Goal: Task Accomplishment & Management: Manage account settings

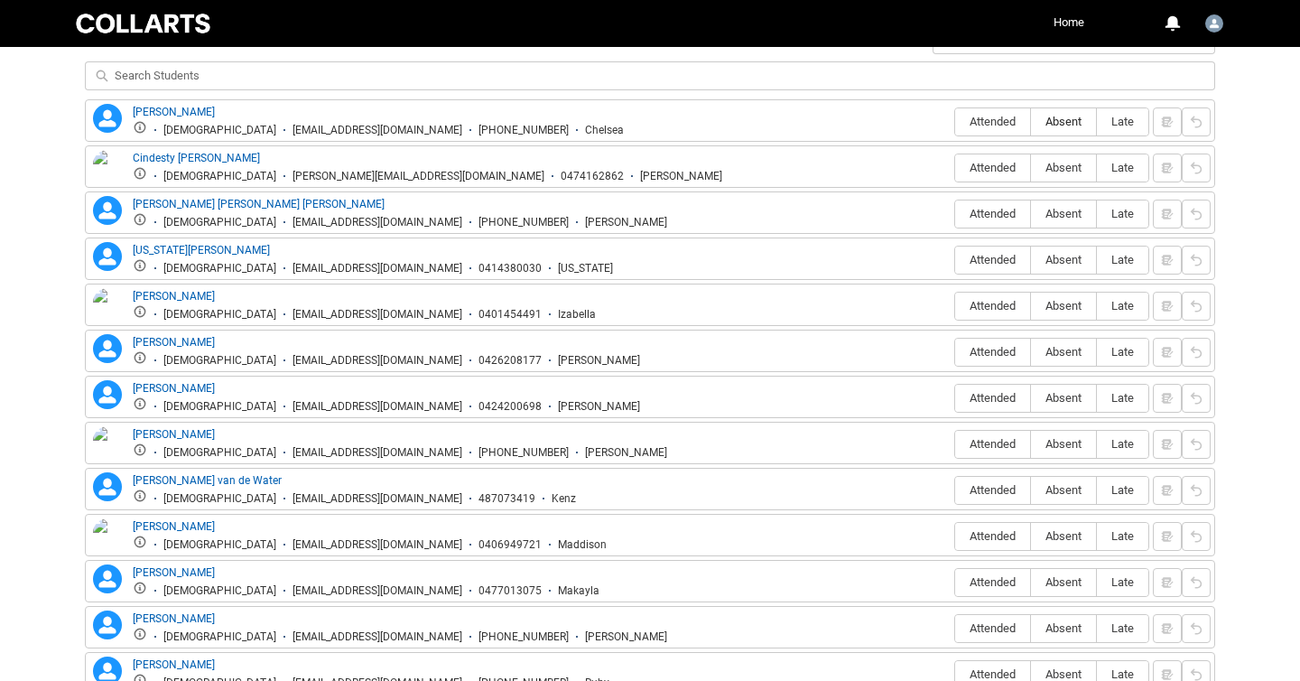
click at [1057, 124] on span "Absent" at bounding box center [1063, 122] width 65 height 14
click at [1031, 122] on input "Absent" at bounding box center [1030, 121] width 1 height 1
type lightning-radio-group "Absent"
radio input "true"
click at [1067, 165] on span "Absent" at bounding box center [1063, 168] width 65 height 14
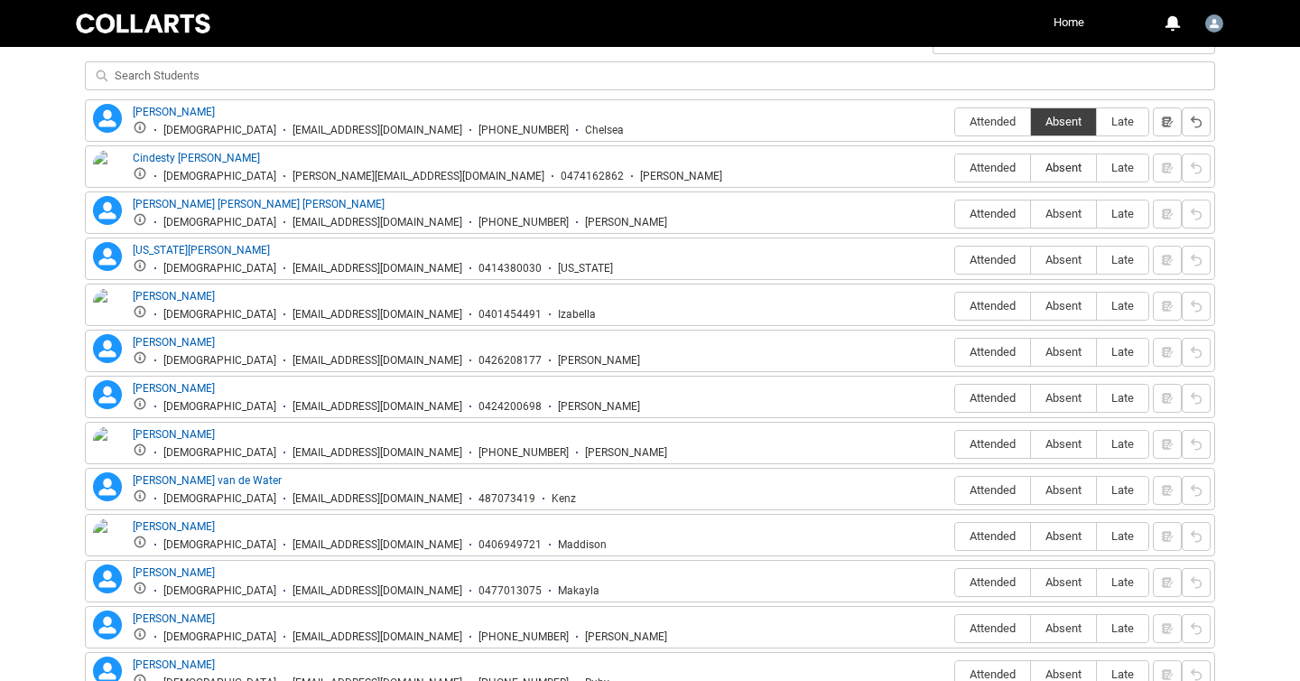
click at [1031, 167] on input "Absent" at bounding box center [1030, 167] width 1 height 1
type lightning-radio-group "Absent"
radio input "true"
click at [1067, 208] on span "Absent" at bounding box center [1063, 214] width 65 height 14
click at [1031, 213] on input "Absent" at bounding box center [1030, 213] width 1 height 1
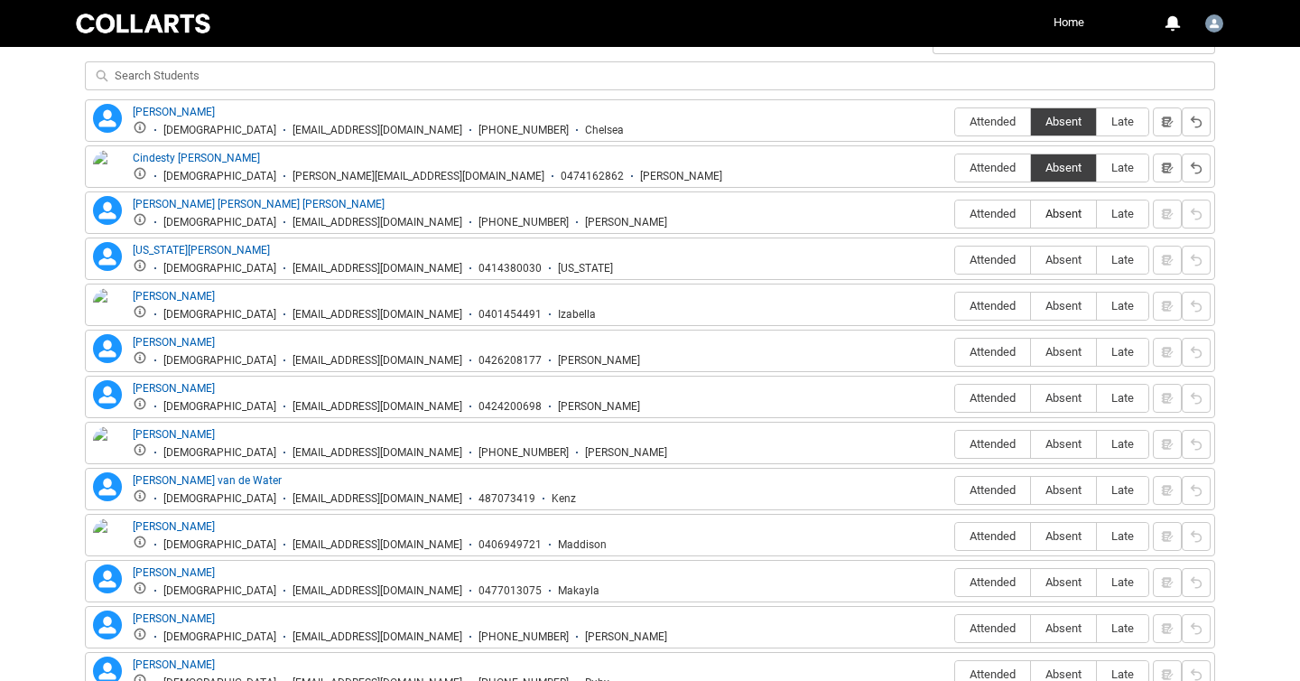
type lightning-radio-group "Absent"
radio input "true"
click at [1064, 257] on span "Absent" at bounding box center [1063, 260] width 65 height 14
click at [1031, 259] on input "Absent" at bounding box center [1030, 259] width 1 height 1
type lightning-radio-group "Absent"
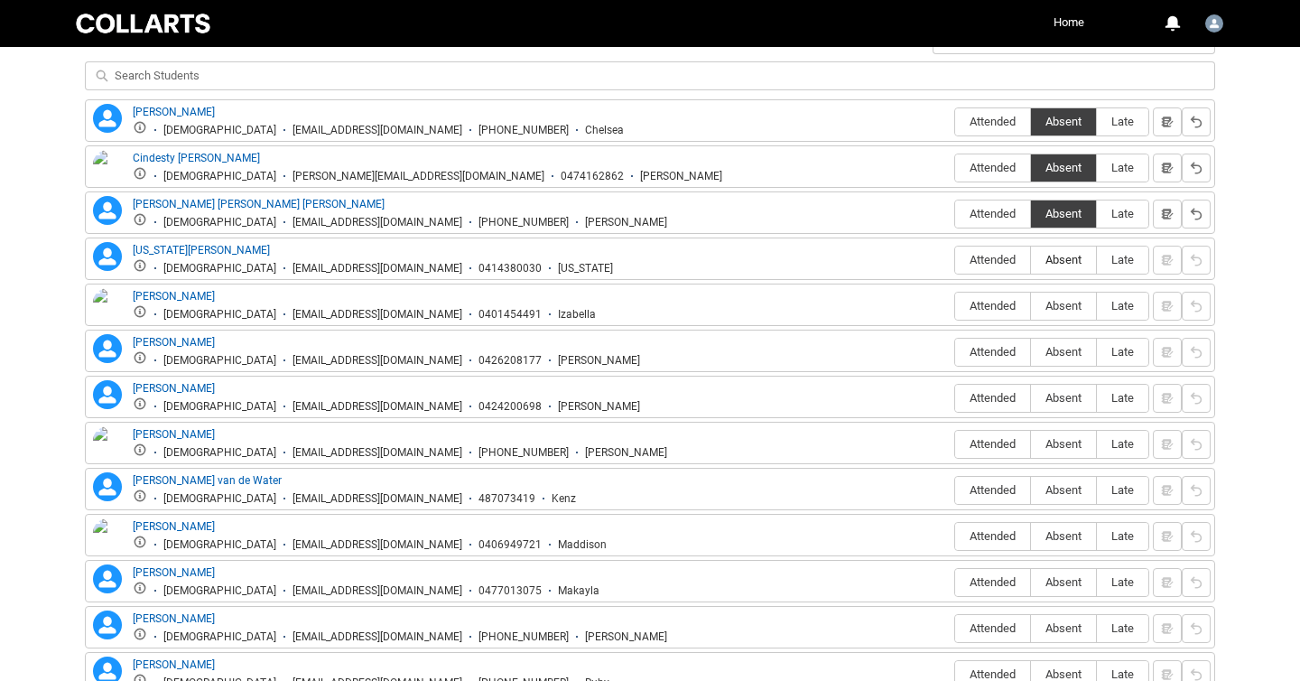
radio input "true"
click at [1061, 297] on label "Absent" at bounding box center [1063, 307] width 65 height 28
click at [1031, 305] on input "Absent" at bounding box center [1030, 305] width 1 height 1
type lightning-radio-group "Absent"
radio input "true"
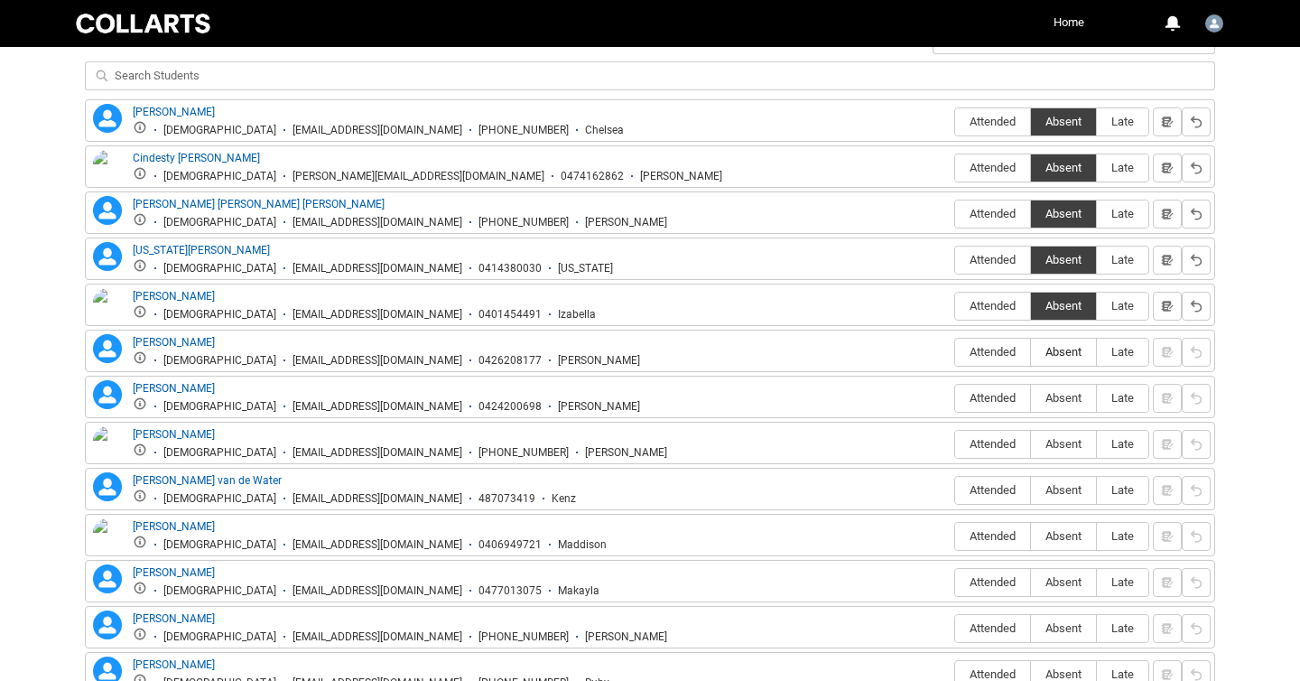
click at [1060, 349] on span "Absent" at bounding box center [1063, 352] width 65 height 14
click at [1031, 351] on input "Absent" at bounding box center [1030, 351] width 1 height 1
type lightning-radio-group "Absent"
radio input "true"
click at [1059, 395] on span "Absent" at bounding box center [1063, 398] width 65 height 14
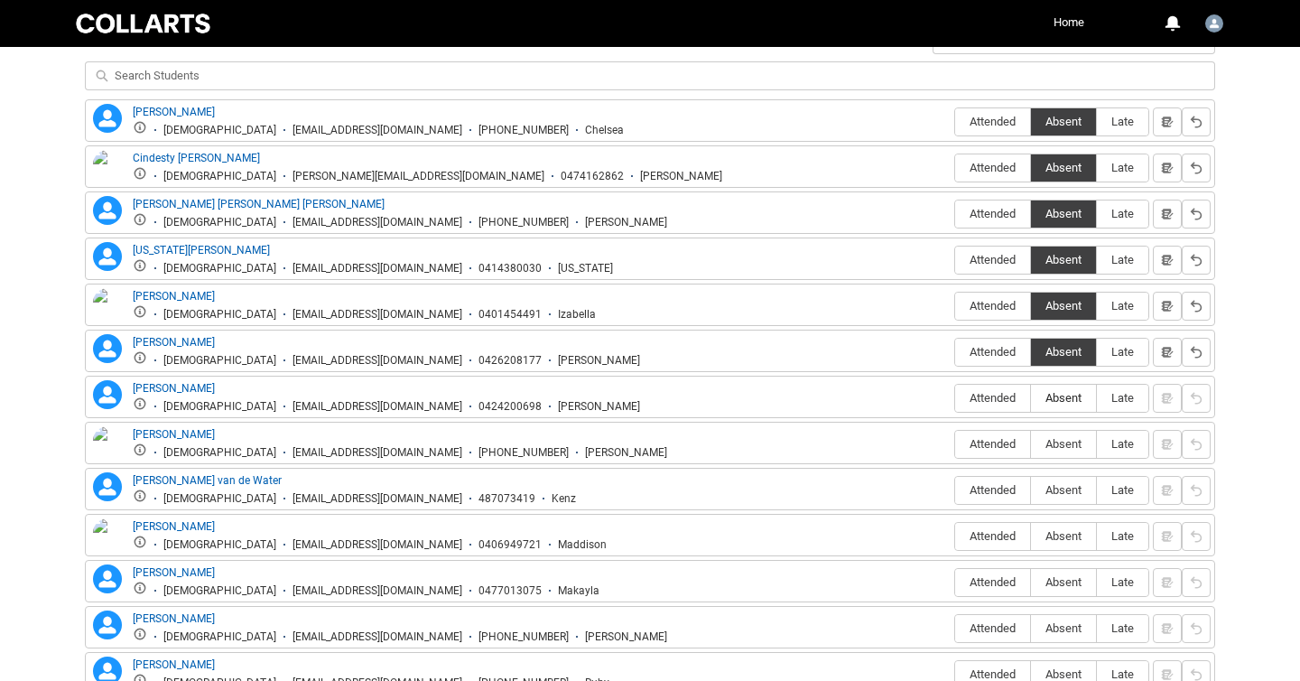
click at [1031, 397] on input "Absent" at bounding box center [1030, 397] width 1 height 1
type lightning-radio-group "Absent"
radio input "true"
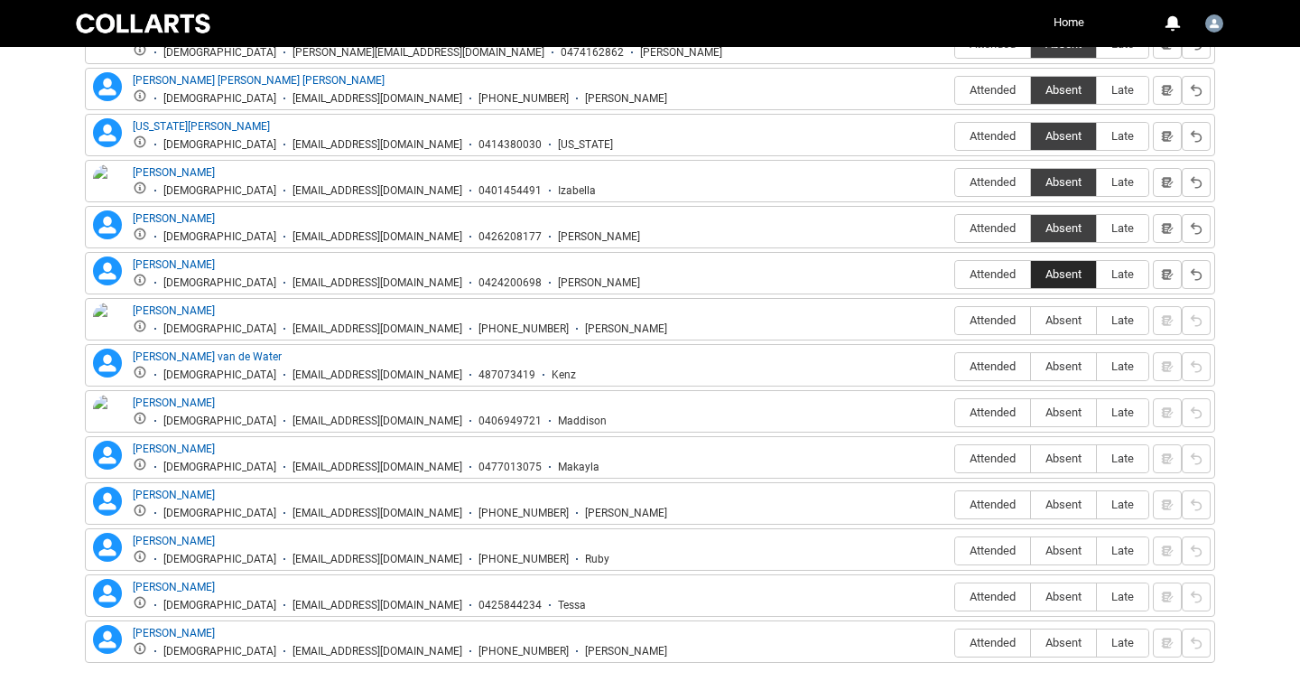
scroll to position [811, 0]
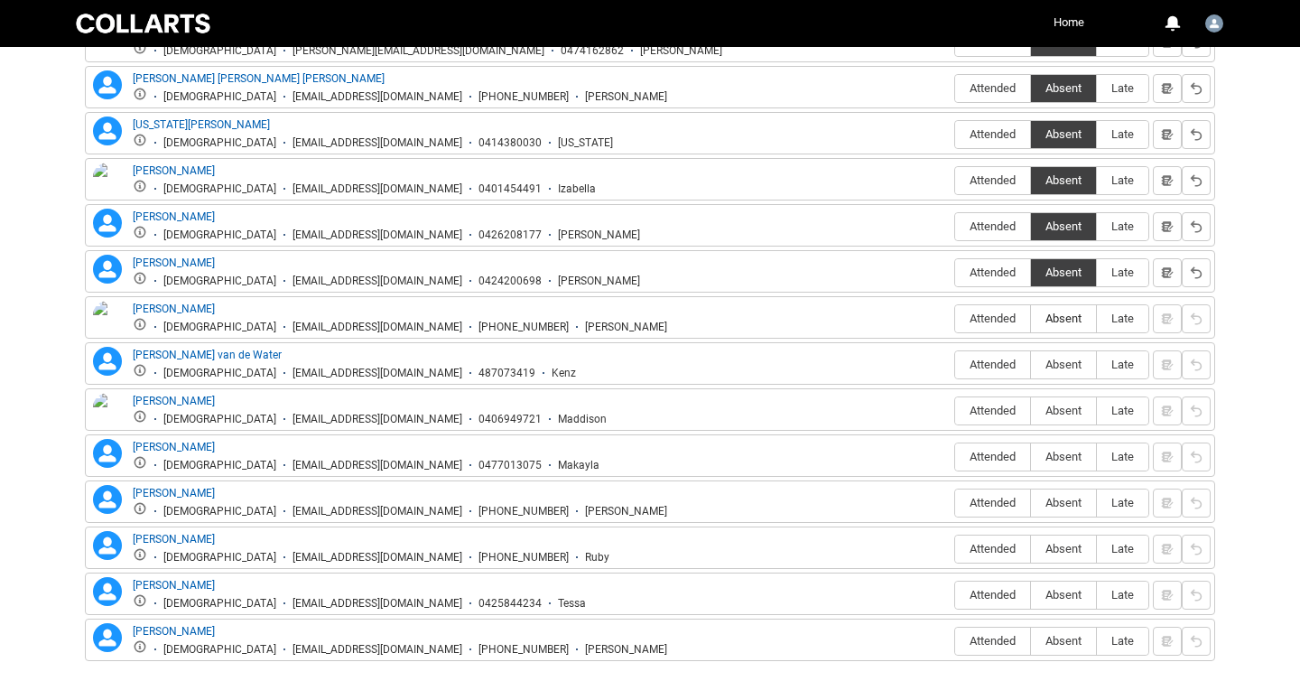
click at [1056, 321] on span "Absent" at bounding box center [1063, 319] width 65 height 14
click at [1031, 319] on input "Absent" at bounding box center [1030, 318] width 1 height 1
type lightning-radio-group "Absent"
radio input "true"
click at [1056, 361] on span "Absent" at bounding box center [1063, 365] width 65 height 14
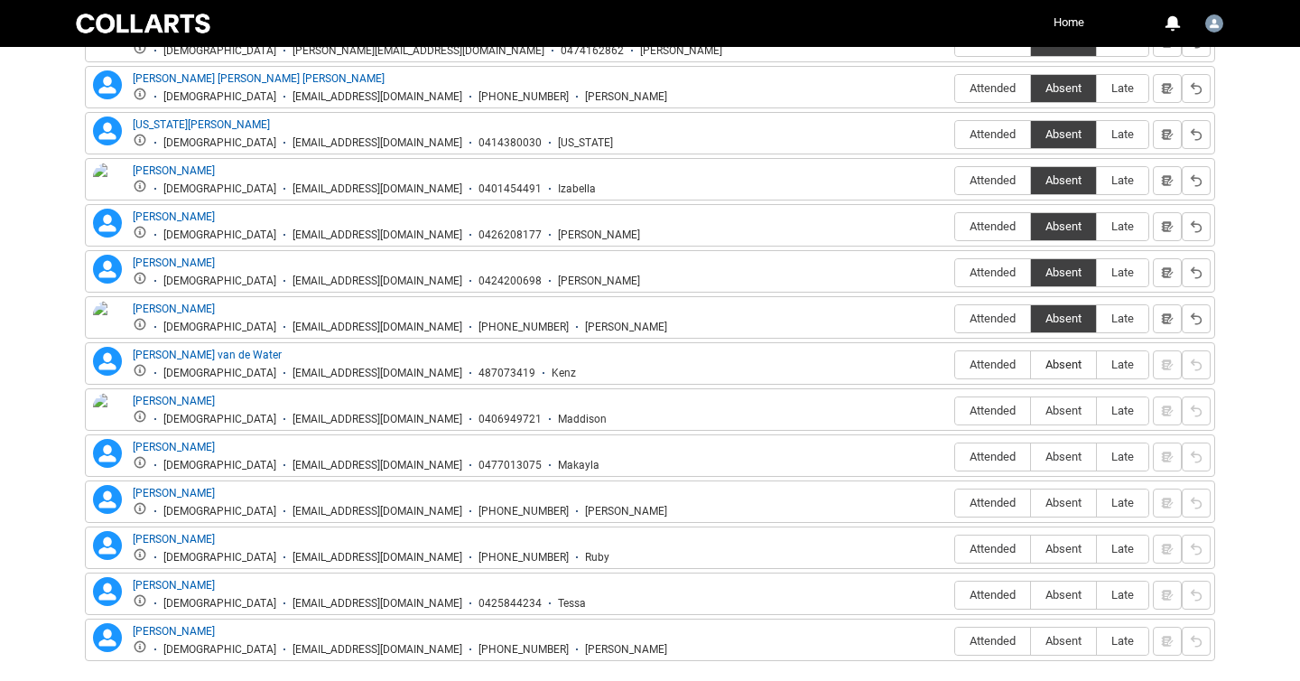
click at [1031, 364] on input "Absent" at bounding box center [1030, 364] width 1 height 1
type lightning-radio-group "Absent"
radio input "true"
click at [1056, 405] on span "Absent" at bounding box center [1063, 411] width 65 height 14
click at [1031, 410] on input "Absent" at bounding box center [1030, 410] width 1 height 1
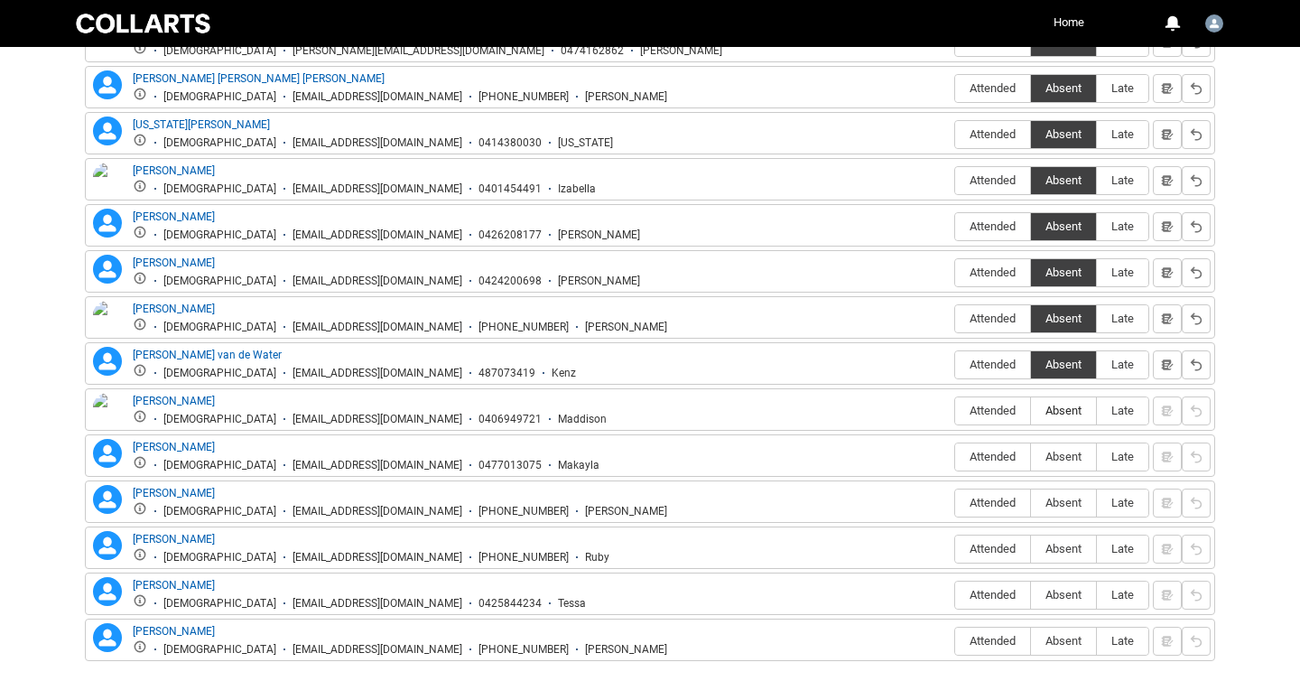
type lightning-radio-group "Absent"
radio input "true"
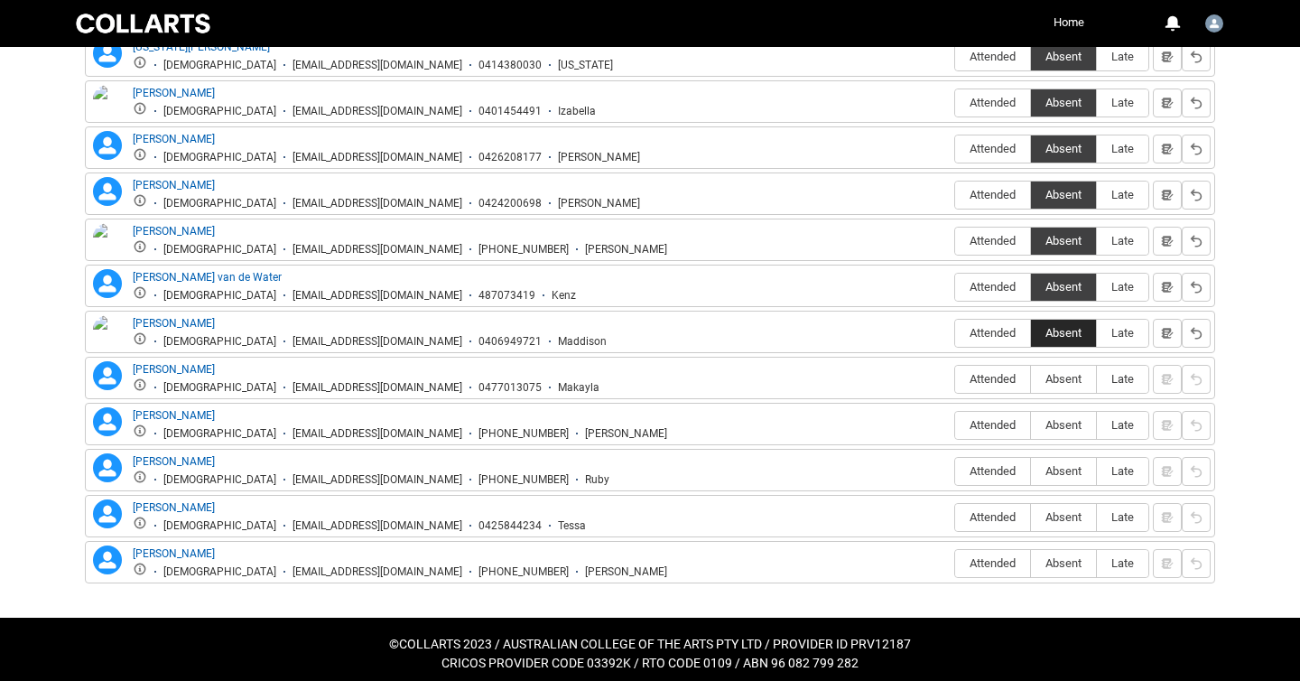
scroll to position [898, 0]
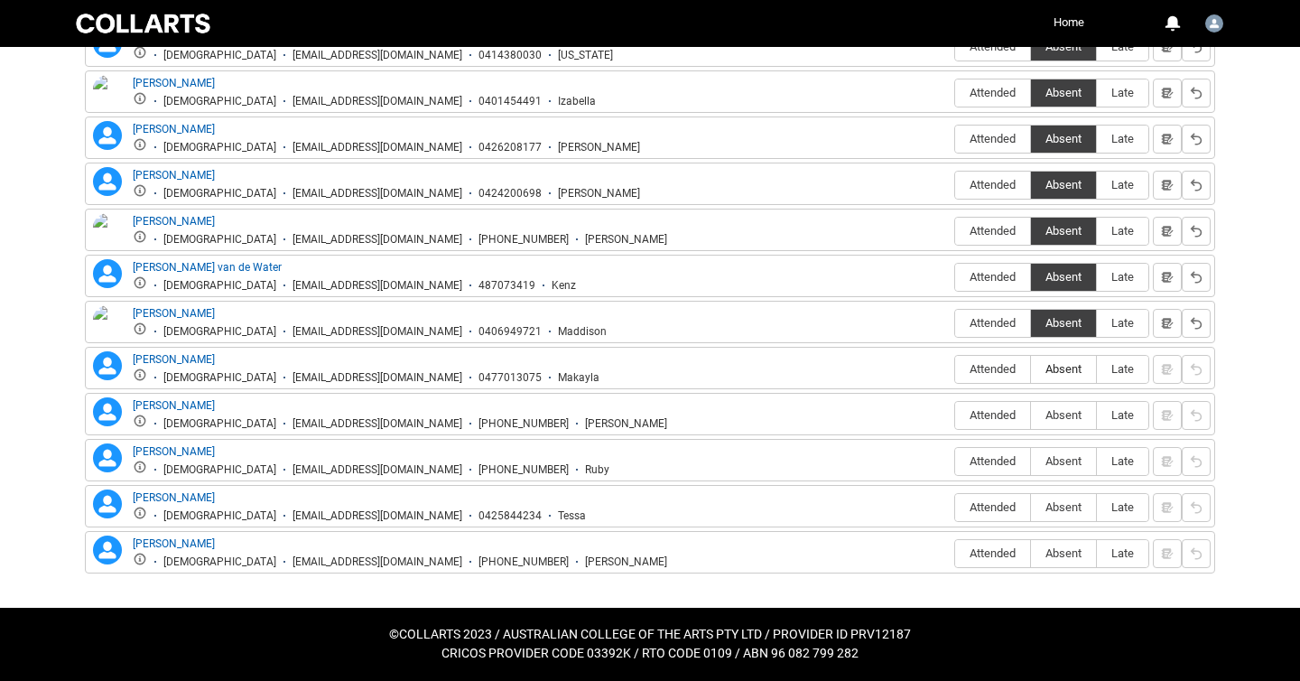
click at [1060, 367] on span "Absent" at bounding box center [1063, 369] width 65 height 14
click at [1031, 368] on input "Absent" at bounding box center [1030, 368] width 1 height 1
type lightning-radio-group "Absent"
radio input "true"
click at [1065, 411] on span "Absent" at bounding box center [1063, 415] width 65 height 14
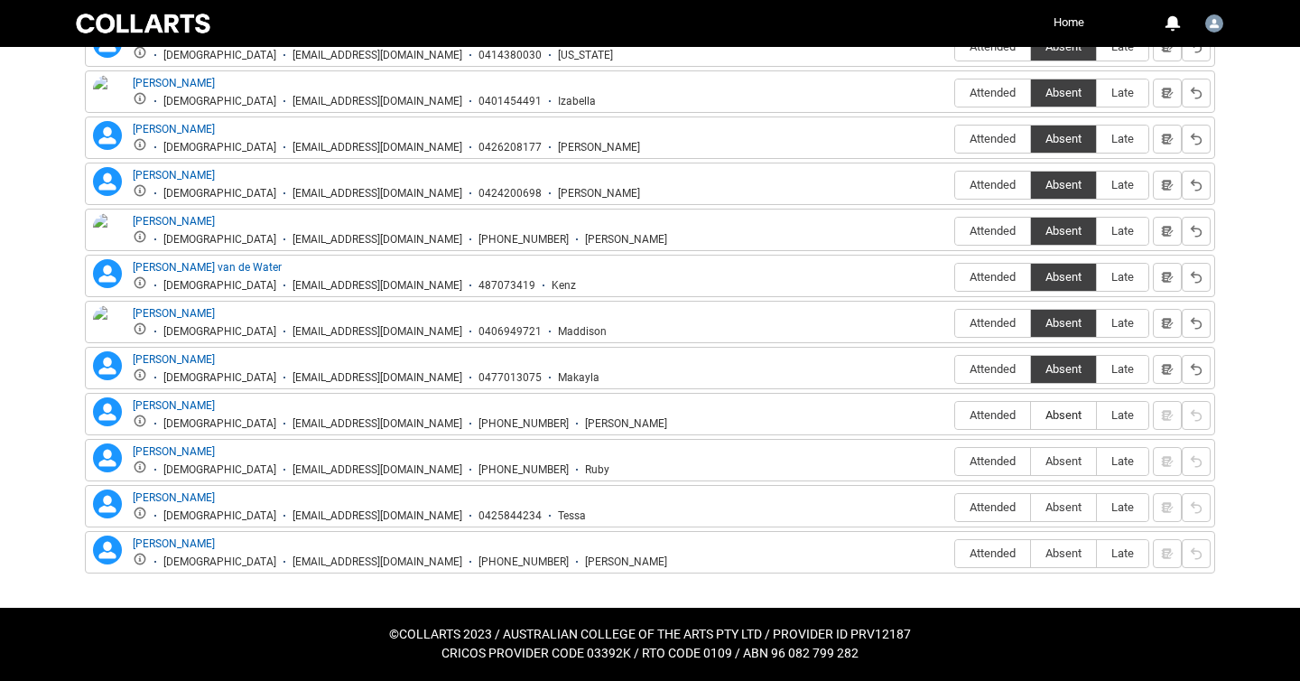
click at [1031, 414] on input "Absent" at bounding box center [1030, 414] width 1 height 1
type lightning-radio-group "Absent"
radio input "true"
click at [1004, 461] on span "Attended" at bounding box center [992, 461] width 75 height 14
click at [955, 461] on input "Attended" at bounding box center [954, 460] width 1 height 1
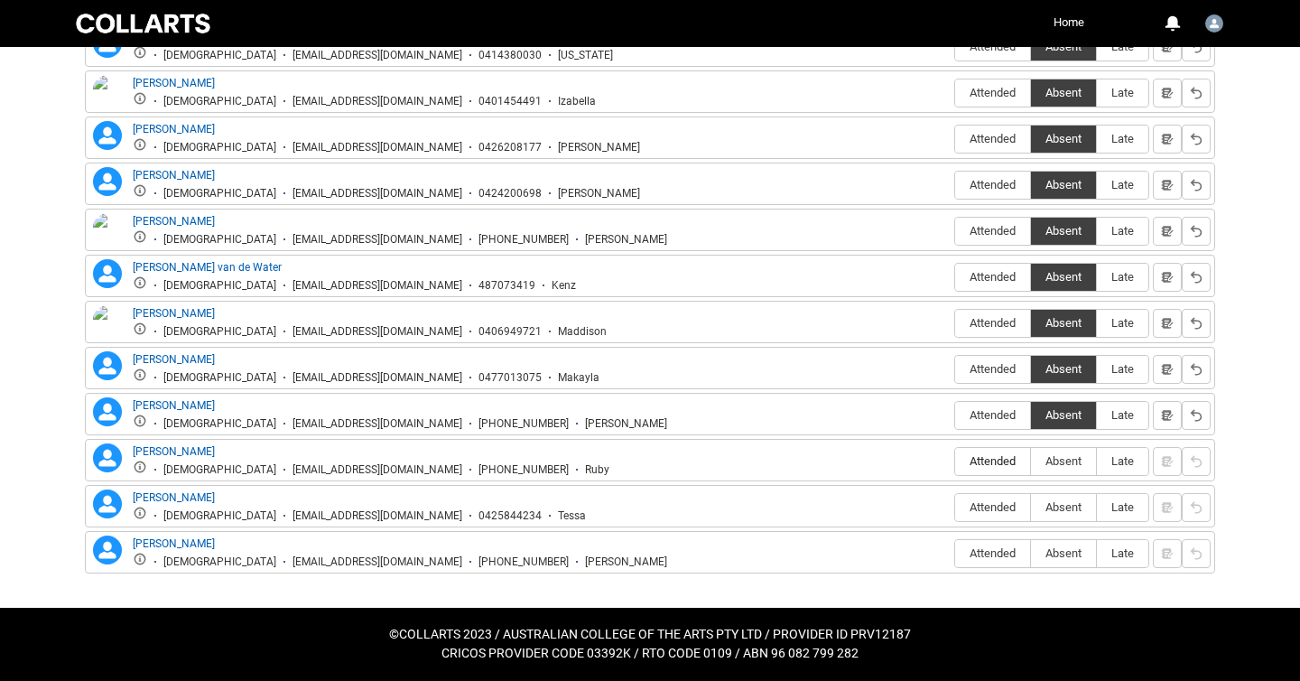
type lightning-radio-group "Attended"
radio input "true"
click at [1065, 504] on span "Absent" at bounding box center [1063, 507] width 65 height 14
click at [1031, 507] on input "Absent" at bounding box center [1030, 507] width 1 height 1
type lightning-radio-group "Absent"
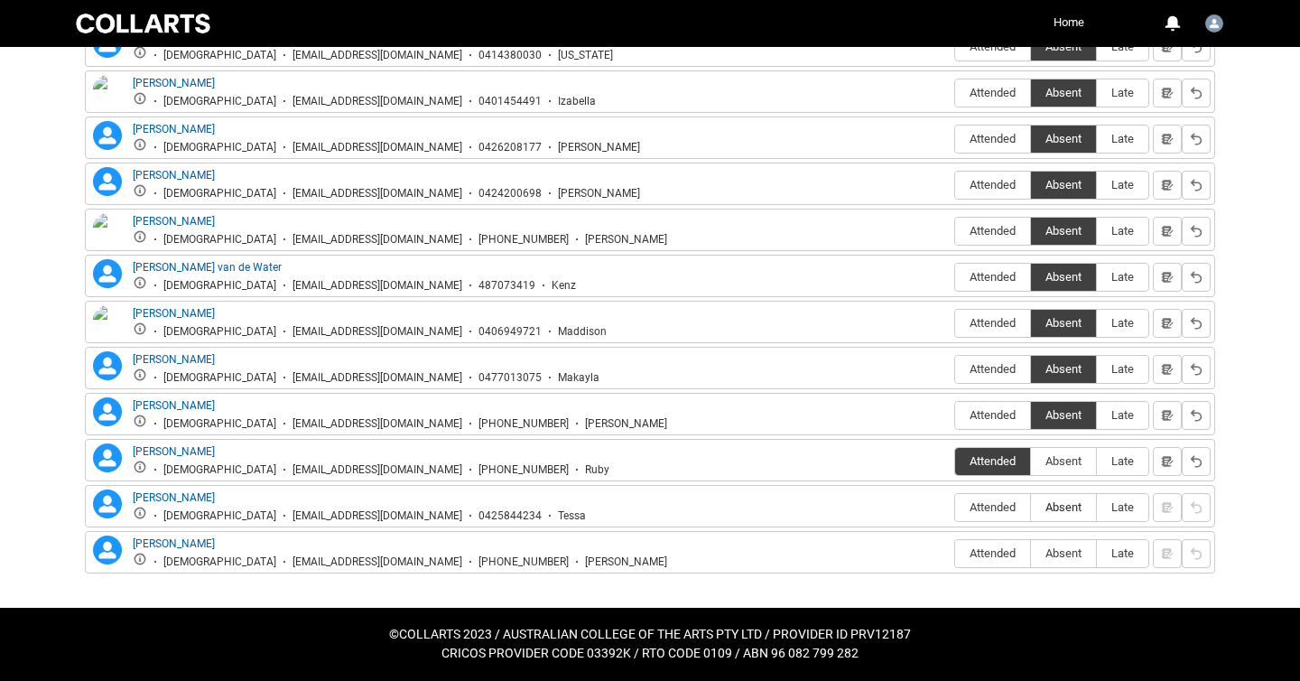
radio input "true"
click at [1064, 553] on span "Absent" at bounding box center [1063, 553] width 65 height 14
click at [1031, 553] on input "Absent" at bounding box center [1030, 553] width 1 height 1
type lightning-radio-group "Absent"
radio input "true"
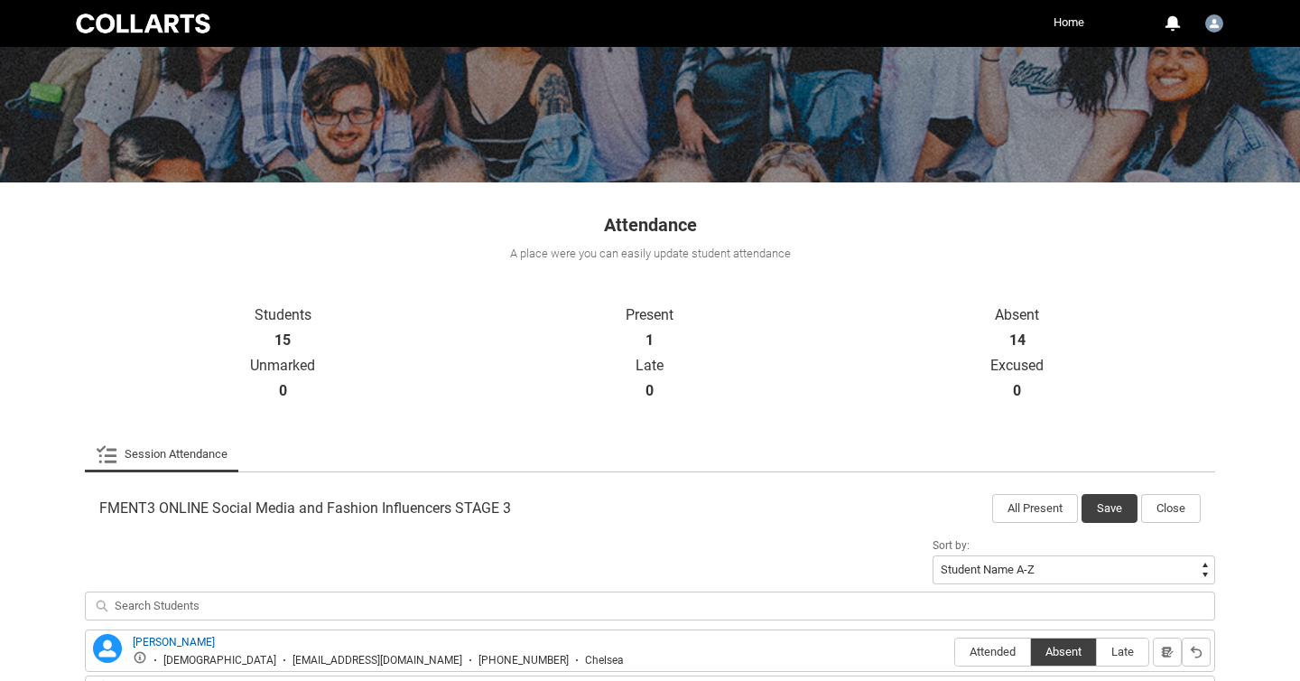
scroll to position [202, 0]
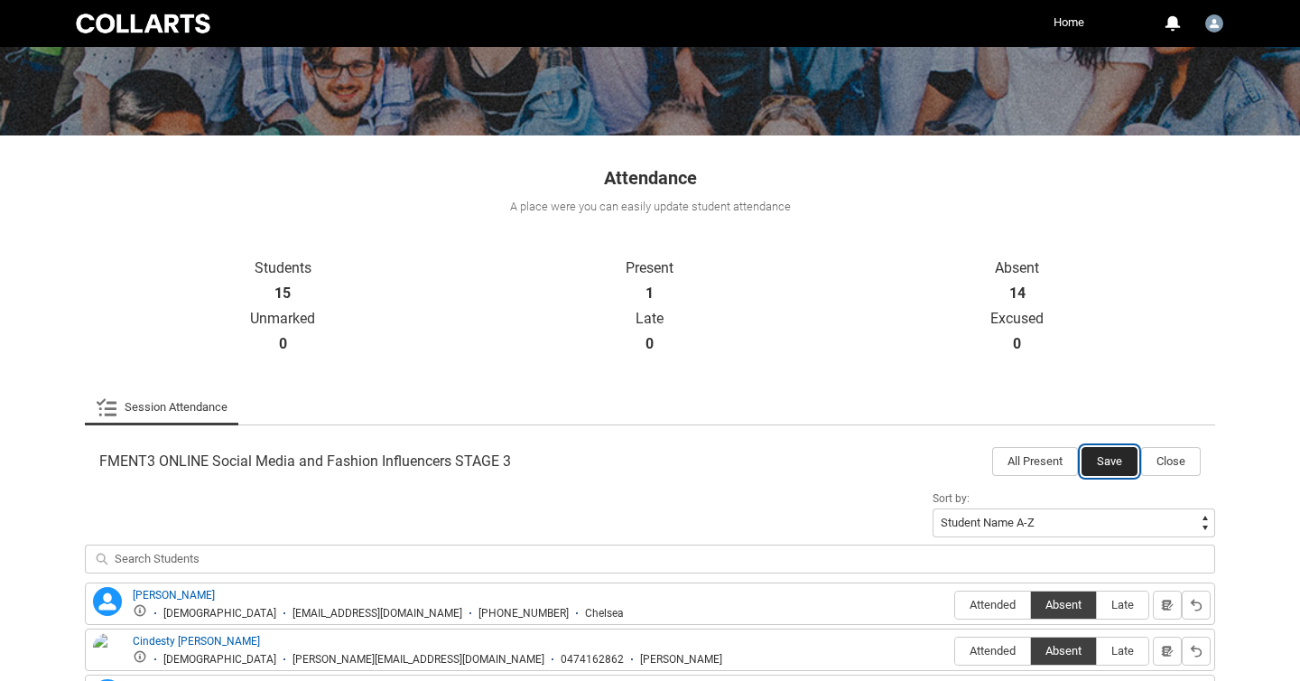
click at [1107, 461] on button "Save" at bounding box center [1110, 461] width 56 height 29
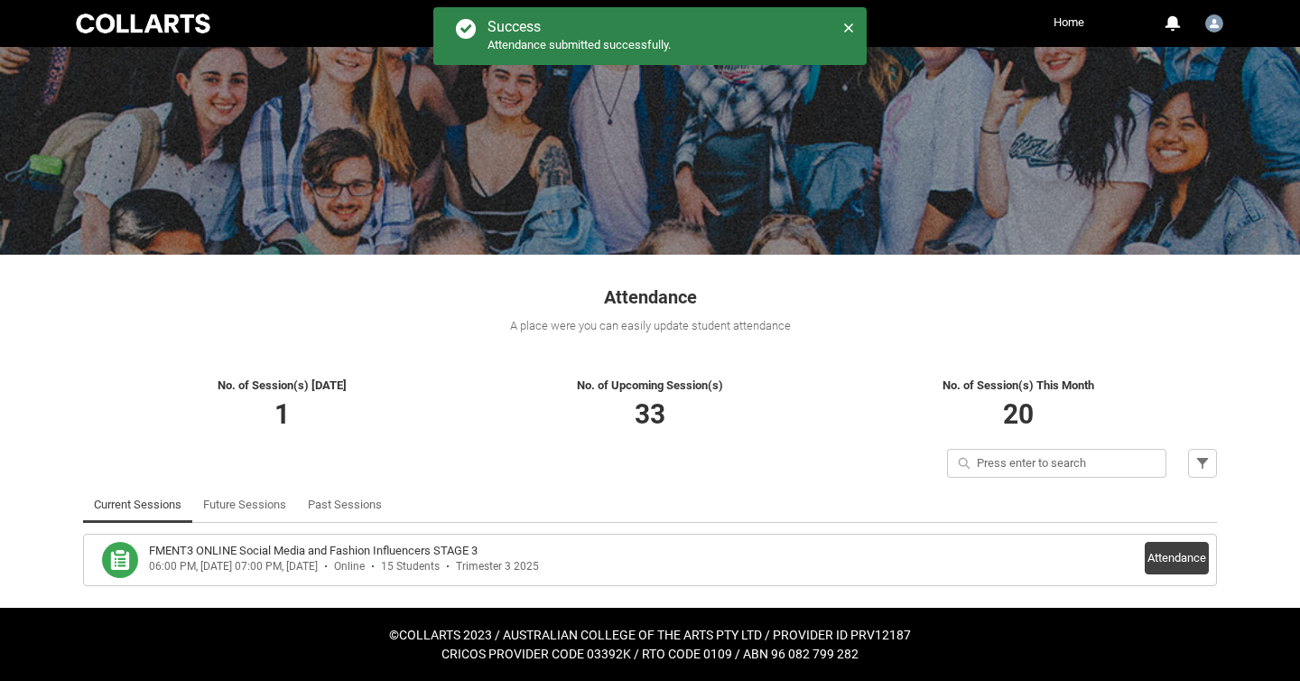
scroll to position [83, 0]
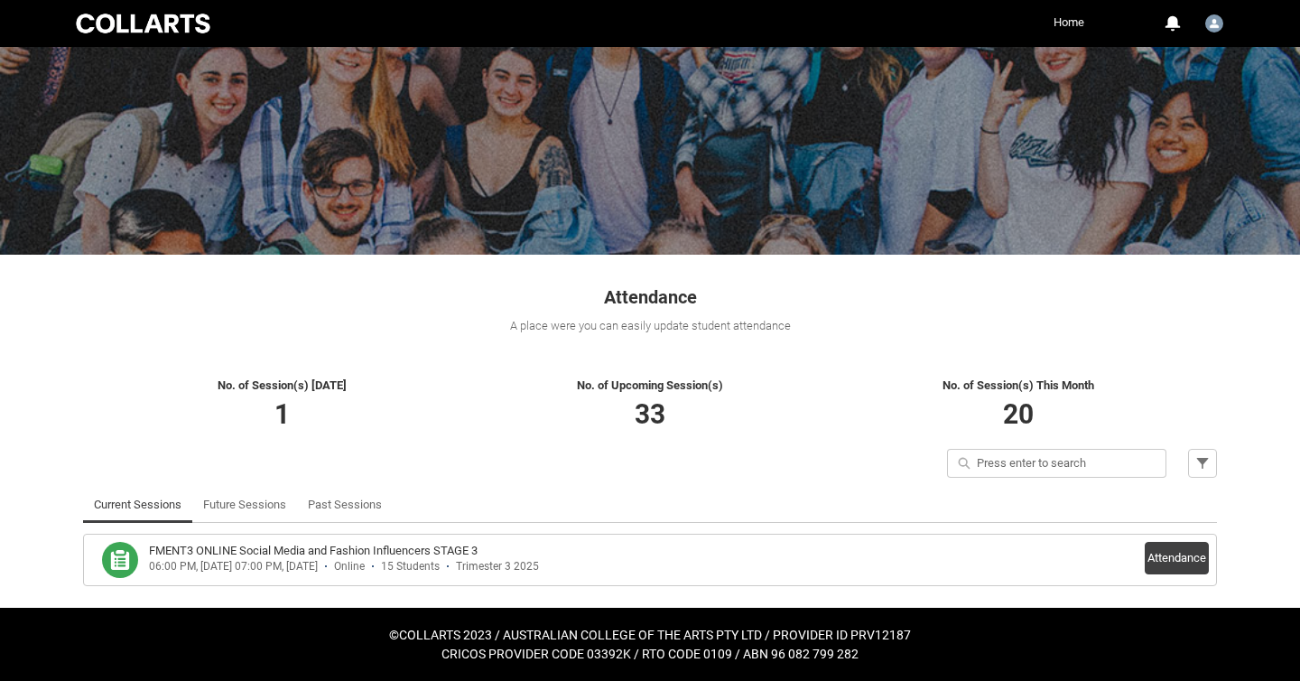
click at [1062, 23] on link "Home" at bounding box center [1069, 22] width 40 height 27
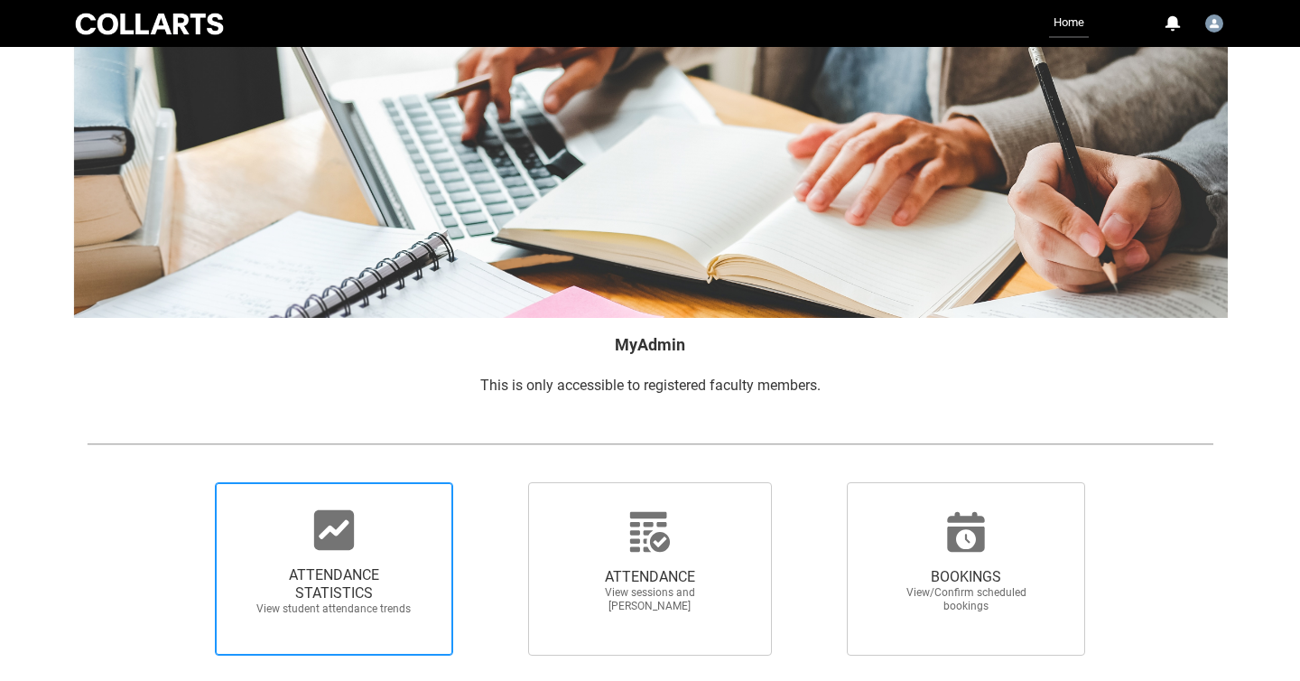
click at [339, 540] on icon at bounding box center [334, 530] width 40 height 40
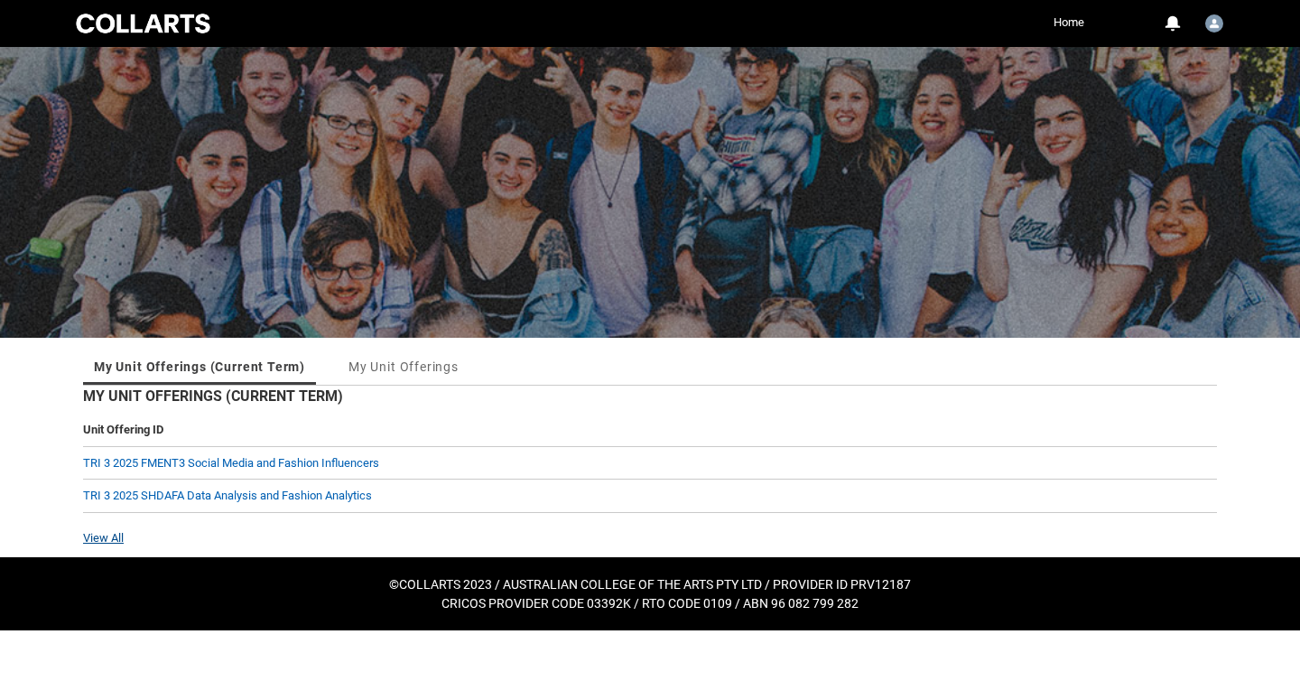
click at [101, 535] on link "View All" at bounding box center [103, 538] width 41 height 14
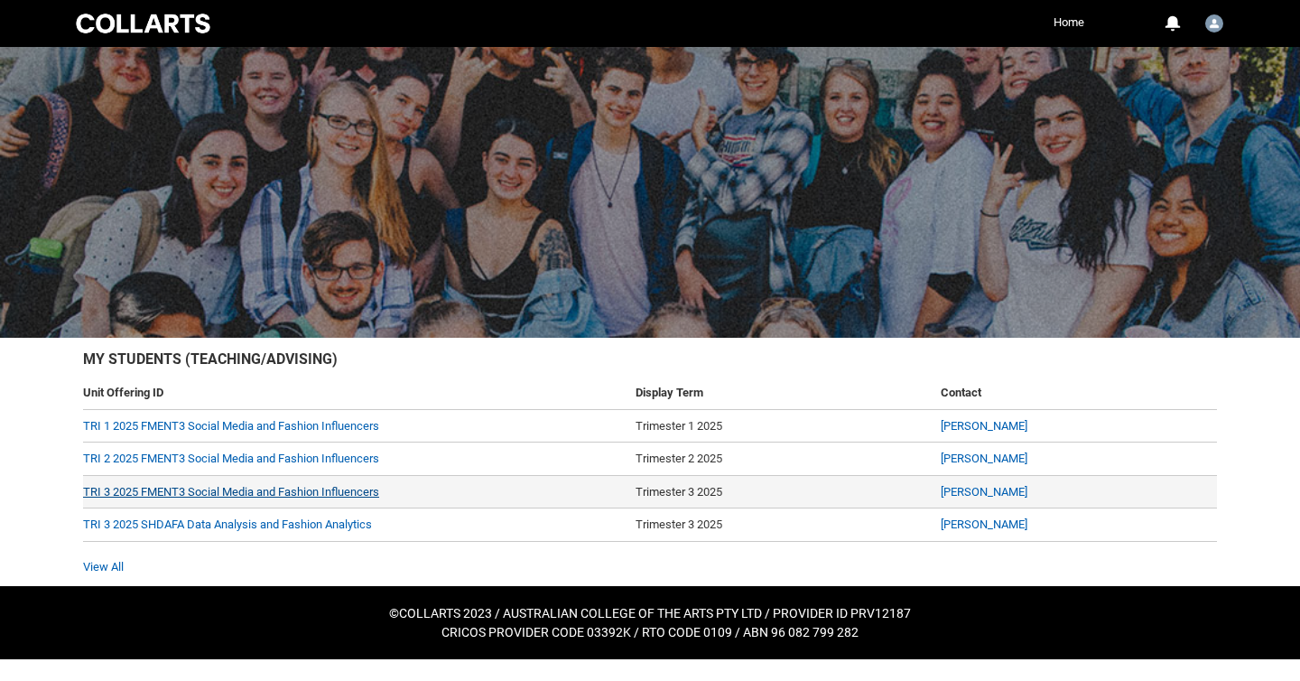
click at [244, 492] on link "TRI 3 2025 FMENT3 Social Media and Fashion Influencers" at bounding box center [231, 492] width 296 height 14
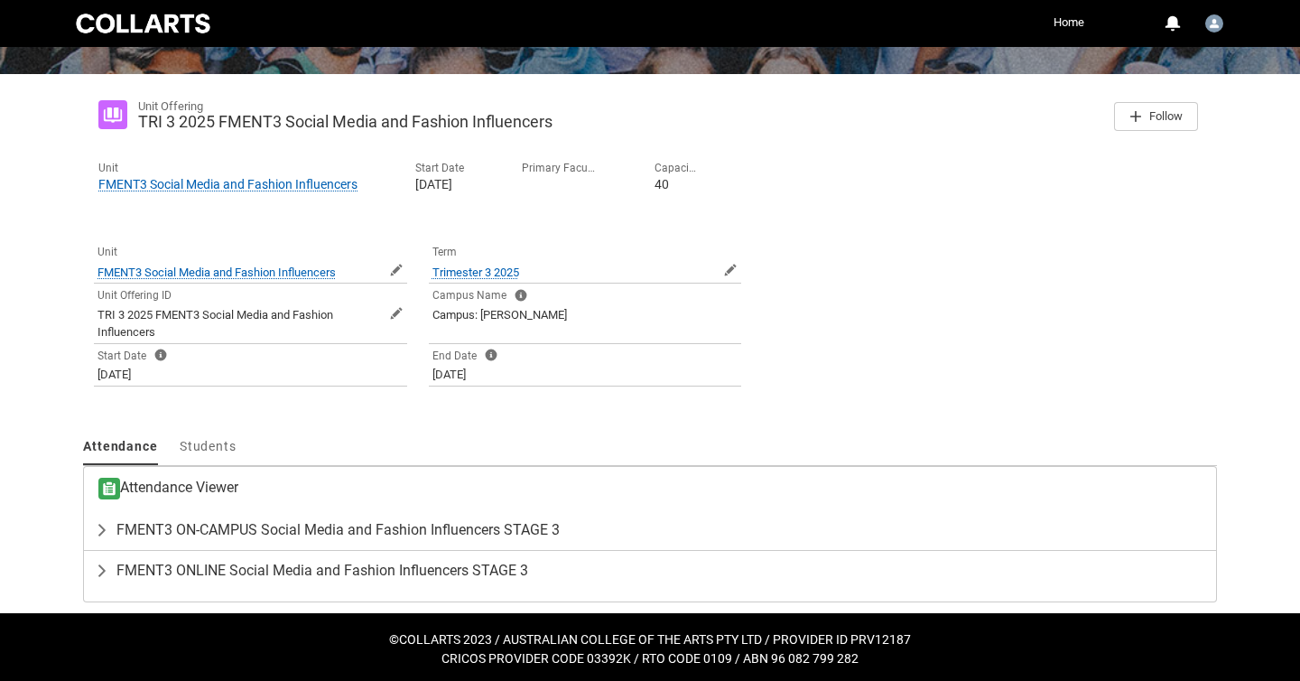
scroll to position [268, 0]
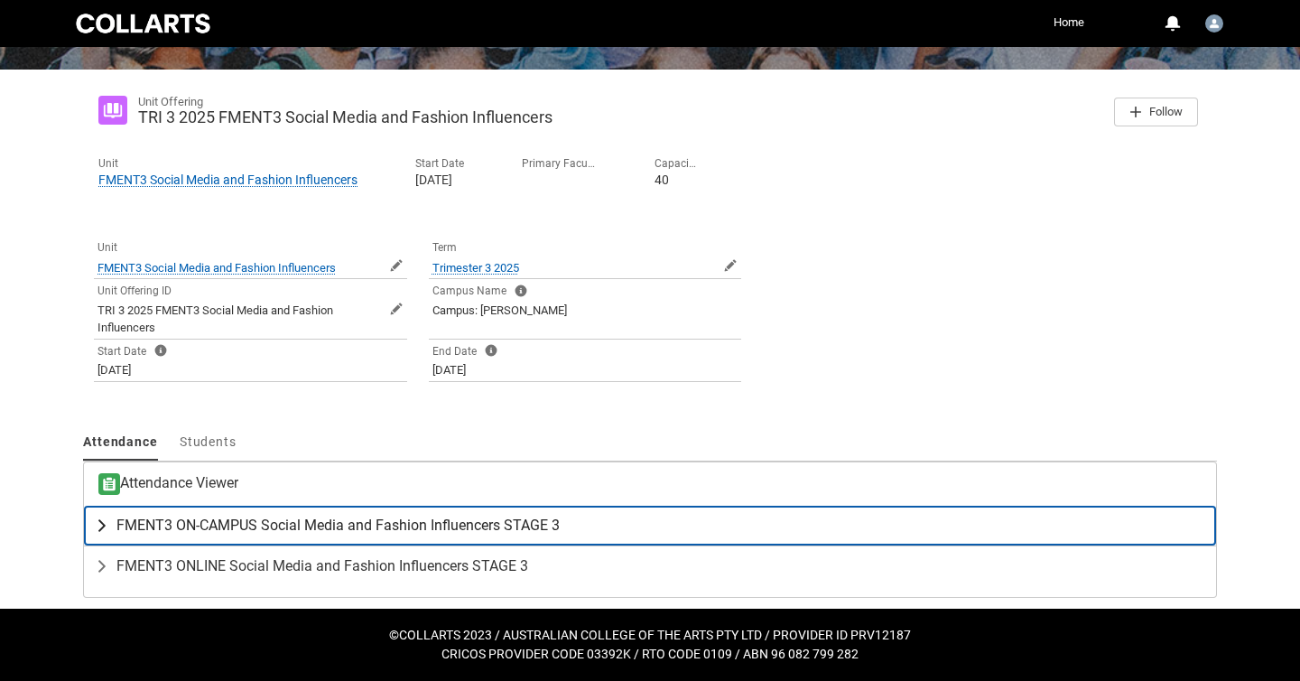
click at [103, 525] on lightning-primitive-icon "button" at bounding box center [106, 525] width 22 height 18
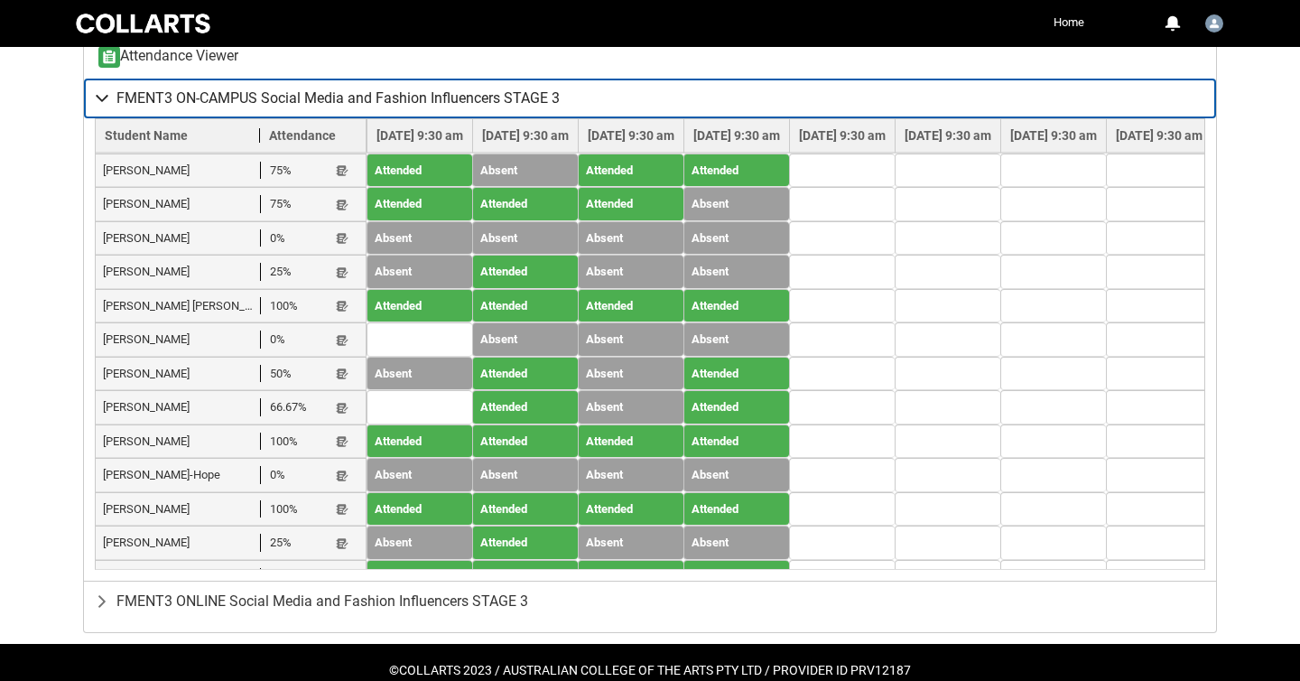
scroll to position [699, 0]
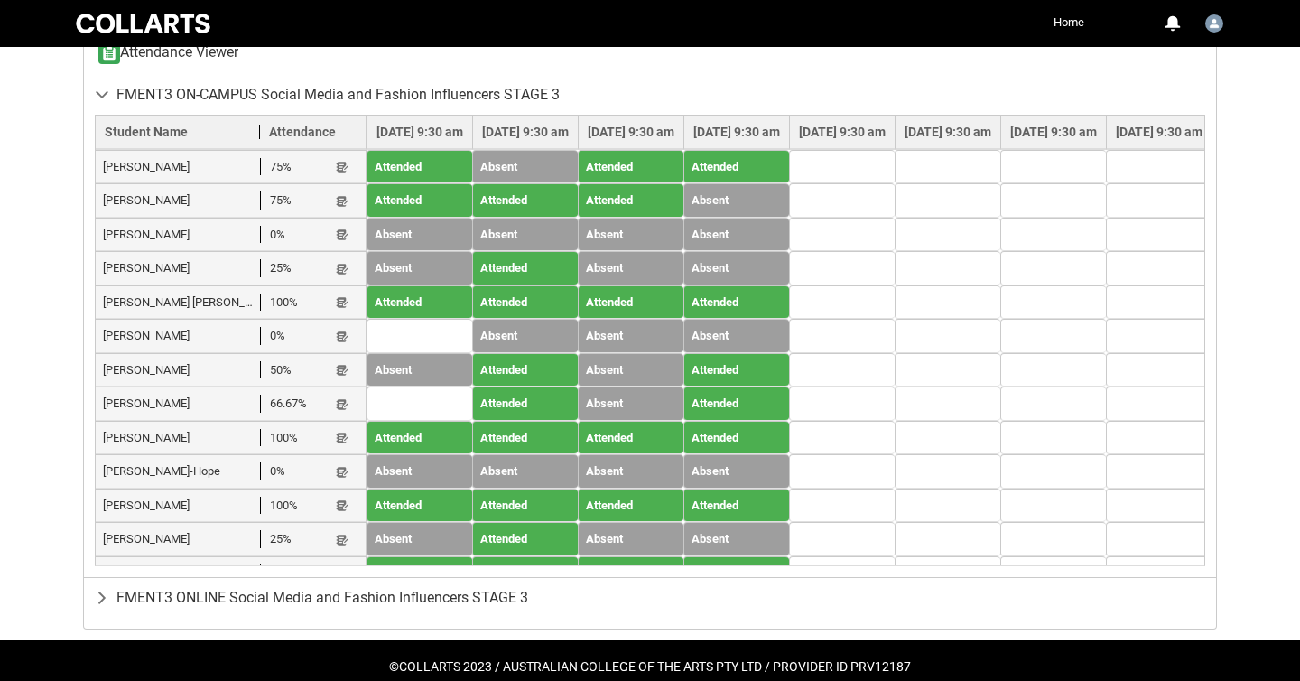
click at [344, 668] on lightning-primitive-icon "button" at bounding box center [342, 675] width 13 height 14
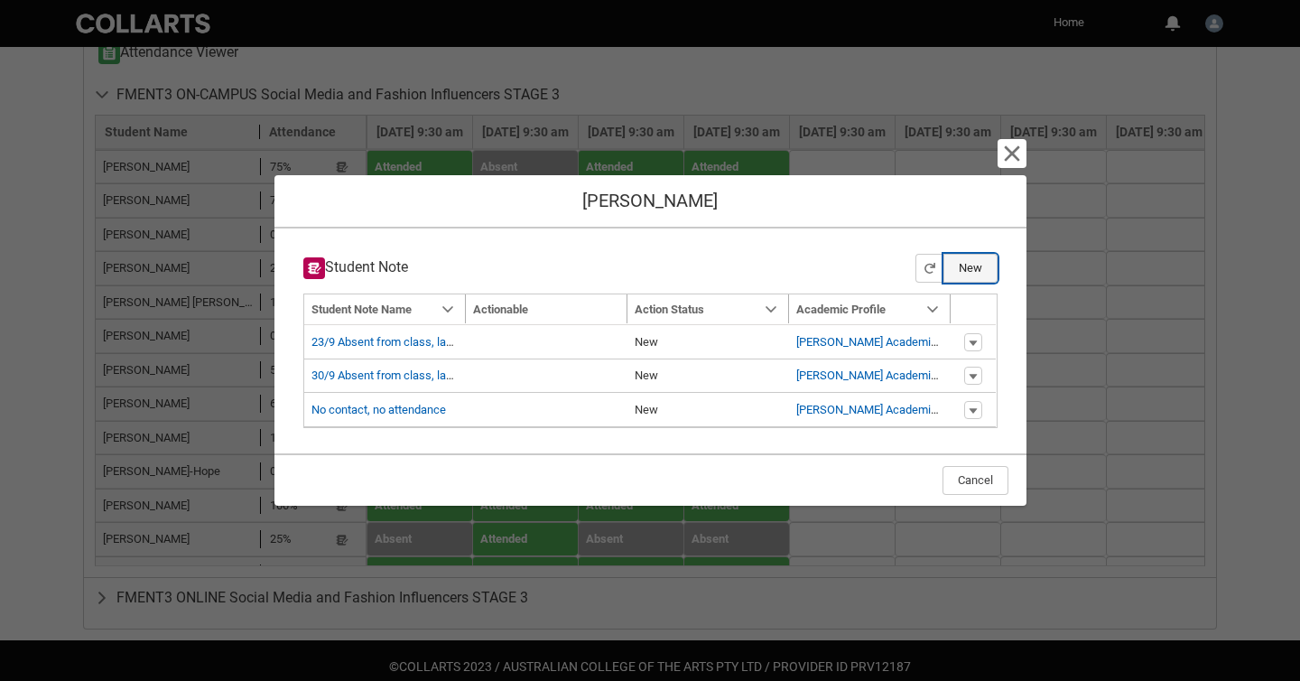
click at [963, 267] on button "New" at bounding box center [971, 268] width 54 height 29
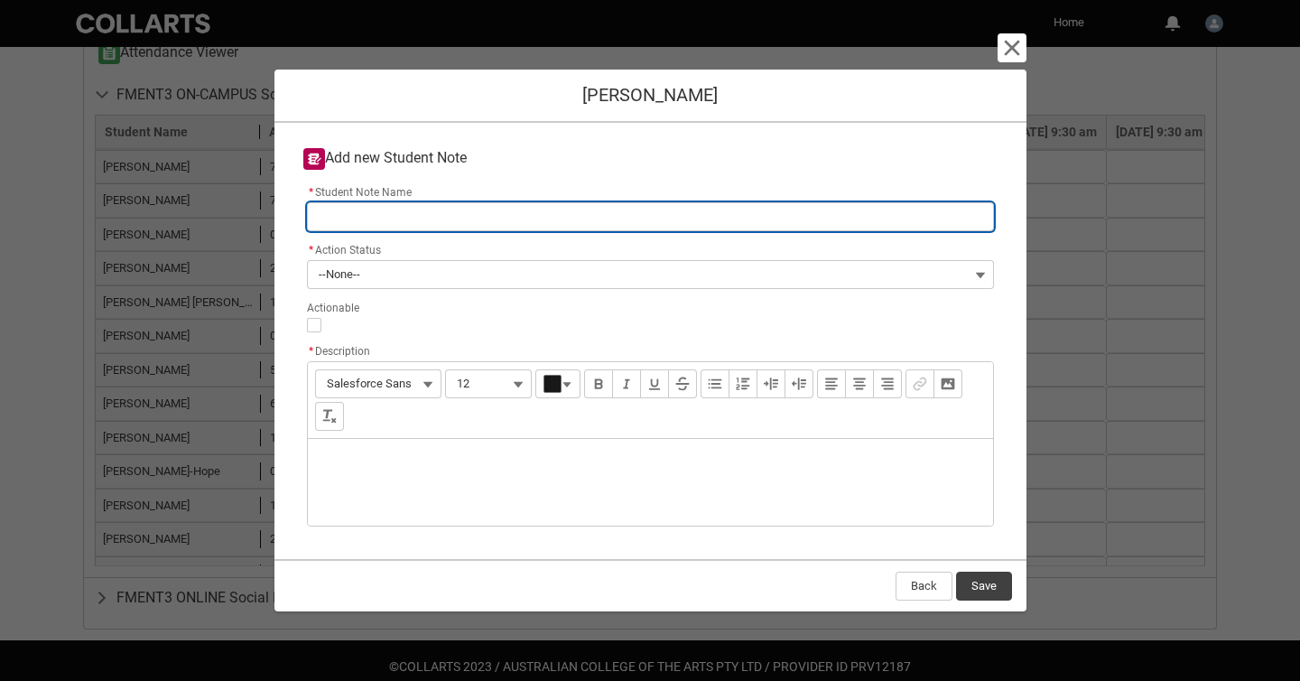
click at [518, 219] on input "* Student Note Name" at bounding box center [650, 216] width 687 height 29
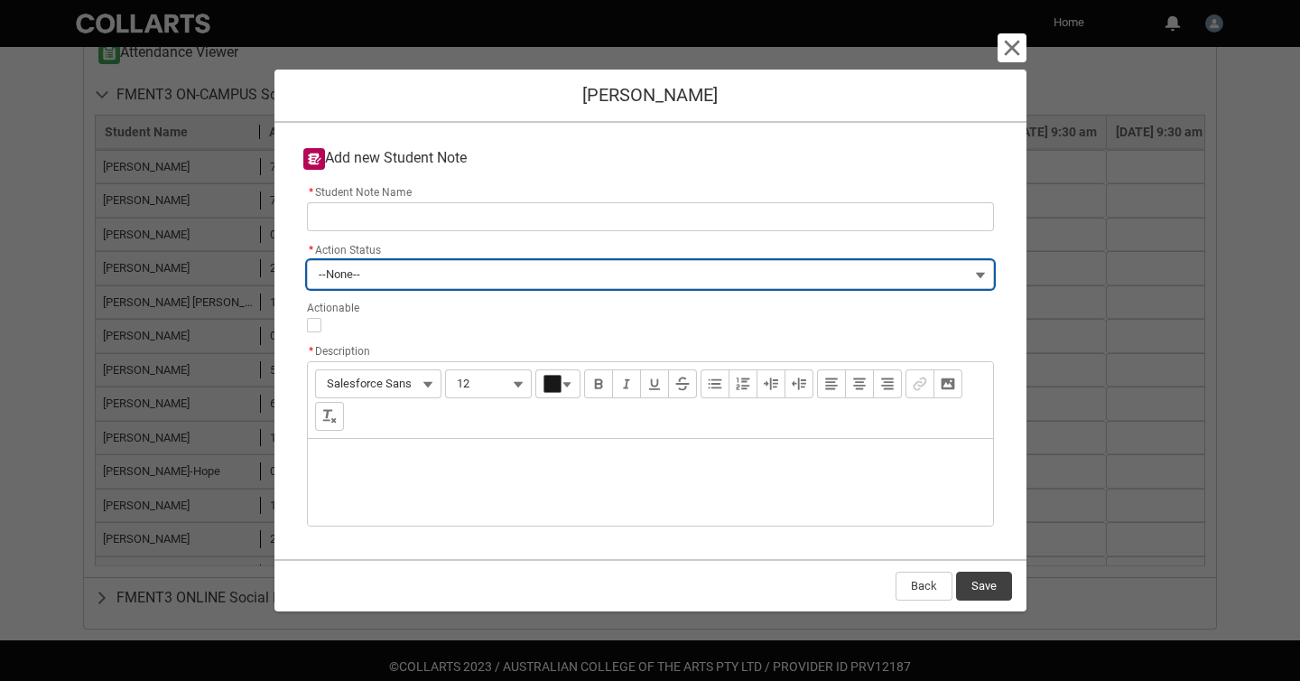
click at [515, 272] on button "--None--" at bounding box center [650, 274] width 687 height 29
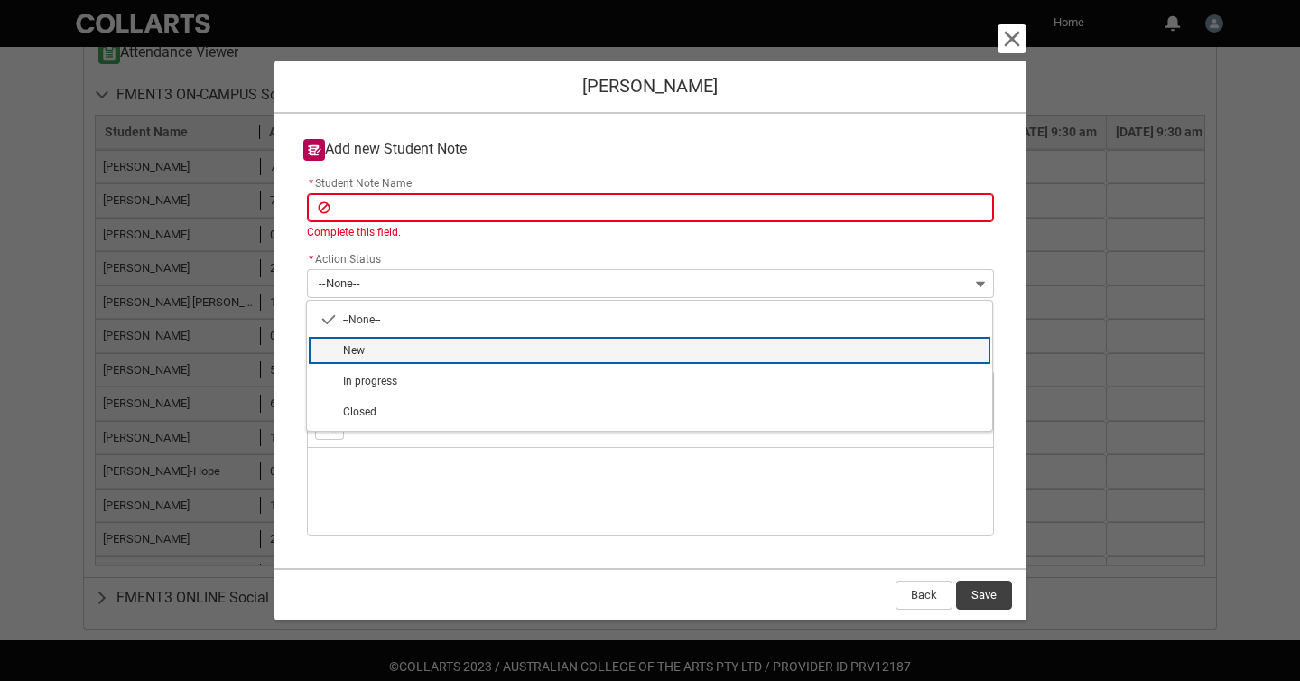
click at [402, 350] on span "New" at bounding box center [662, 350] width 638 height 16
type lightning-combobox "New"
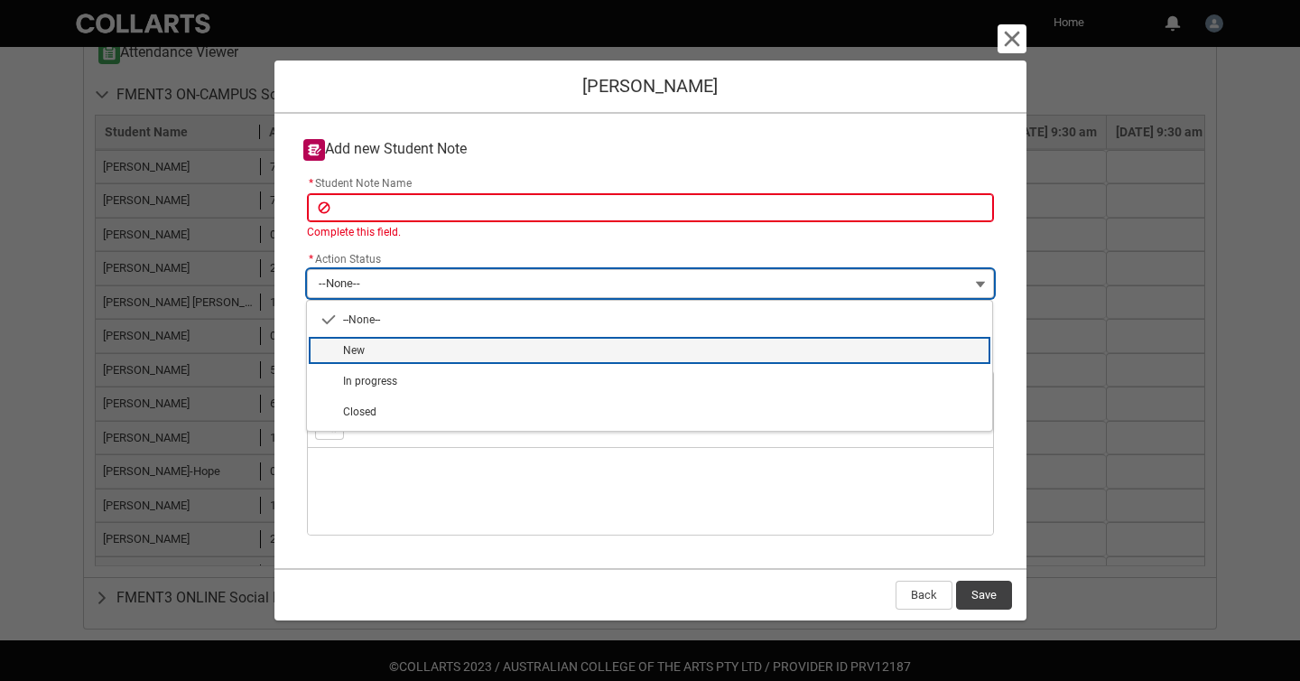
type lightning-picklist "New"
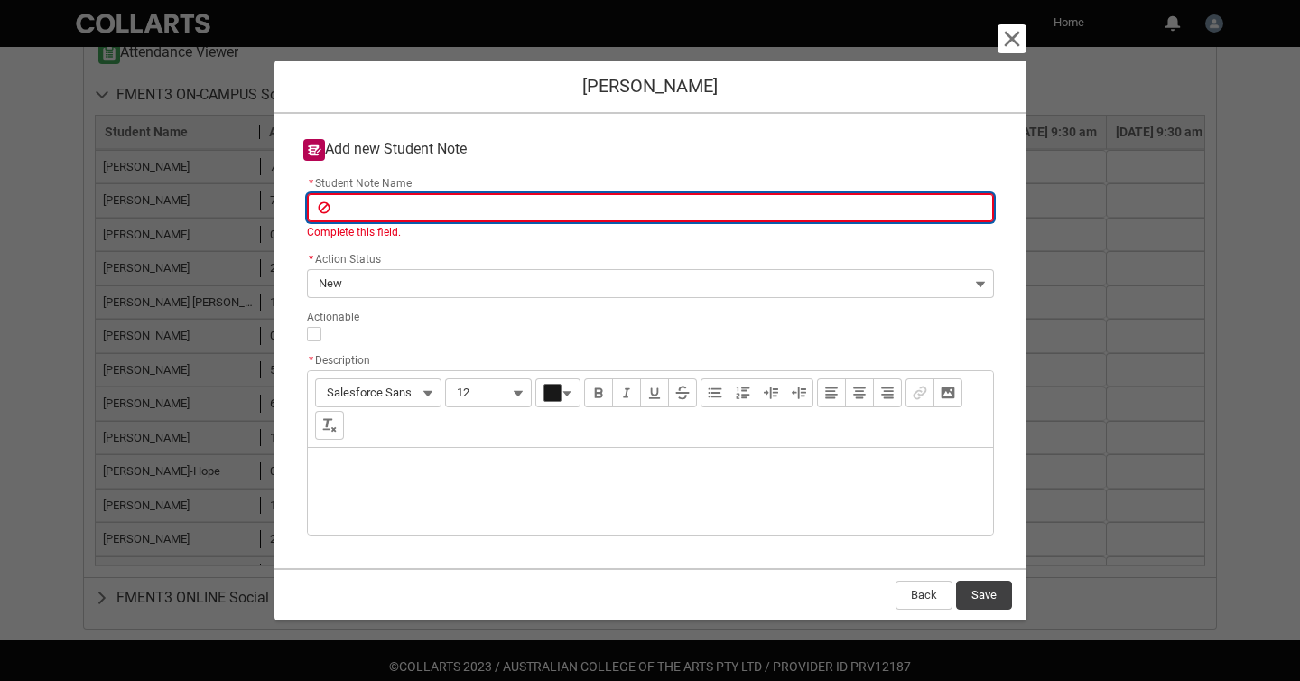
click at [429, 213] on input "* Student Note Name" at bounding box center [650, 207] width 687 height 29
type lightning-primitive-input-simple "M"
type input "M"
type lightning-primitive-input-simple "Ma"
type input "Ma"
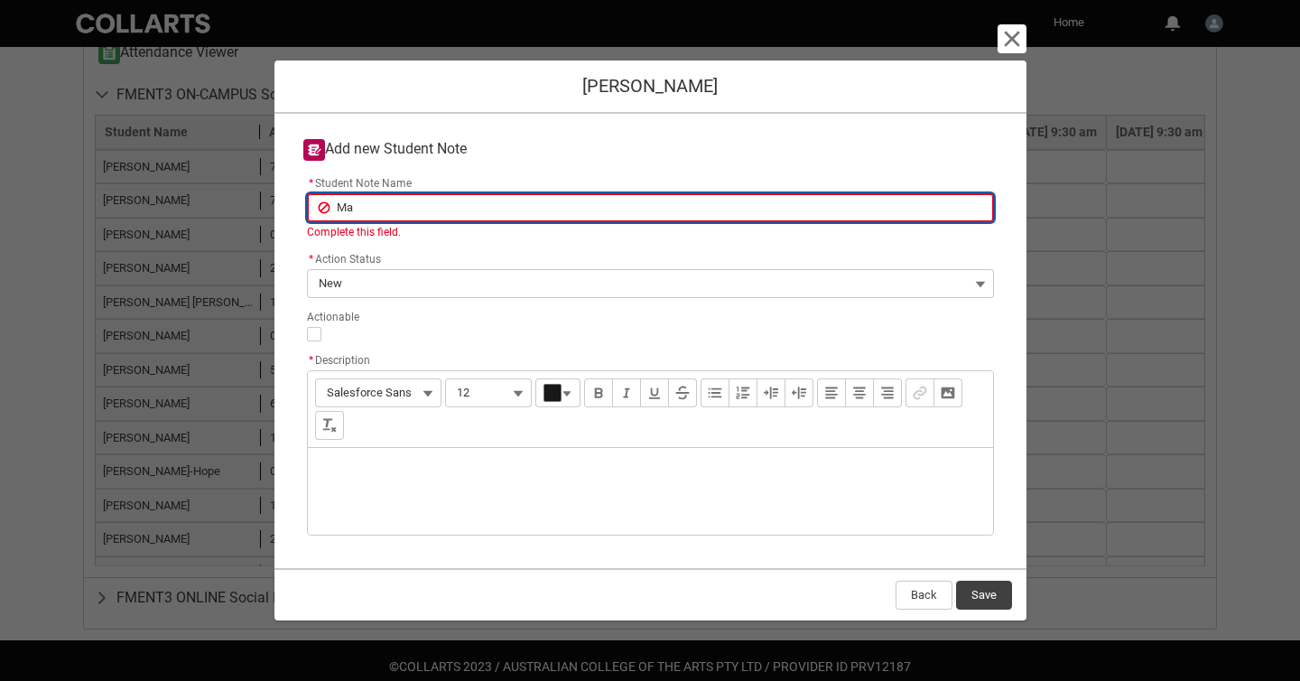
type lightning-primitive-input-simple "Mae"
type input "Mae"
type lightning-primitive-input-simple "Maee"
type input "Maee"
type lightning-primitive-input-simple "Maeed"
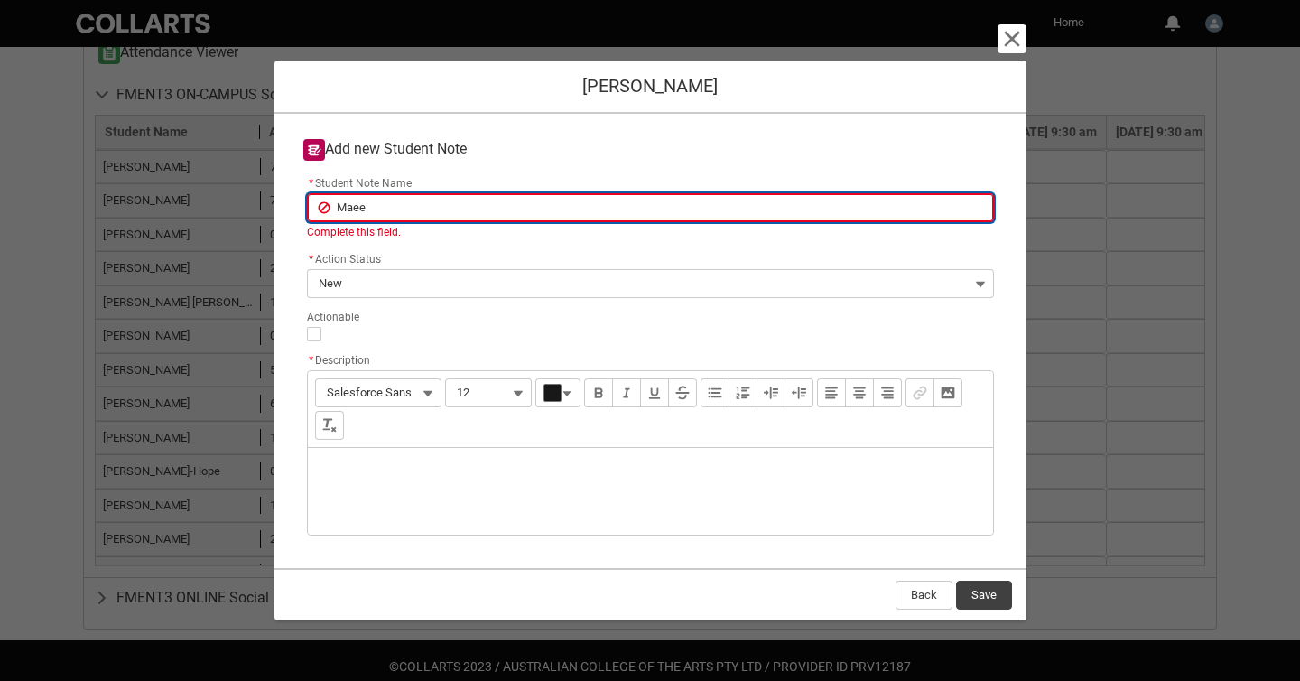
type input "Maeed"
type lightning-primitive-input-simple "Maeede"
type input "Maeede"
type lightning-primitive-input-simple "Maeedeh"
type input "Maeedeh"
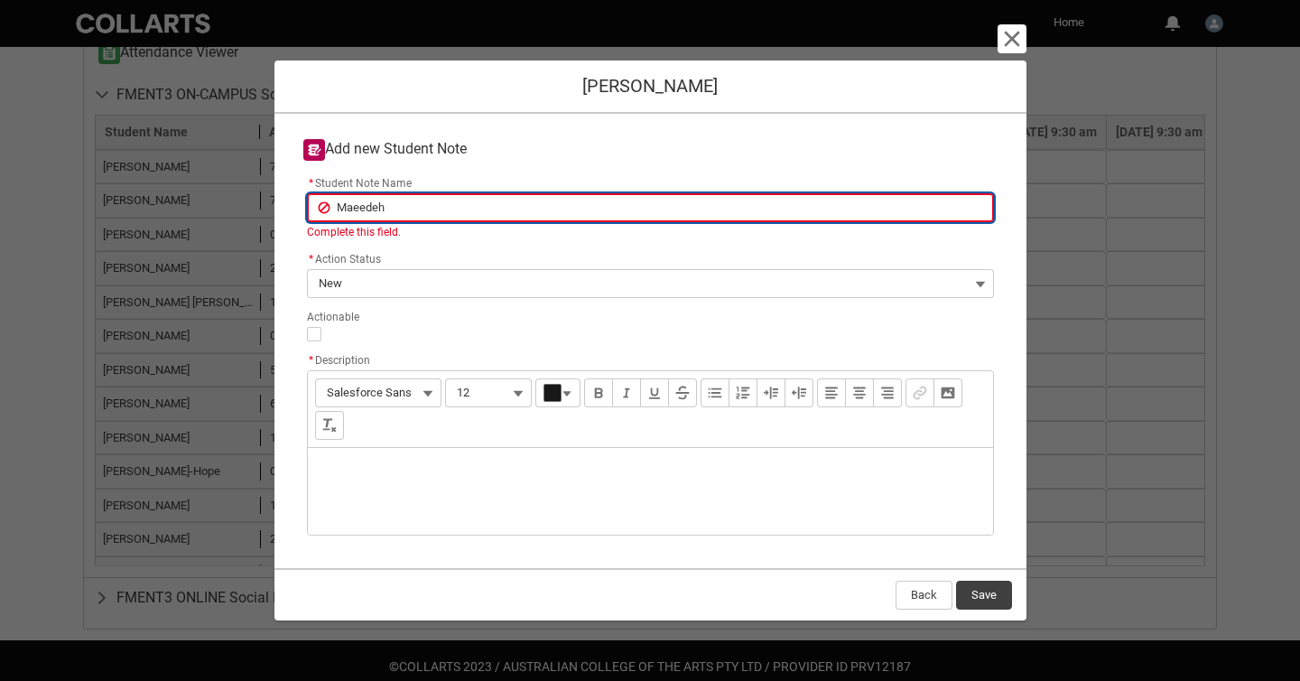
type lightning-primitive-input-simple "Maeedeh"
type input "Maeedeh"
type lightning-primitive-input-simple "Maeedeh J"
type input "Maeedeh J"
type lightning-primitive-input-simple "Maeedeh Ja"
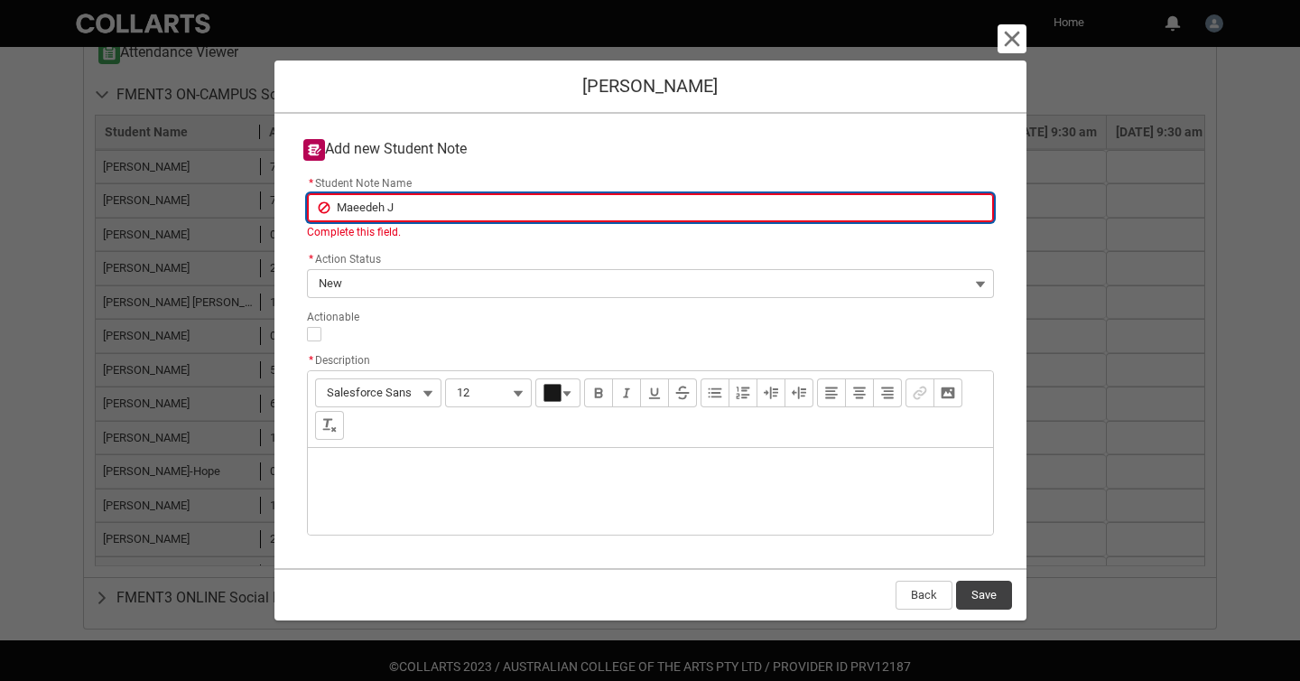
type input "Maeedeh Ja"
type lightning-primitive-input-simple "Maeedeh Jaf"
type input "Maeedeh Jaf"
type lightning-primitive-input-simple "Maeedeh Jafa"
type input "Maeedeh Jafa"
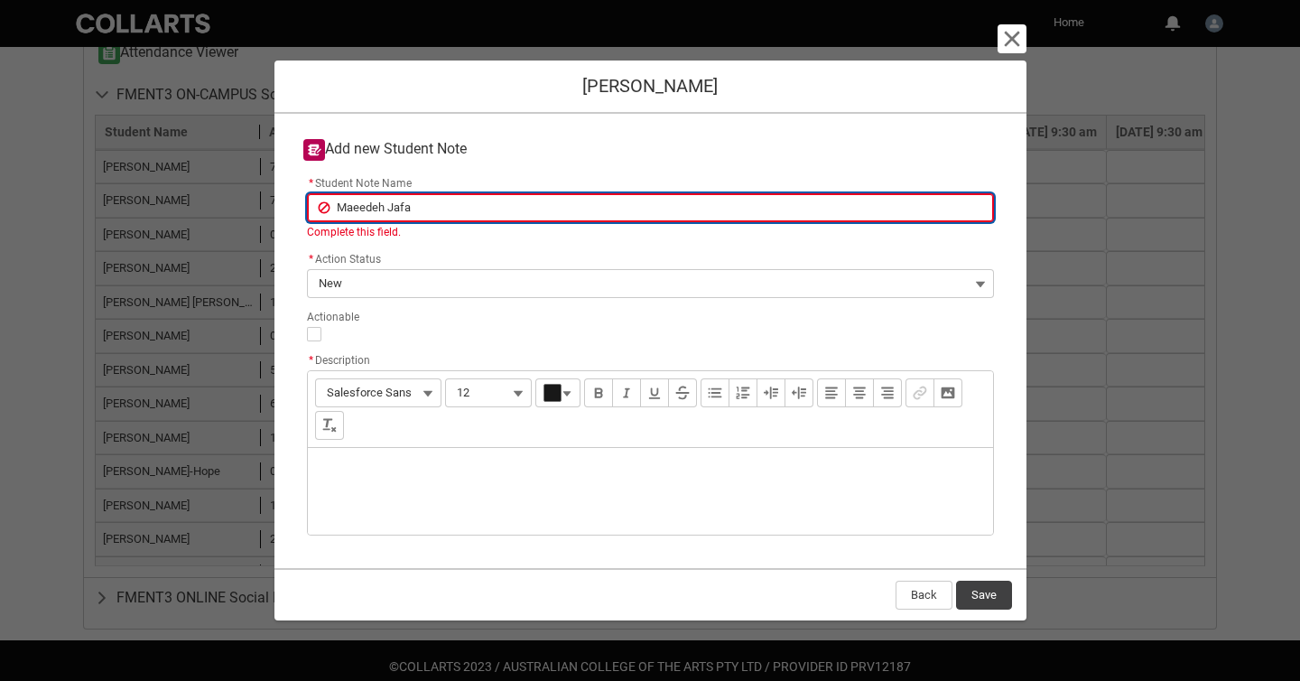
type lightning-primitive-input-simple "Maeedeh Jafar"
type input "Maeedeh Jafar"
type lightning-primitive-input-simple "Maeedeh Jafarz"
type input "Maeedeh Jafarz"
type lightning-primitive-input-simple "Maeedeh Jafarza"
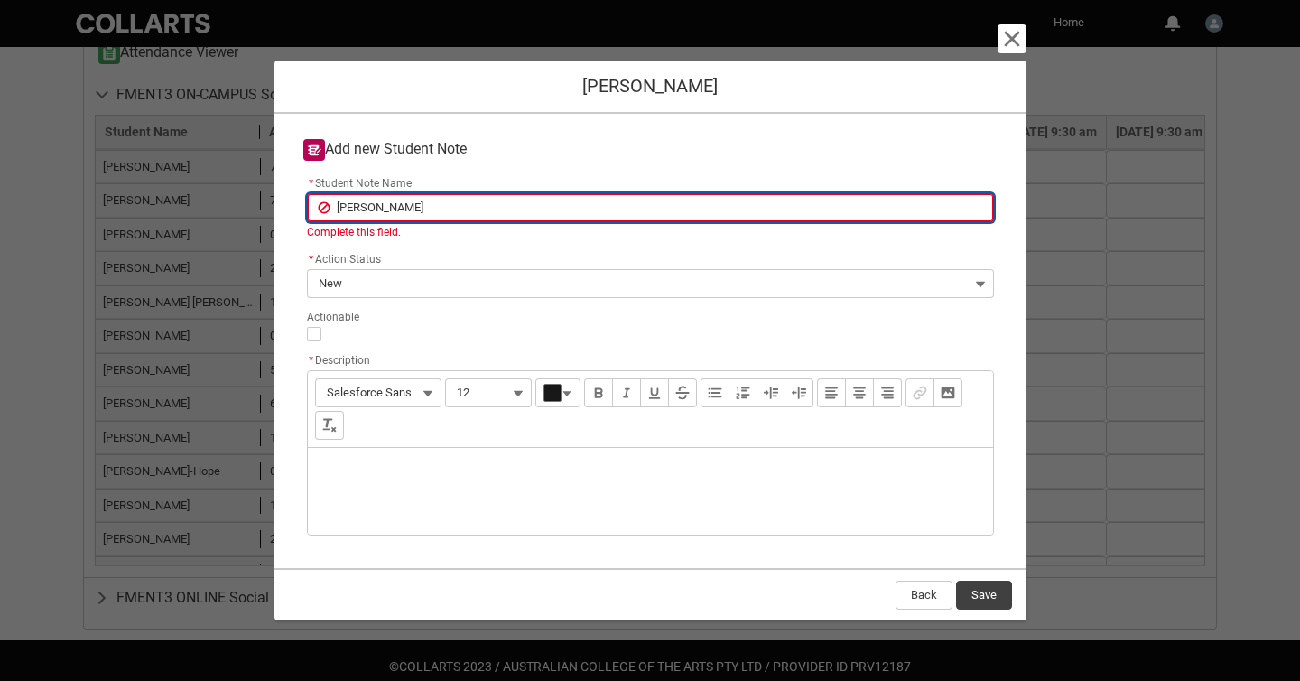
type input "Maeedeh Jafarza"
type lightning-primitive-input-simple "Maeedeh Jafarzad"
type input "Maeedeh Jafarzad"
type lightning-primitive-input-simple "Maeedeh Jafarzade"
type input "Maeedeh Jafarzade"
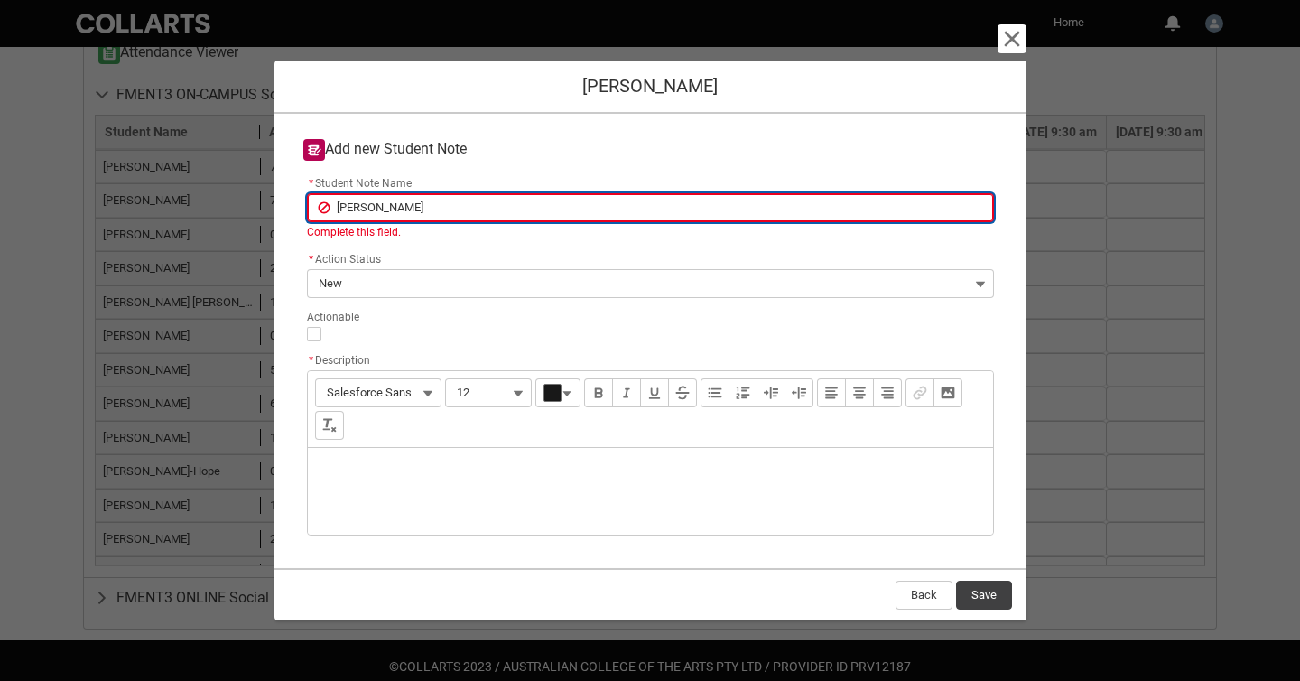
type lightning-primitive-input-simple "Maeedeh Jafarzadeh"
type input "Maeedeh Jafarzadeh"
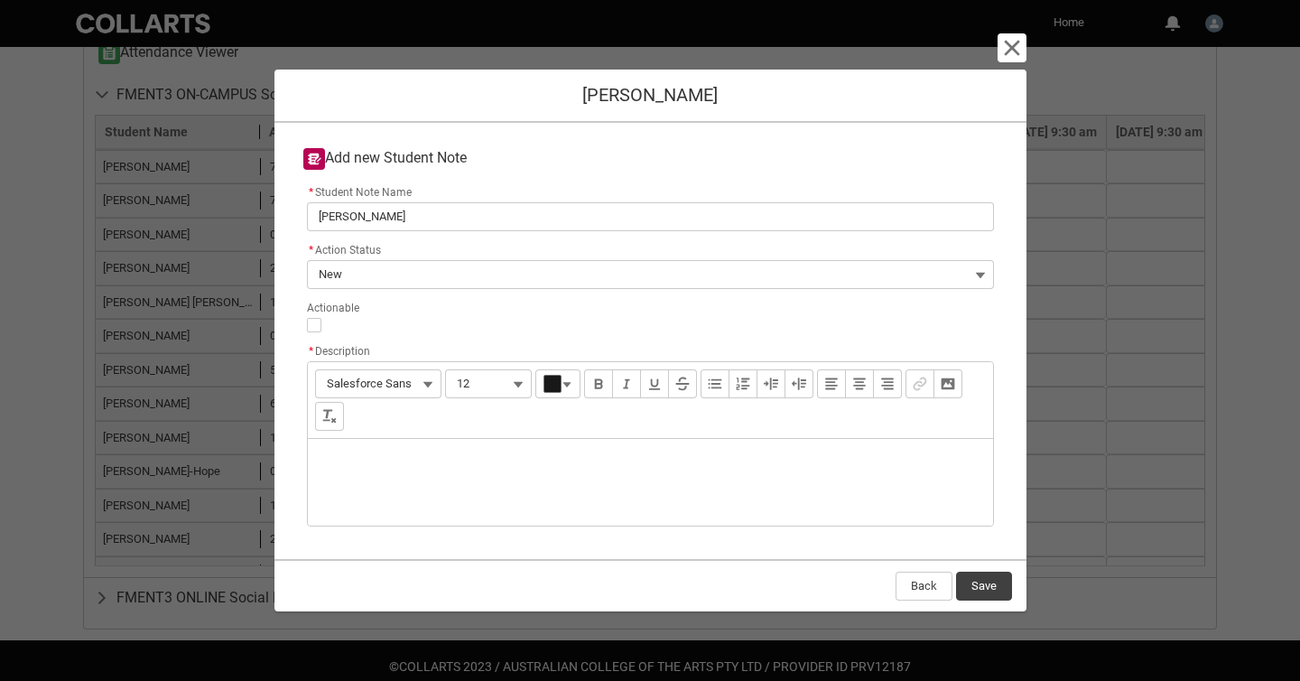
click at [395, 470] on div "Description" at bounding box center [650, 482] width 685 height 87
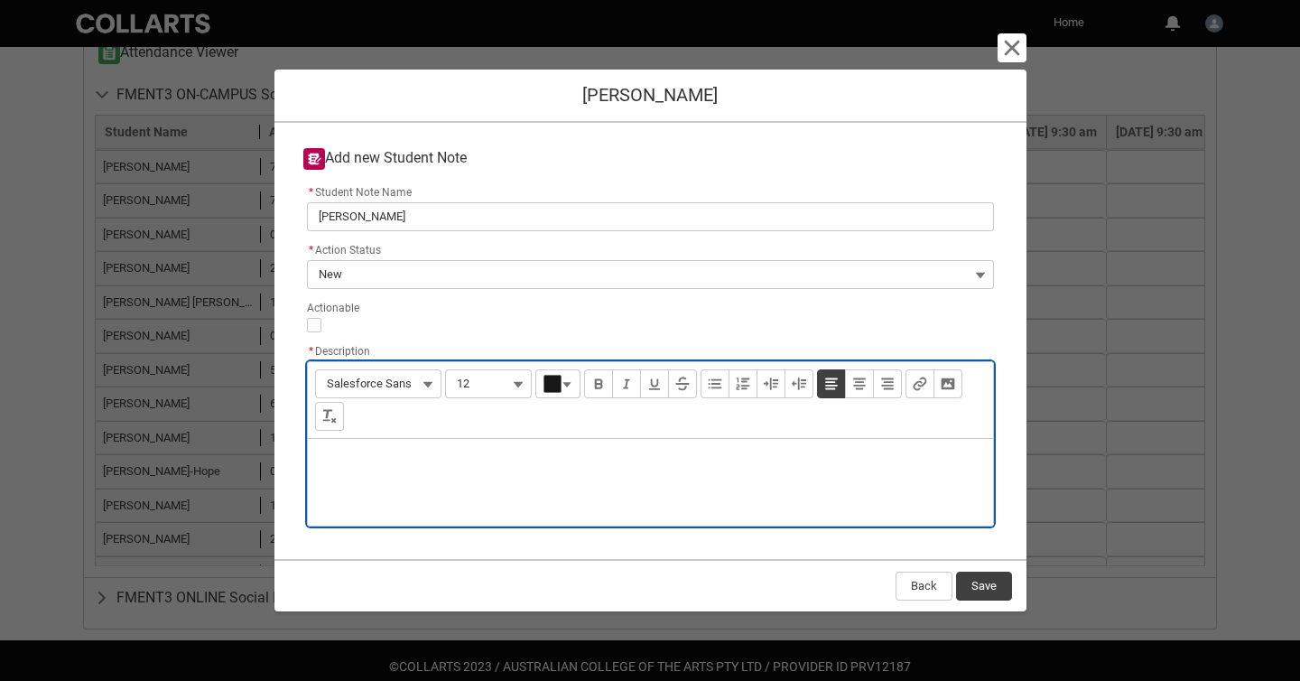
type lightning-input-rich-text "<p>N</p>"
type lightning-input-rich-text "<p>No contact, no attendance</p>"
copy p "No contact, no attendance"
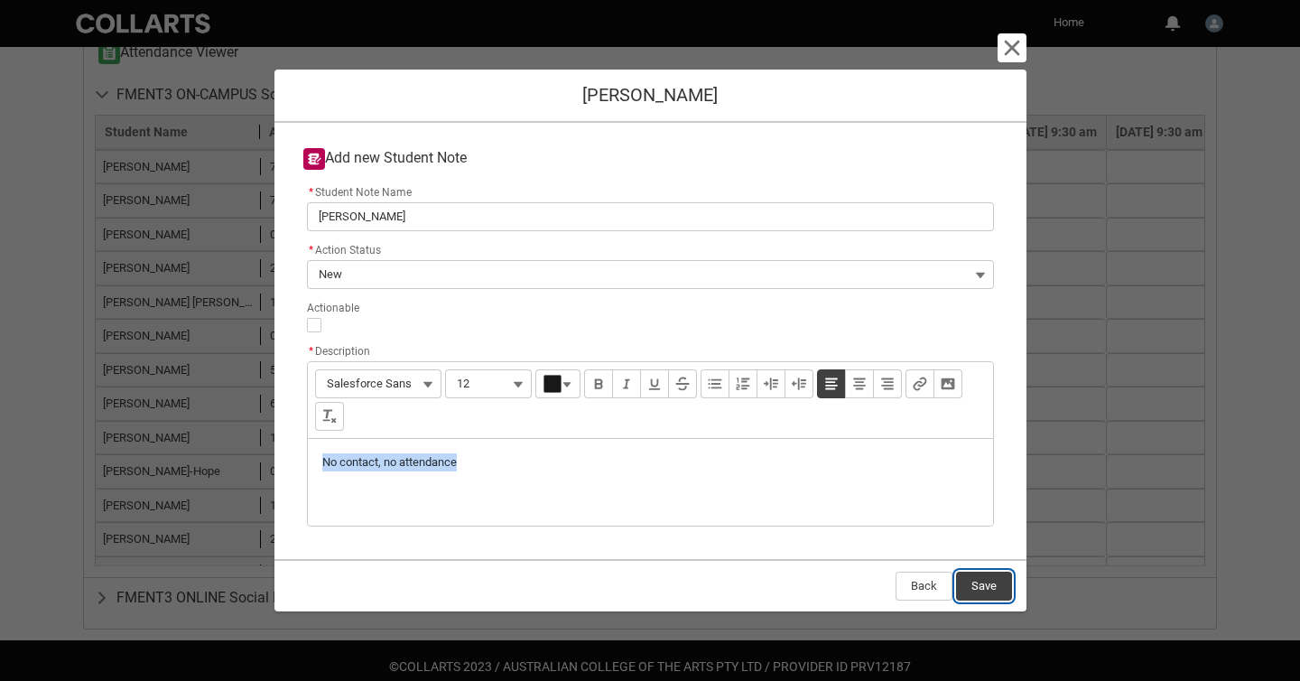
click at [992, 581] on button "Save" at bounding box center [984, 586] width 56 height 29
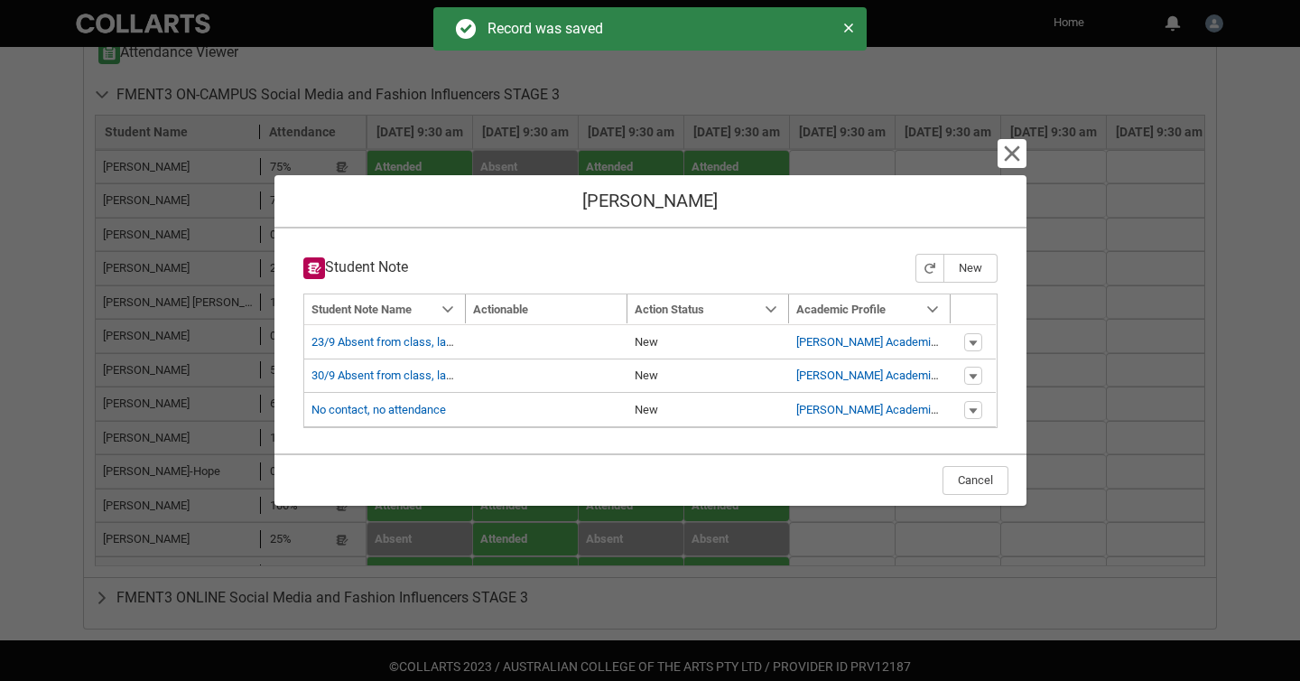
type input "179"
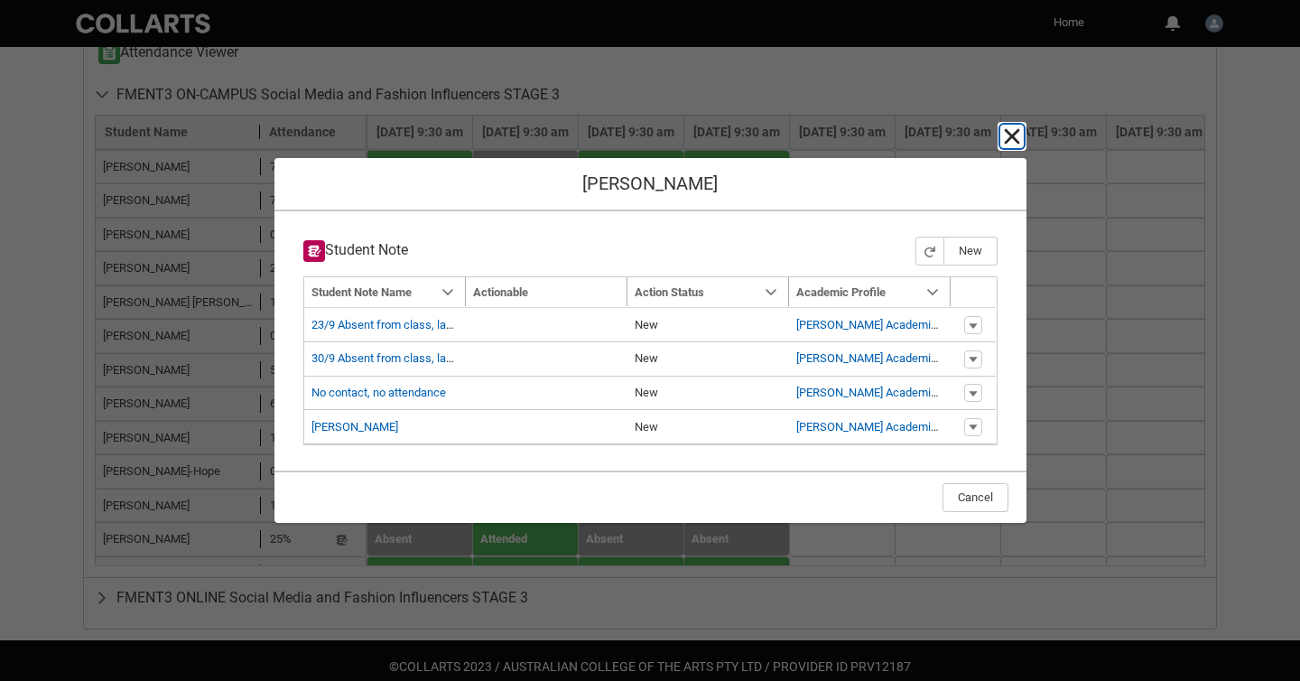
click at [1006, 137] on lightning-primitive-icon "button" at bounding box center [1012, 137] width 22 height 22
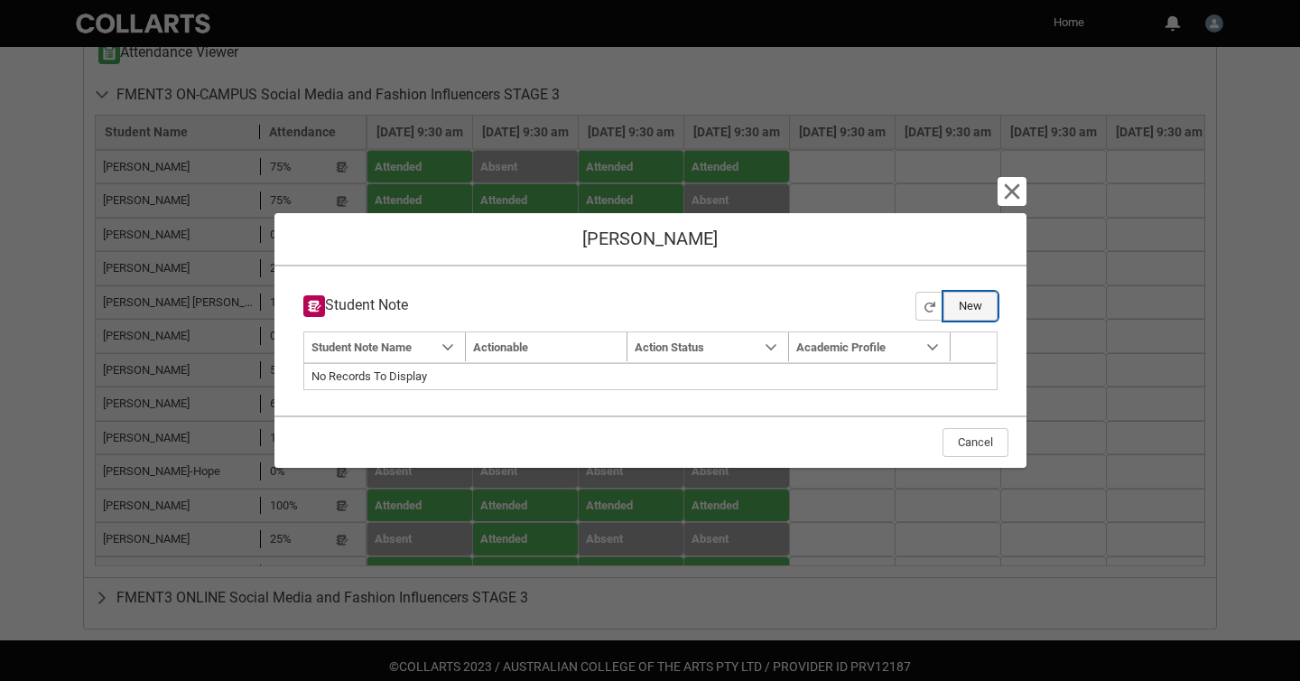
click at [977, 302] on button "New" at bounding box center [971, 306] width 54 height 29
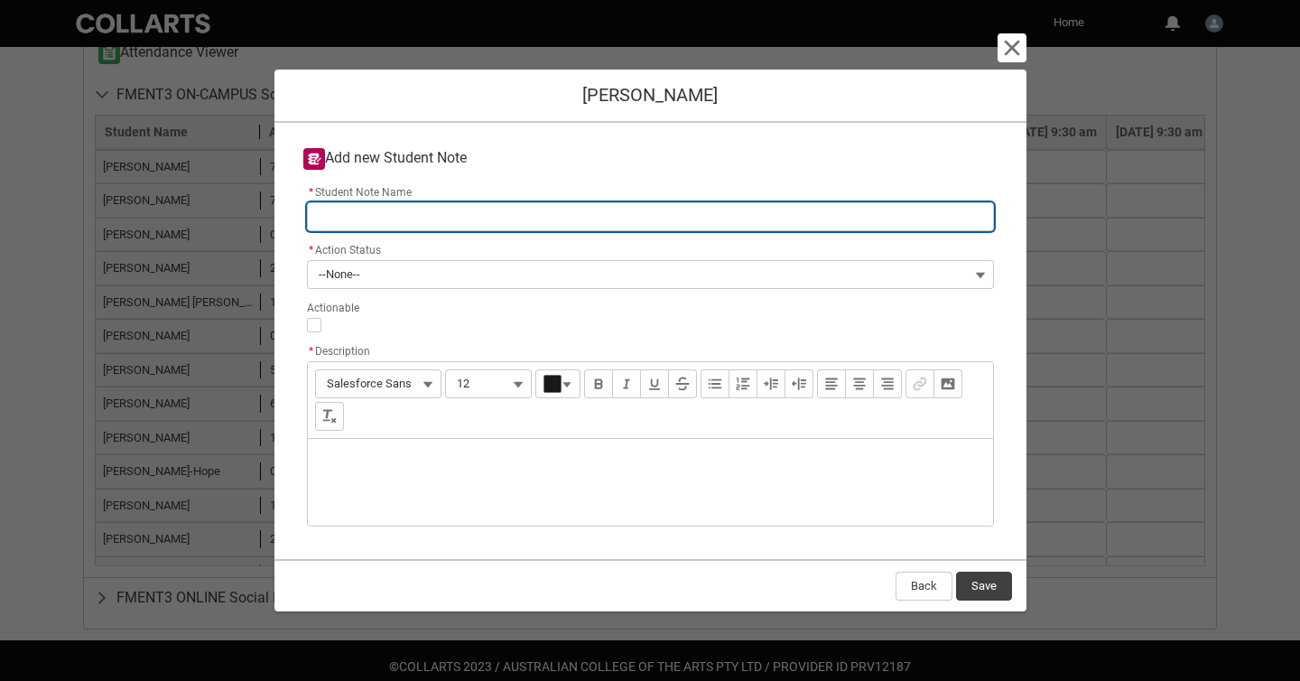
click at [588, 226] on input "* Student Note Name" at bounding box center [650, 216] width 687 height 29
paste input "No contact, no attendance"
type lightning-primitive-input-simple "No contact, no attendance"
type input "No contact, no attendance"
type lightning-primitive-input-simple "No contact, no attendance"
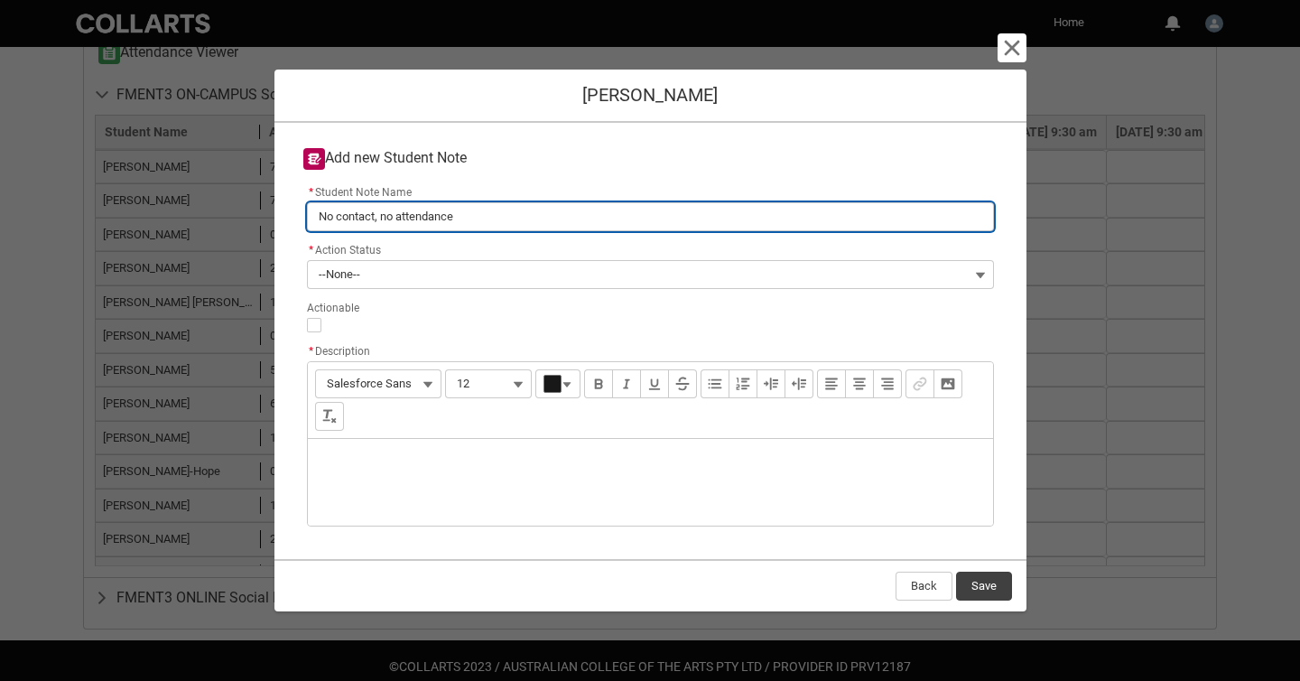
type input "No contact, no attendance"
type lightning-primitive-input-simple "No contact, no attendance f"
type input "No contact, no attendance f"
type lightning-primitive-input-simple "No contact, no attendance fo"
type input "No contact, no attendance fo"
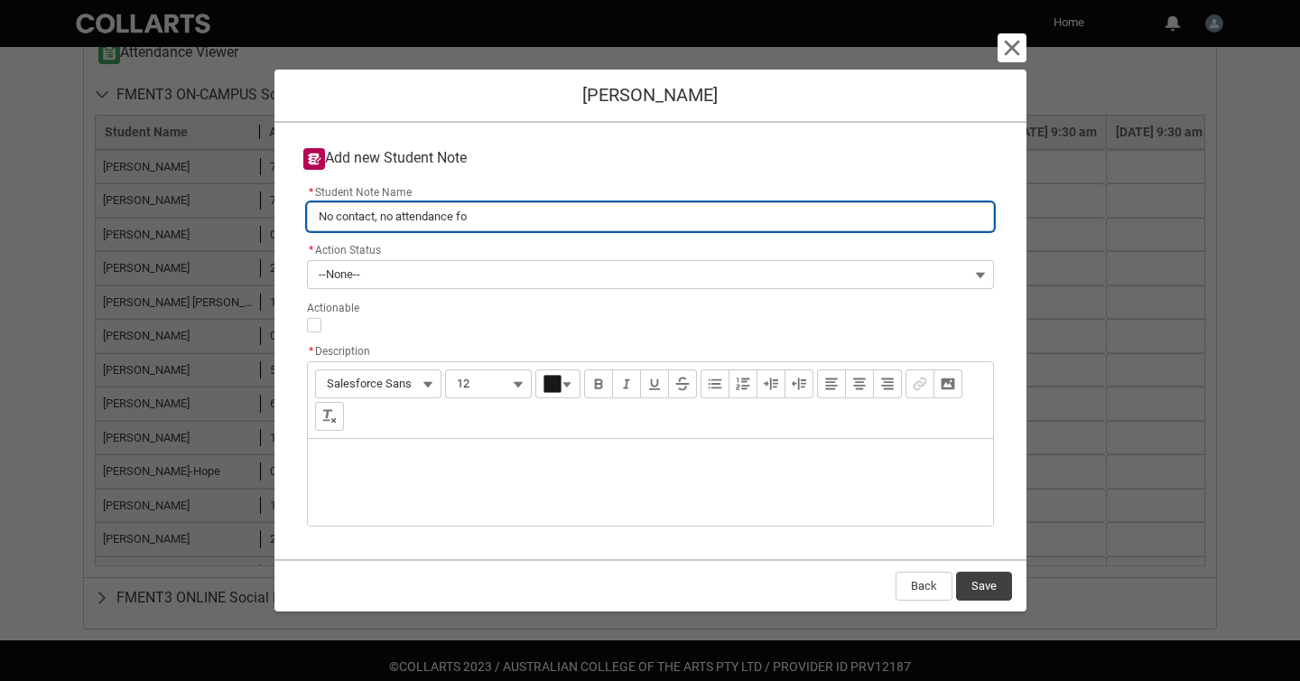
type lightning-primitive-input-simple "No contact, no attendance for"
type input "No contact, no attendance for"
type lightning-primitive-input-simple "No contact, no attendance for"
type input "No contact, no attendance for"
type lightning-primitive-input-simple "No contact, no attendance for l"
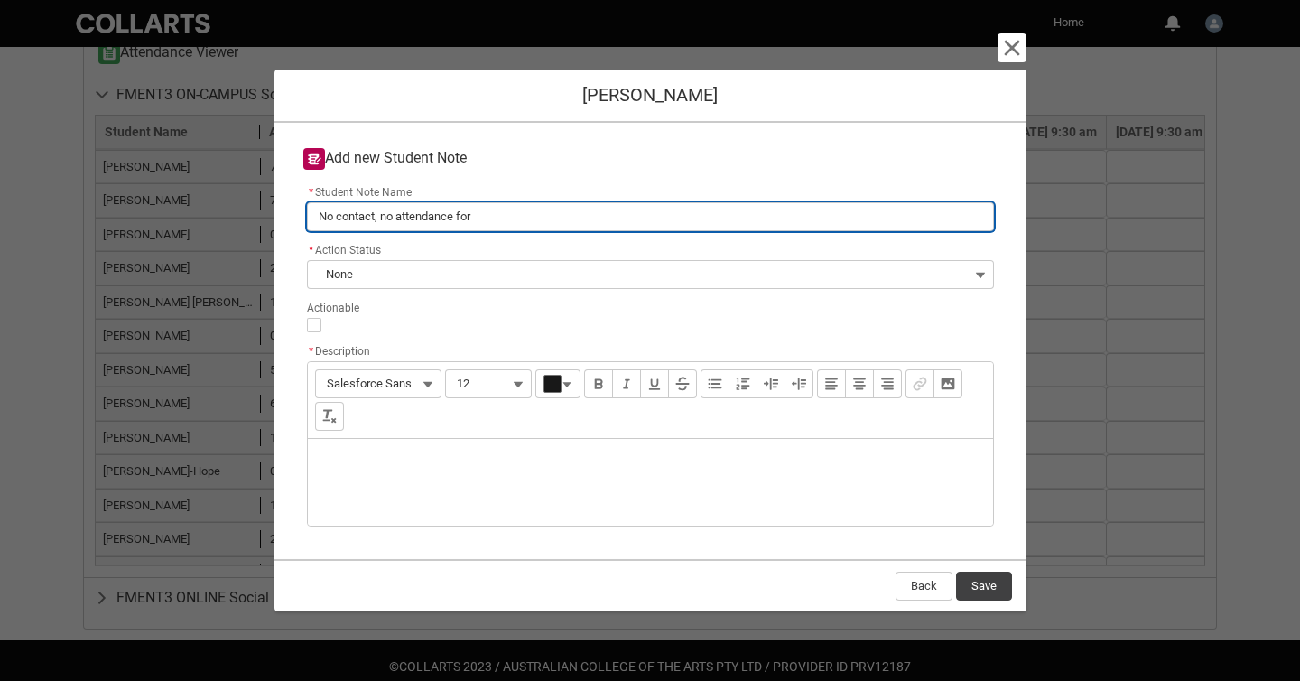
type input "No contact, no attendance for l"
type lightning-primitive-input-simple "No contact, no attendance for la"
type input "No contact, no attendance for la"
type lightning-primitive-input-simple "No contact, no attendance for las"
type input "No contact, no attendance for las"
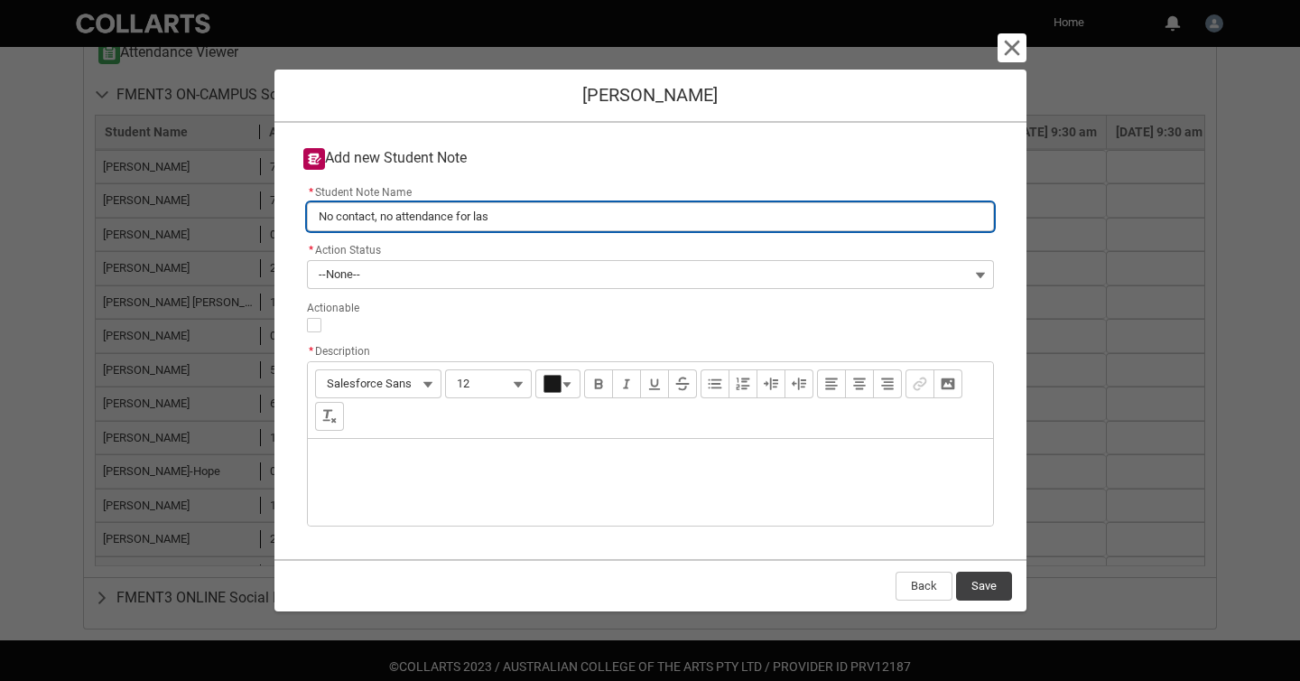
type lightning-primitive-input-simple "No contact, no attendance for last"
type input "No contact, no attendance for last"
type lightning-primitive-input-simple "No contact, no attendance for last"
type input "No contact, no attendance for last"
type lightning-primitive-input-simple "No contact, no attendance for last t"
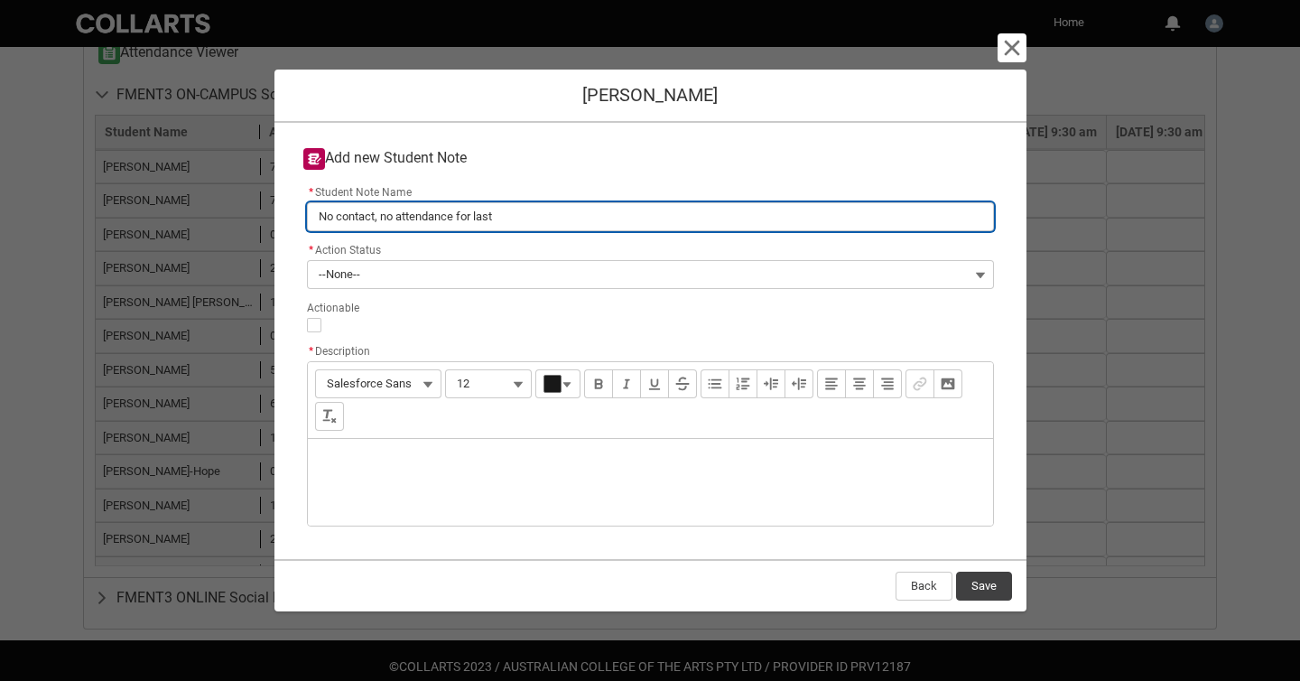
type input "No contact, no attendance for last t"
type lightning-primitive-input-simple "No contact, no attendance for last th"
type input "No contact, no attendance for last th"
type lightning-primitive-input-simple "No contact, no attendance for last thr"
type input "No contact, no attendance for last thr"
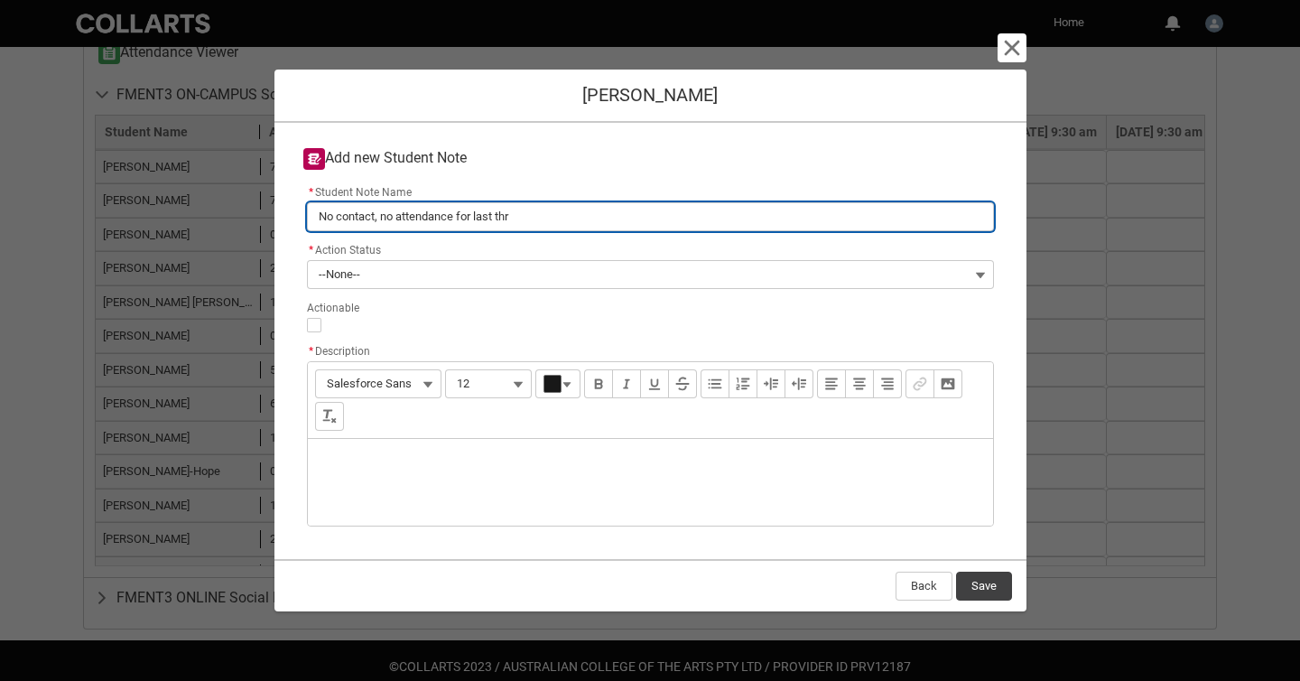
type lightning-primitive-input-simple "No contact, no attendance for last thre"
type input "No contact, no attendance for last thre"
type lightning-primitive-input-simple "No contact, no attendance for last three"
type input "No contact, no attendance for last three"
type lightning-primitive-input-simple "No contact, no attendance for last three"
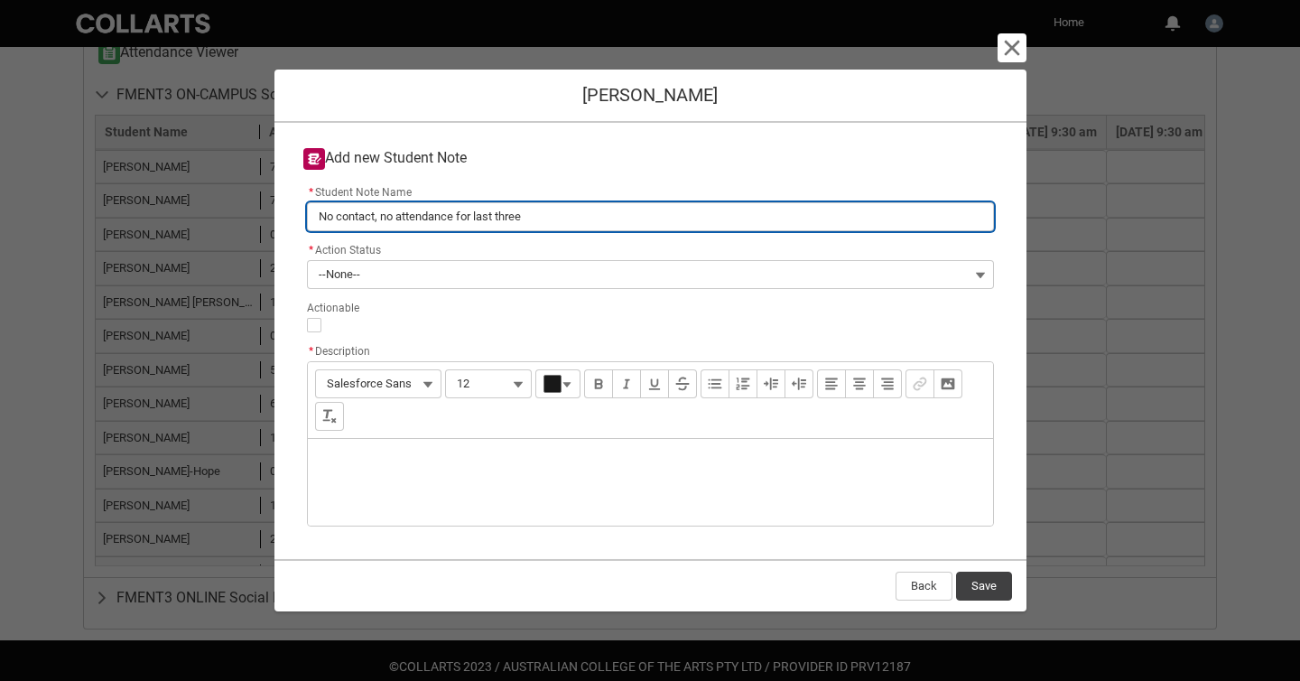
type input "No contact, no attendance for last three"
type lightning-primitive-input-simple "No contact, no attendance for last three w"
type input "No contact, no attendance for last three w"
type lightning-primitive-input-simple "No contact, no attendance for last three we"
type input "No contact, no attendance for last three we"
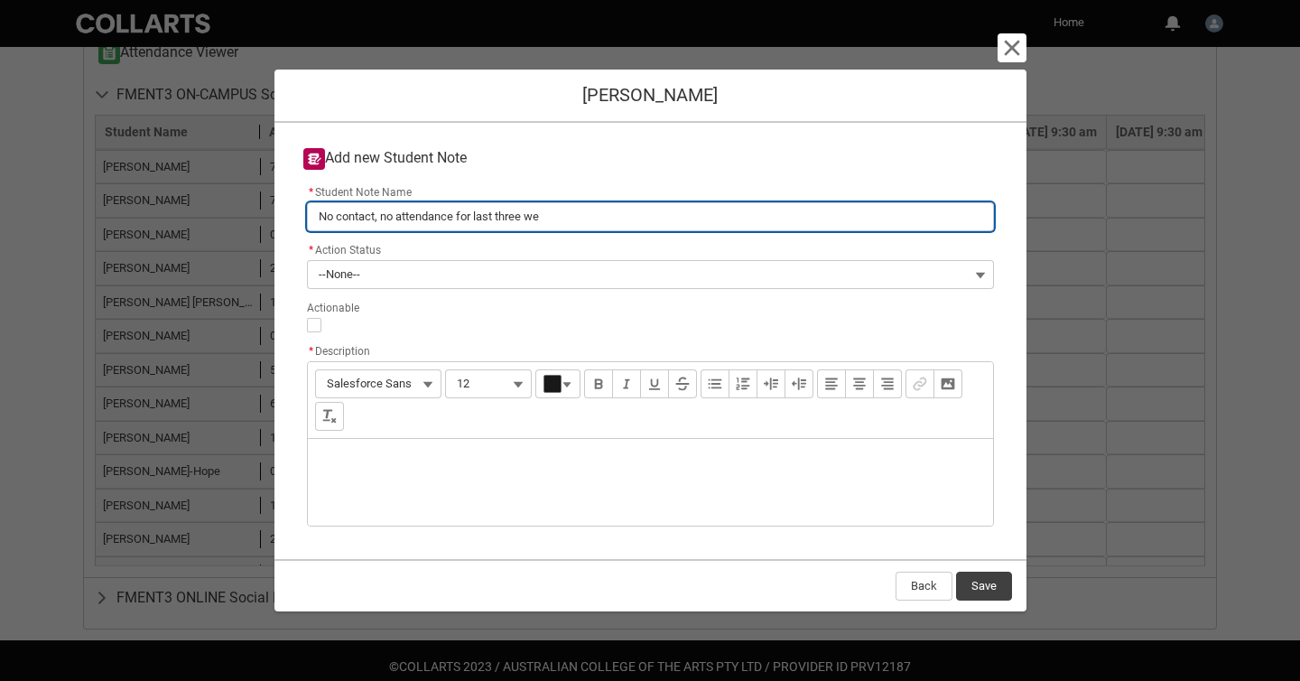
type lightning-primitive-input-simple "No contact, no attendance for last three wee"
type input "No contact, no attendance for last three wee"
type lightning-primitive-input-simple "No contact, no attendance for last three week"
type input "No contact, no attendance for last three week"
type lightning-primitive-input-simple "No contact, no attendance for last three weeks"
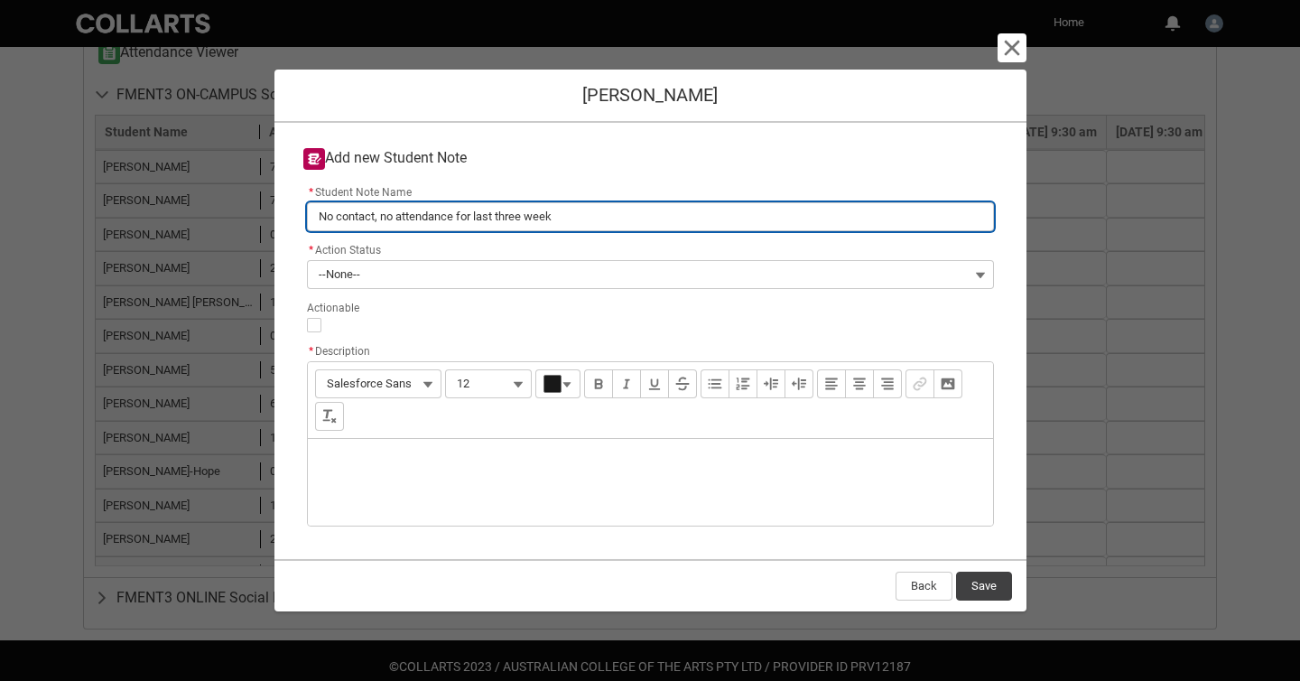
type input "No contact, no attendance for last three weeks"
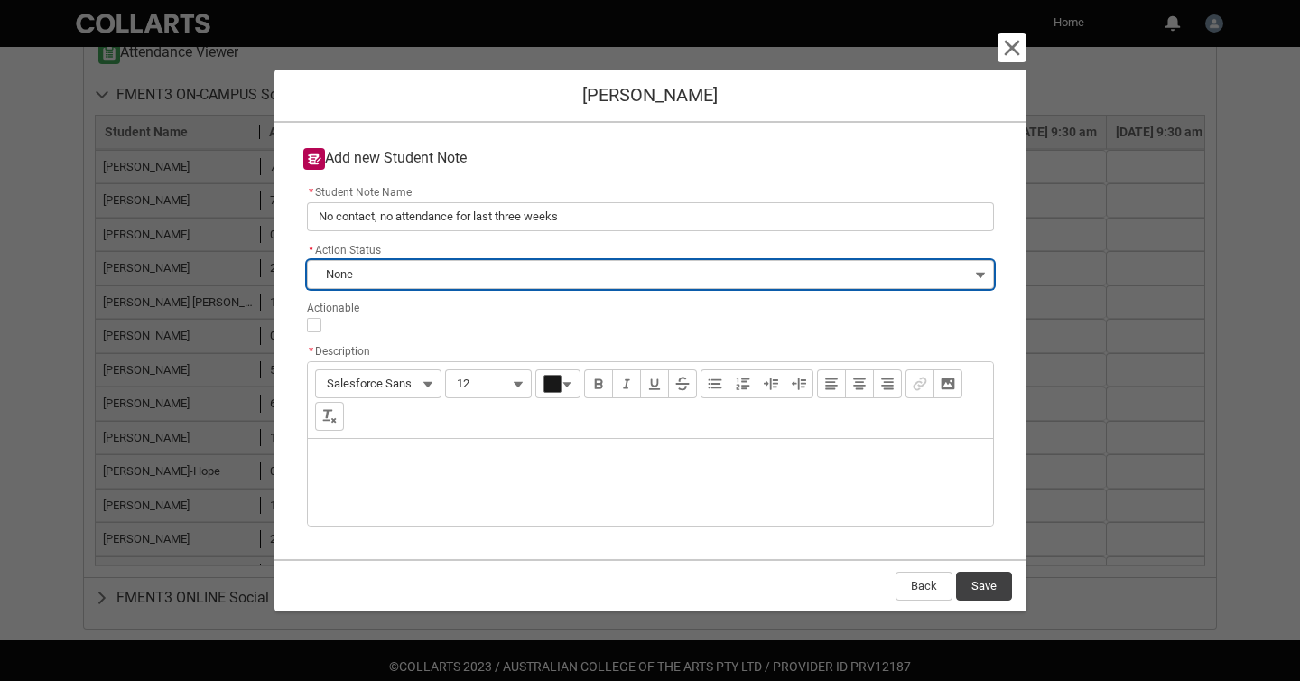
click at [423, 280] on button "--None--" at bounding box center [650, 274] width 687 height 29
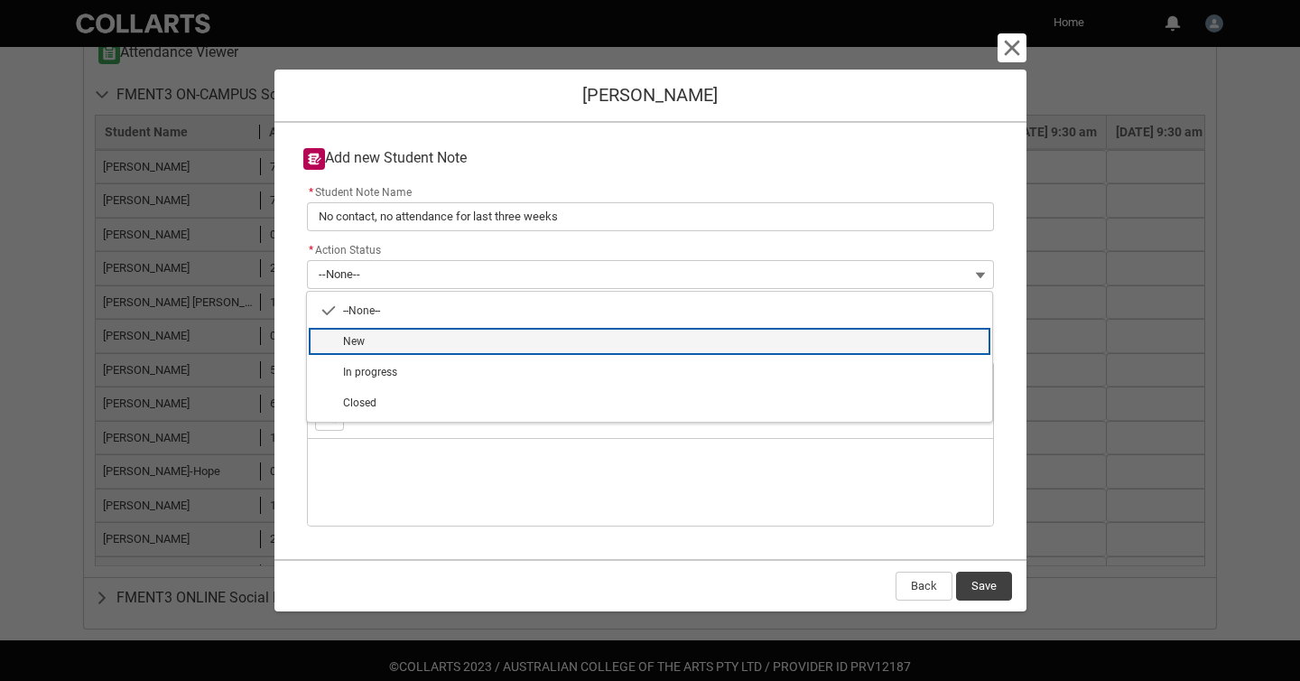
click at [416, 338] on span "New" at bounding box center [662, 341] width 638 height 16
type lightning-combobox "New"
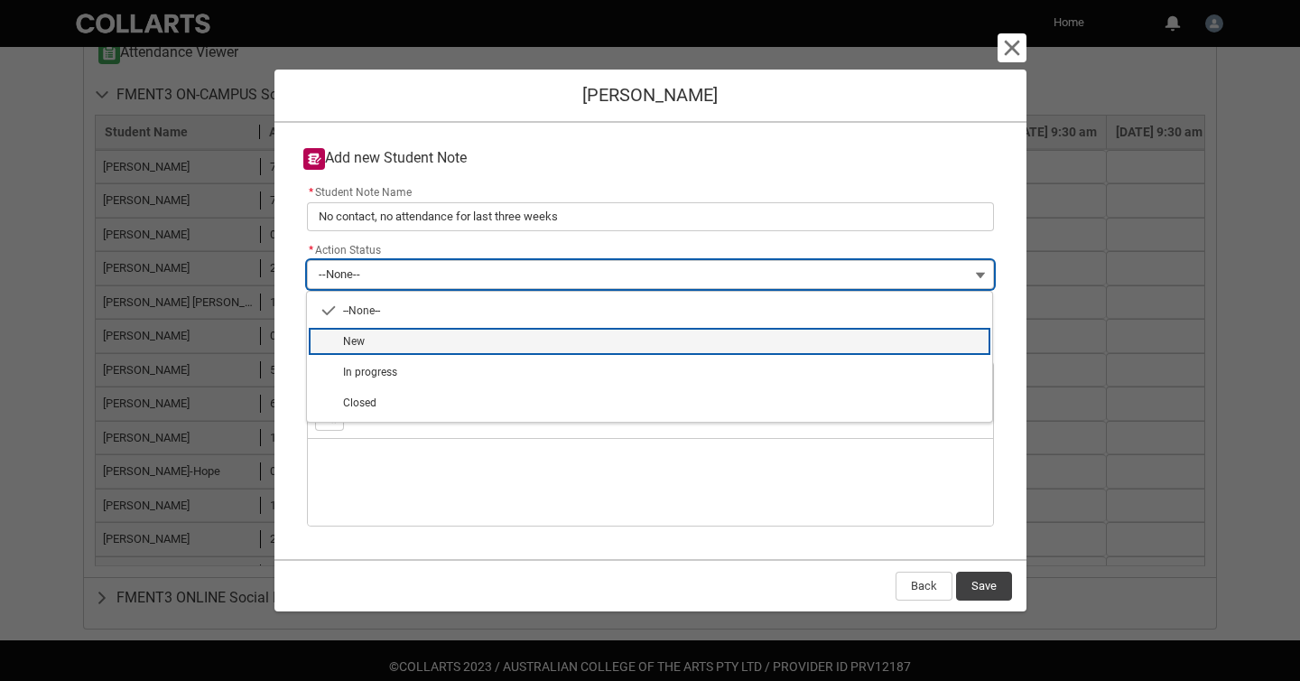
type lightning-picklist "New"
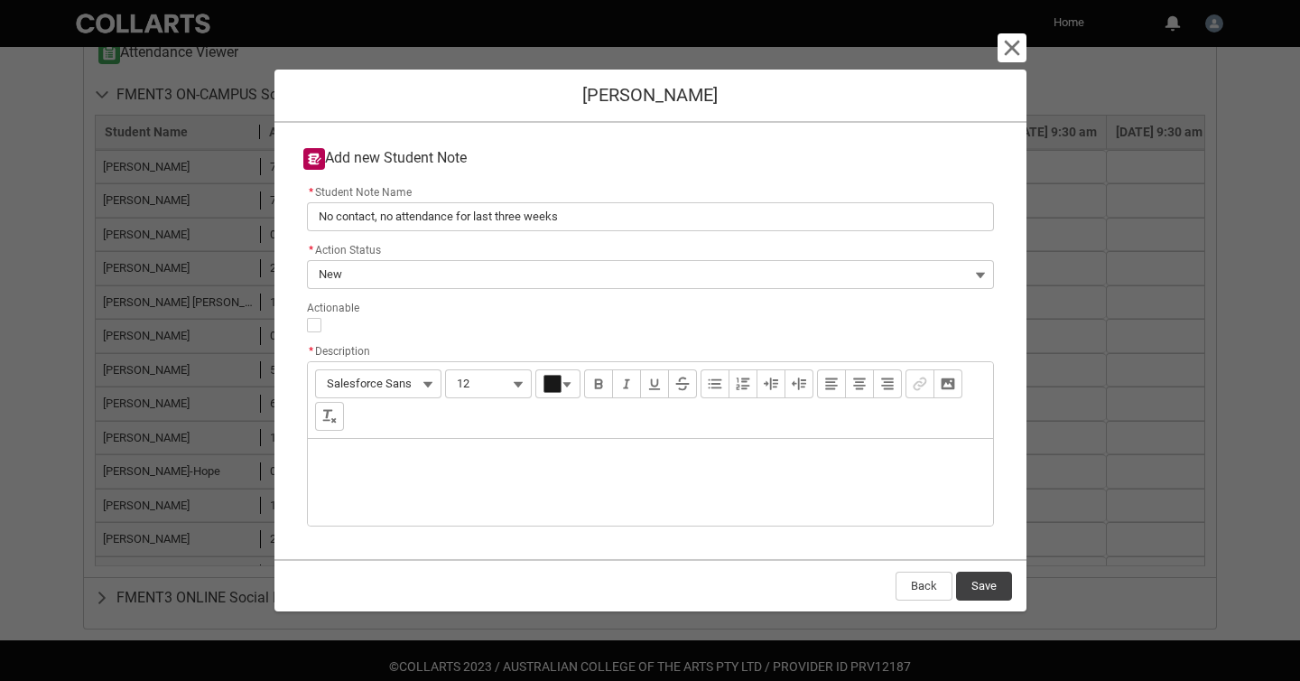
click at [396, 452] on div "Description" at bounding box center [650, 482] width 685 height 87
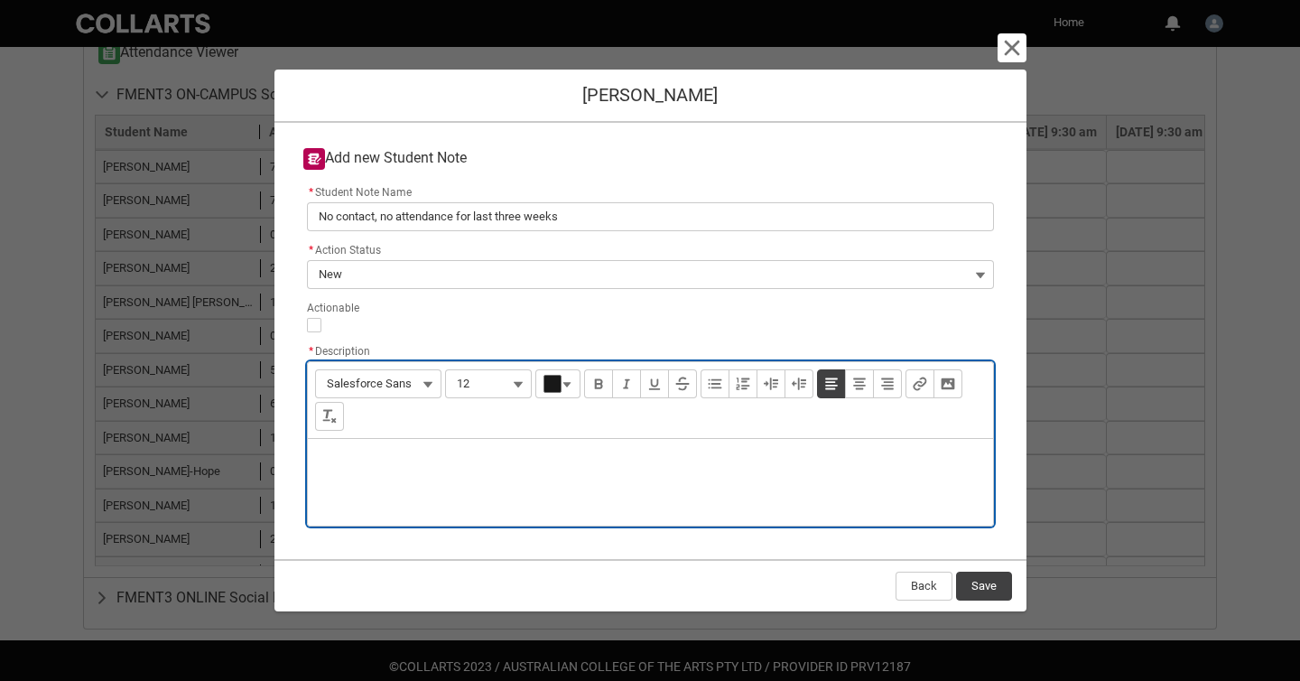
paste div "Description"
type lightning-input-rich-text "<p>No contact, no attendance</p>"
click at [984, 587] on button "Save" at bounding box center [984, 586] width 56 height 29
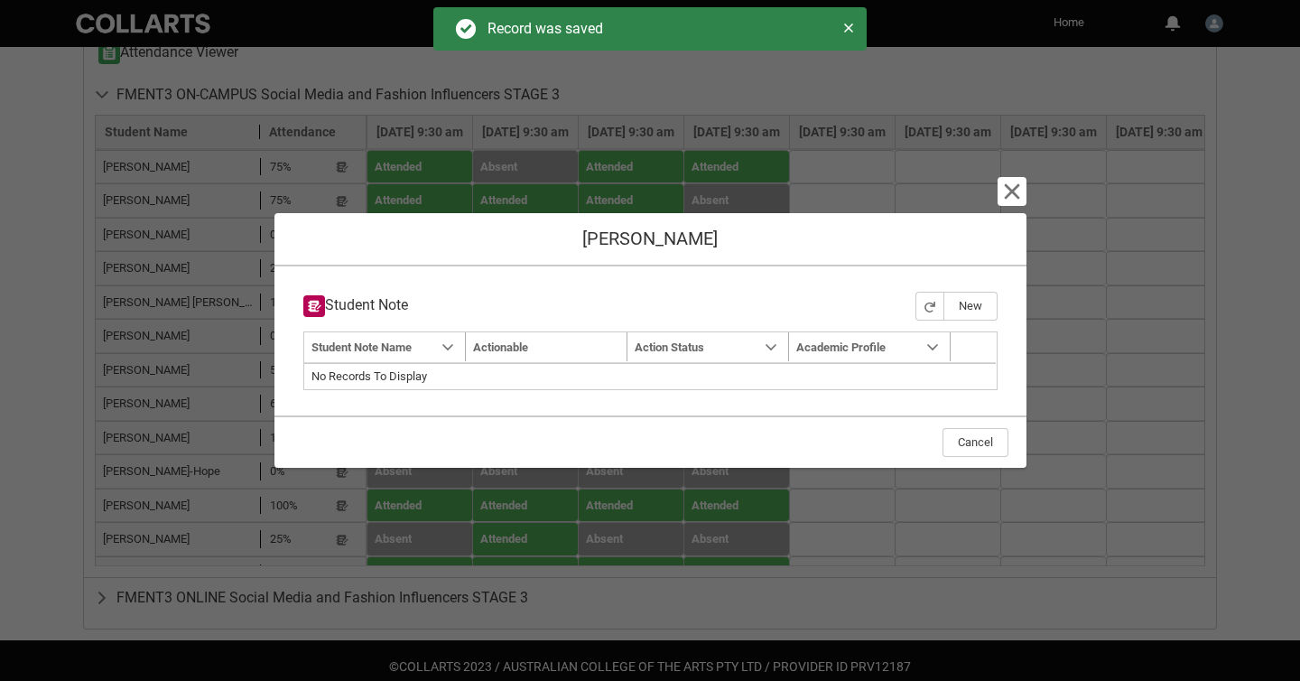
type input "179"
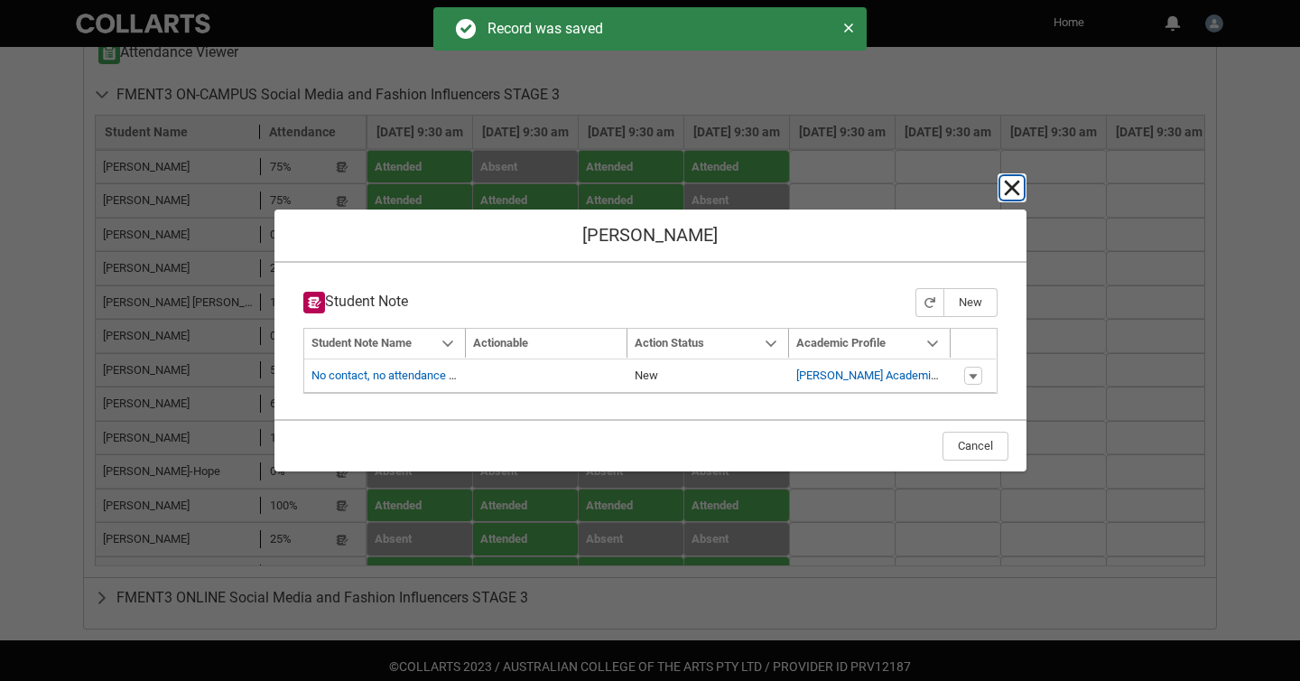
click at [1010, 188] on lightning-primitive-icon "button" at bounding box center [1012, 188] width 22 height 22
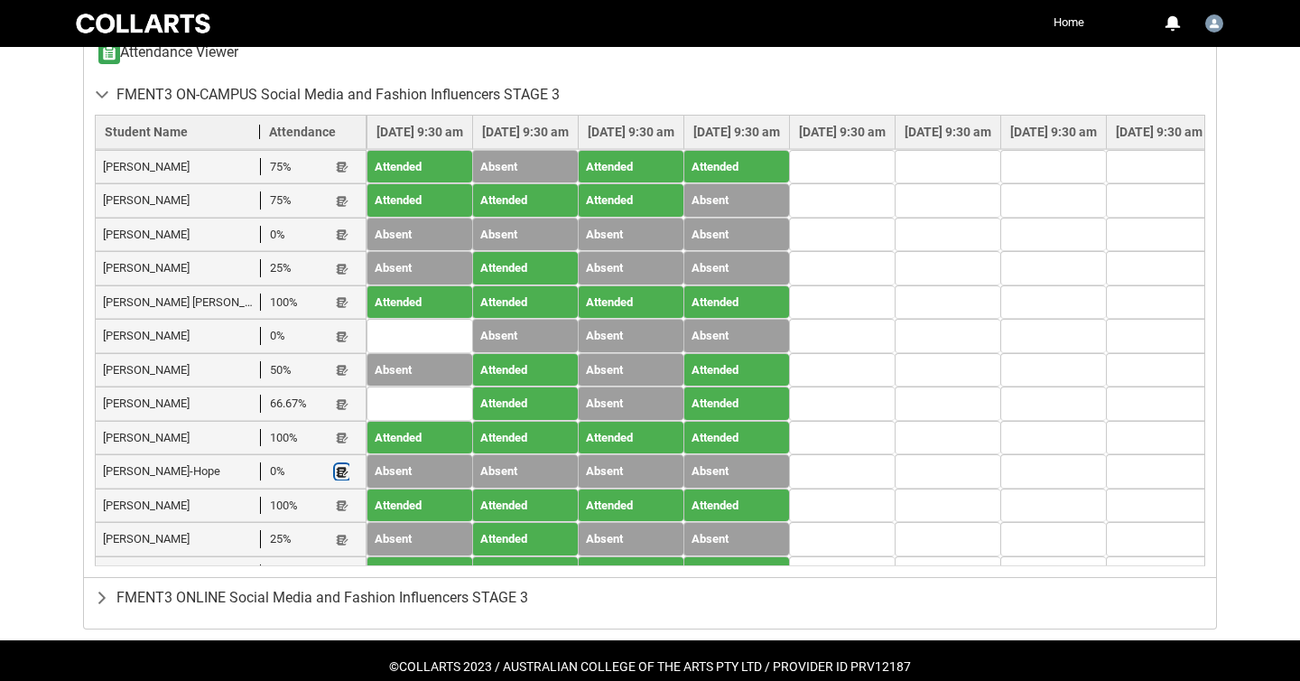
click at [340, 465] on lightning-primitive-icon "button" at bounding box center [342, 472] width 13 height 14
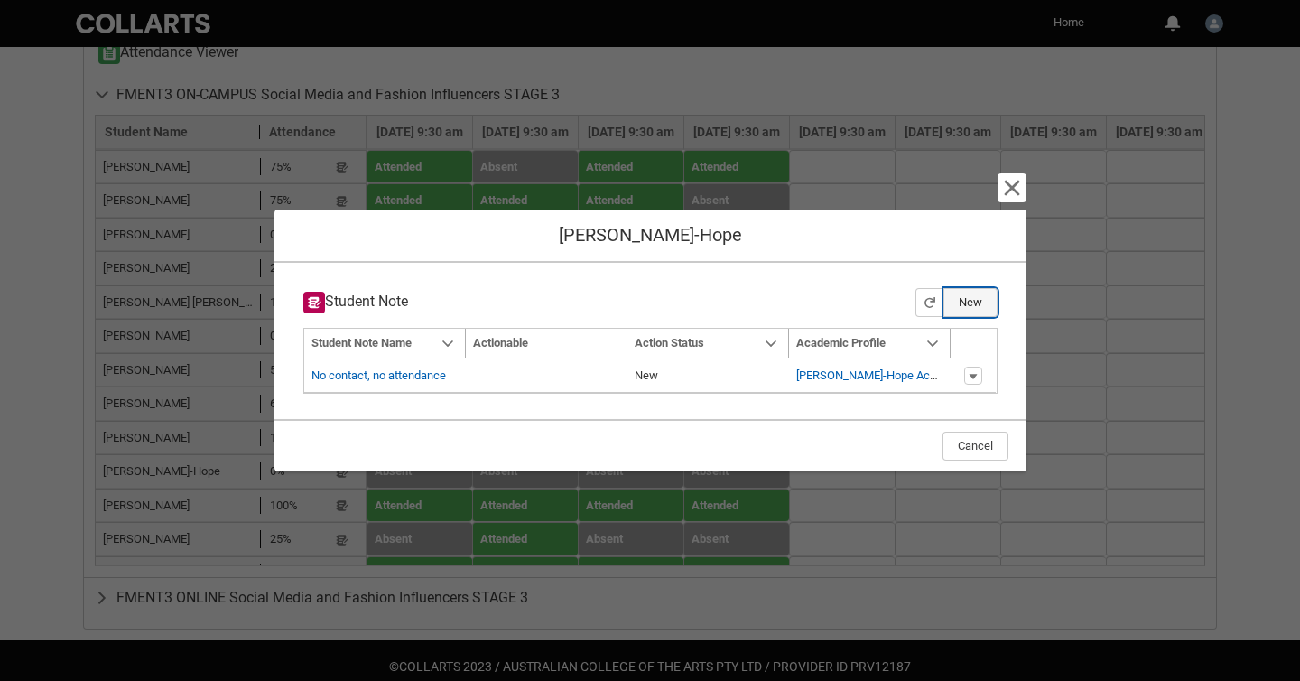
click at [969, 300] on button "New" at bounding box center [971, 302] width 54 height 29
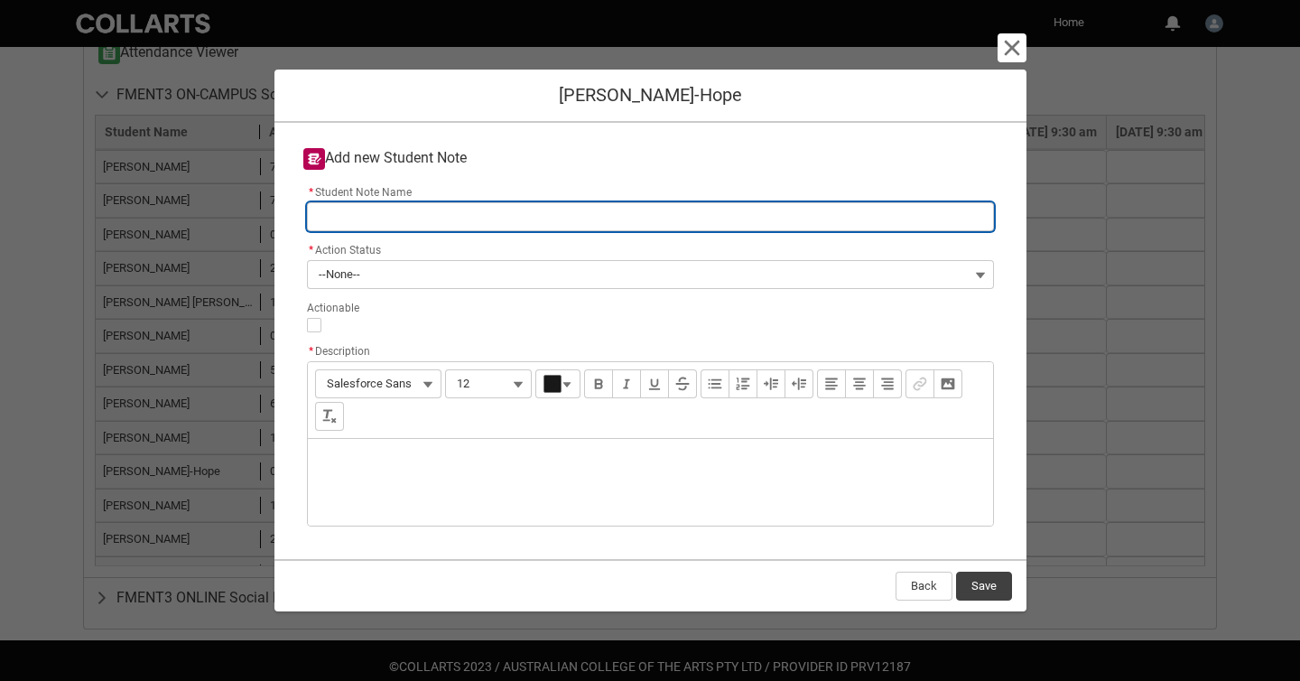
click at [704, 219] on input "* Student Note Name" at bounding box center [650, 216] width 687 height 29
type lightning-primitive-input-simple "S"
type input "S"
type lightning-primitive-input-simple "St"
type input "St"
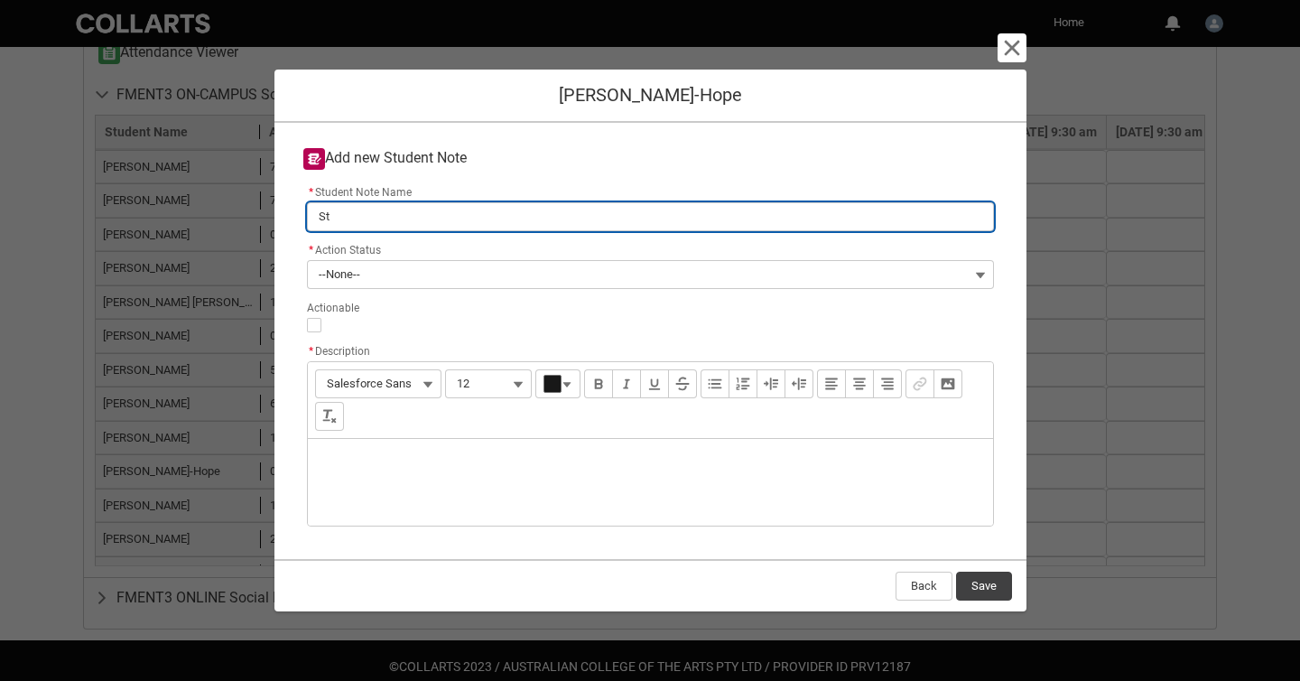
type lightning-primitive-input-simple "Sti"
type input "Sti"
type lightning-primitive-input-simple "Stil"
type input "Stil"
type lightning-primitive-input-simple "Still"
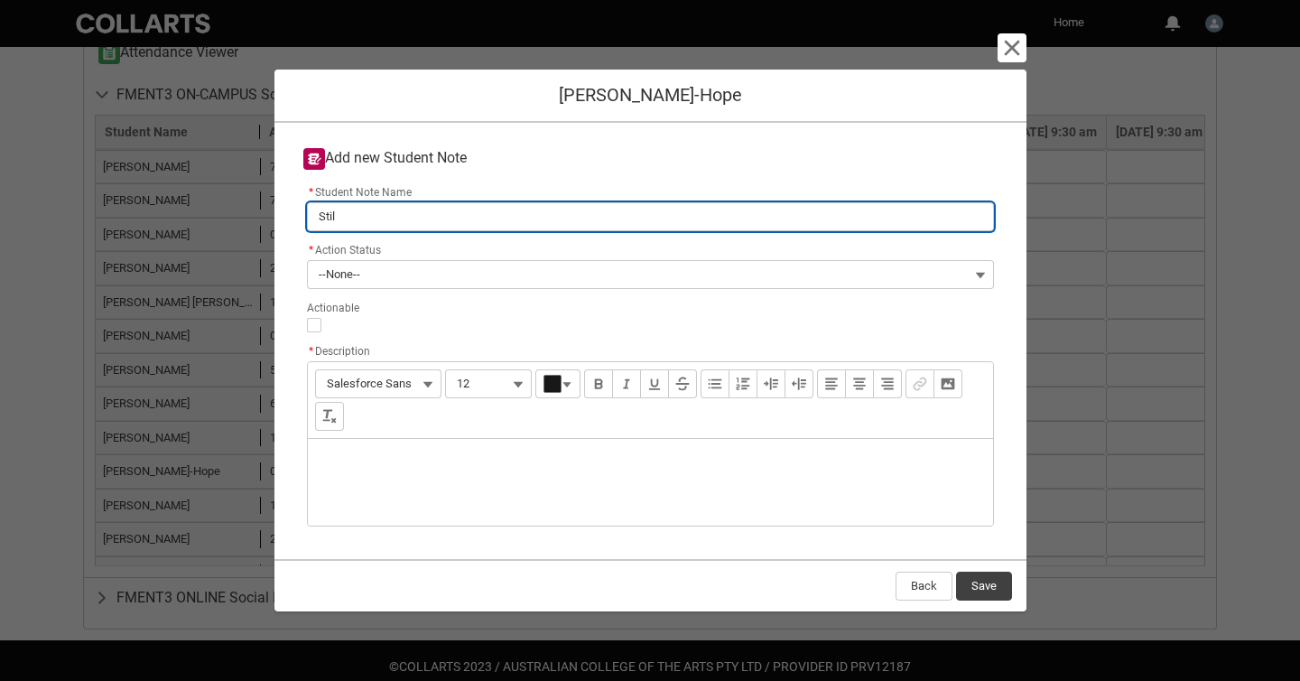
type input "Still"
type lightning-primitive-input-simple "Still"
type input "Still"
paste input "No contact, no attendance"
type lightning-primitive-input-simple "Still No contact, no attendance"
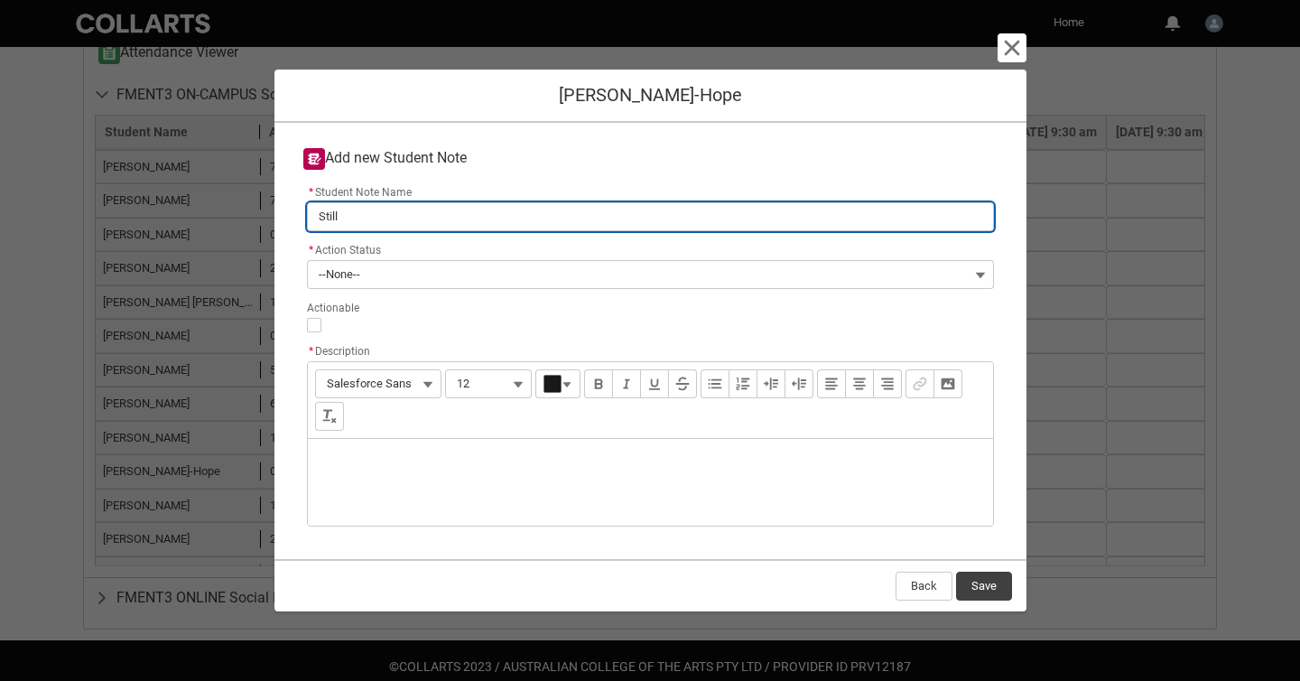
type input "Still No contact, no attendance"
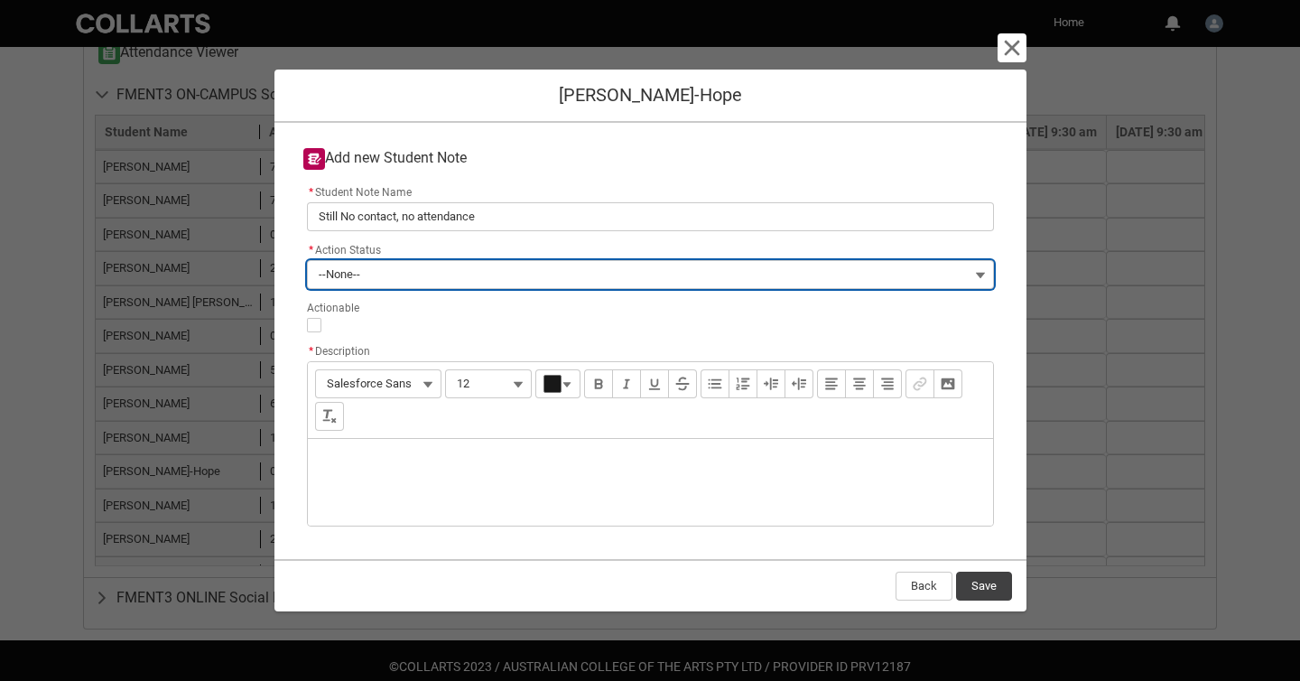
click at [579, 272] on button "--None--" at bounding box center [650, 274] width 687 height 29
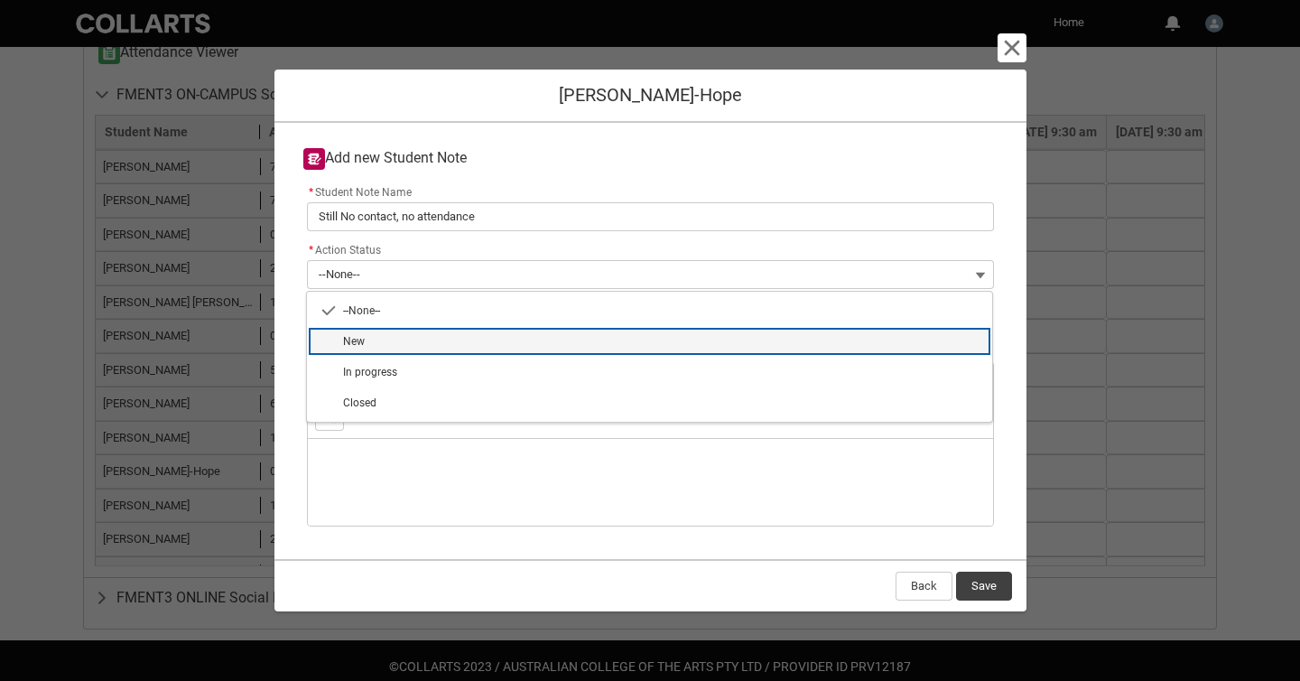
click at [560, 340] on span "New" at bounding box center [662, 341] width 638 height 16
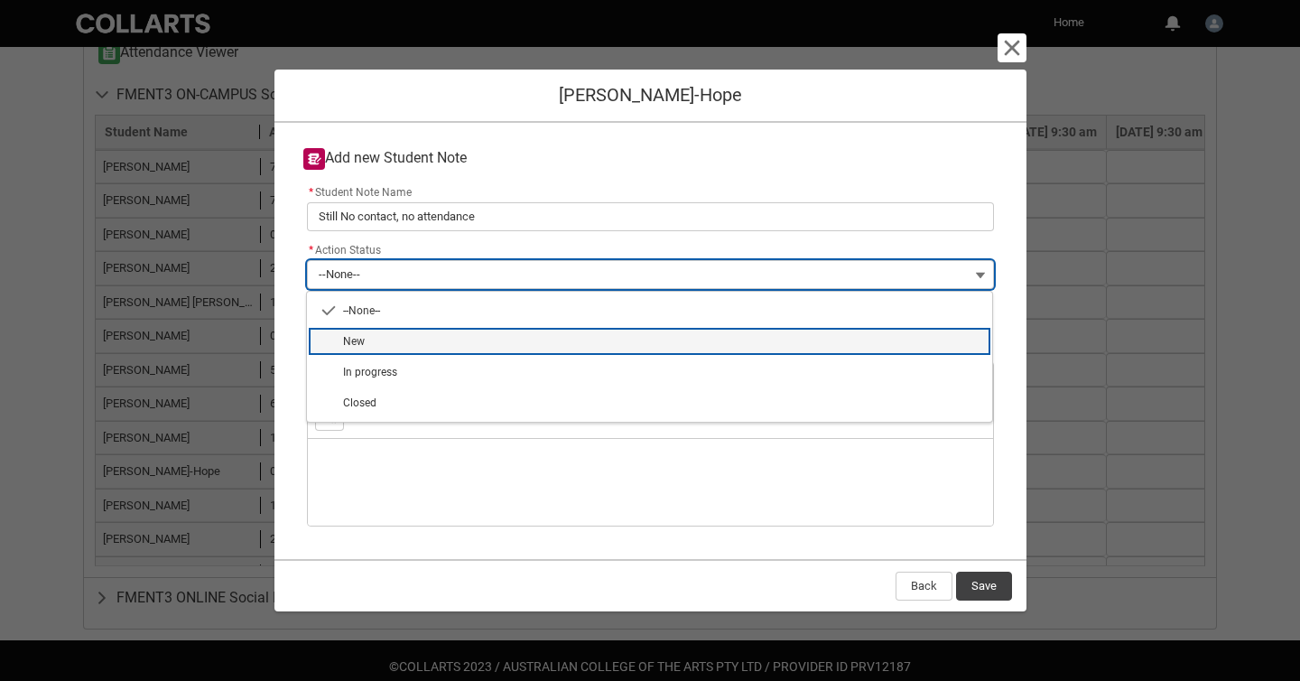
type lightning-combobox "New"
type lightning-picklist "New"
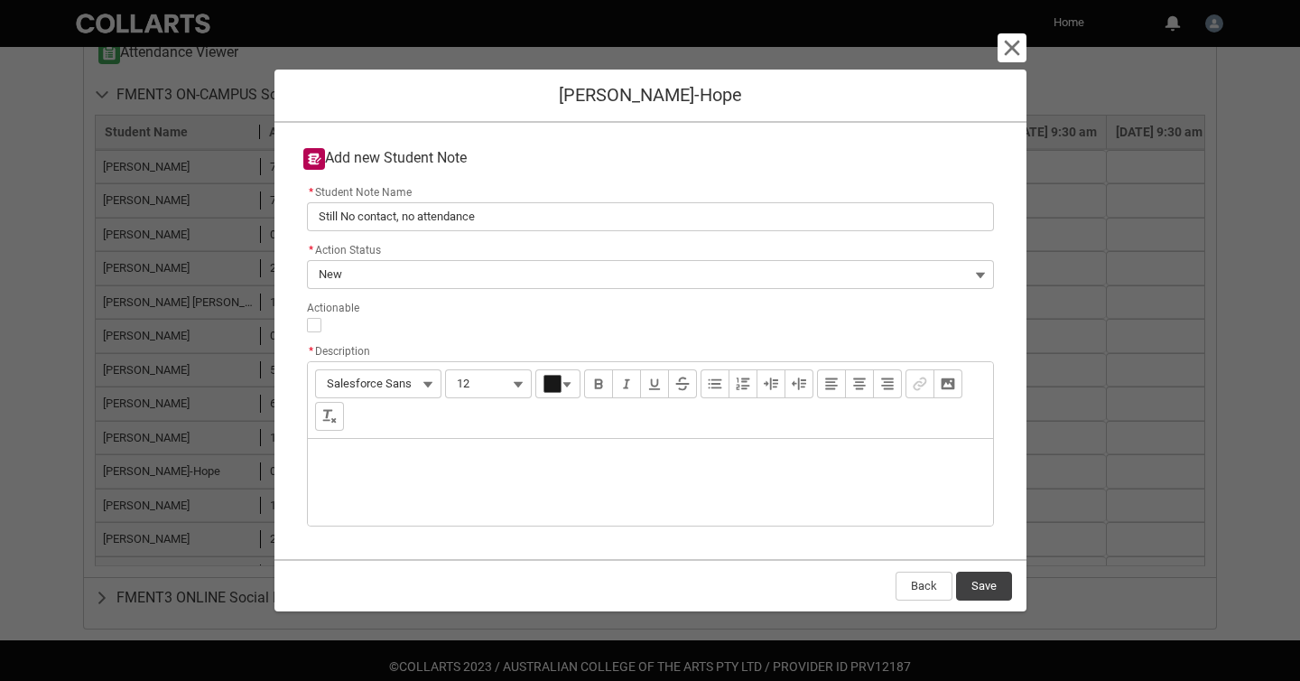
click at [483, 479] on div "Description" at bounding box center [650, 482] width 685 height 87
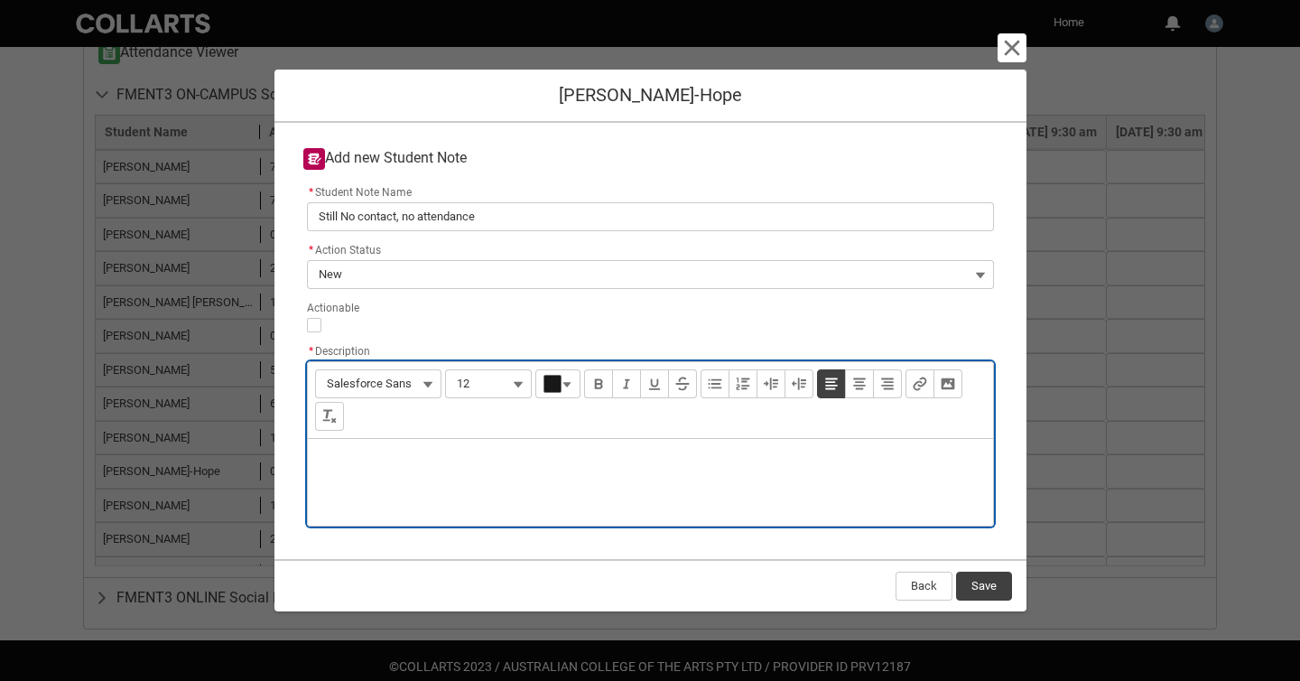
paste div "Description"
type lightning-input-rich-text "<p>No contact, no attendance</p>"
click at [974, 590] on button "Save" at bounding box center [984, 586] width 56 height 29
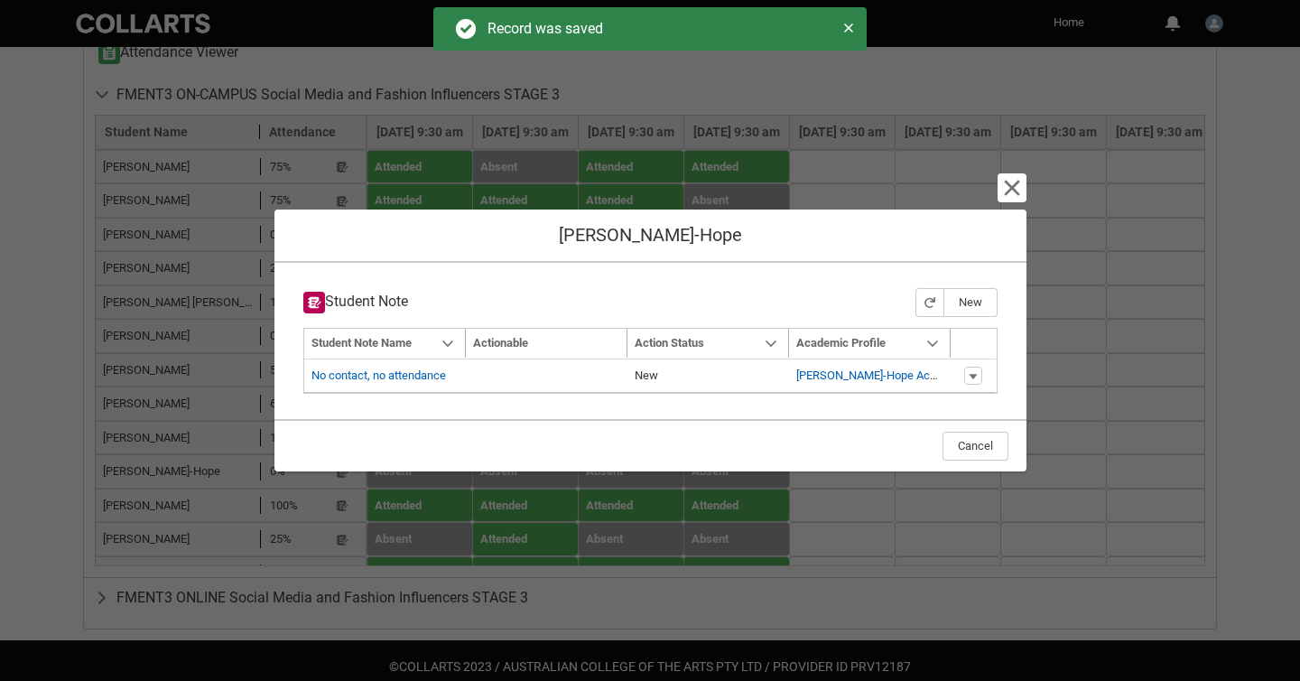
type input "179"
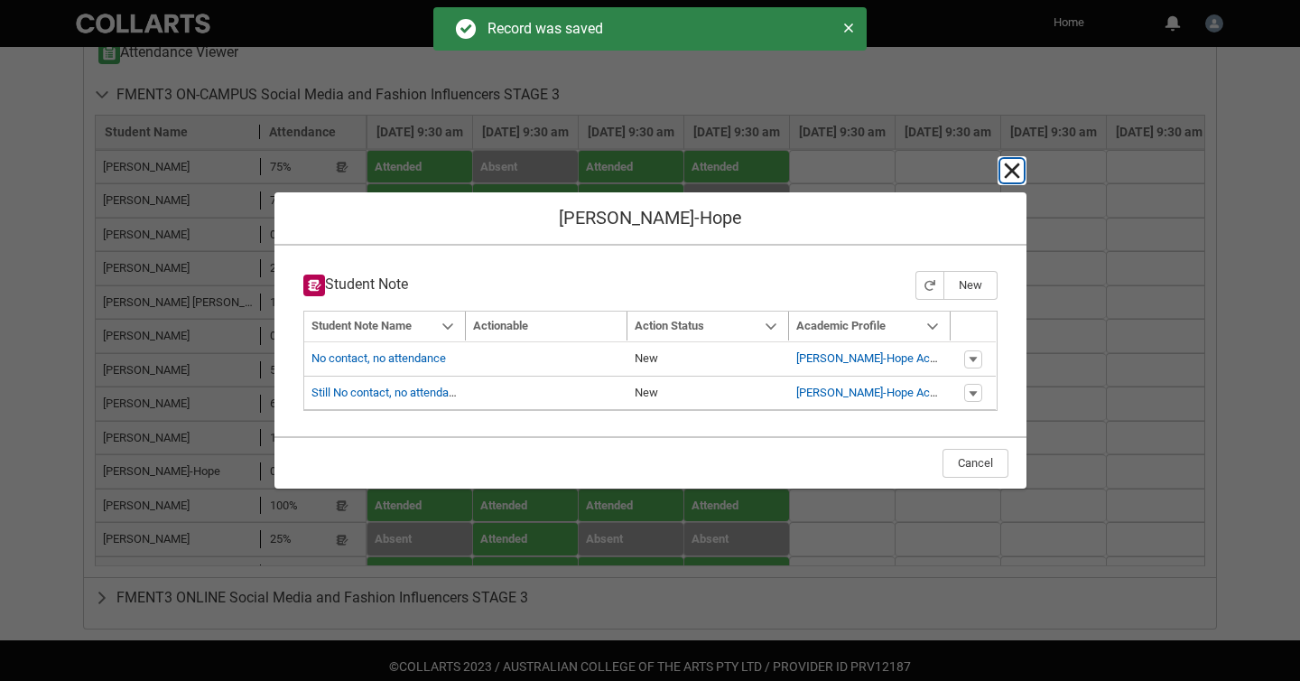
click at [1005, 169] on lightning-primitive-icon "button" at bounding box center [1012, 171] width 22 height 22
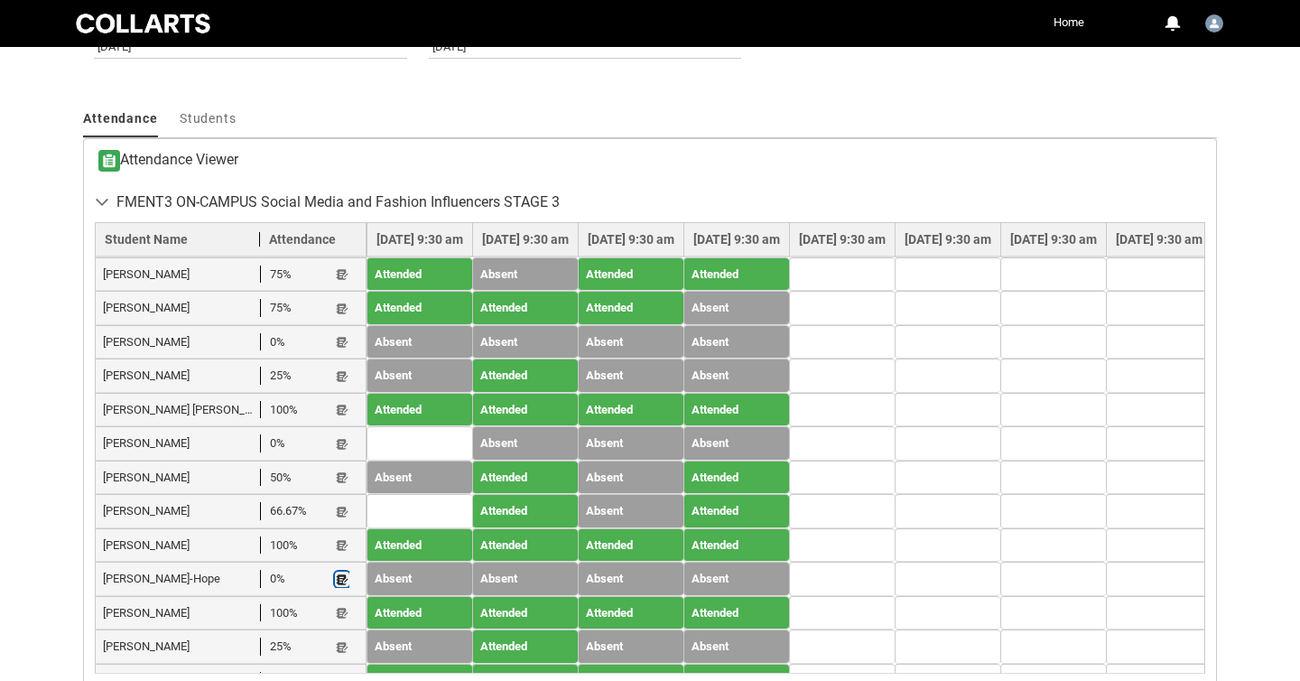
scroll to position [585, 0]
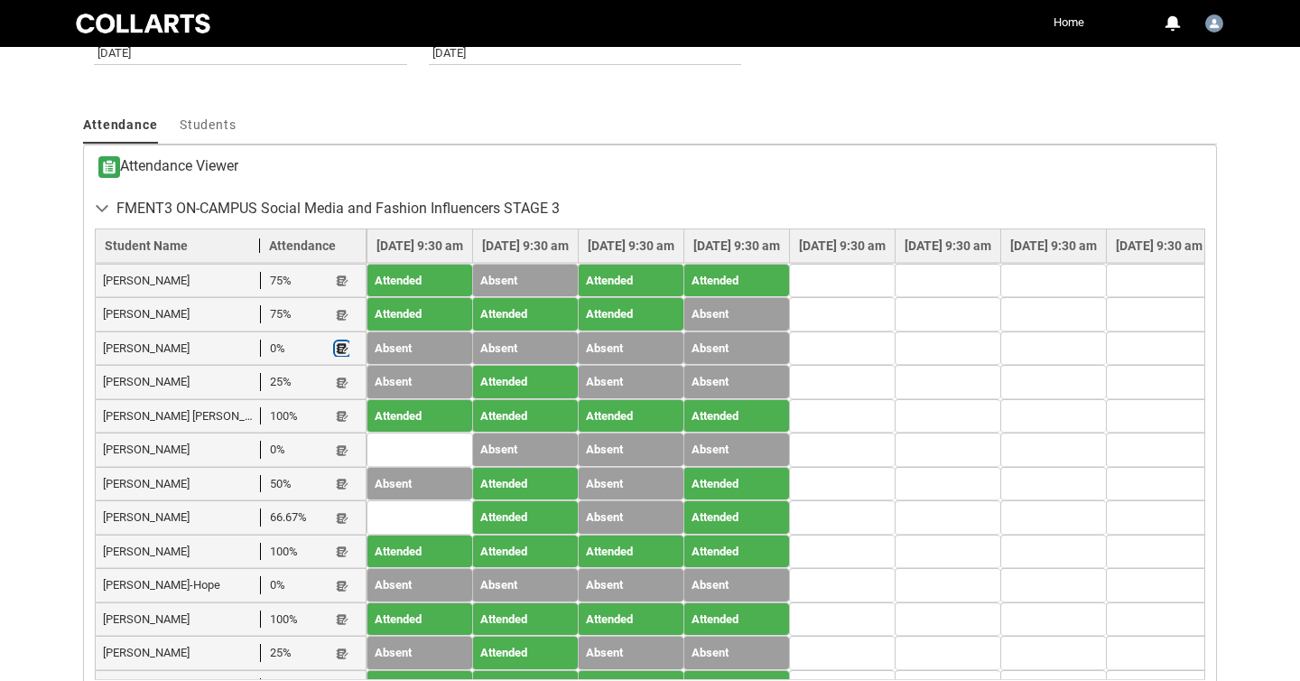
click at [342, 345] on lightning-primitive-icon "button" at bounding box center [342, 349] width 13 height 14
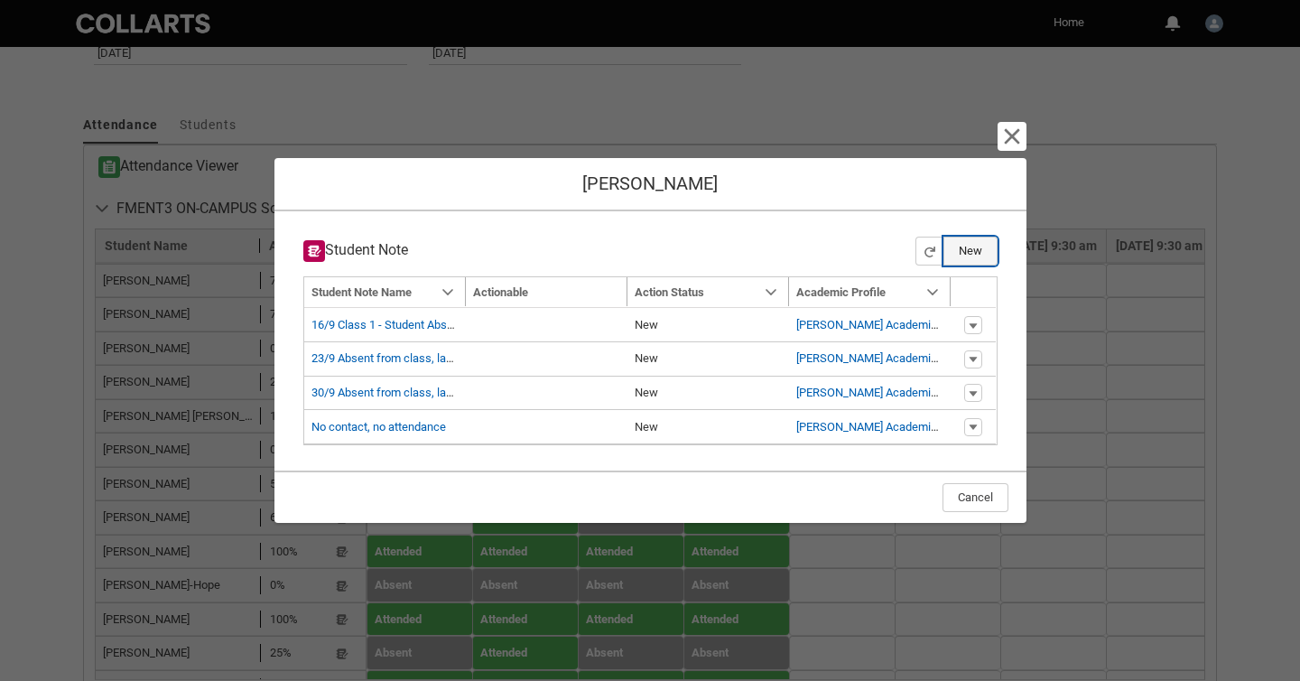
click at [971, 250] on button "New" at bounding box center [971, 251] width 54 height 29
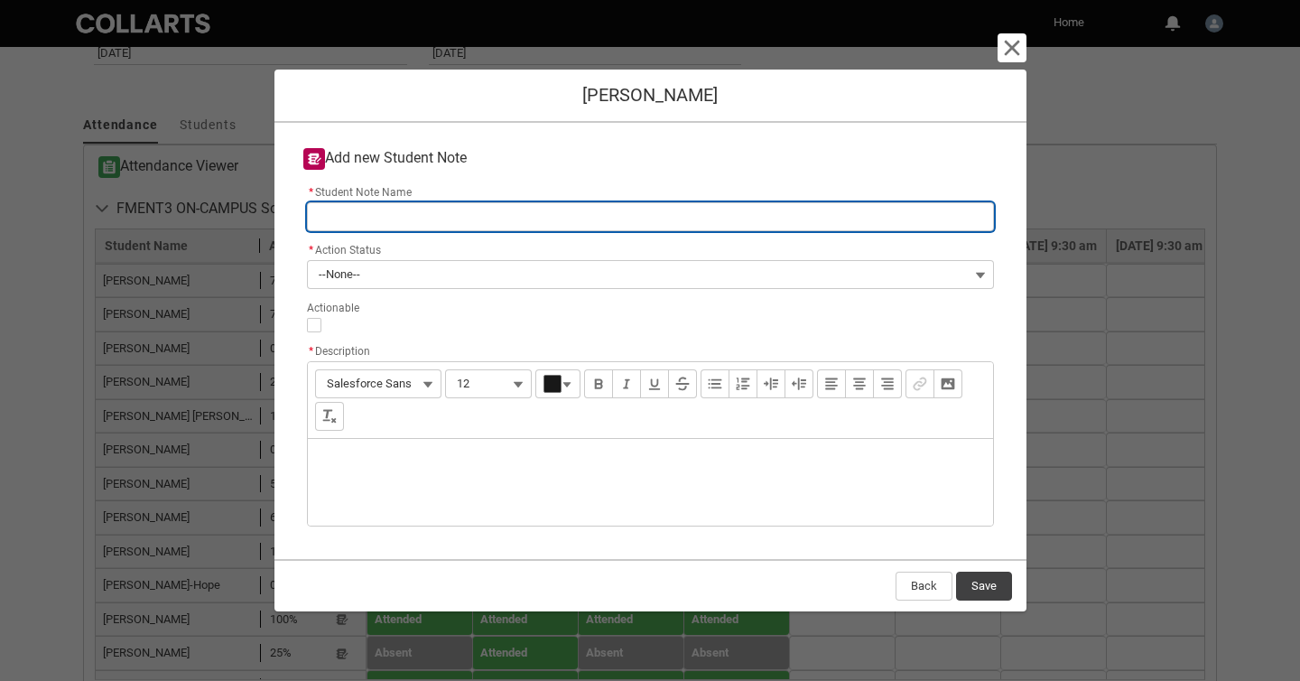
click at [581, 221] on input "* Student Note Name" at bounding box center [650, 216] width 687 height 29
type lightning-primitive-input-simple "S"
type input "S"
type lightning-primitive-input-simple "St"
type input "St"
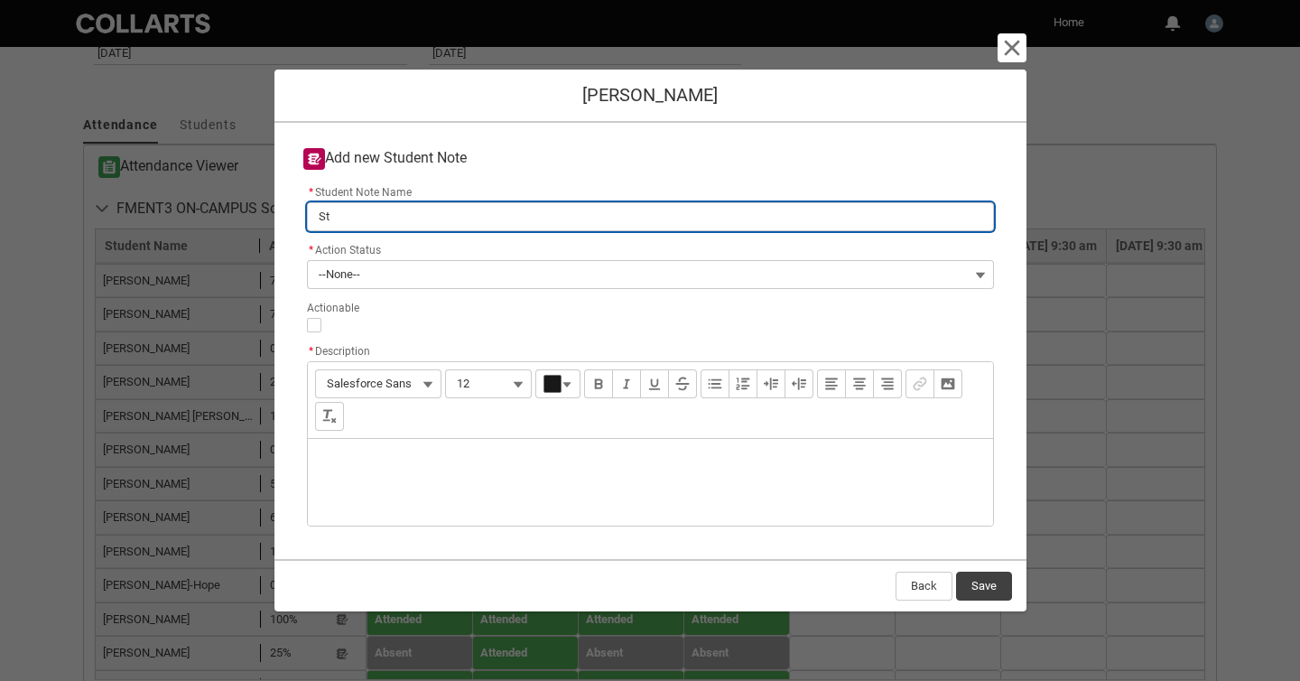
type lightning-primitive-input-simple "Sti"
type input "Sti"
type lightning-primitive-input-simple "Stil"
type input "Stil"
type lightning-primitive-input-simple "Still"
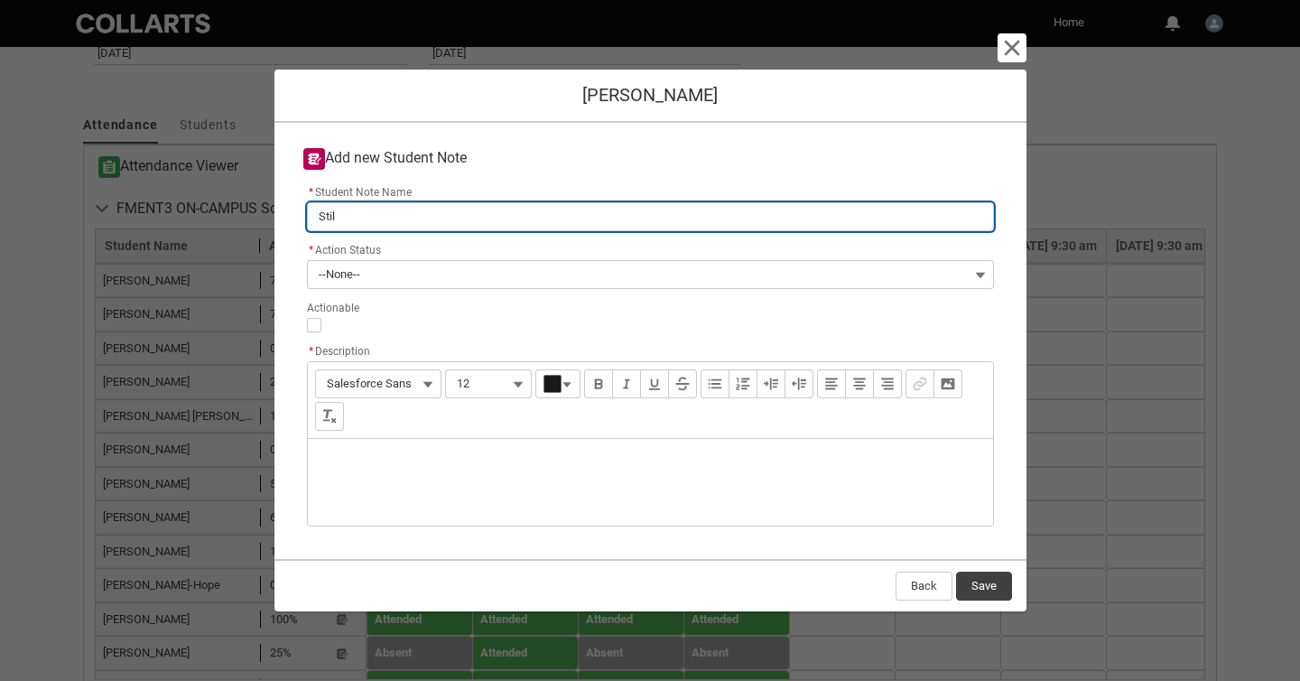
type input "Still"
type lightning-primitive-input-simple "Still"
type input "Still"
paste input "No contact, no attendance"
type lightning-primitive-input-simple "Still No contact, no attendance"
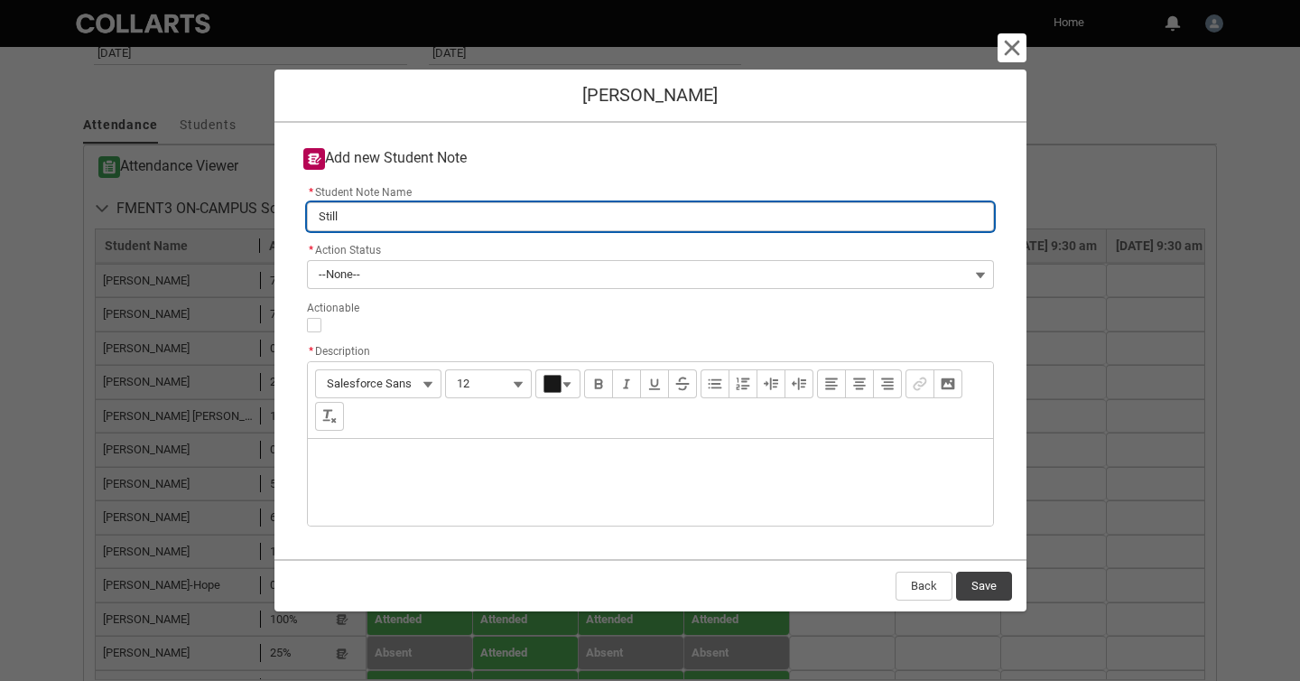
type input "Still No contact, no attendance"
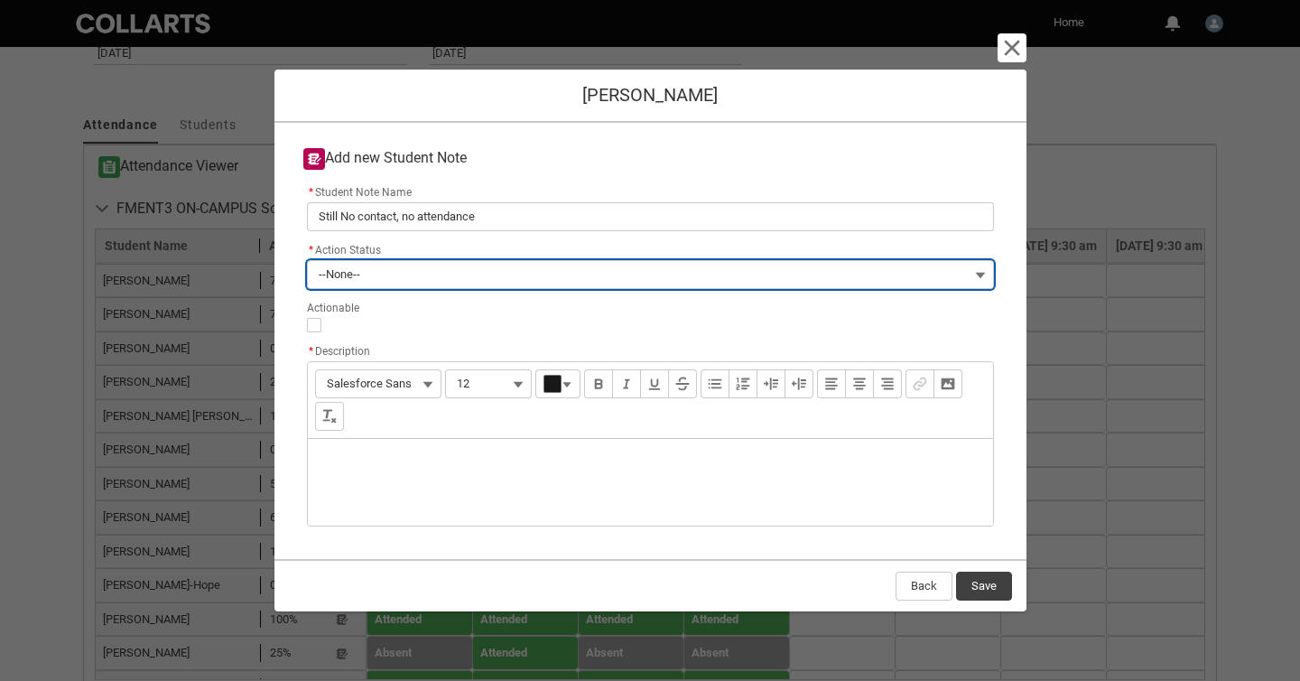
click at [489, 273] on button "--None--" at bounding box center [650, 274] width 687 height 29
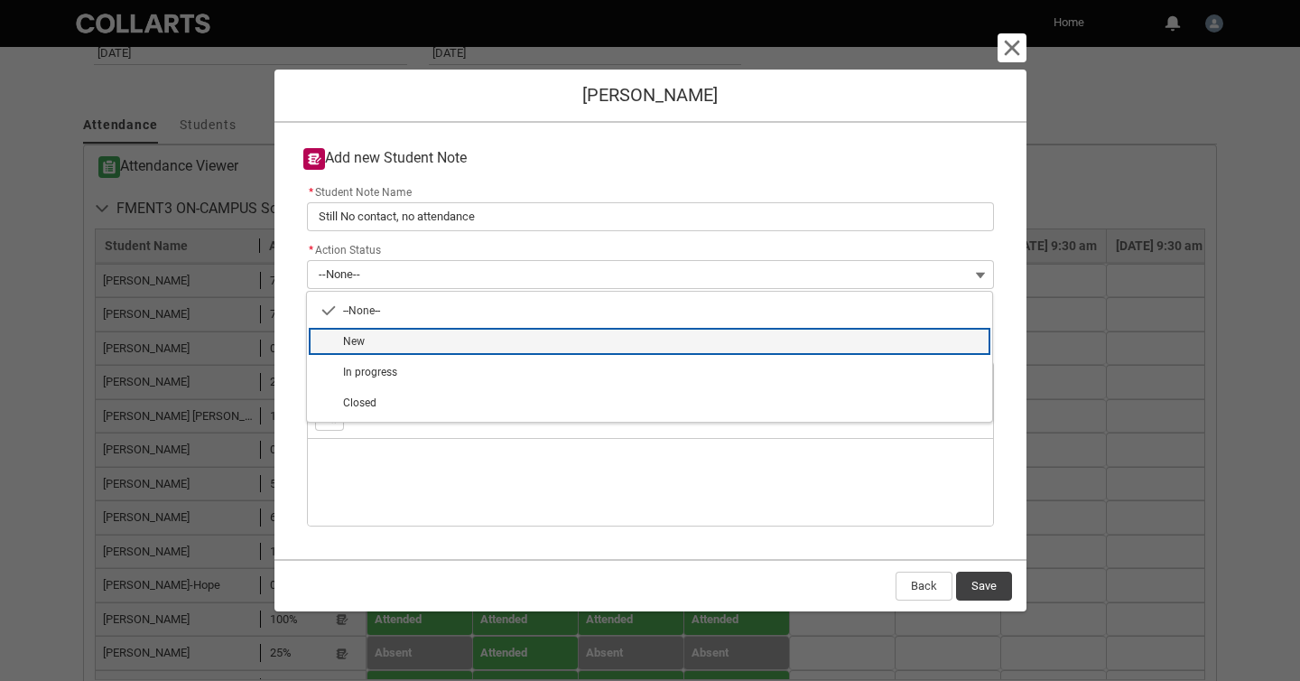
click at [495, 339] on span "New" at bounding box center [662, 341] width 638 height 16
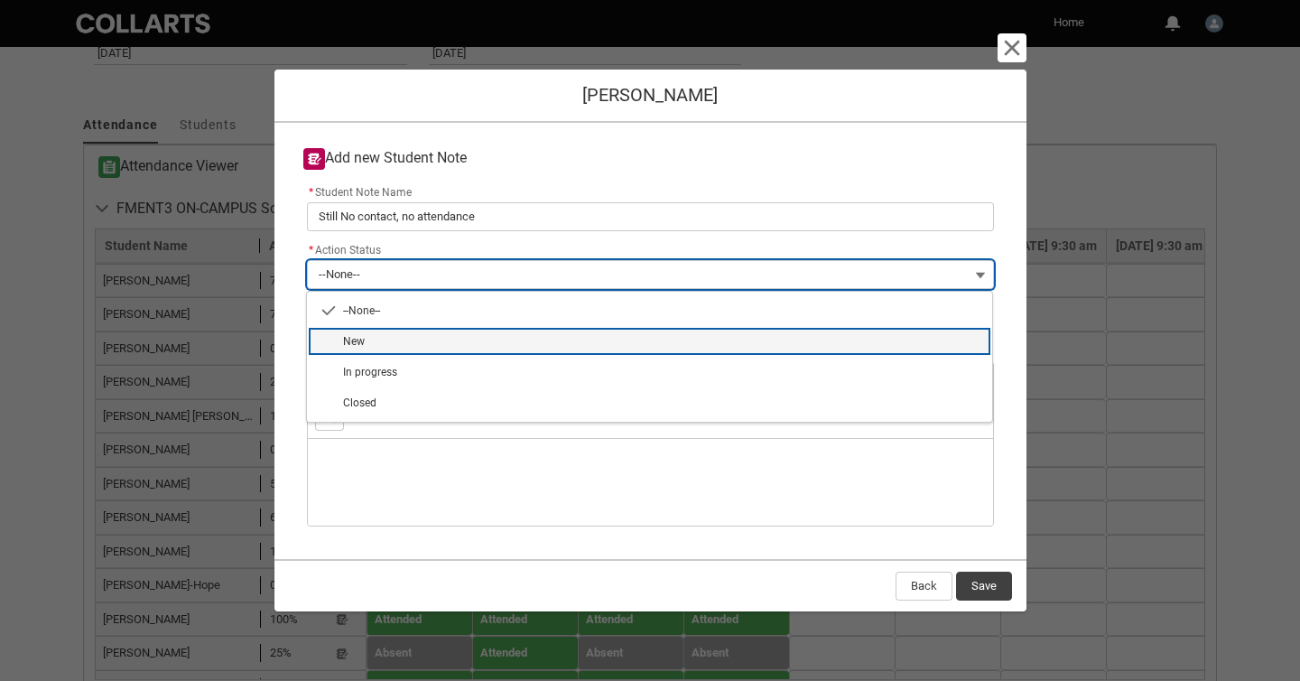
type lightning-combobox "New"
type lightning-picklist "New"
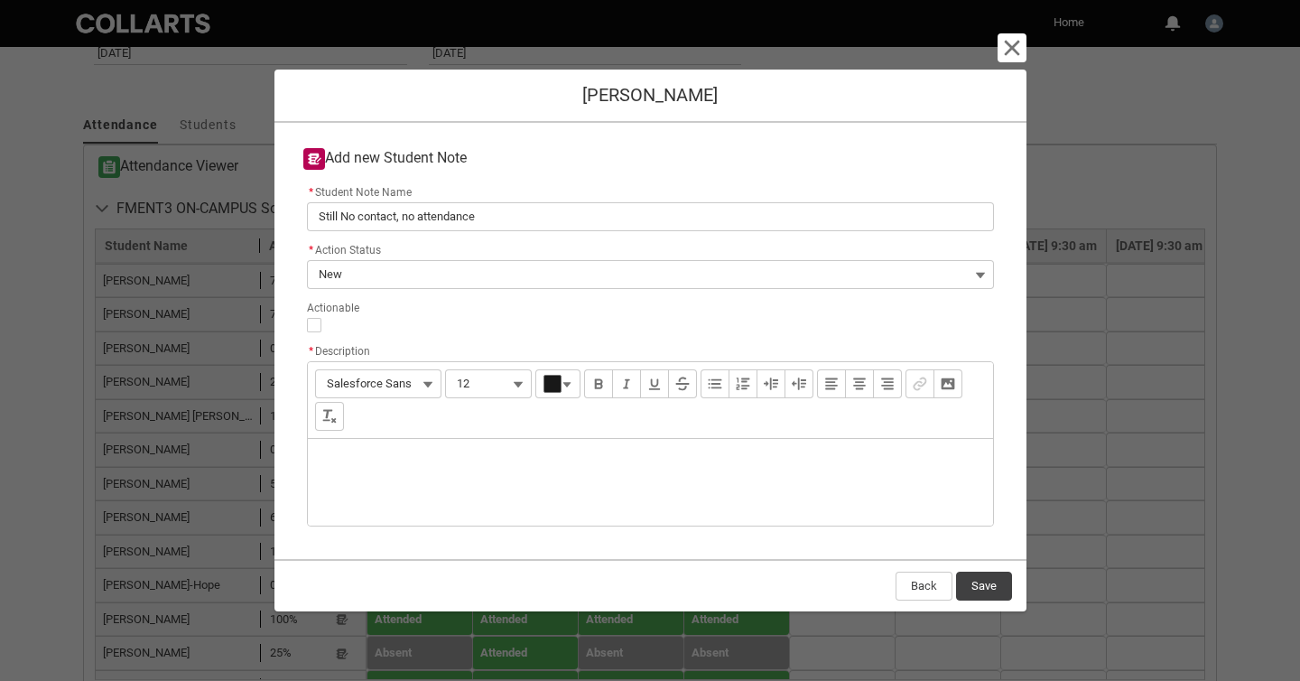
click at [467, 458] on div "Description" at bounding box center [650, 482] width 685 height 87
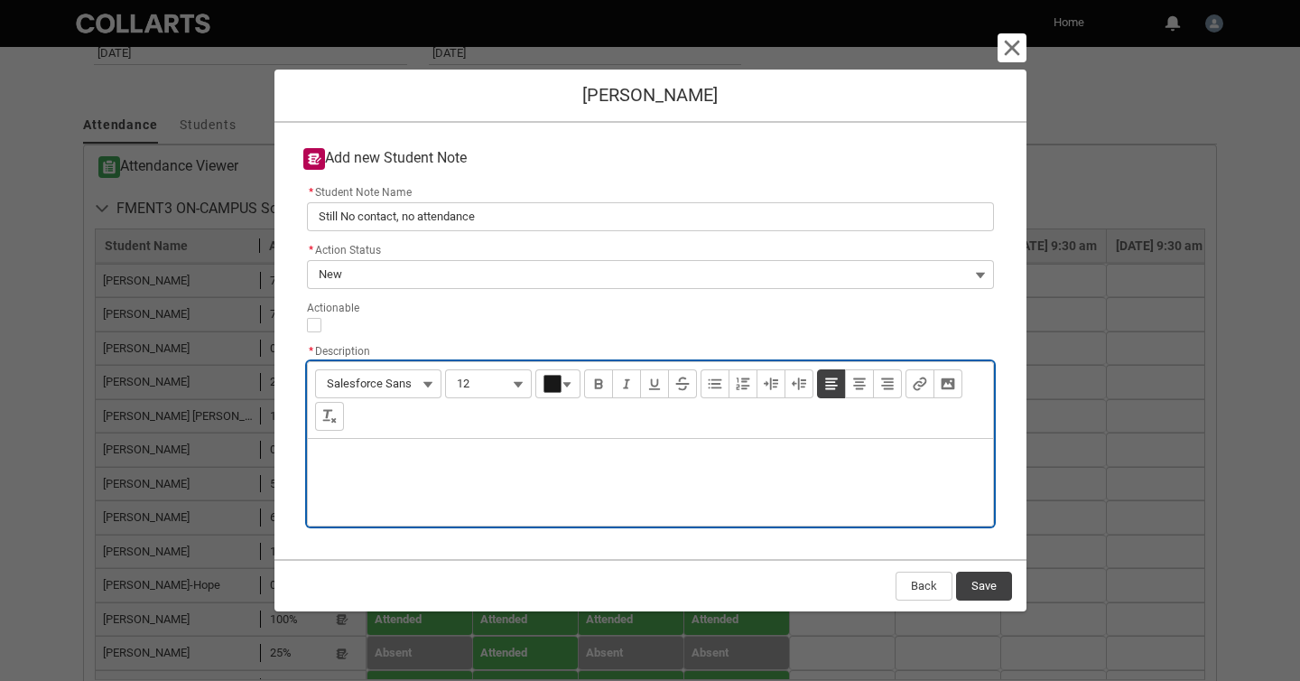
paste div "Description"
type lightning-input-rich-text "<p>No contact, no attendance</p>"
click at [987, 582] on button "Save" at bounding box center [984, 586] width 56 height 29
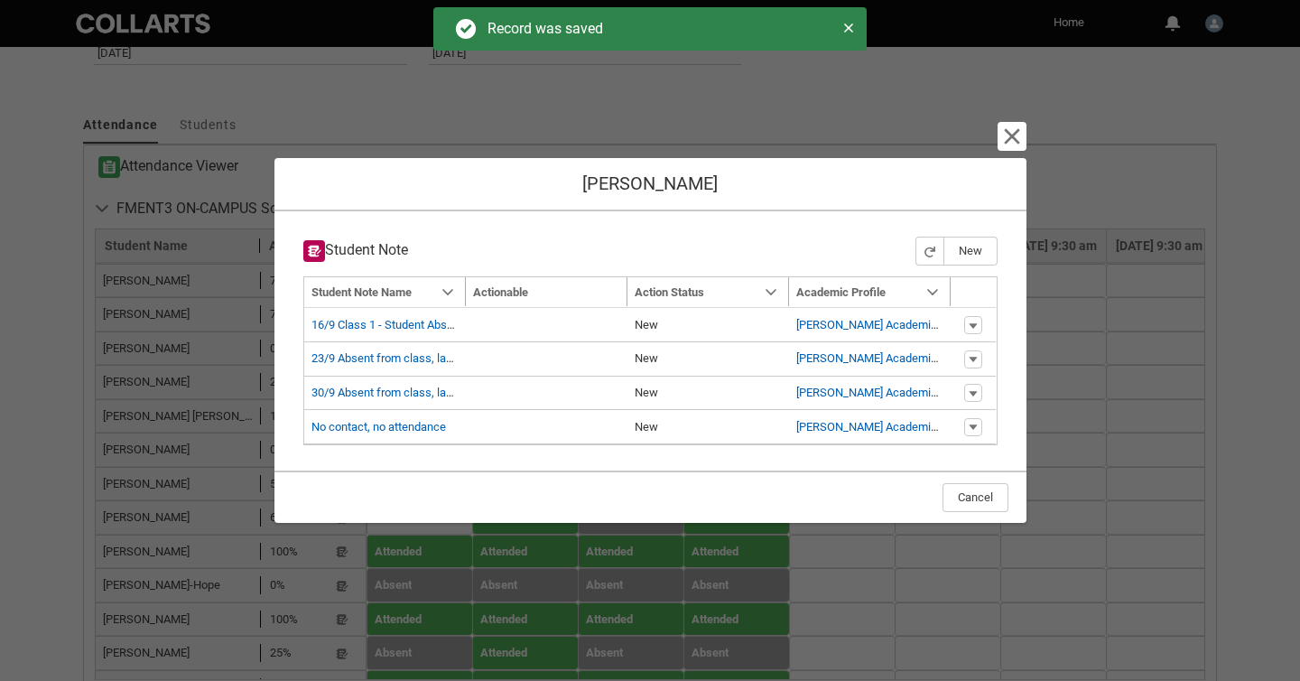
type input "179"
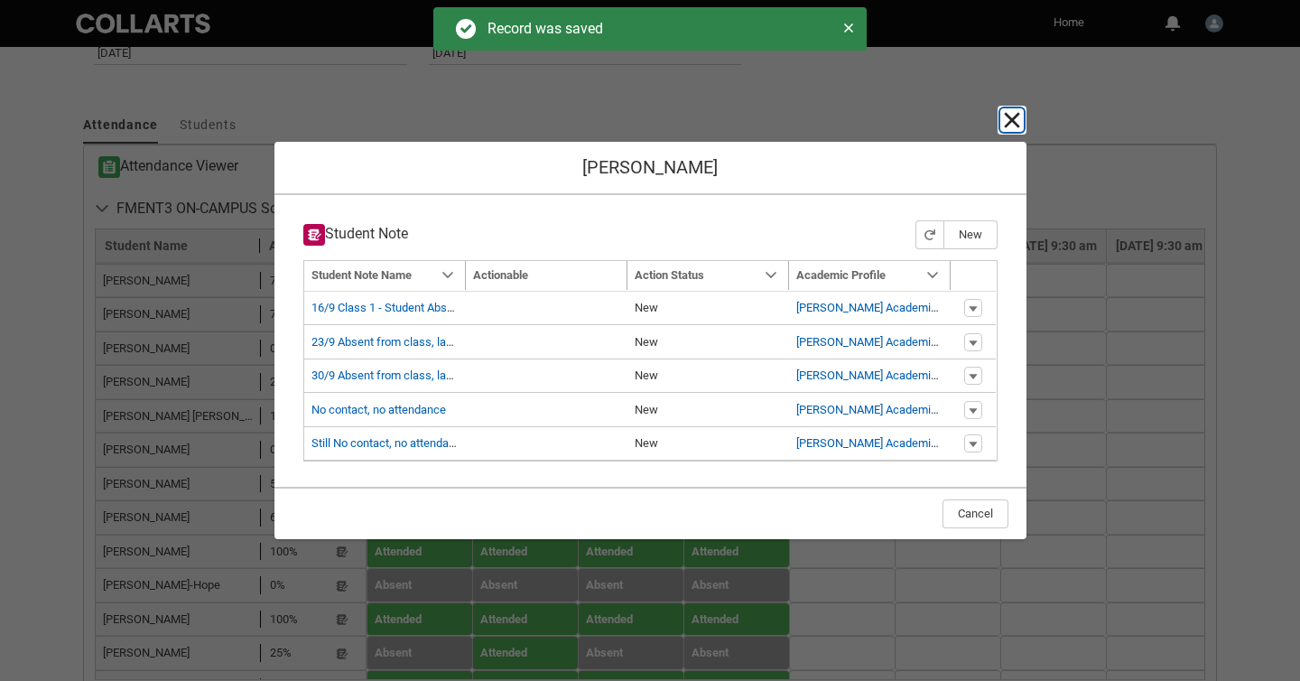
click at [1012, 118] on lightning-primitive-icon "button" at bounding box center [1012, 120] width 22 height 22
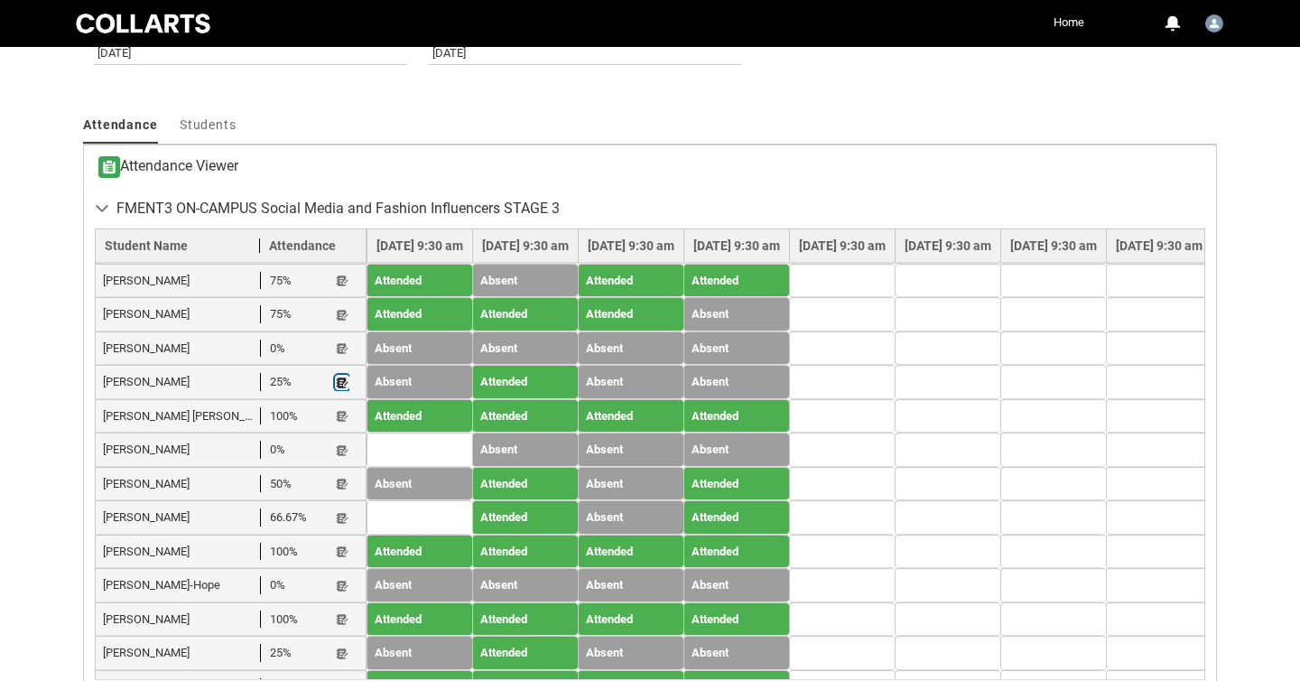
click at [342, 384] on lightning-primitive-icon "button" at bounding box center [342, 383] width 13 height 14
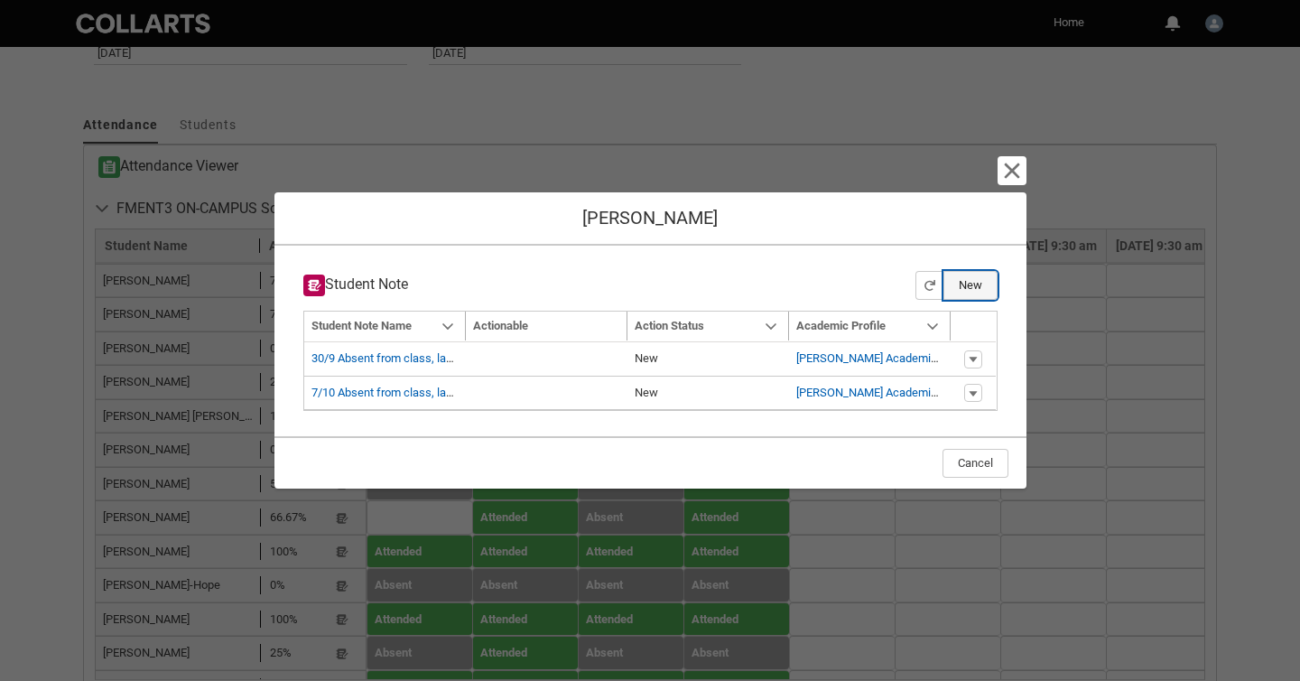
click at [970, 280] on button "New" at bounding box center [971, 285] width 54 height 29
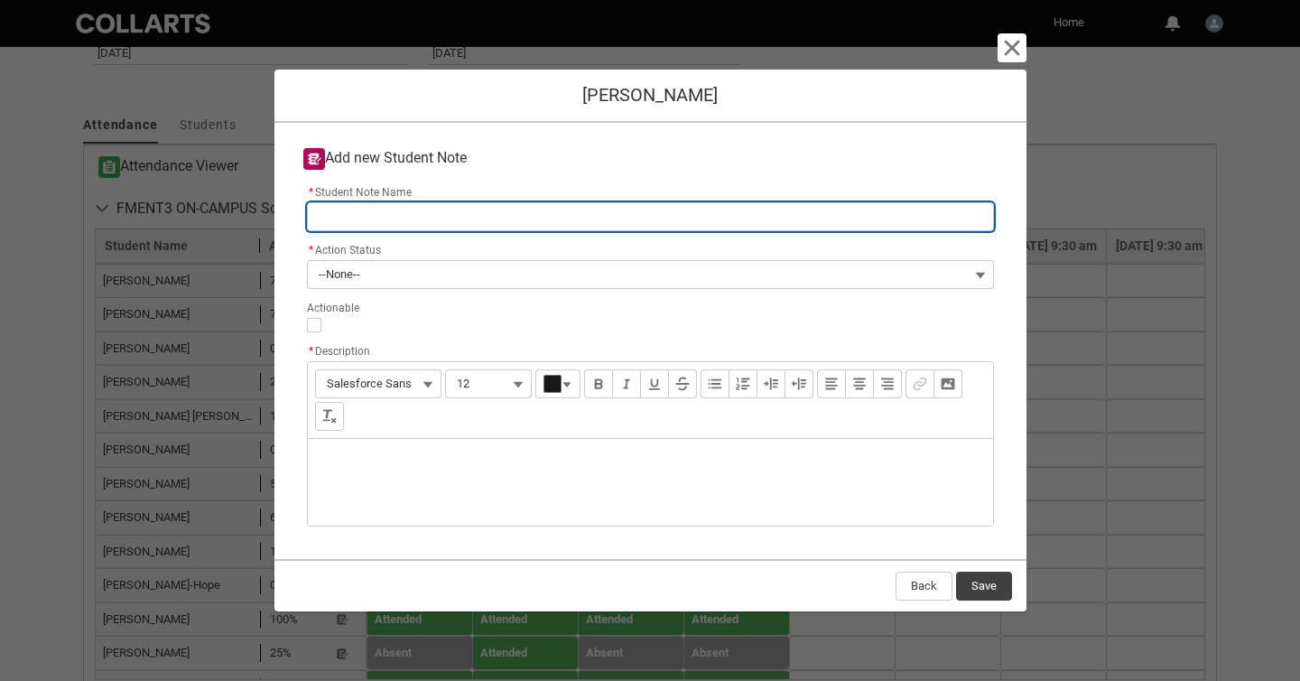
click at [648, 220] on input "* Student Note Name" at bounding box center [650, 216] width 687 height 29
paste input "No contact, no attendance"
type lightning-primitive-input-simple "No contact, no attendance"
type input "No contact, no attendance"
type lightning-primitive-input-simple "No contact, no attendance"
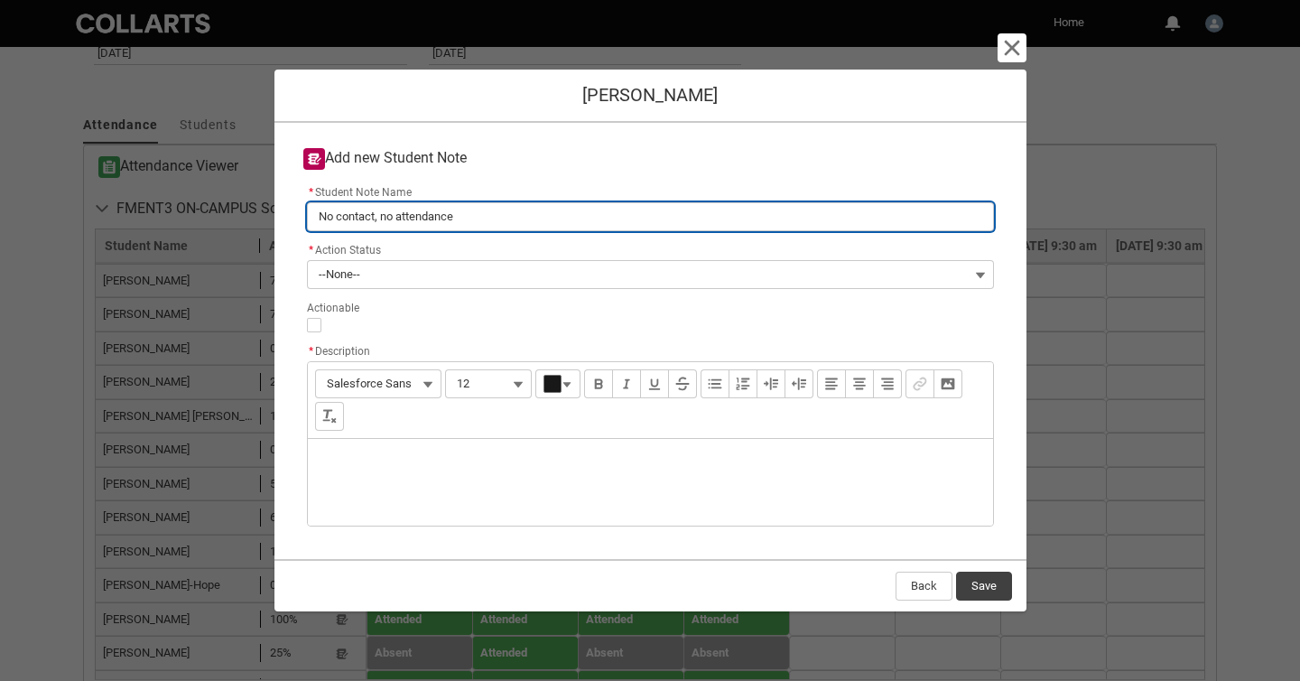
type input "No contact, no attendance"
type lightning-primitive-input-simple "No contact, no attendance f"
type input "No contact, no attendance f"
type lightning-primitive-input-simple "No contact, no attendance fo"
type input "No contact, no attendance fo"
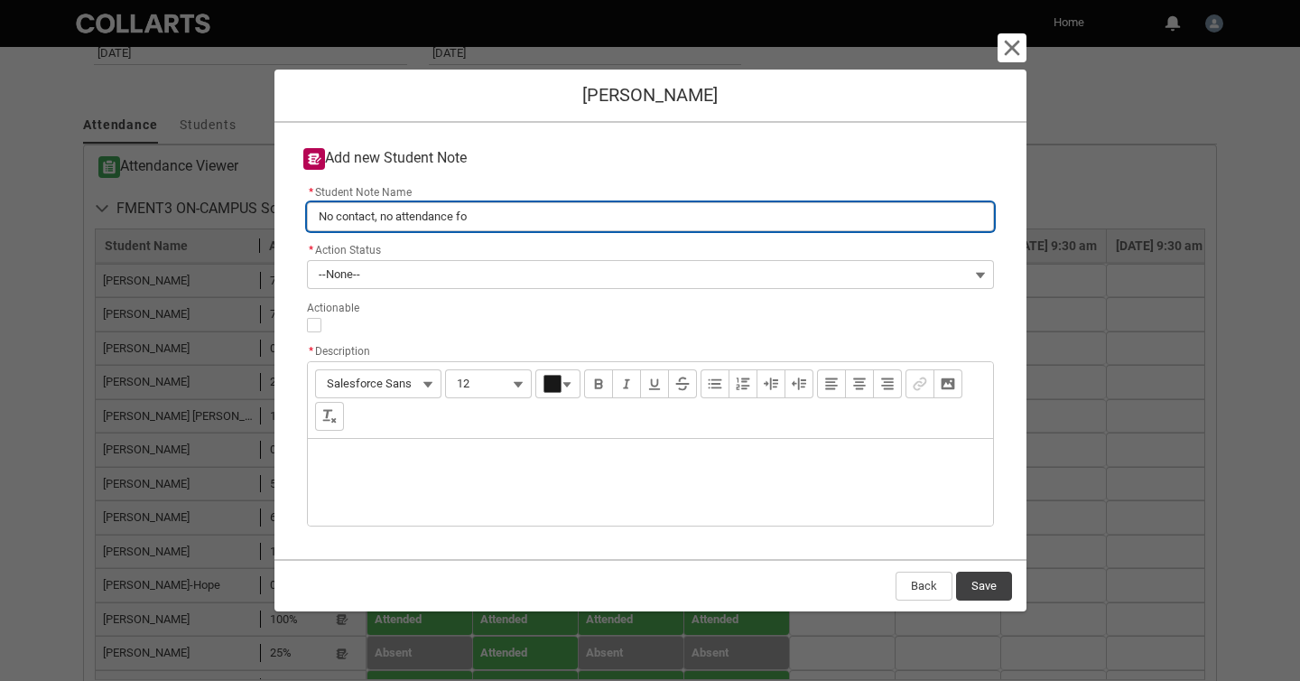
type lightning-primitive-input-simple "No contact, no attendance for"
type input "No contact, no attendance for"
type lightning-primitive-input-simple "No contact, no attendance for"
type input "No contact, no attendance for"
type lightning-primitive-input-simple "No contact, no attendance for 2"
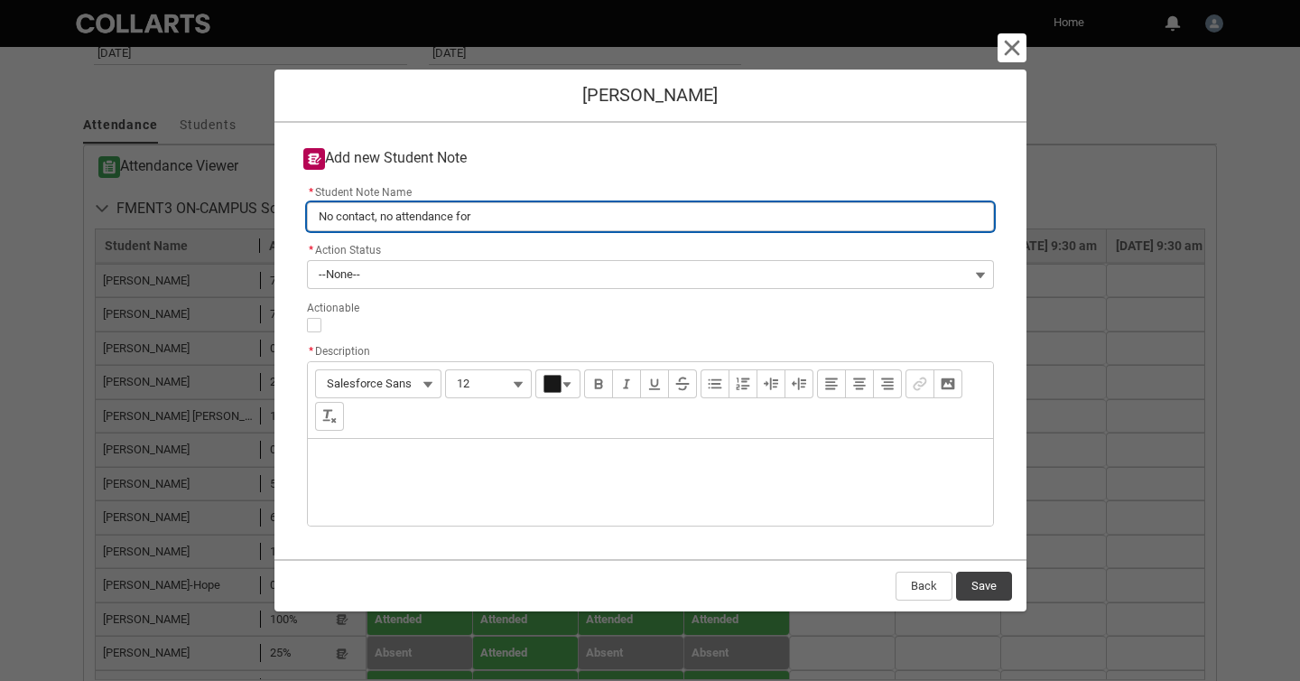
type input "No contact, no attendance for 2"
type lightning-primitive-input-simple "No contact, no attendance for 2"
type input "No contact, no attendance for 2"
type lightning-primitive-input-simple "No contact, no attendance for 2 w"
type input "No contact, no attendance for 2 w"
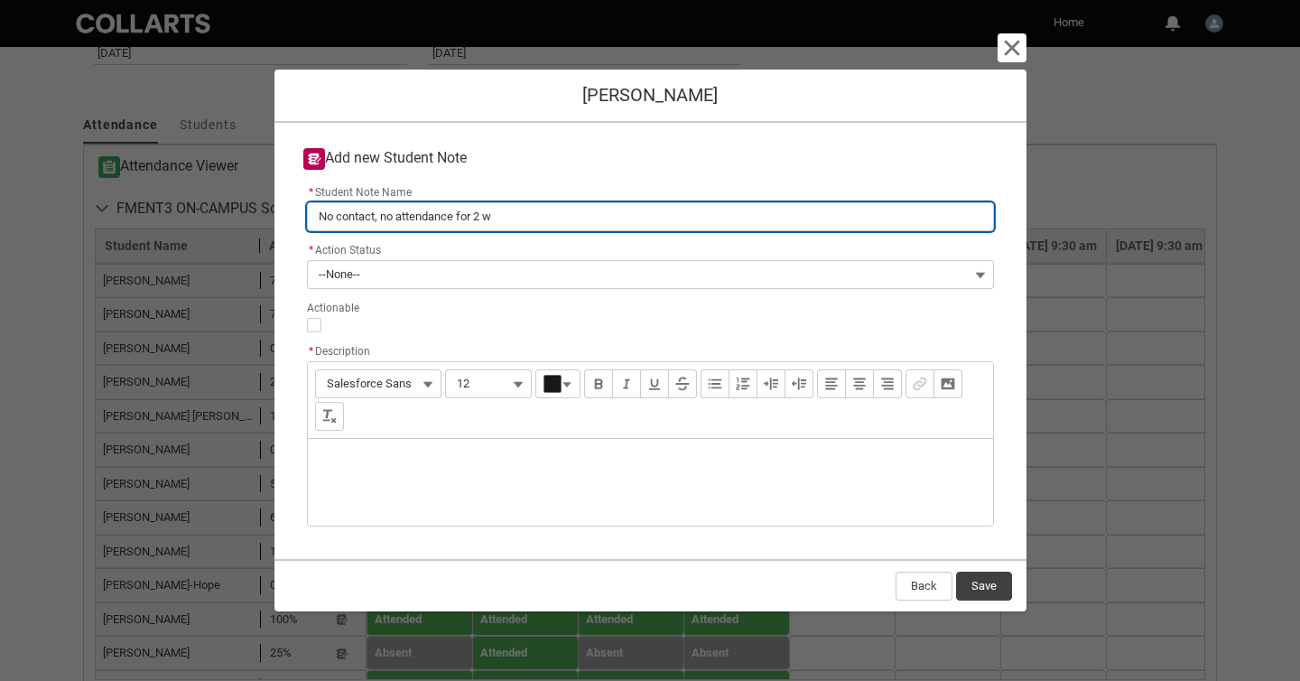
type lightning-primitive-input-simple "No contact, no attendance for 2 we"
type input "No contact, no attendance for 2 we"
type lightning-primitive-input-simple "No contact, no attendance for 2 wee"
type input "No contact, no attendance for 2 wee"
type lightning-primitive-input-simple "No contact, no attendance for 2 week"
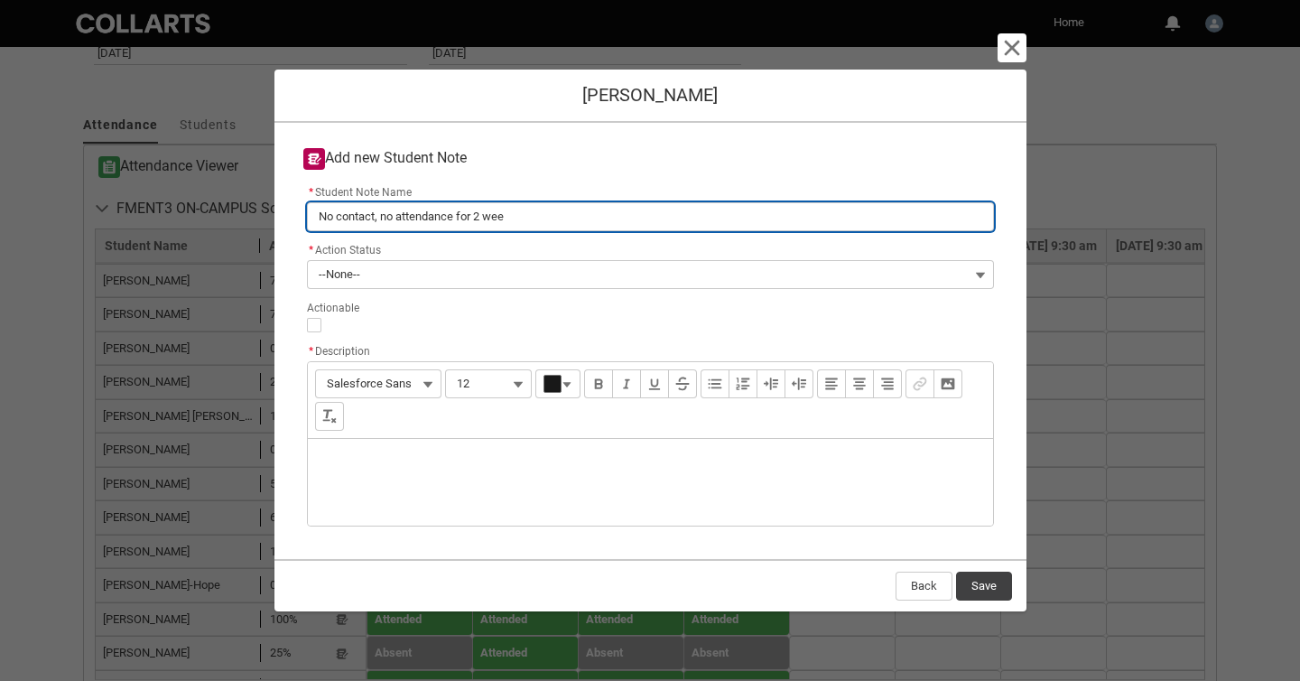
type input "No contact, no attendance for 2 week"
type lightning-primitive-input-simple "No contact, no attendance for 2 weeks"
type input "No contact, no attendance for 2 weeks"
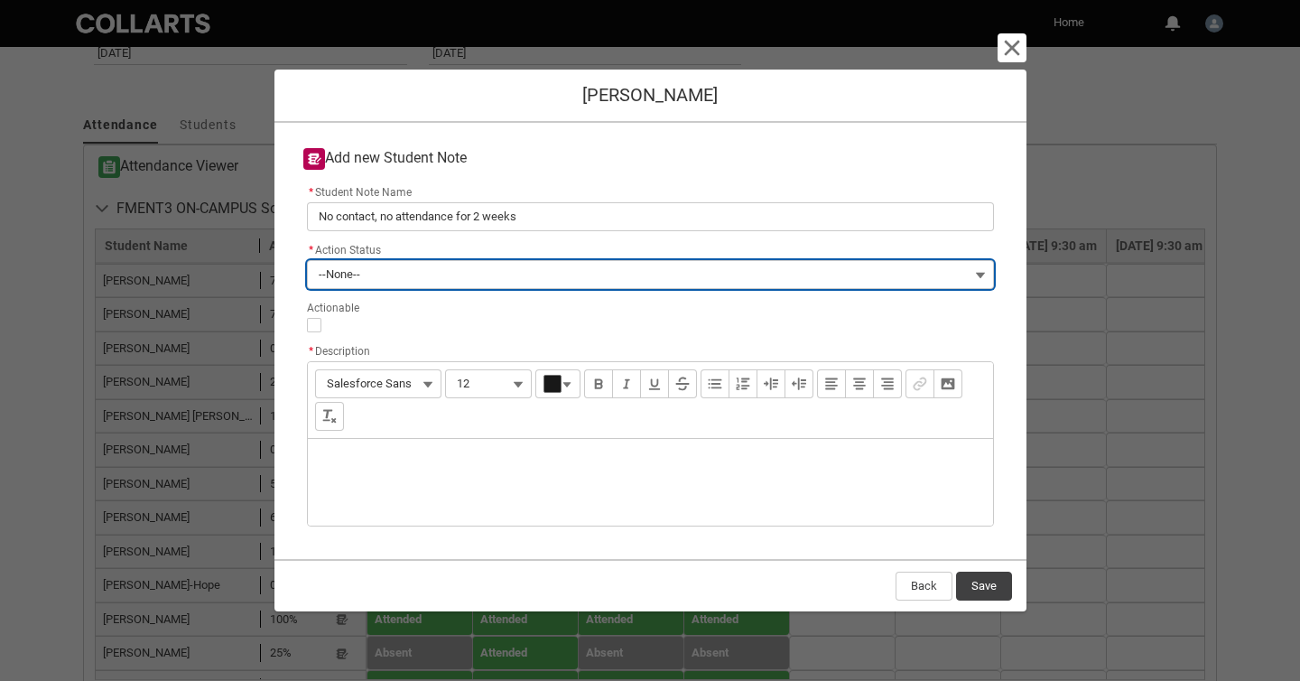
click at [489, 275] on button "--None--" at bounding box center [650, 274] width 687 height 29
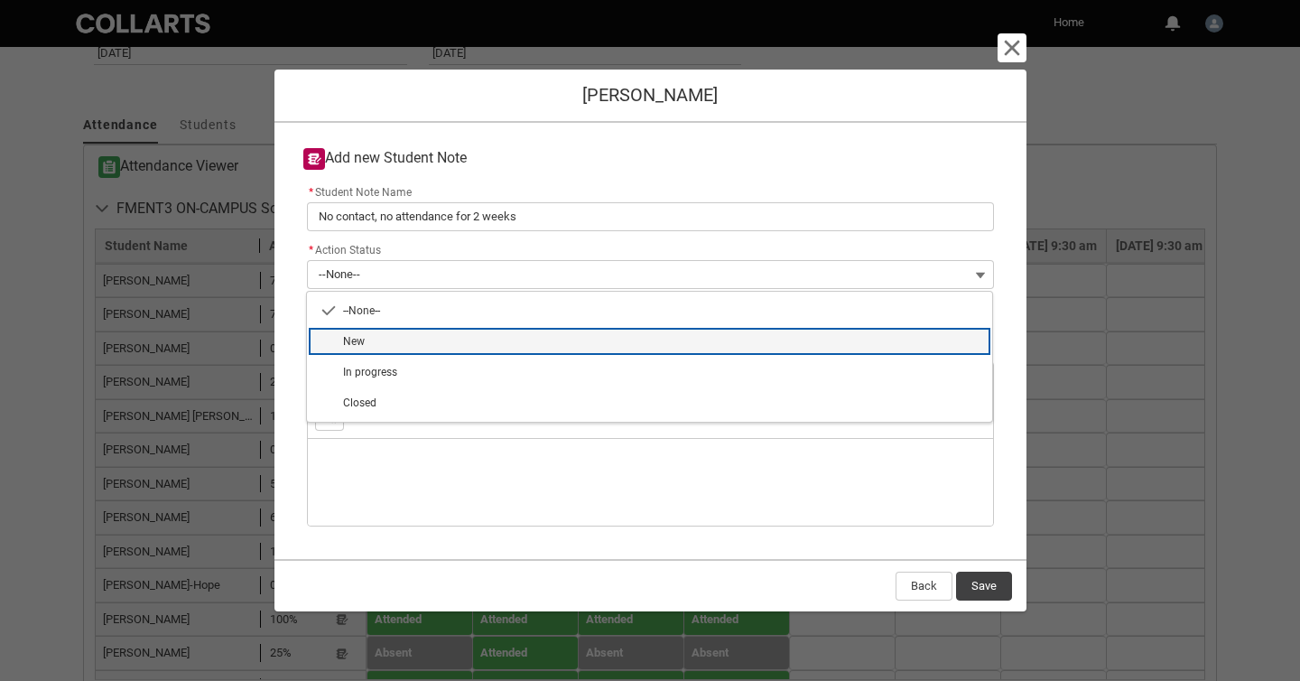
click at [476, 340] on span "New" at bounding box center [662, 341] width 638 height 16
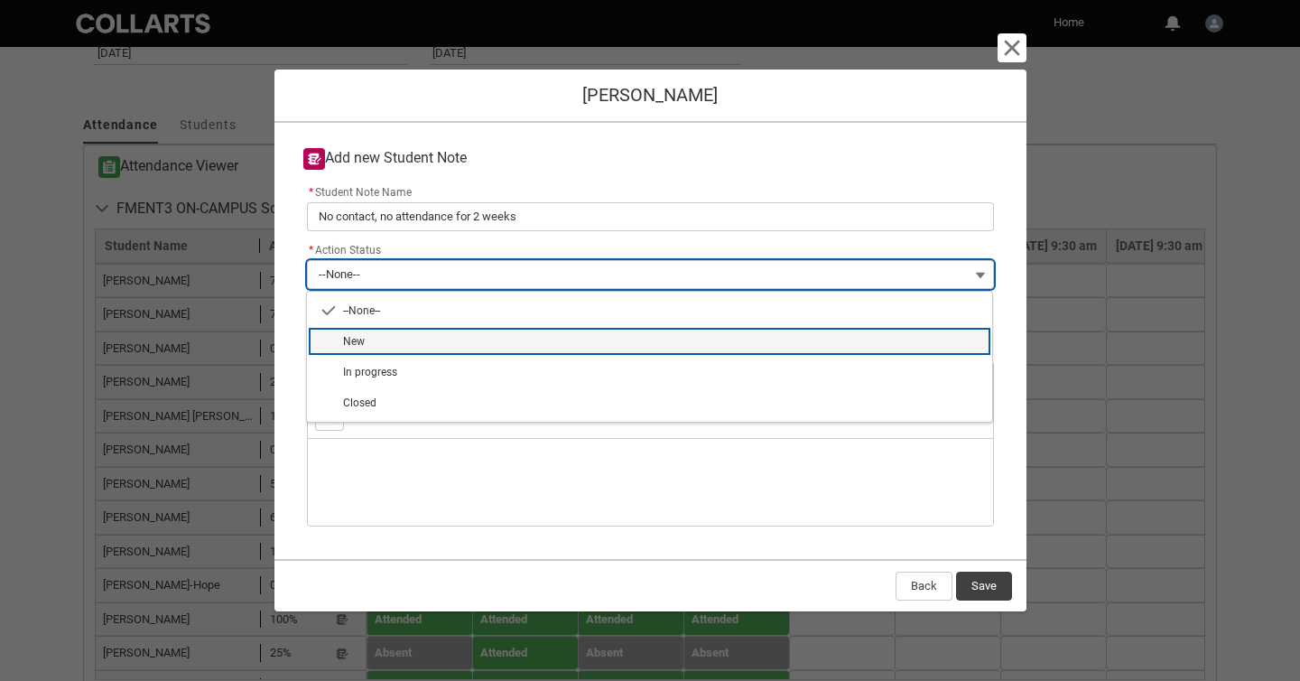
type lightning-combobox "New"
type lightning-picklist "New"
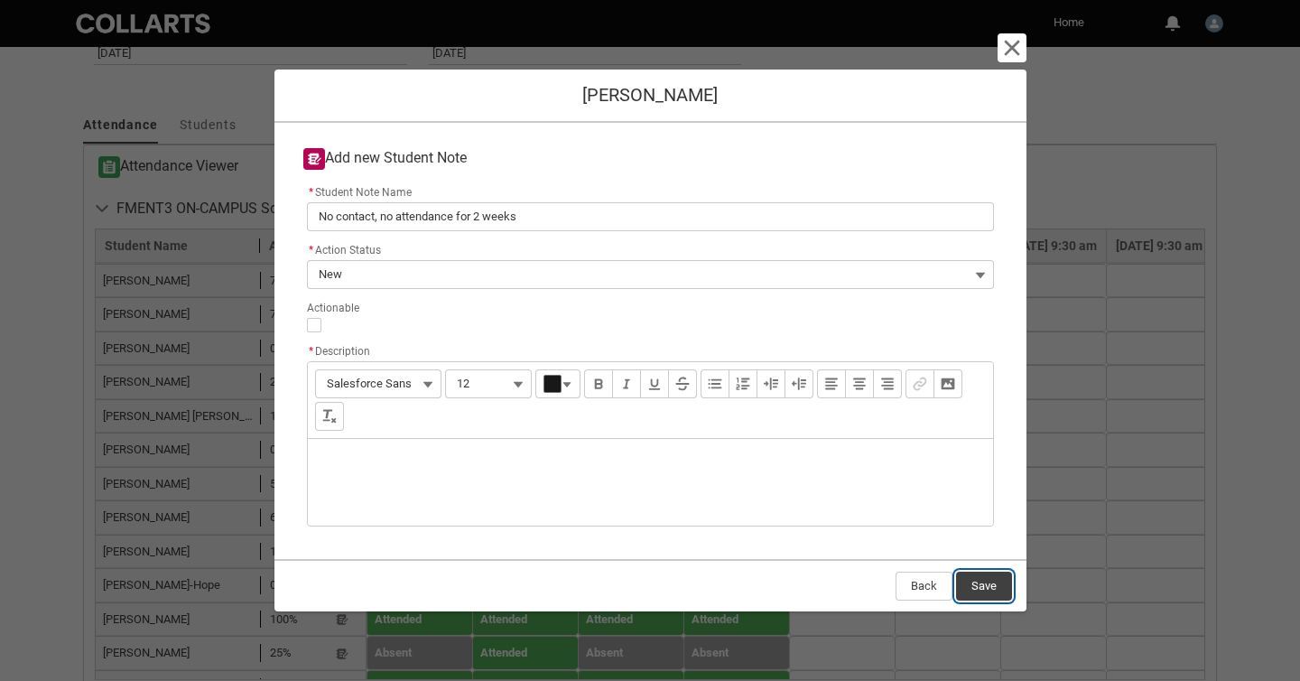
click at [993, 583] on button "Save" at bounding box center [984, 586] width 56 height 29
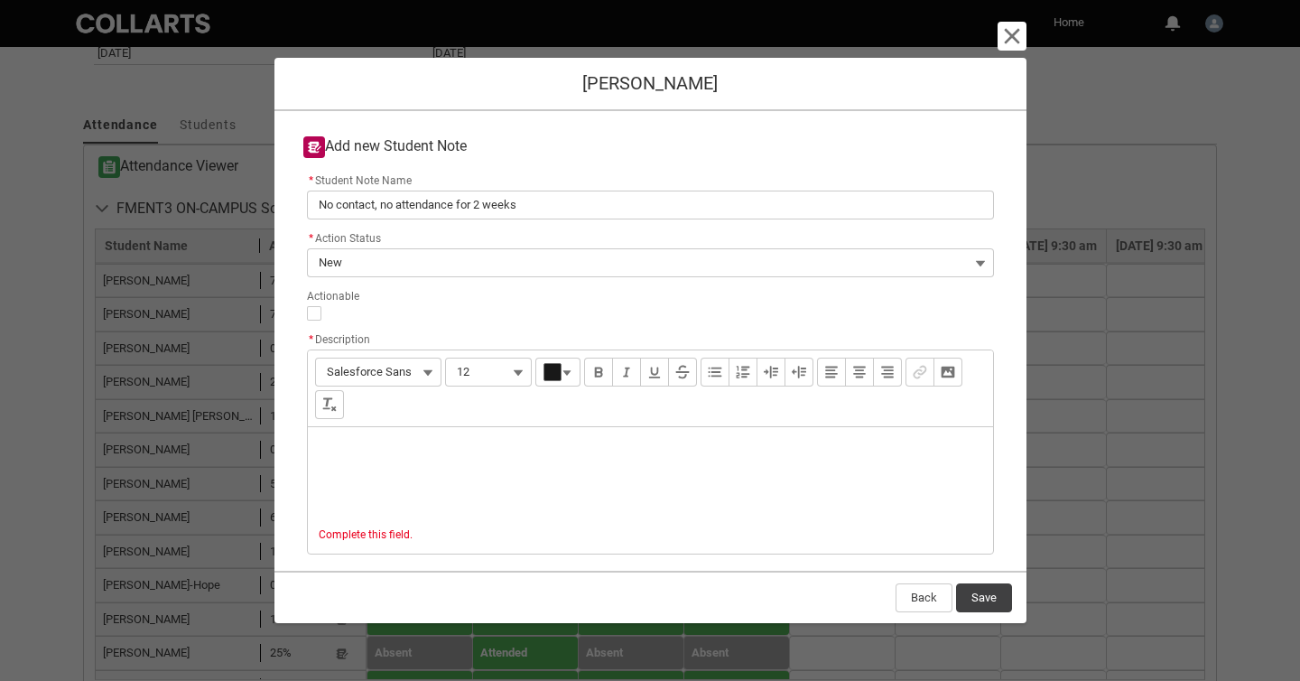
click at [686, 488] on div "Description" at bounding box center [650, 470] width 685 height 87
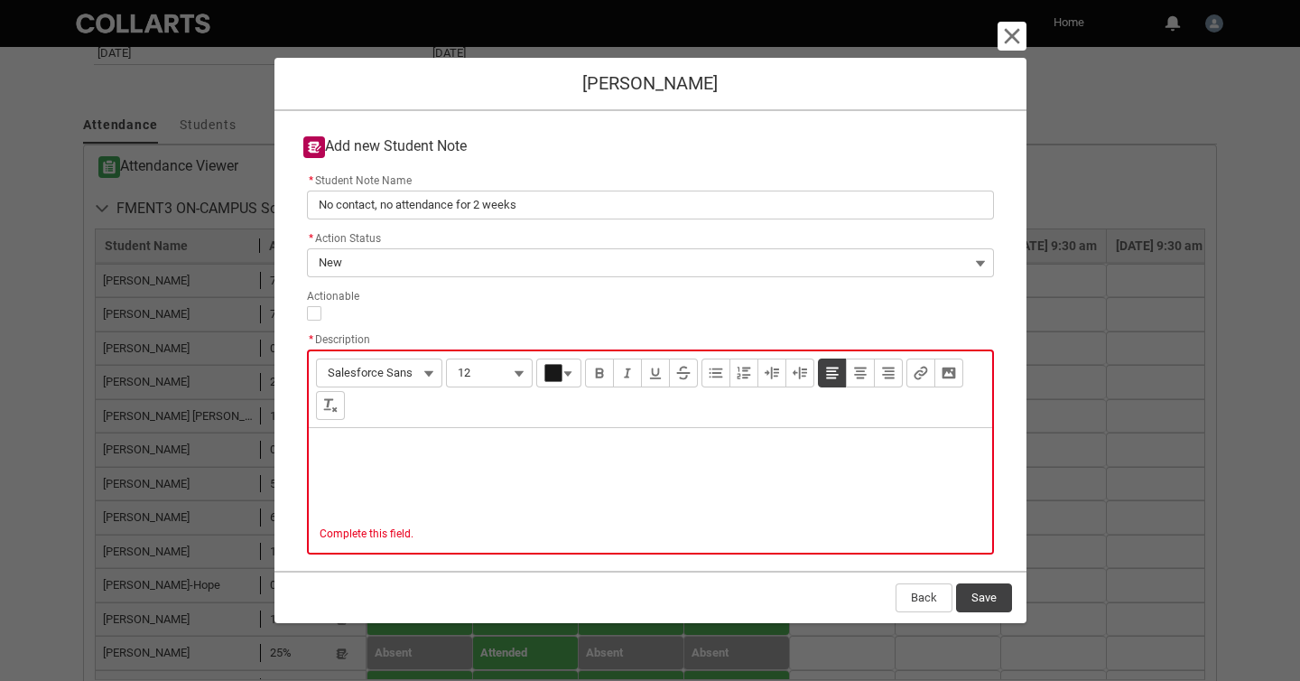
paste div "Description"
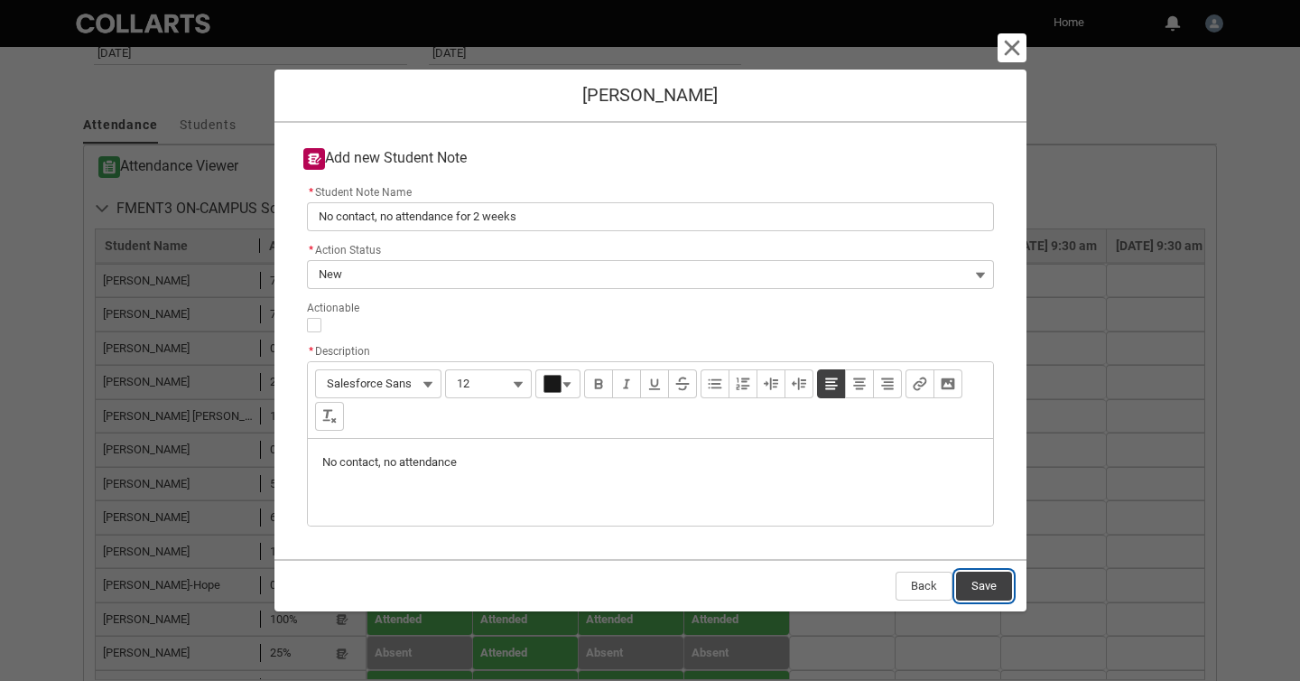
click at [988, 591] on button "Save" at bounding box center [984, 586] width 56 height 29
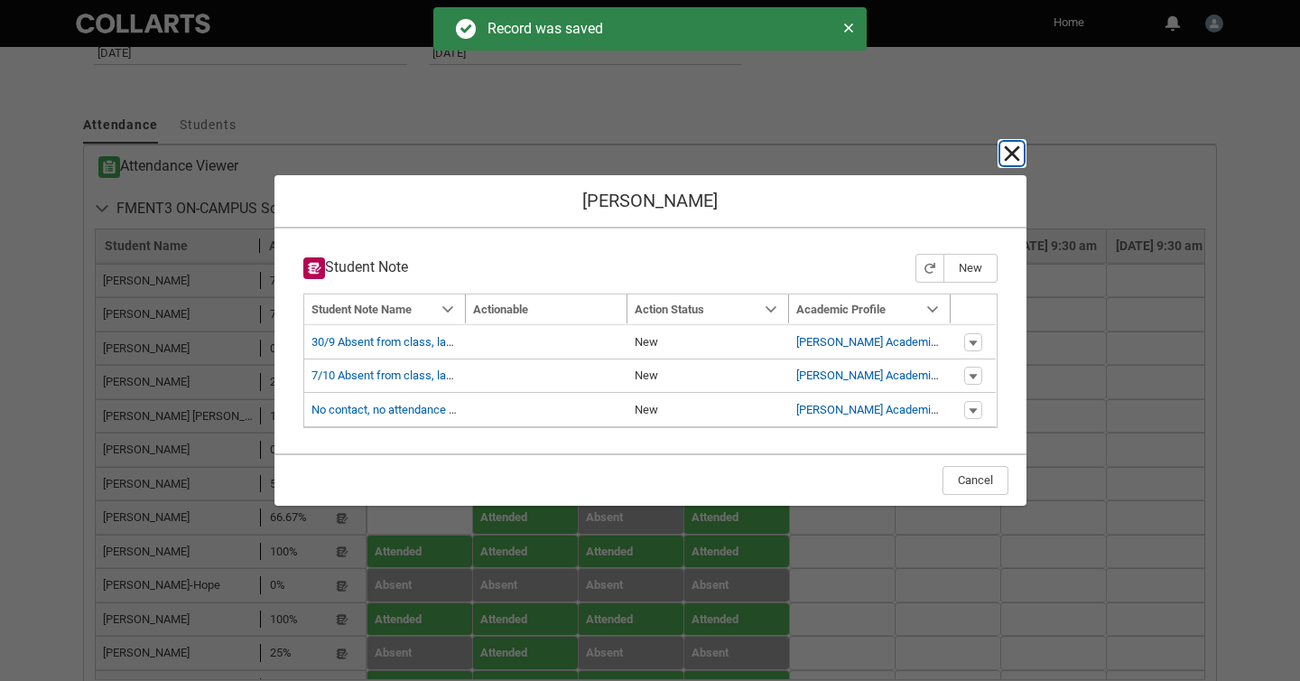
click at [1009, 152] on lightning-primitive-icon "button" at bounding box center [1012, 154] width 22 height 22
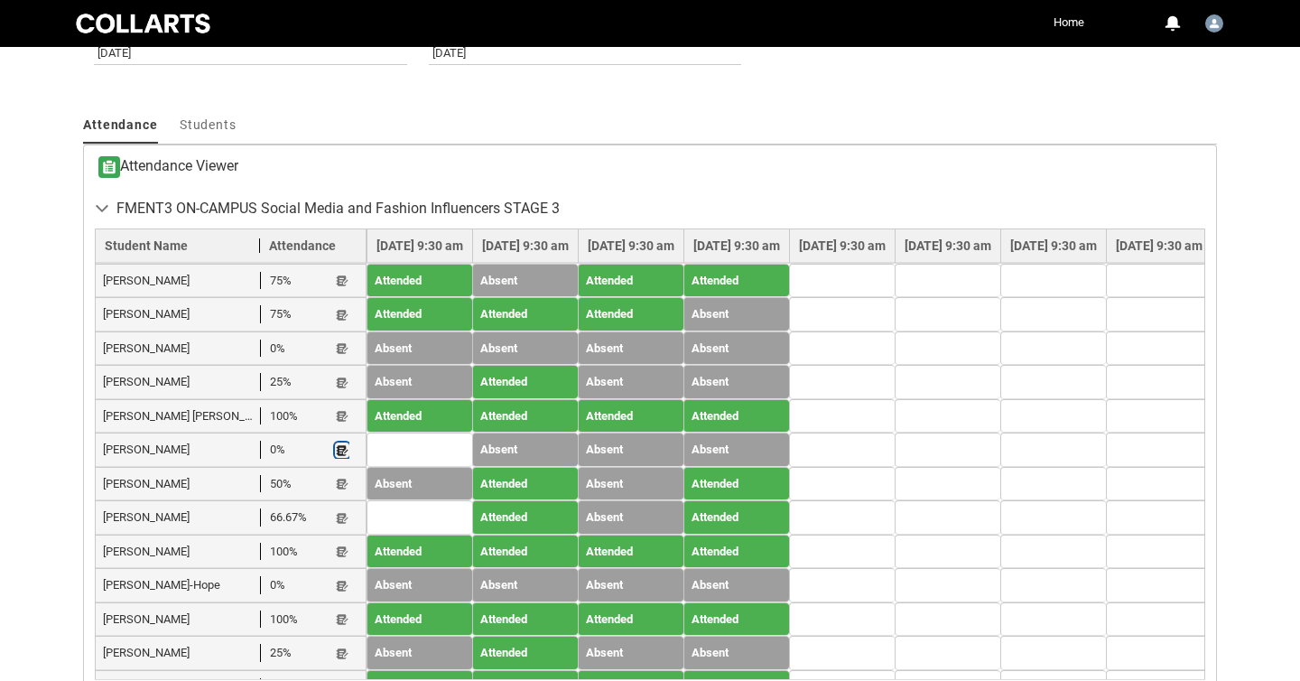
click at [343, 450] on lightning-primitive-icon "button" at bounding box center [342, 450] width 13 height 14
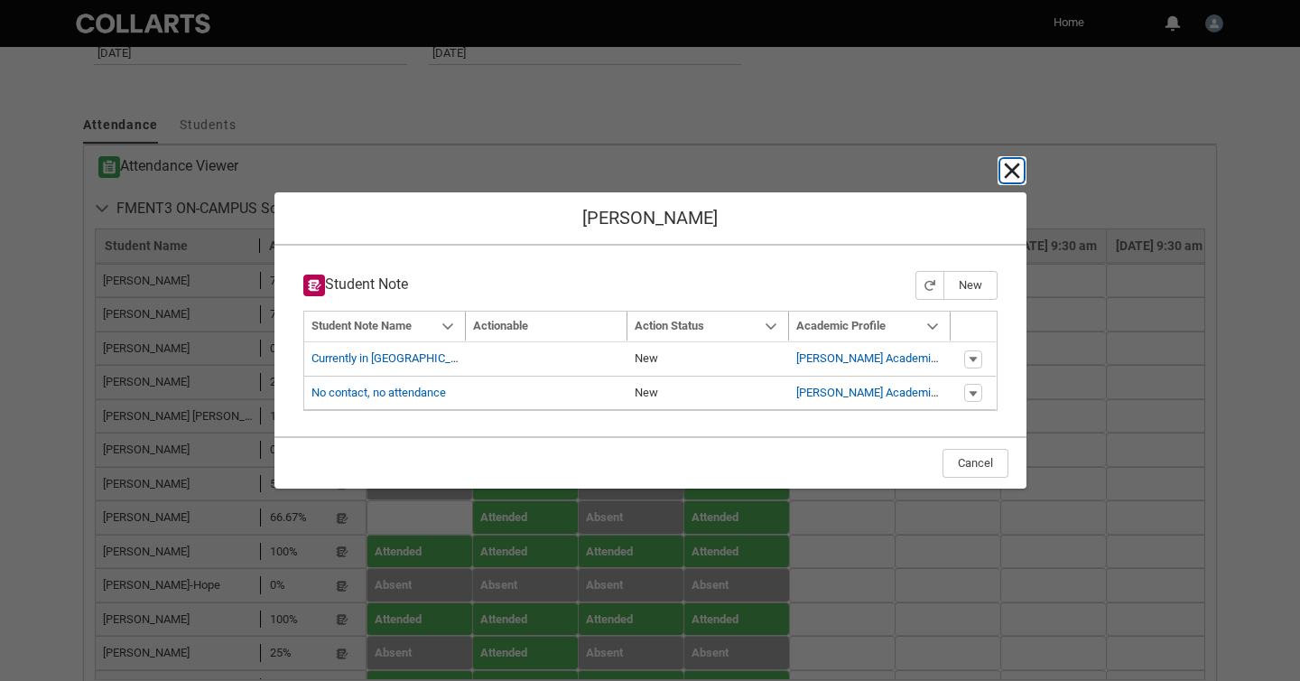
click at [1009, 167] on lightning-primitive-icon "button" at bounding box center [1012, 171] width 22 height 22
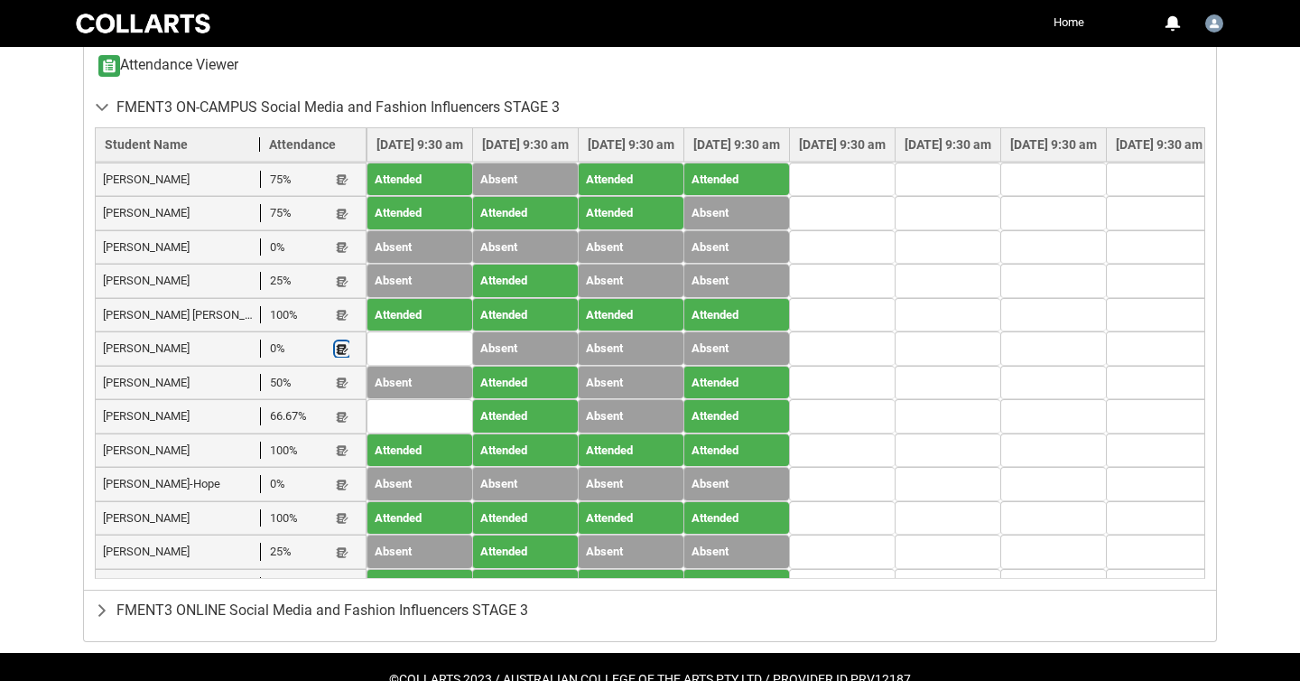
scroll to position [720, 0]
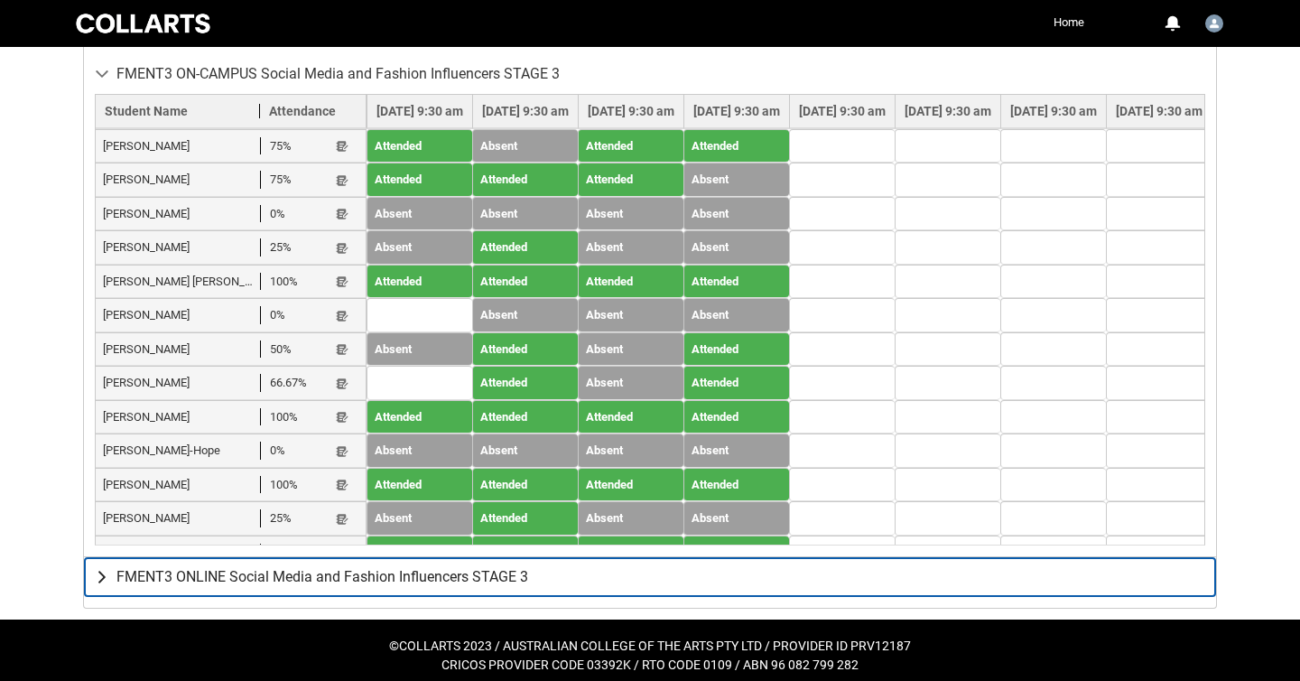
click at [104, 575] on lightning-primitive-icon "button" at bounding box center [106, 577] width 22 height 18
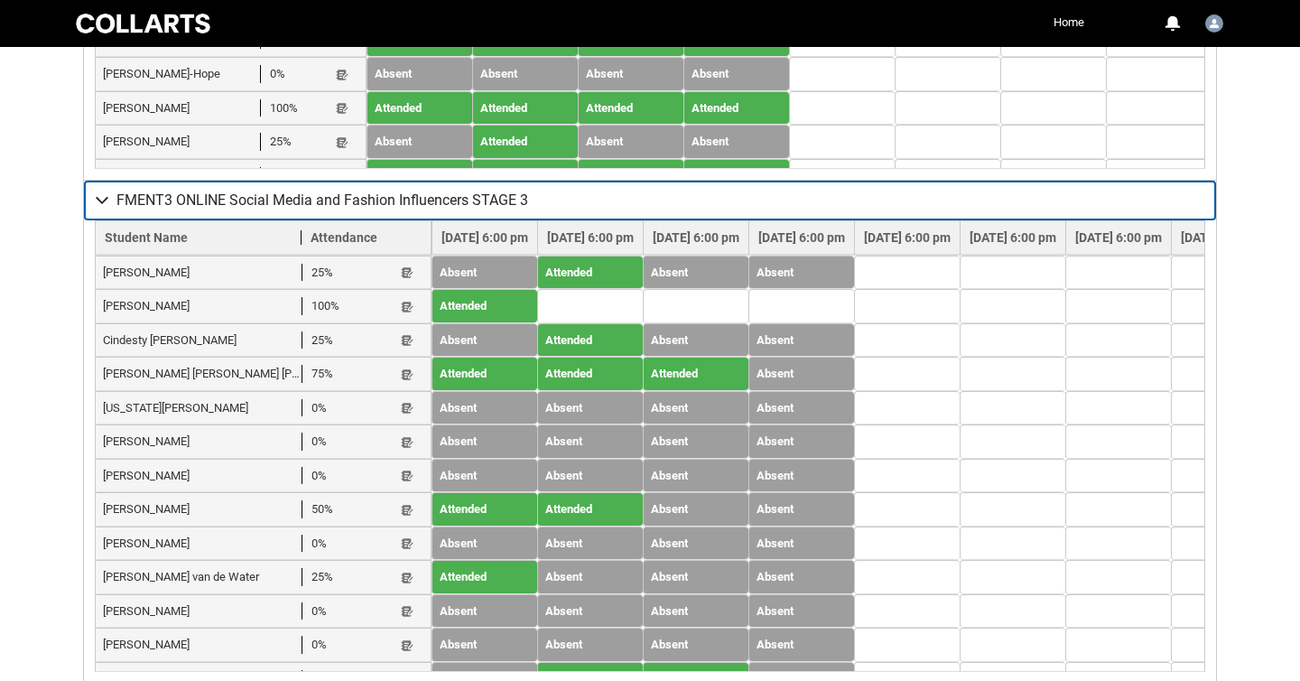
scroll to position [1099, 0]
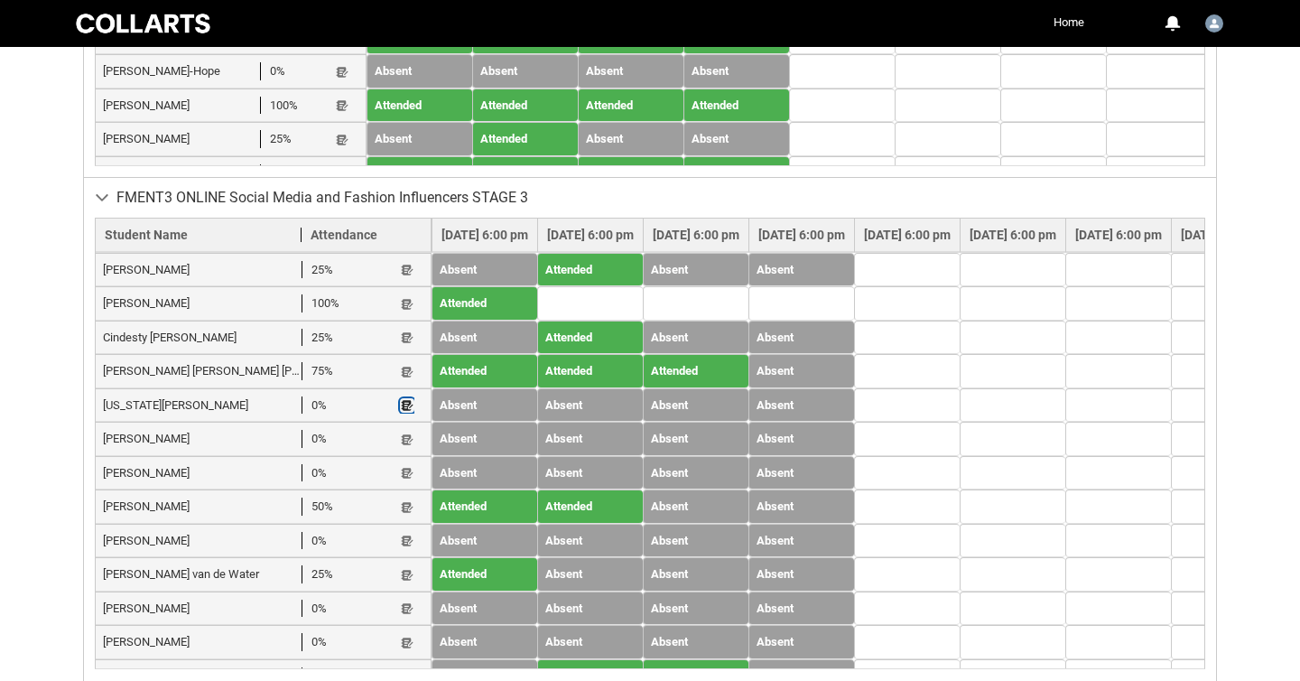
click at [400, 405] on button "Student Note" at bounding box center [407, 405] width 14 height 15
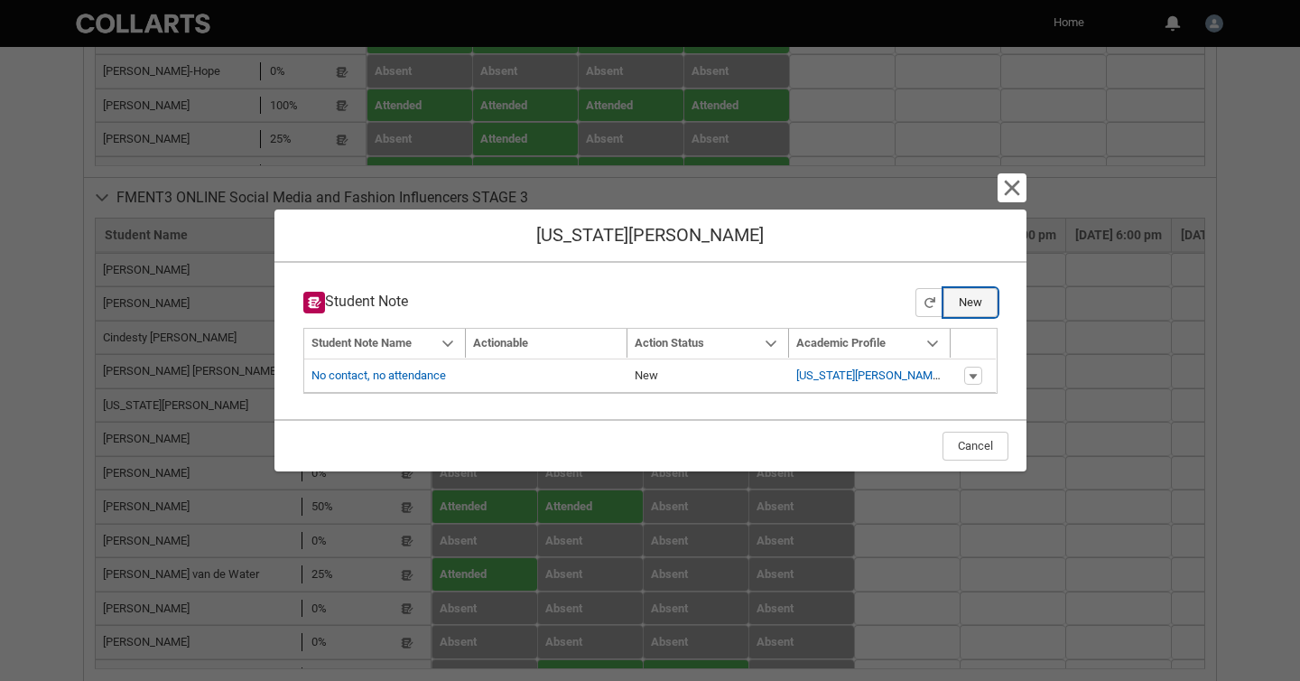
click at [969, 300] on button "New" at bounding box center [971, 302] width 54 height 29
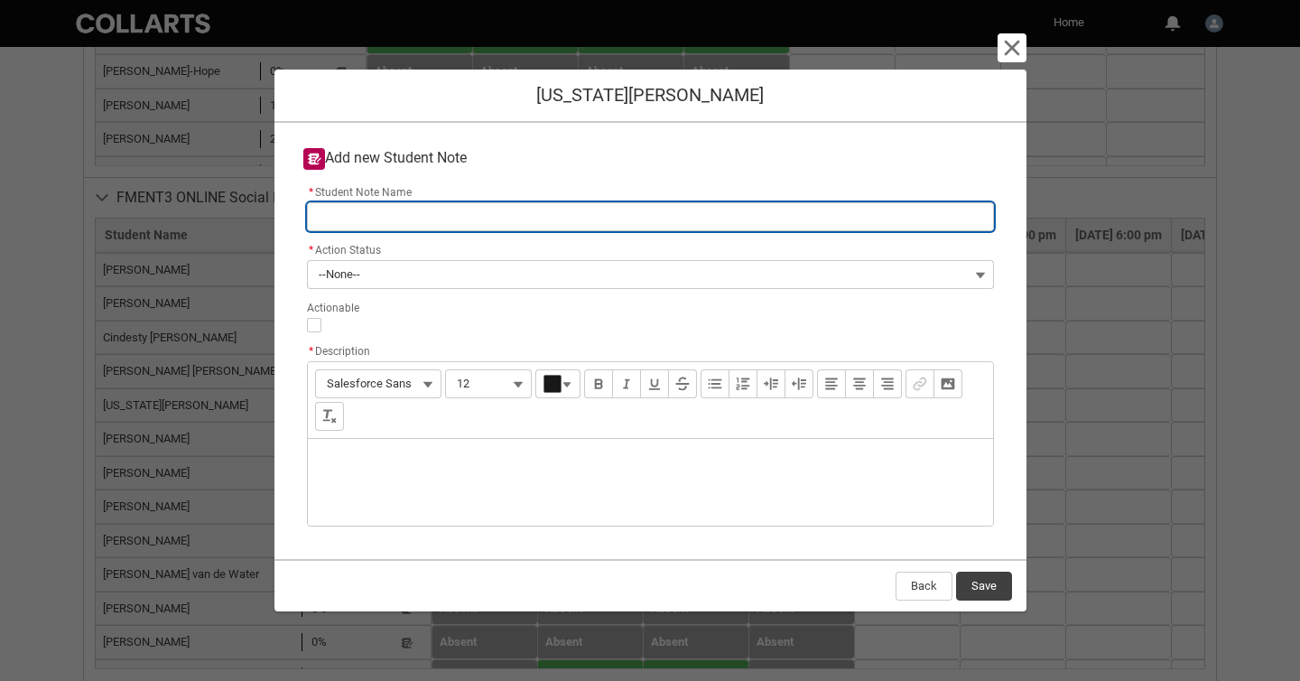
click at [611, 222] on input "* Student Note Name" at bounding box center [650, 216] width 687 height 29
paste input "No contact, no attendance"
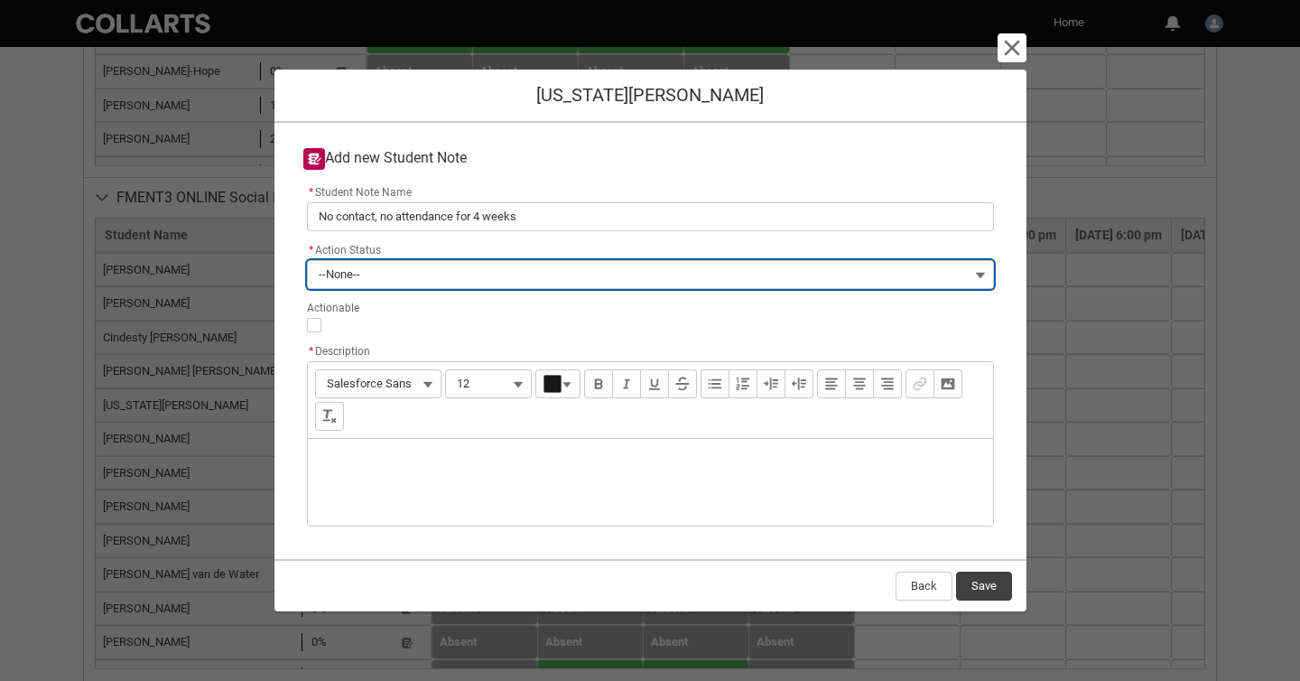
click at [599, 271] on button "--None--" at bounding box center [650, 274] width 687 height 29
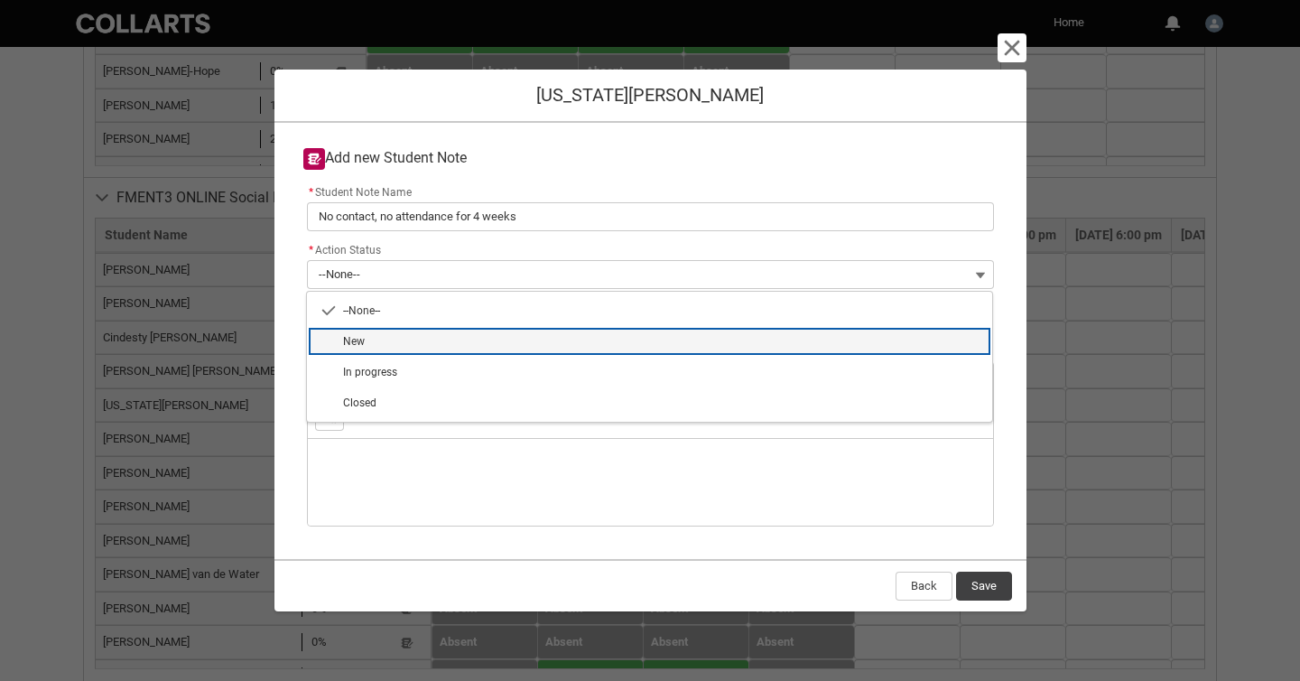
click at [581, 331] on lightning-base-combobox-item "New" at bounding box center [649, 341] width 685 height 31
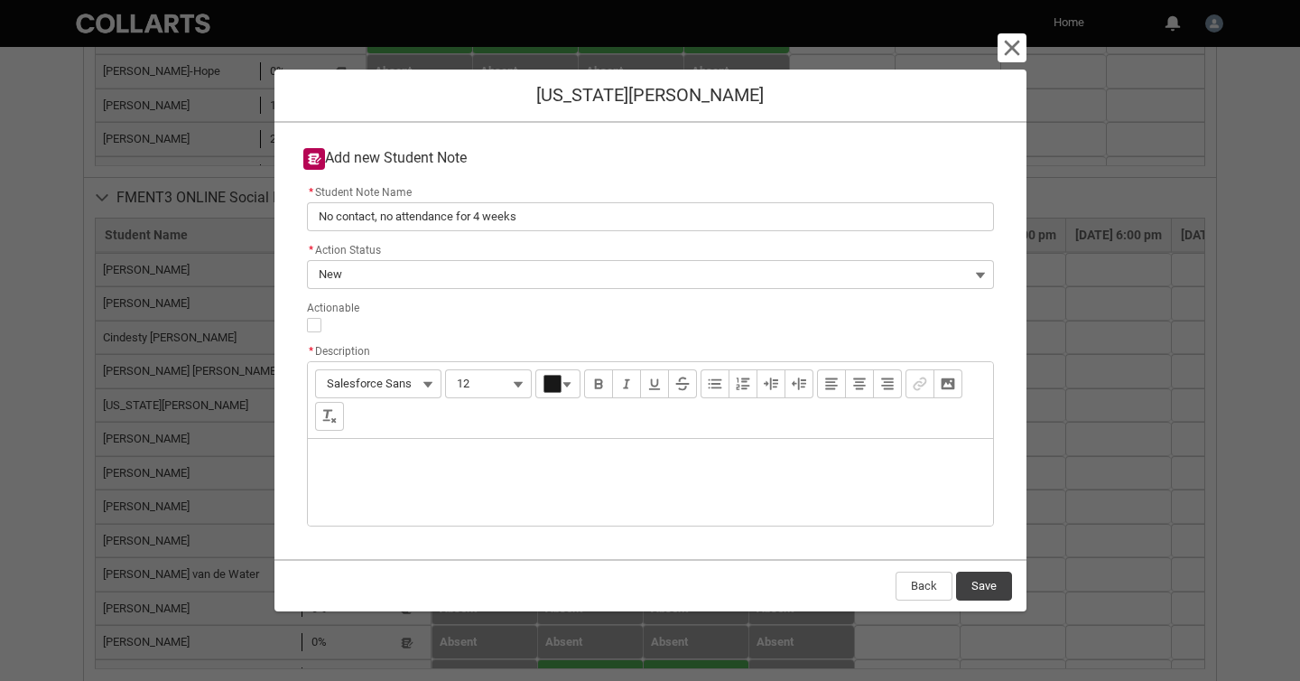
click at [557, 465] on div "Description" at bounding box center [650, 482] width 685 height 87
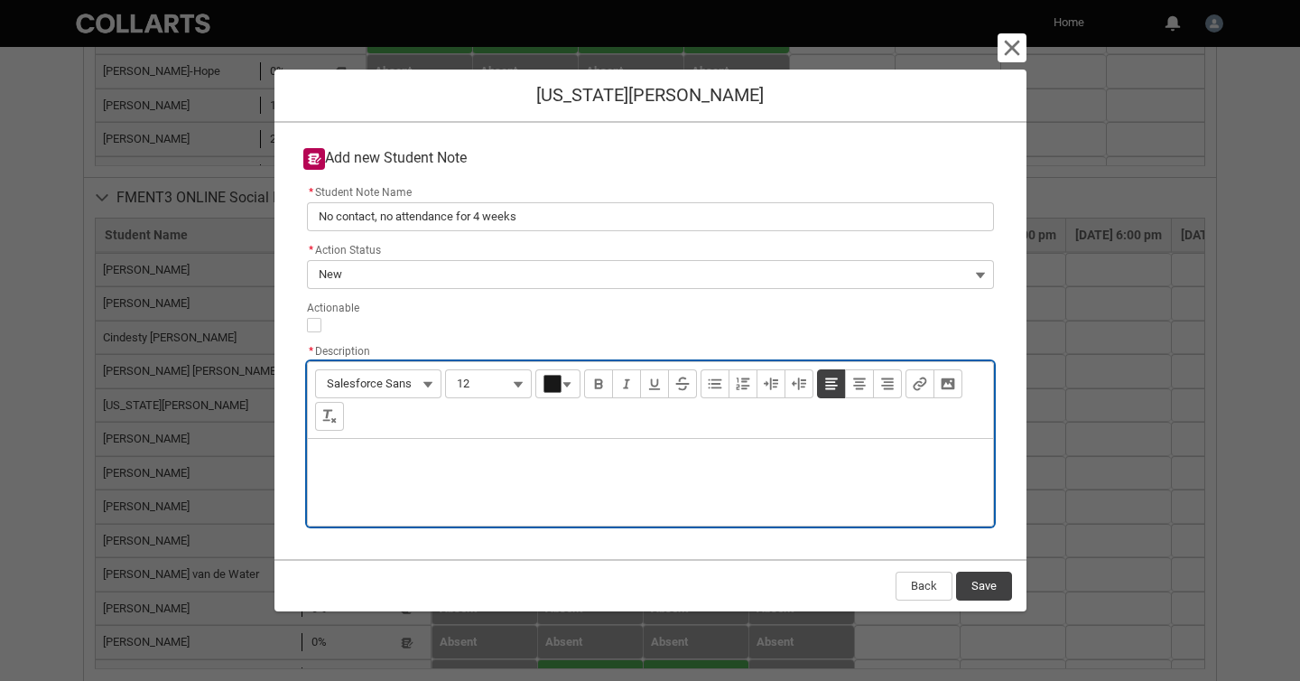
paste div "Description"
click at [978, 585] on button "Save" at bounding box center [984, 586] width 56 height 29
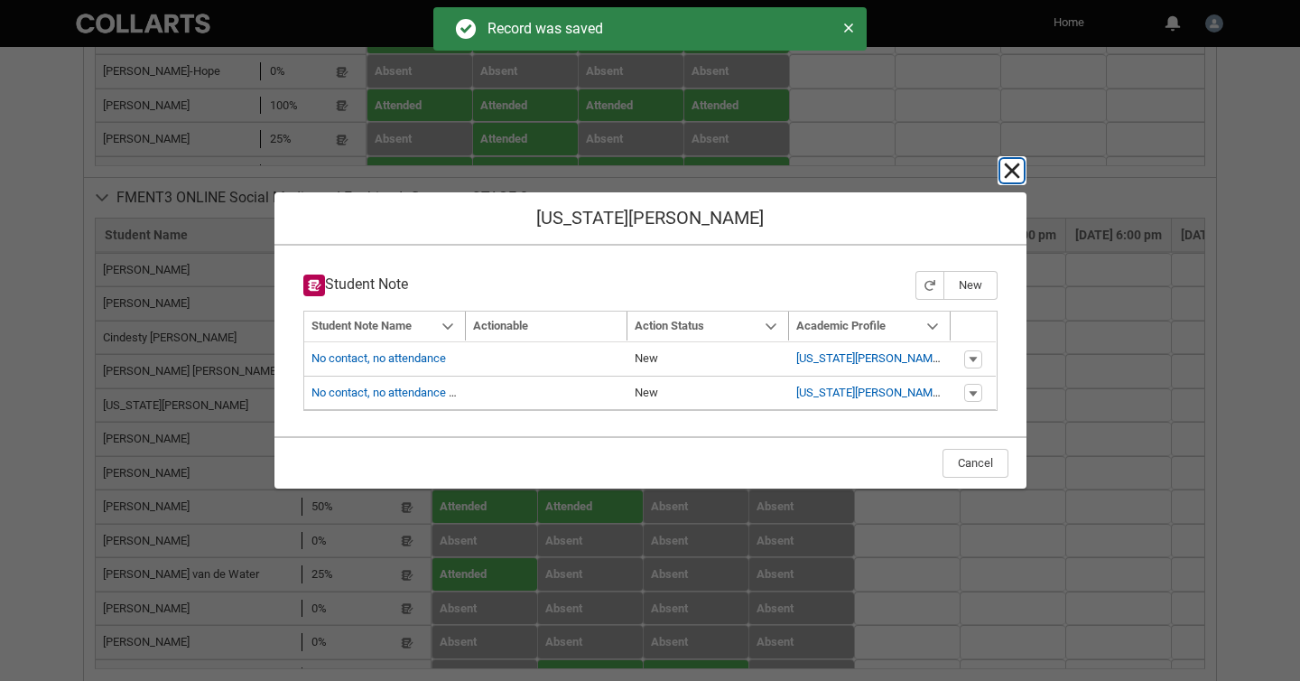
click at [1008, 168] on lightning-primitive-icon "button" at bounding box center [1012, 171] width 22 height 22
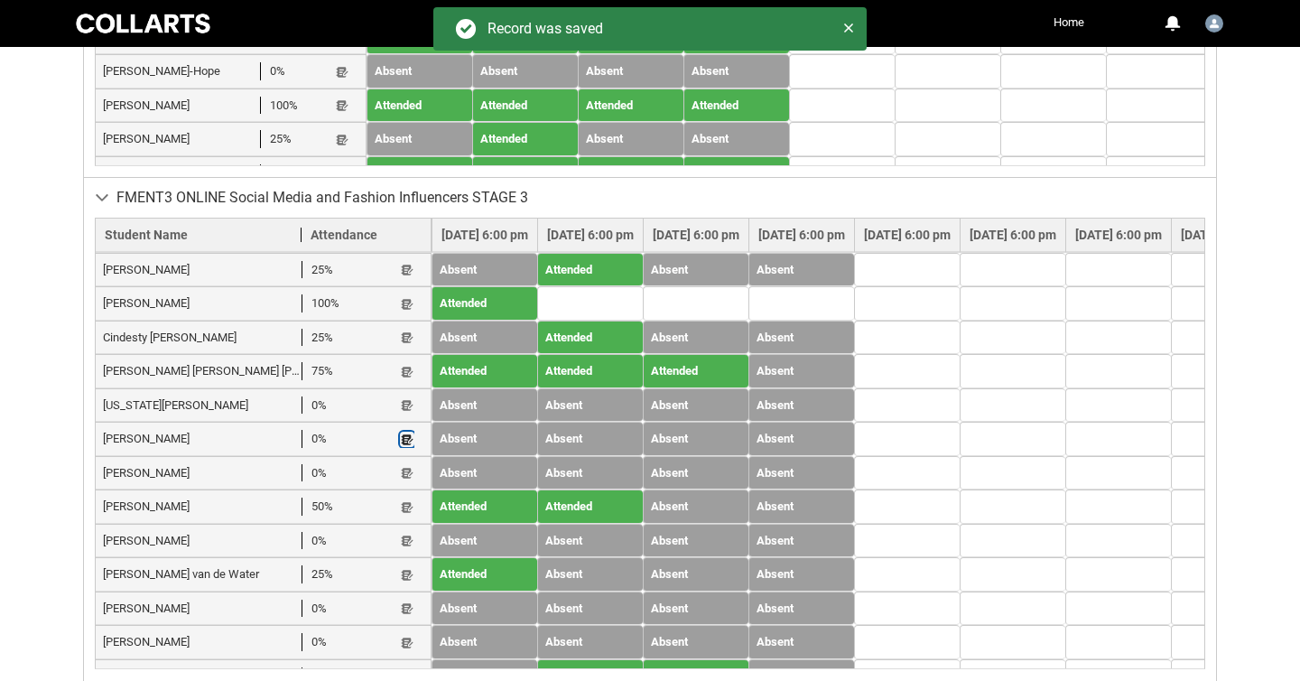
click at [401, 441] on lightning-primitive-icon "button" at bounding box center [407, 440] width 13 height 14
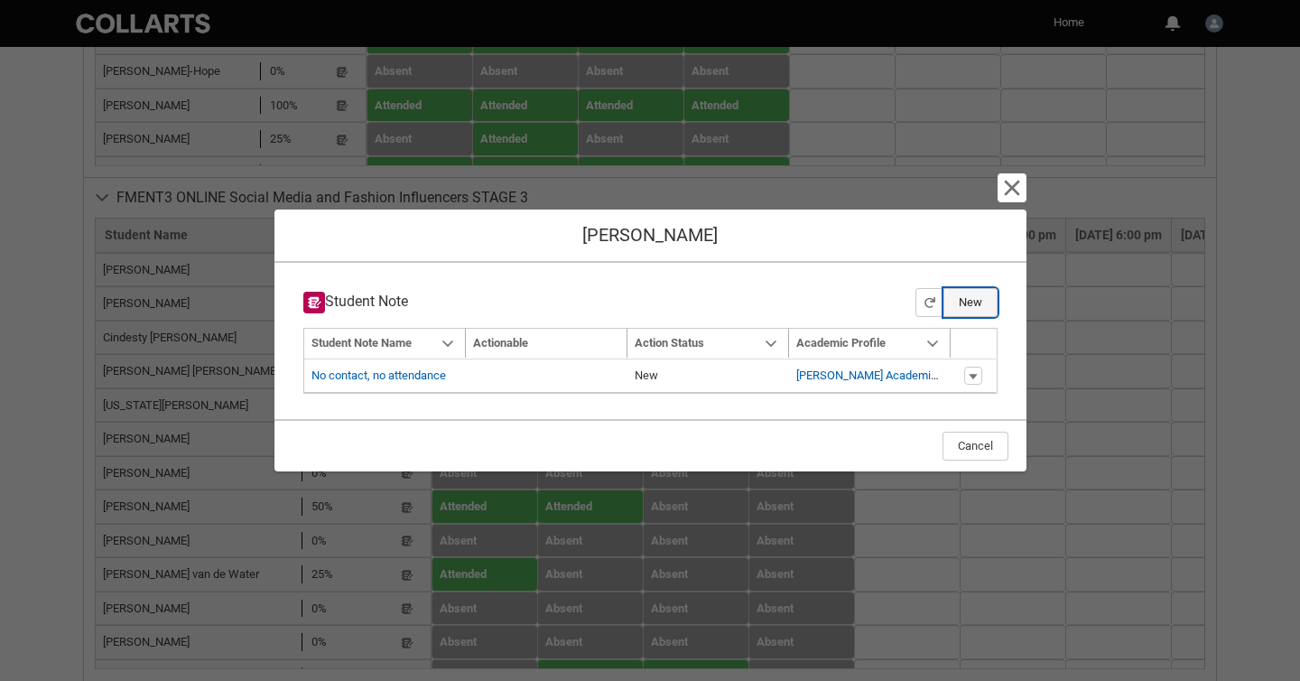
click at [963, 303] on button "New" at bounding box center [971, 302] width 54 height 29
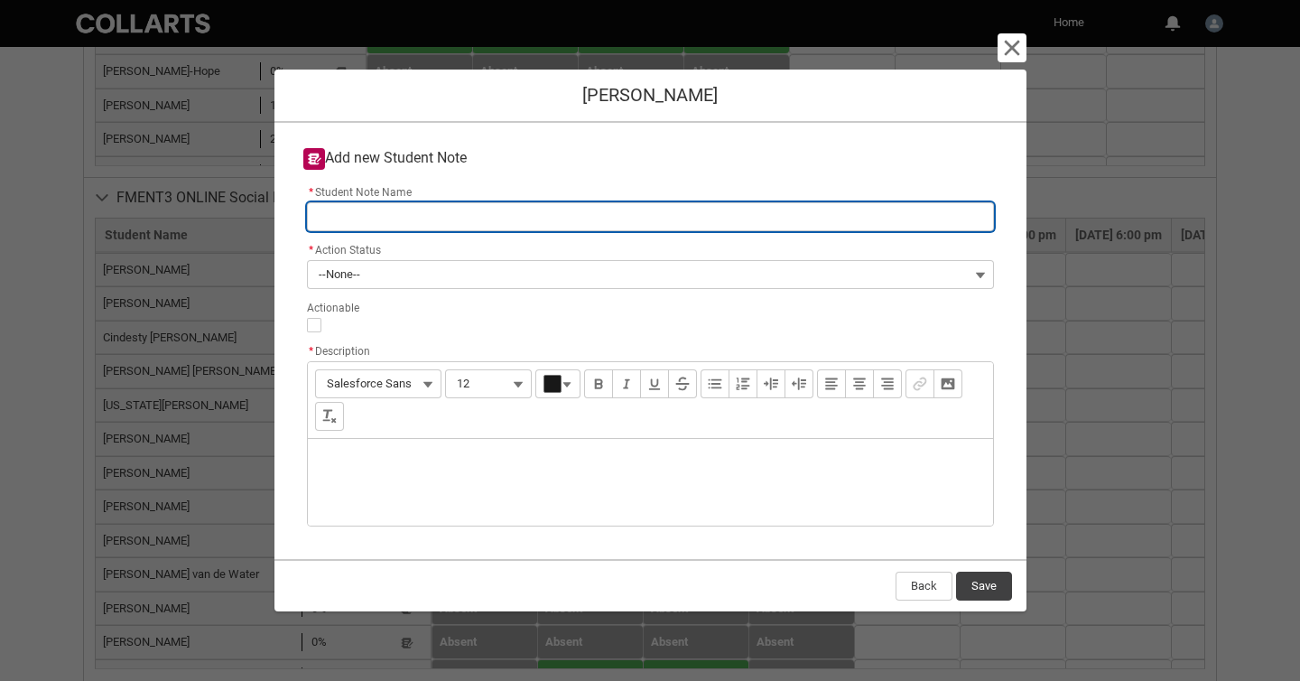
click at [628, 215] on input "* Student Note Name" at bounding box center [650, 216] width 687 height 29
paste input "No contact, no attendance"
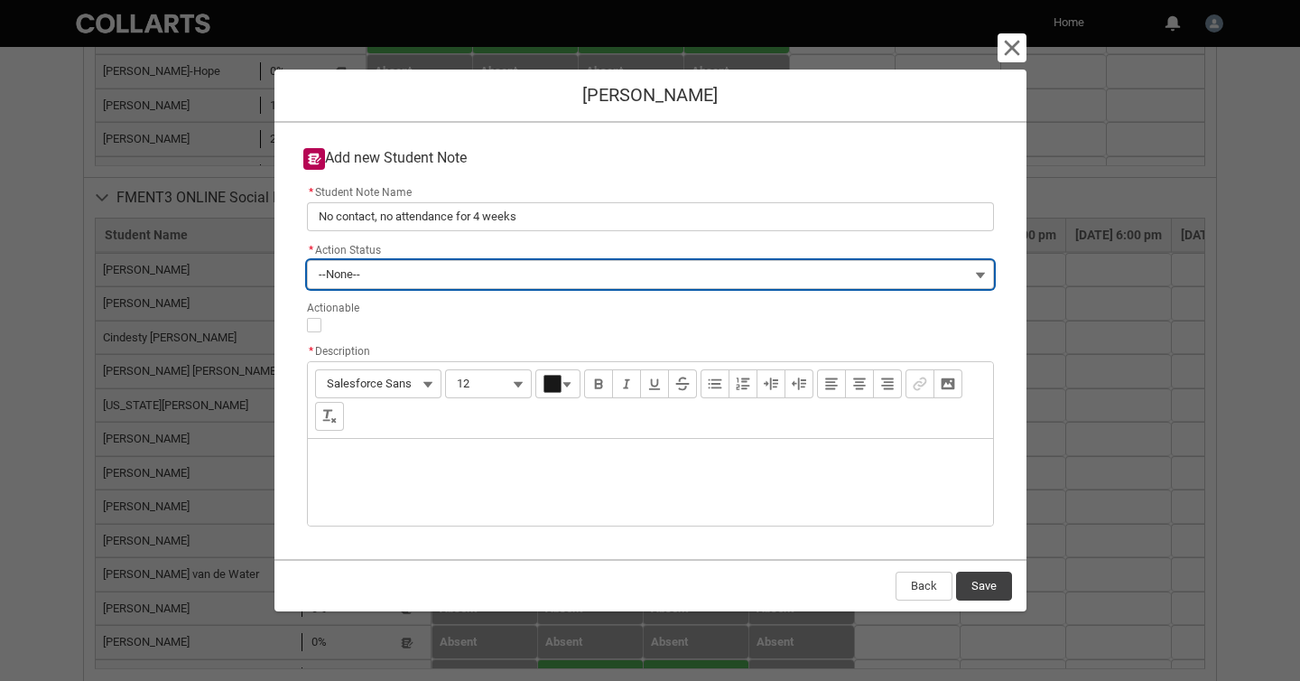
click at [619, 271] on button "--None--" at bounding box center [650, 274] width 687 height 29
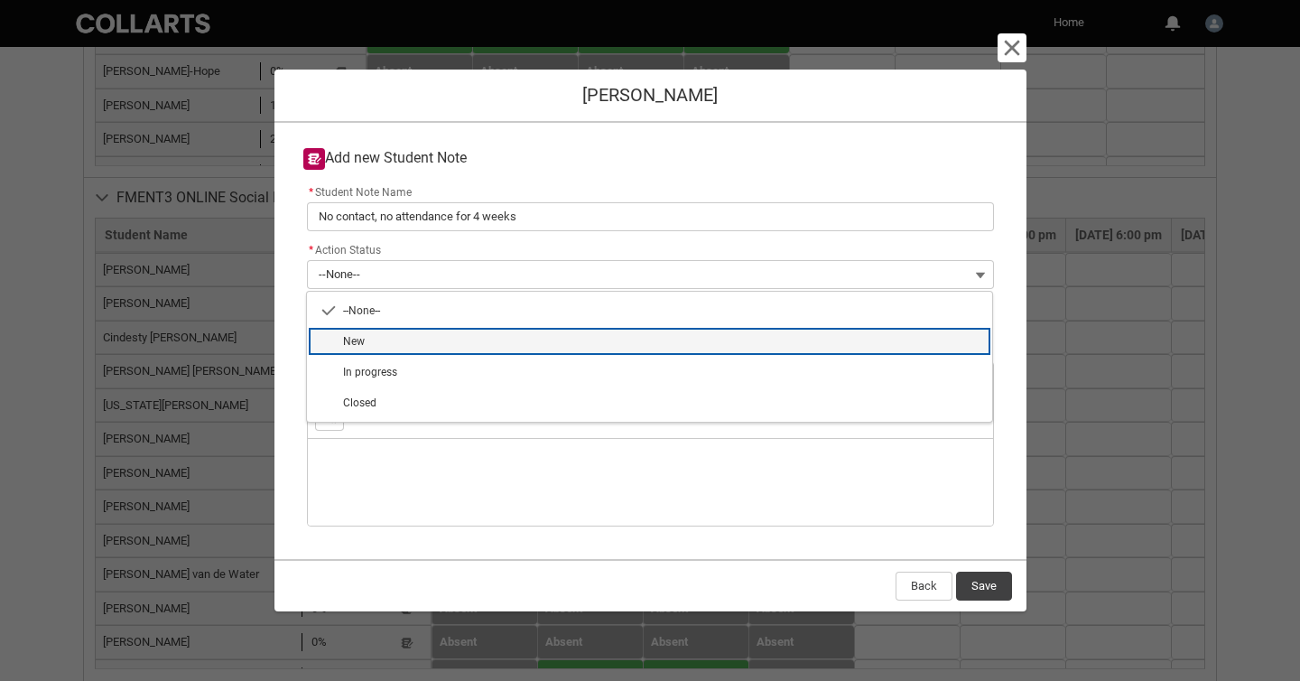
click at [606, 334] on span "New" at bounding box center [662, 341] width 638 height 16
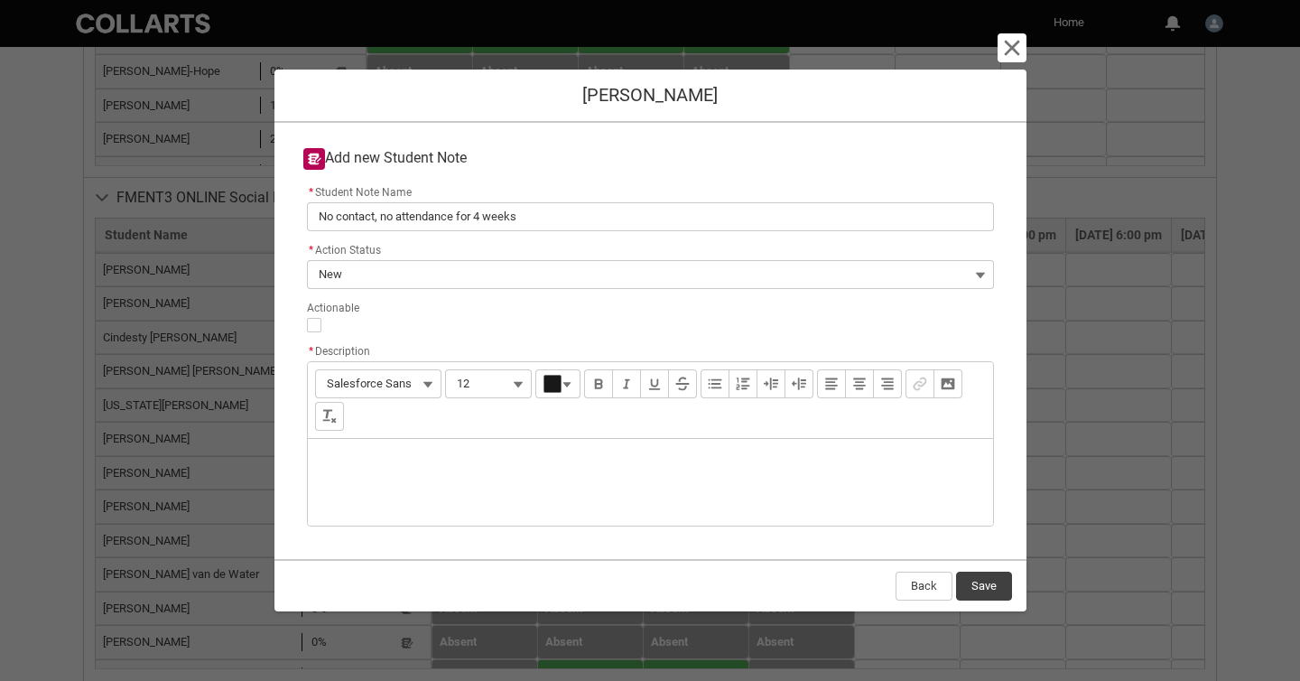
click at [614, 465] on div "Description" at bounding box center [650, 482] width 685 height 87
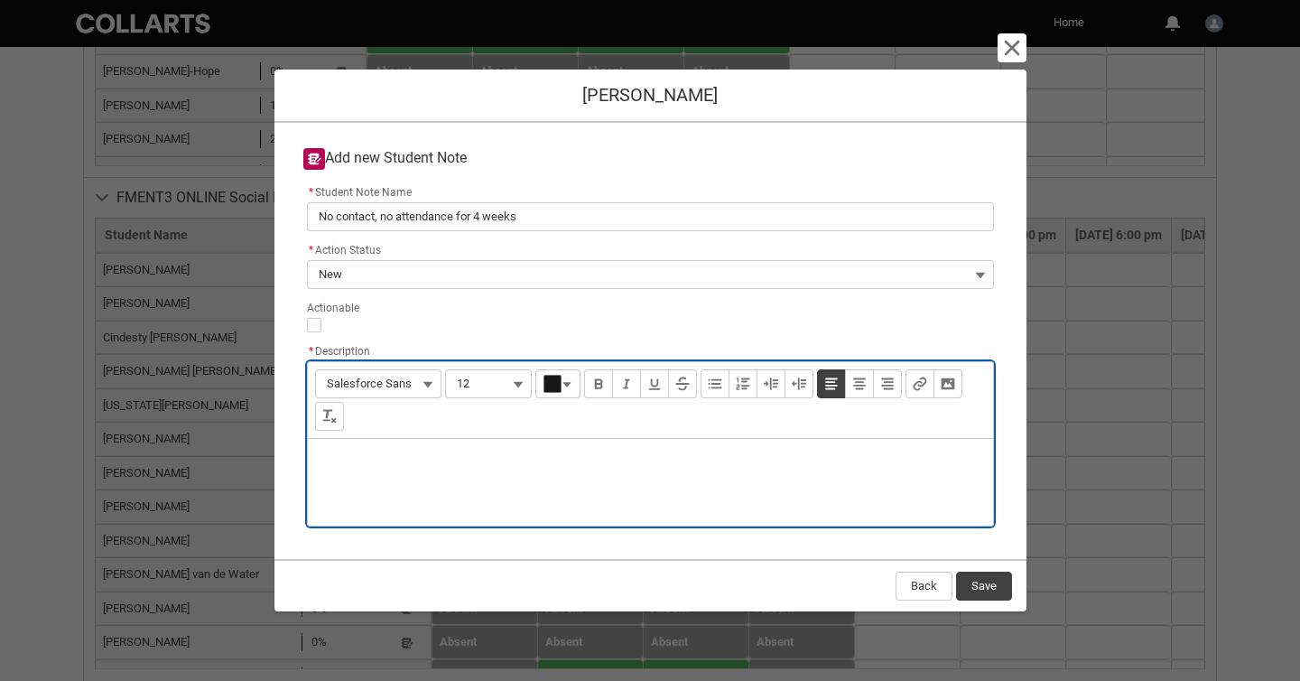
paste div "Description"
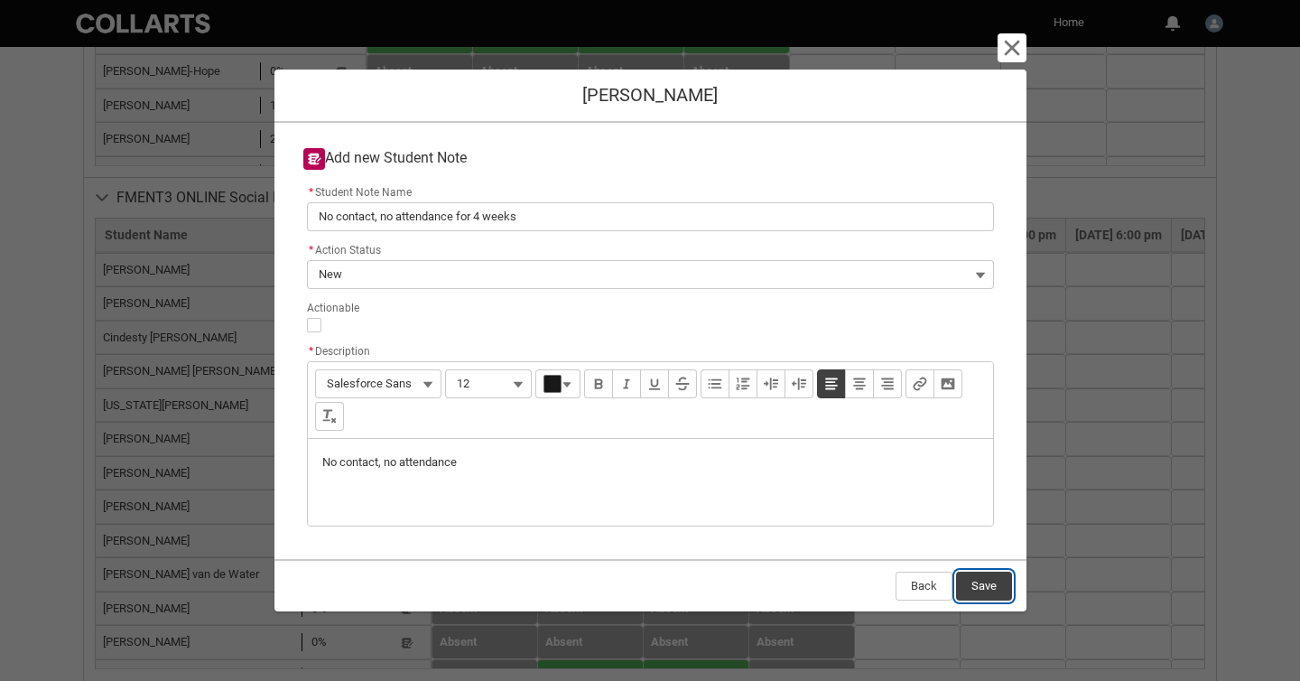
click at [986, 588] on button "Save" at bounding box center [984, 586] width 56 height 29
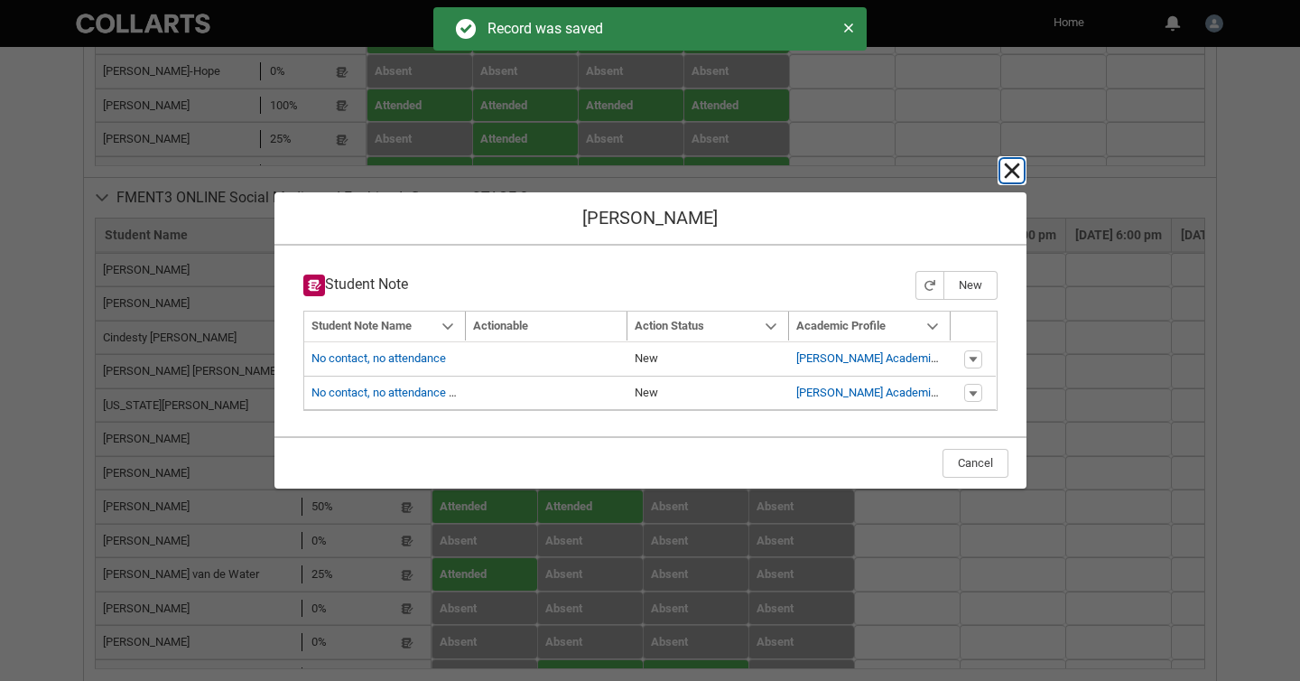
click at [1006, 171] on lightning-primitive-icon "button" at bounding box center [1012, 171] width 22 height 22
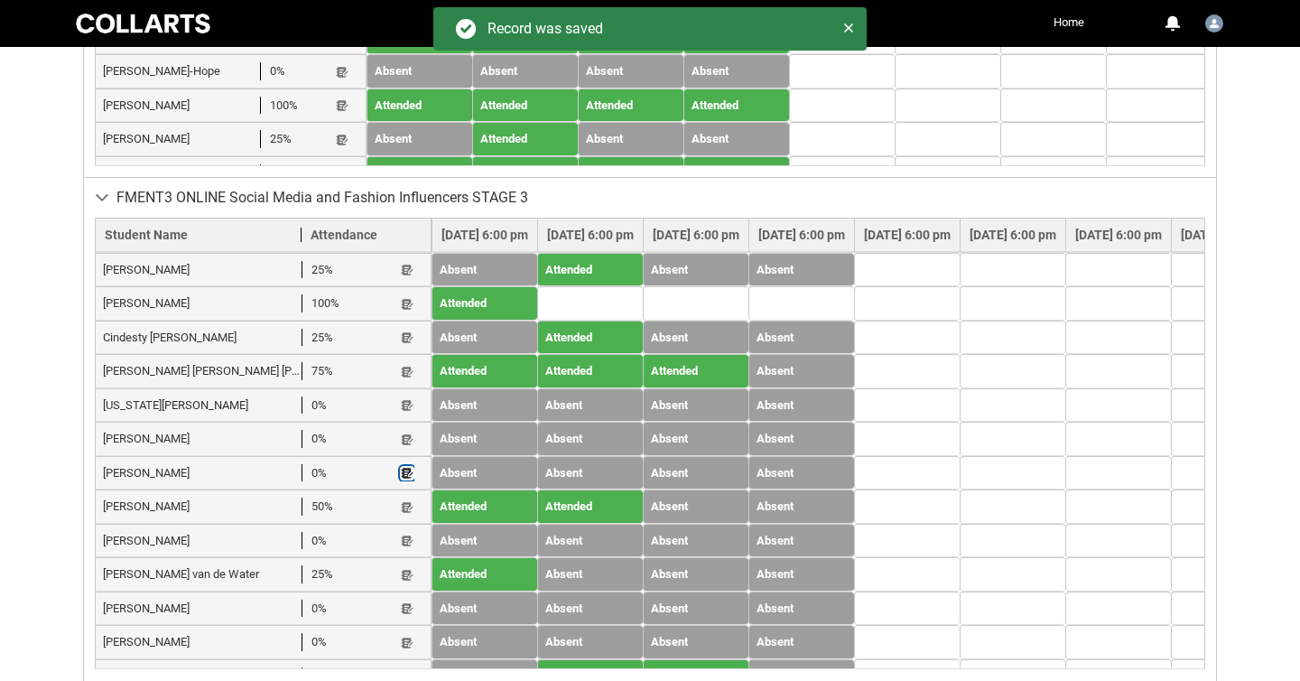
click at [401, 472] on lightning-primitive-icon "button" at bounding box center [407, 474] width 13 height 14
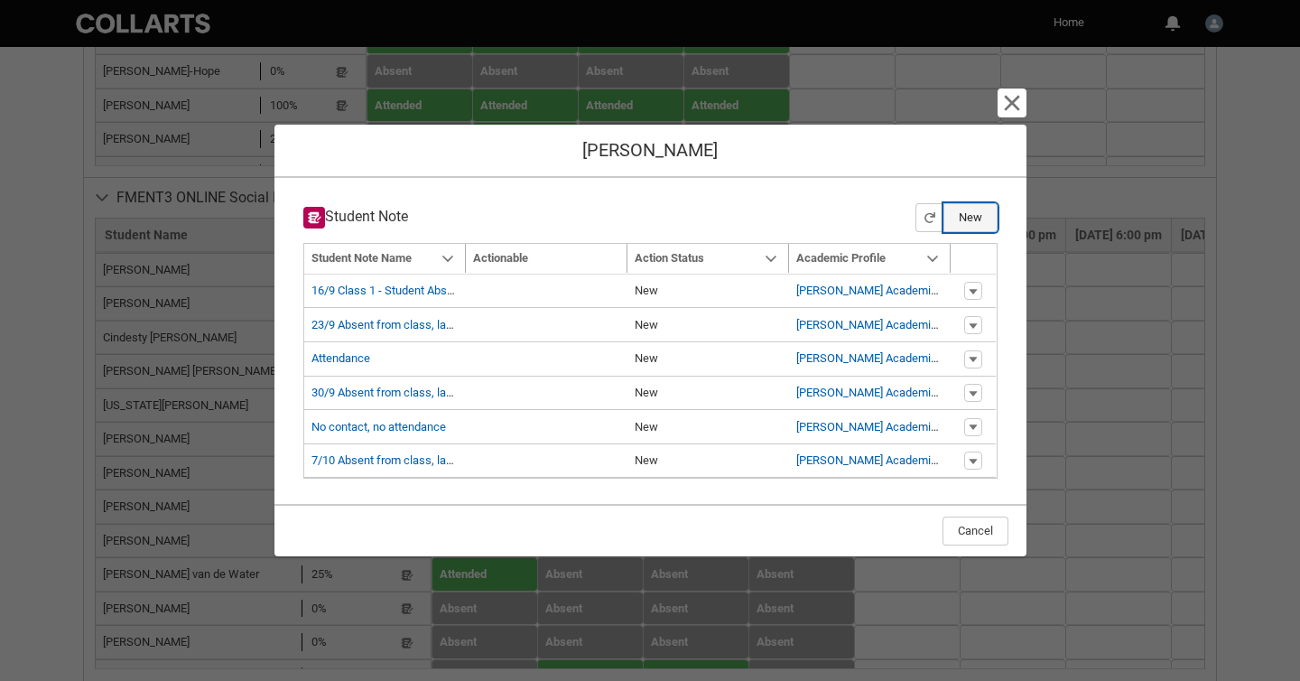
click at [972, 217] on button "New" at bounding box center [971, 217] width 54 height 29
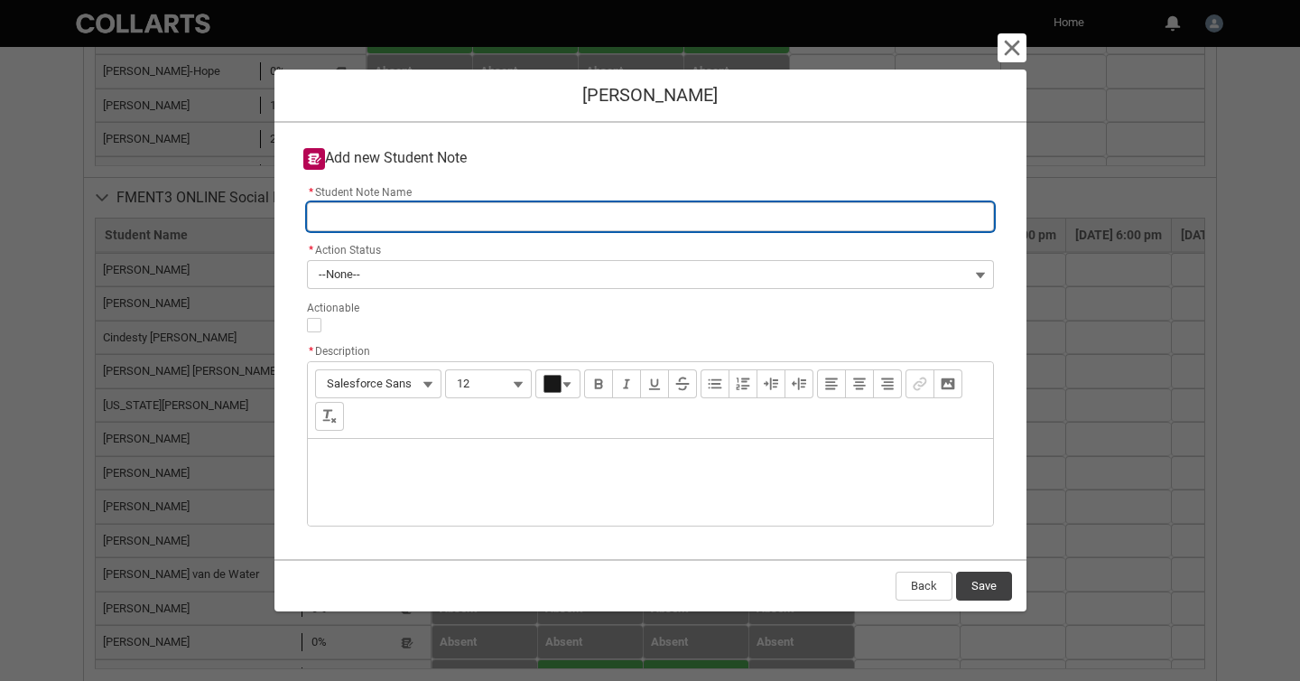
click at [507, 214] on input "* Student Note Name" at bounding box center [650, 216] width 687 height 29
paste input "No contact, no attendance"
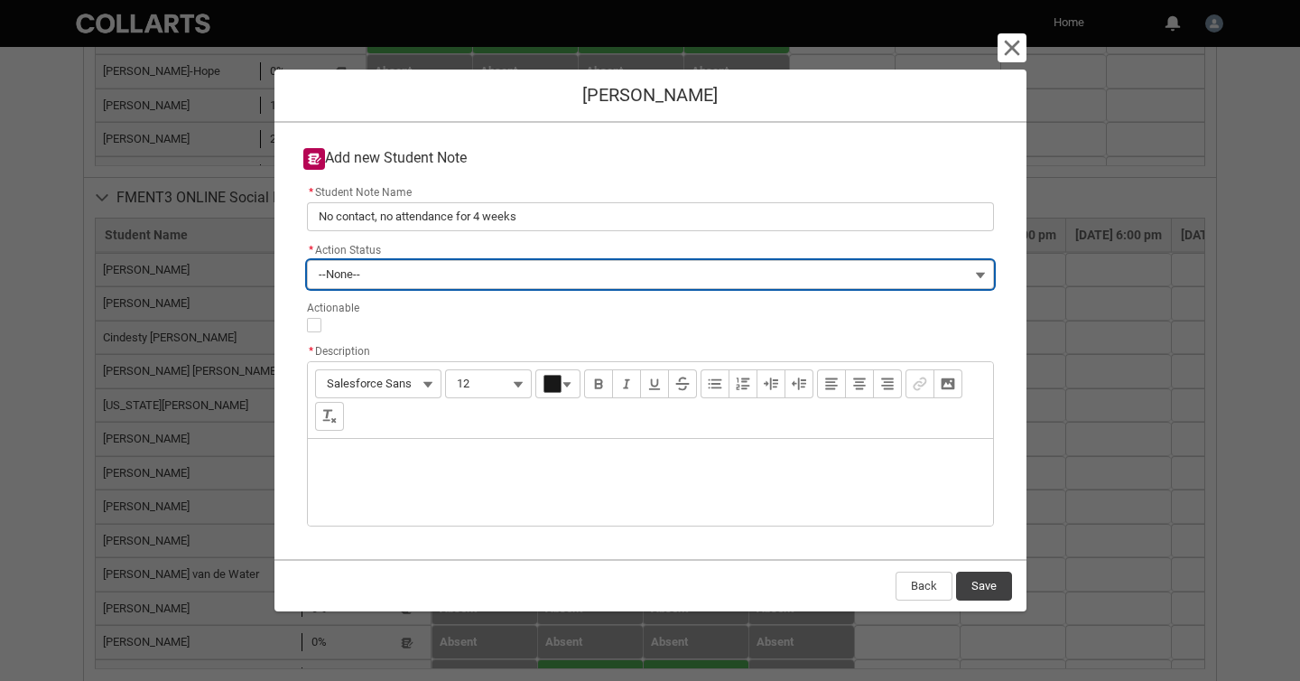
click at [519, 270] on button "--None--" at bounding box center [650, 274] width 687 height 29
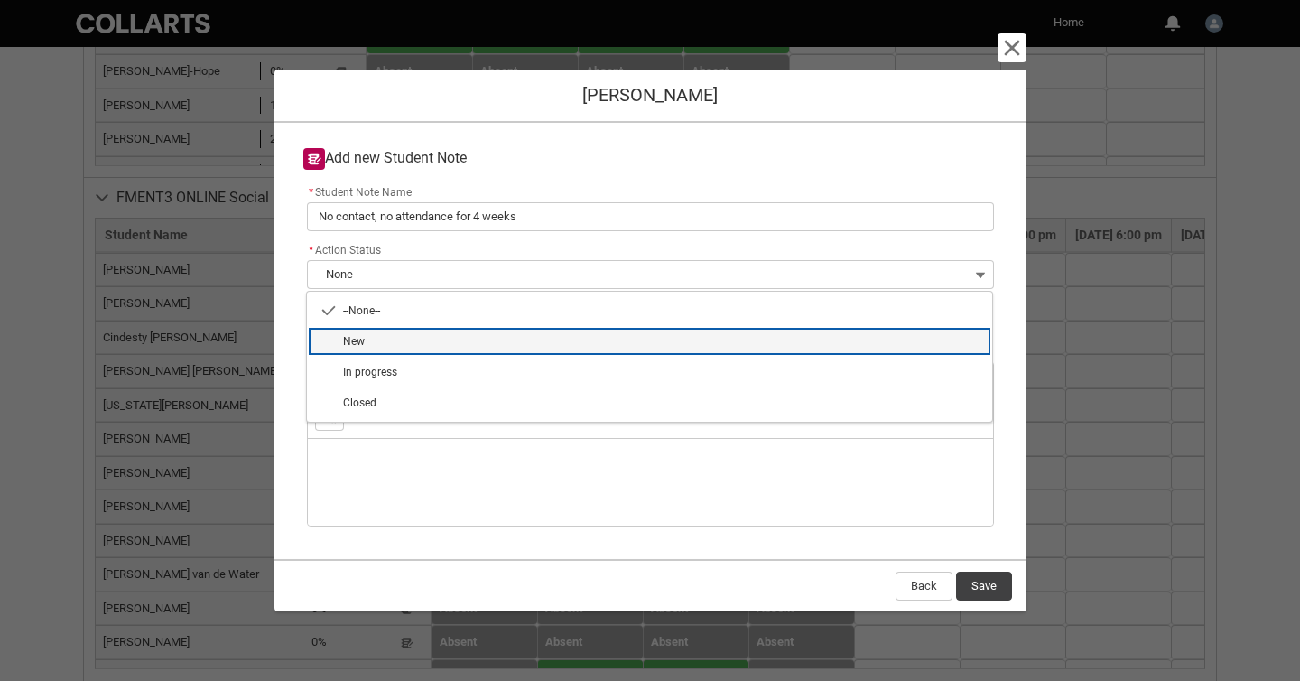
click at [523, 339] on span "New" at bounding box center [662, 341] width 638 height 16
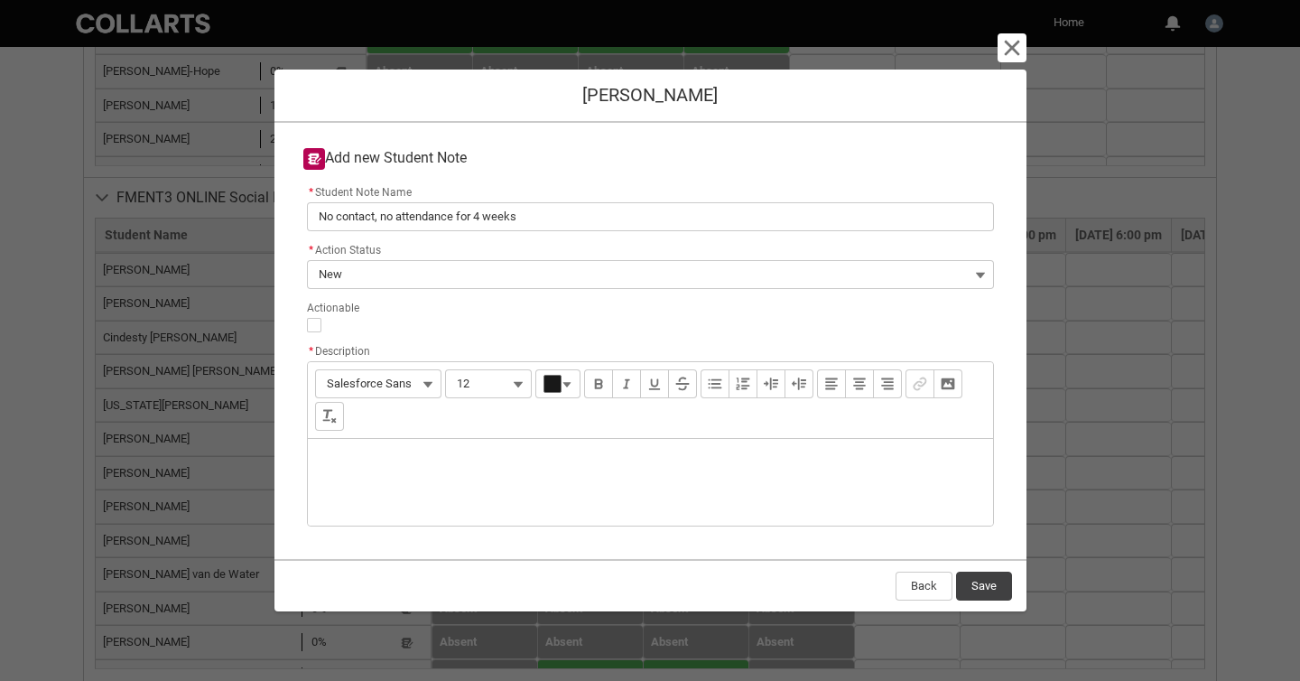
click at [551, 459] on div "Description" at bounding box center [650, 482] width 685 height 87
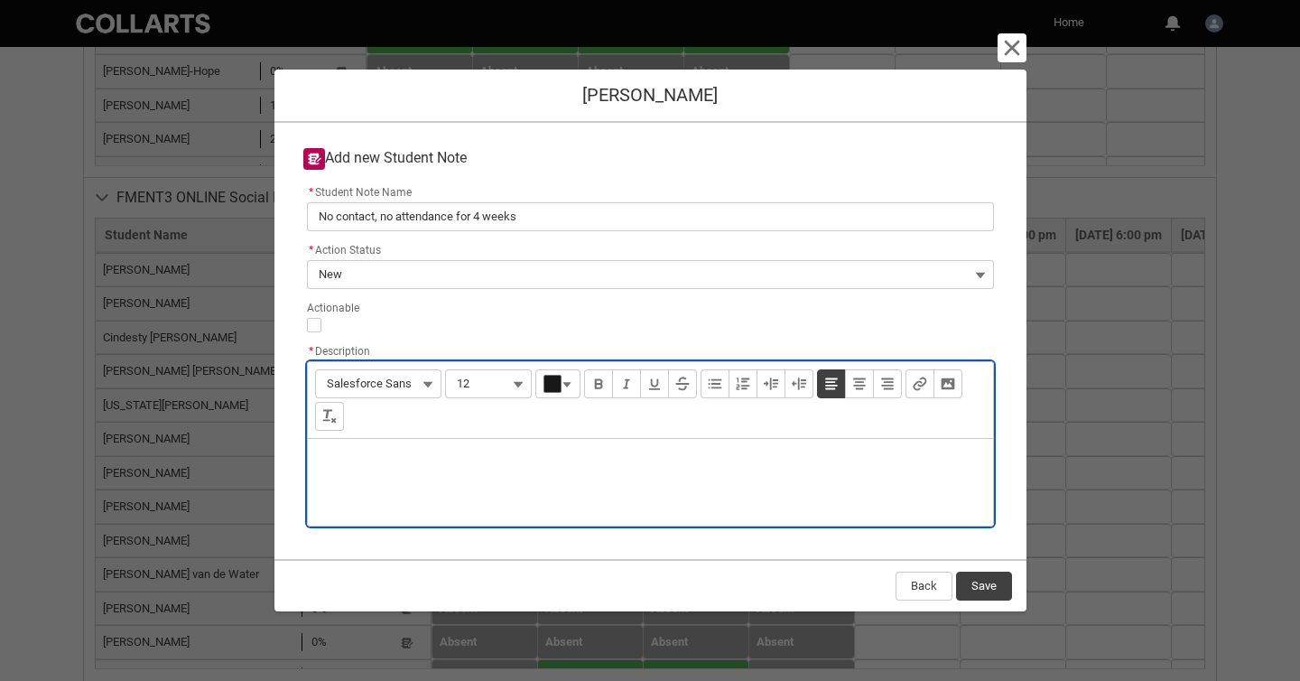
paste div "Description"
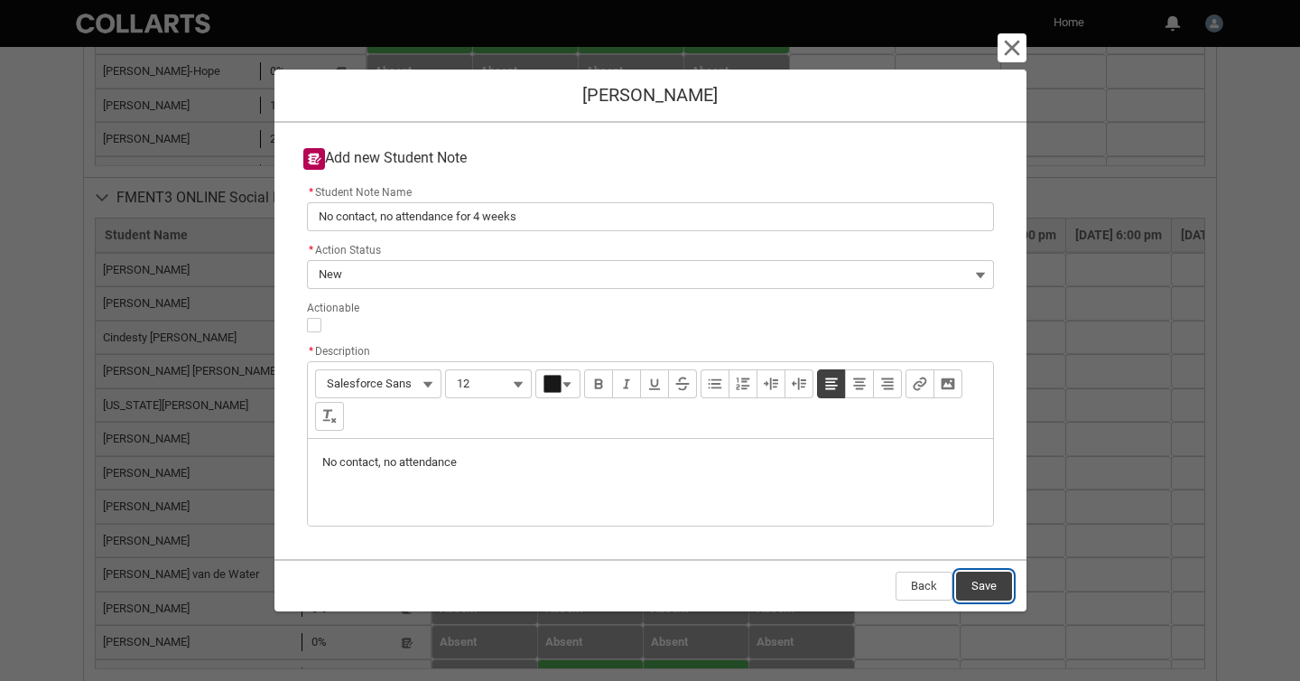
click at [990, 581] on button "Save" at bounding box center [984, 586] width 56 height 29
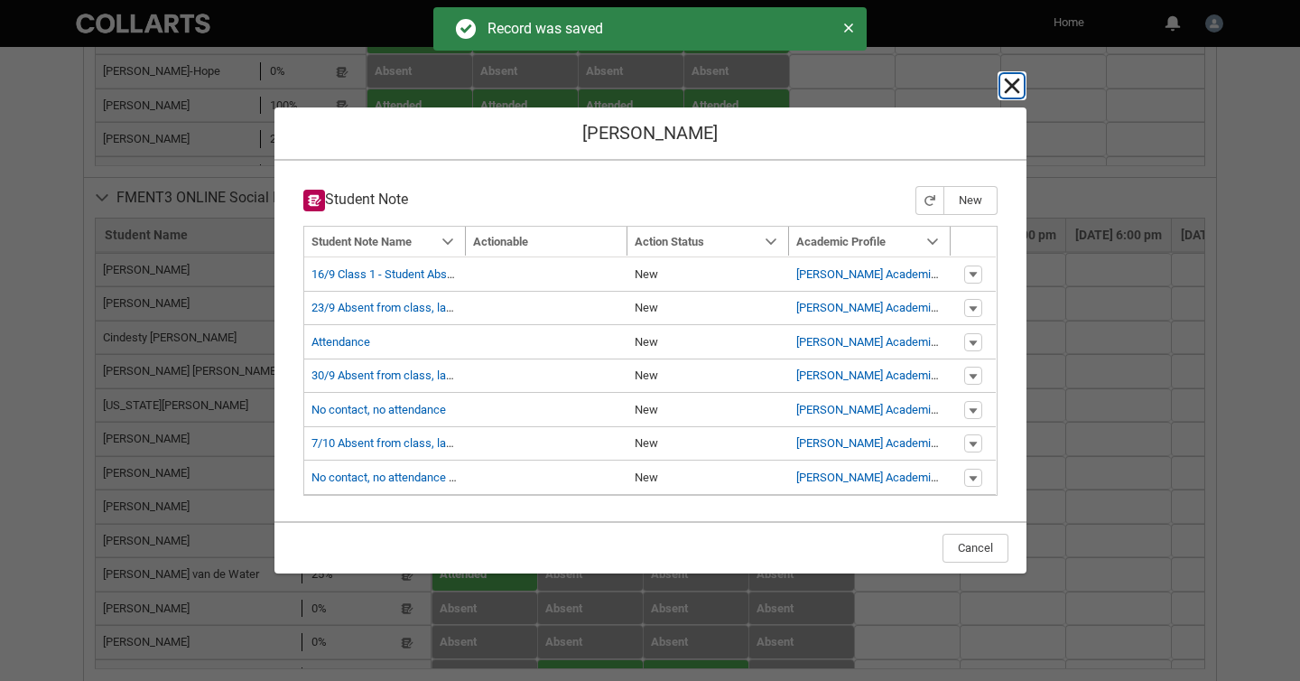
click at [1007, 88] on lightning-primitive-icon "button" at bounding box center [1012, 86] width 22 height 22
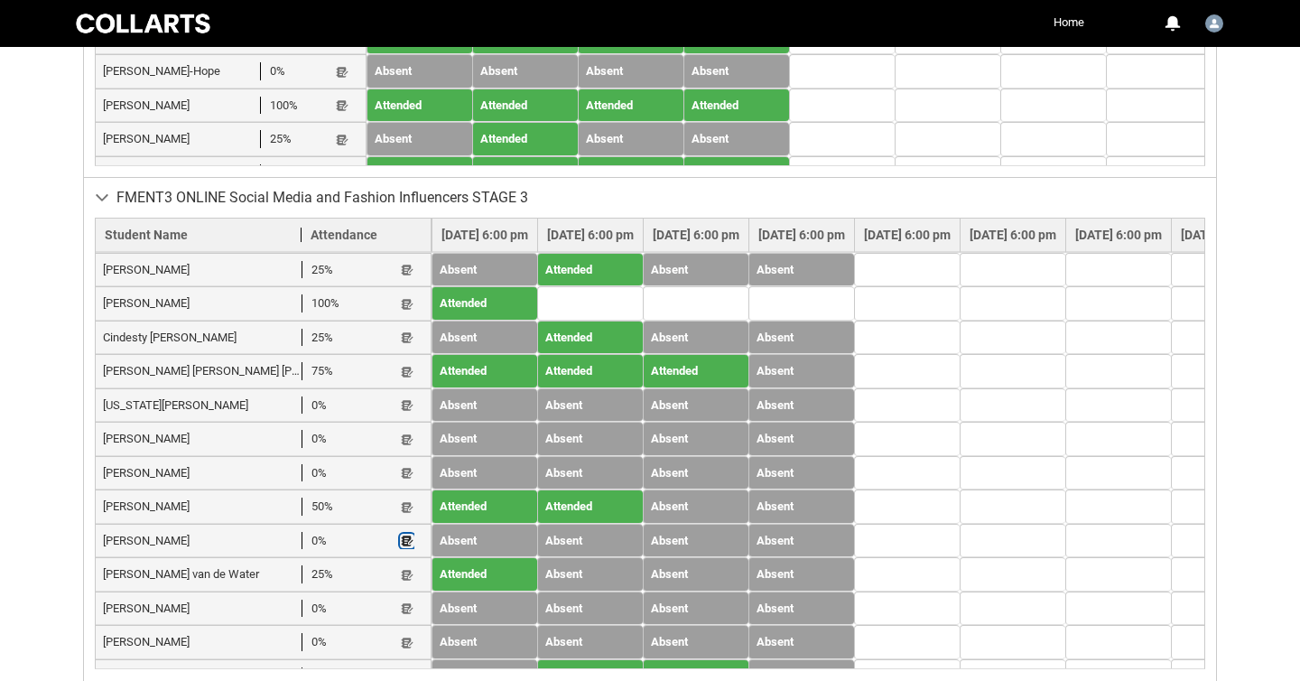
click at [401, 535] on lightning-primitive-icon "button" at bounding box center [407, 542] width 13 height 14
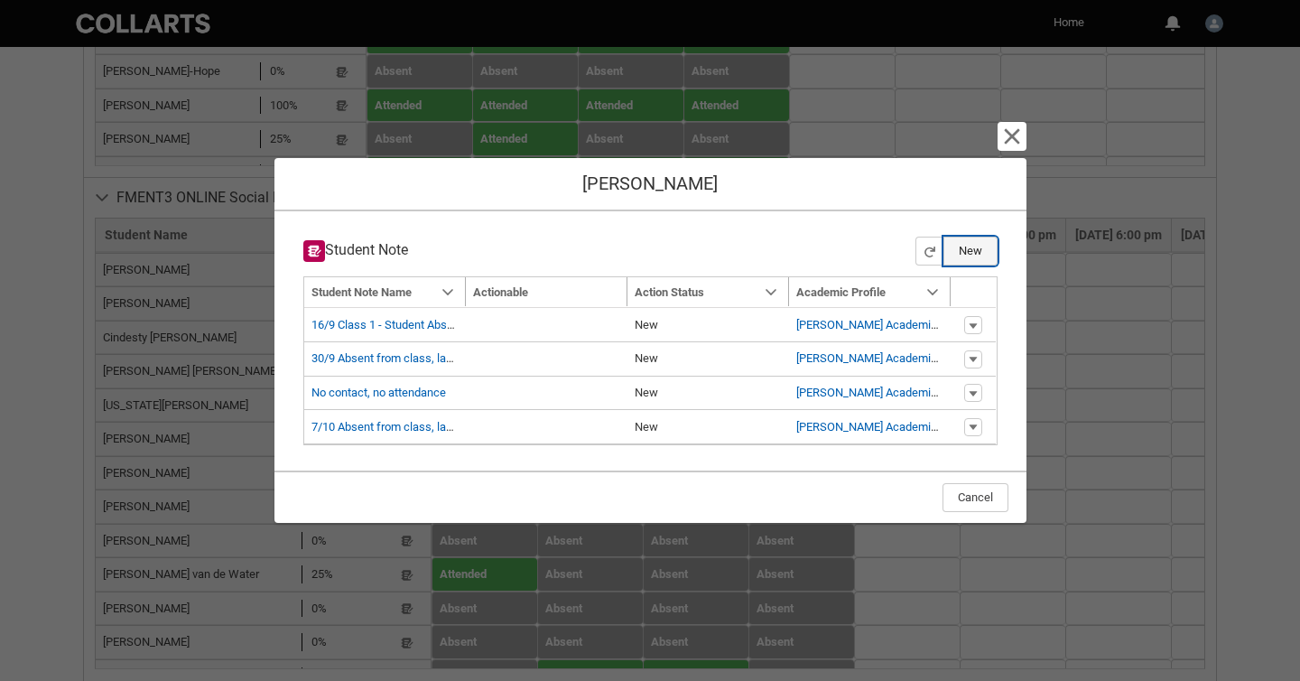
click at [972, 247] on button "New" at bounding box center [971, 251] width 54 height 29
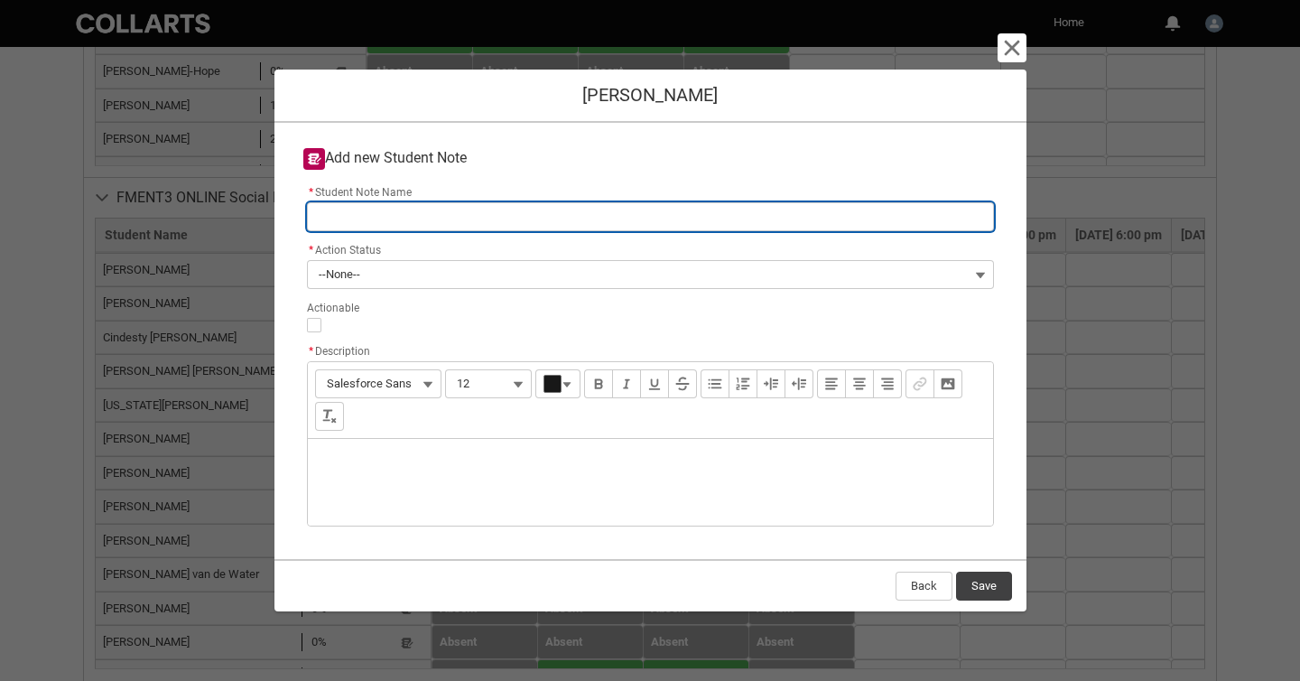
click at [759, 220] on input "* Student Note Name" at bounding box center [650, 216] width 687 height 29
paste input "No contact, no attendance"
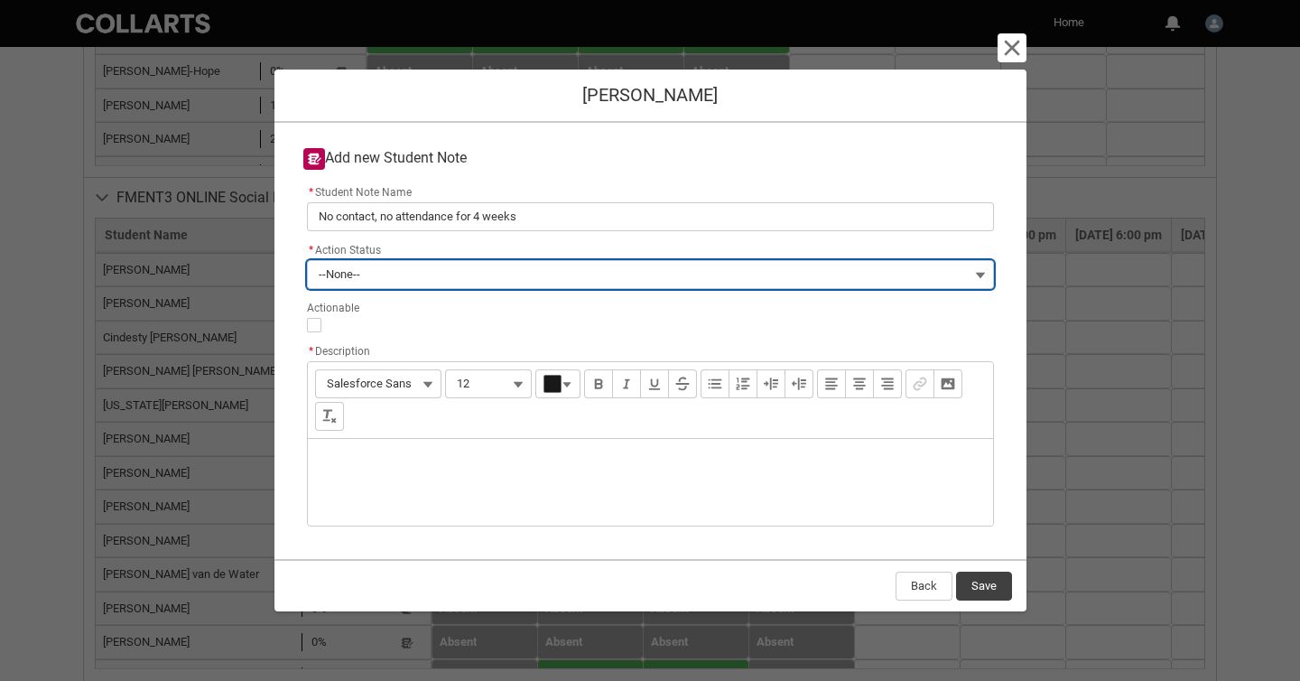
click at [710, 269] on button "--None--" at bounding box center [650, 274] width 687 height 29
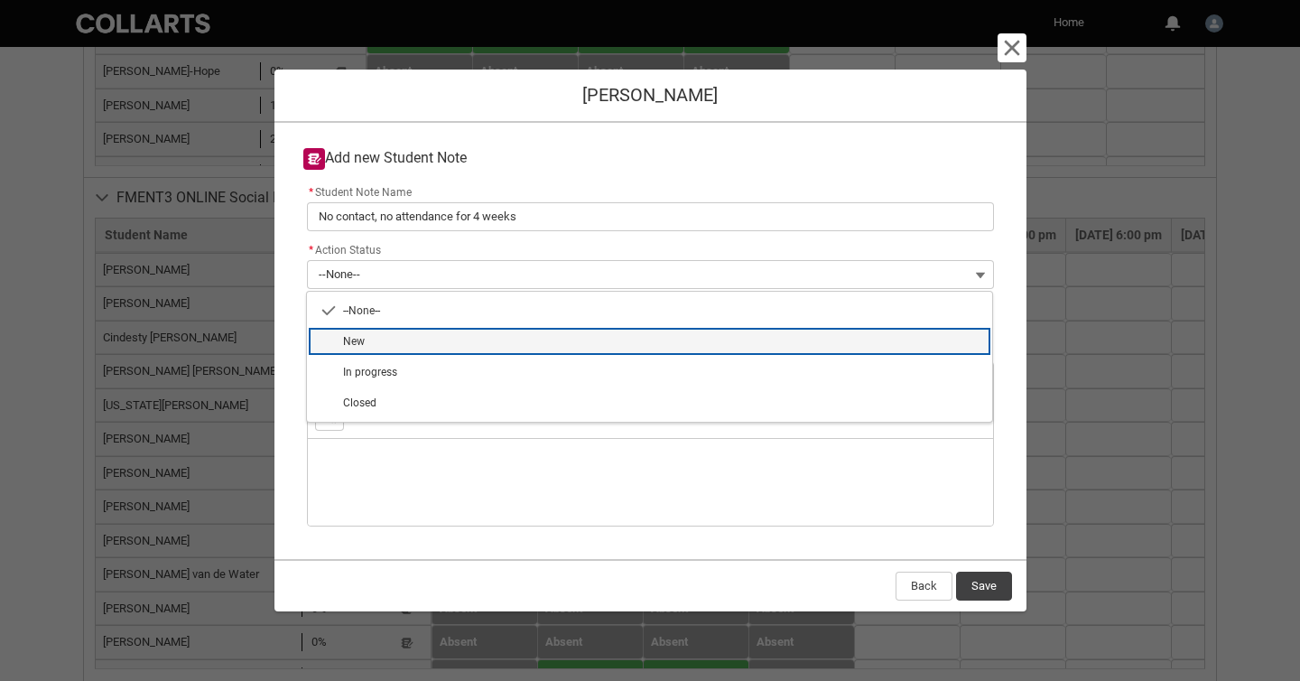
click at [680, 331] on lightning-base-combobox-item "New" at bounding box center [649, 341] width 685 height 31
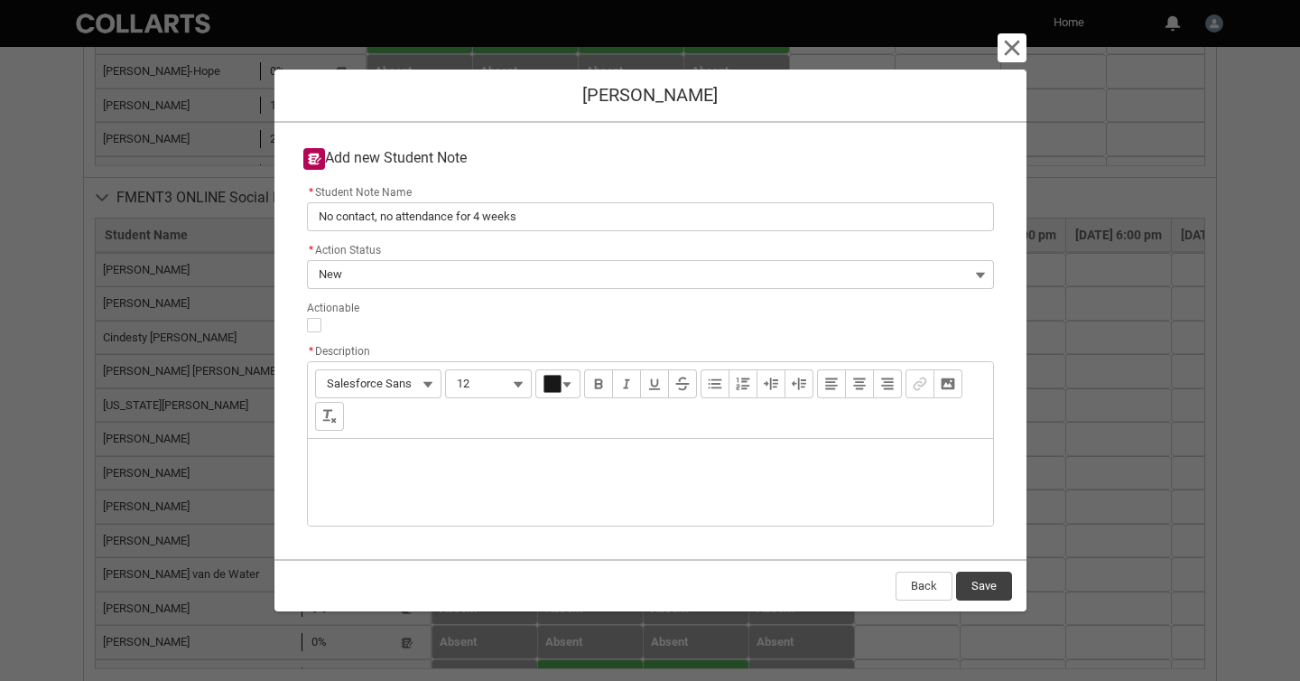
click at [659, 461] on div "Description" at bounding box center [650, 482] width 685 height 87
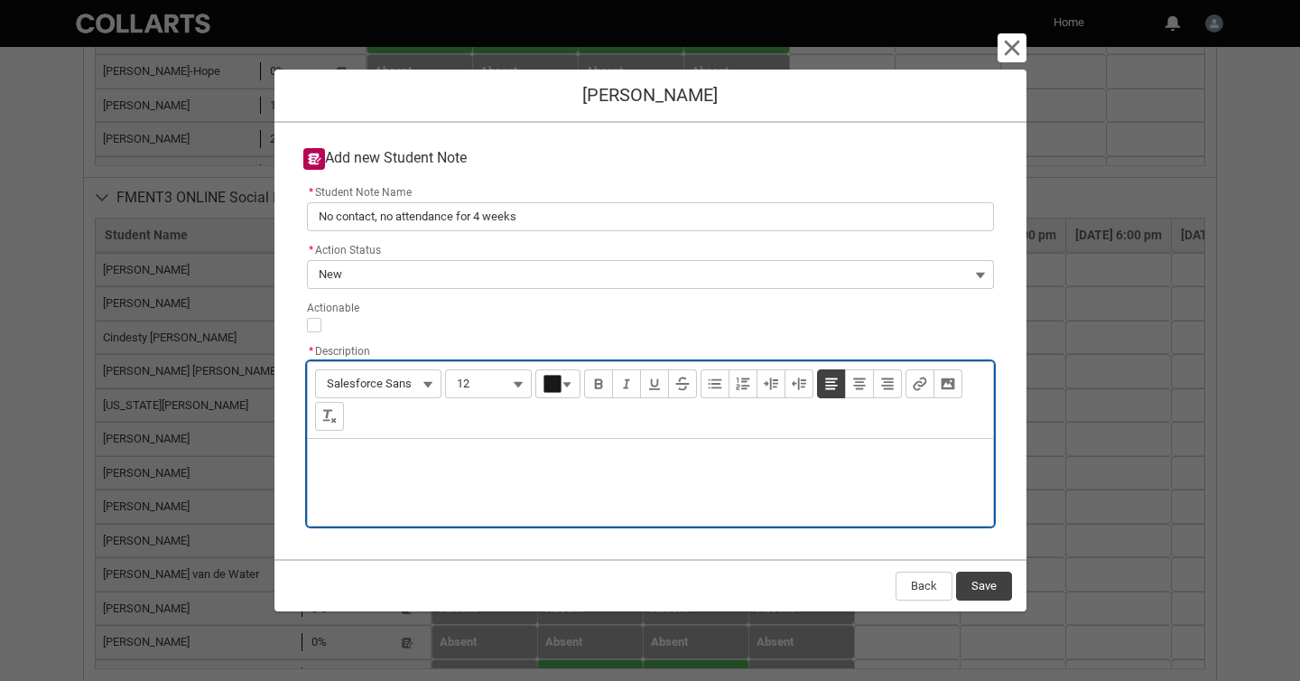
paste div "Description"
click at [987, 585] on button "Save" at bounding box center [984, 586] width 56 height 29
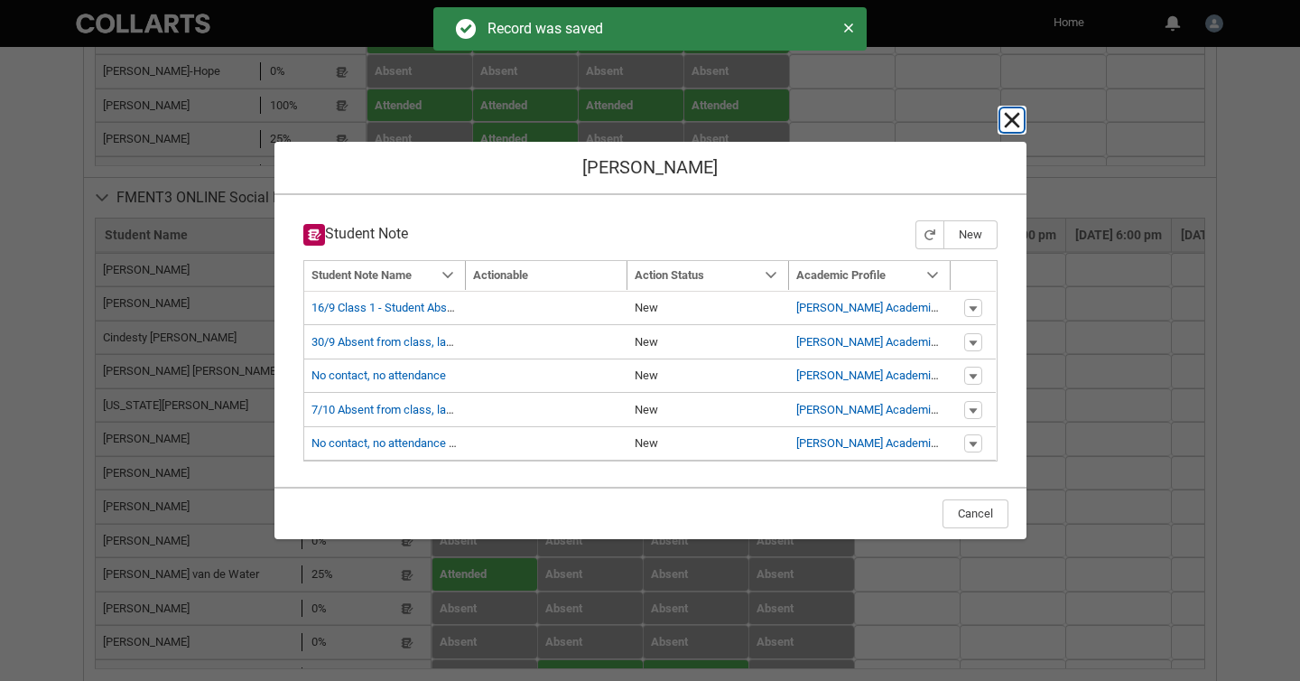
click at [1008, 120] on lightning-primitive-icon "button" at bounding box center [1012, 120] width 22 height 22
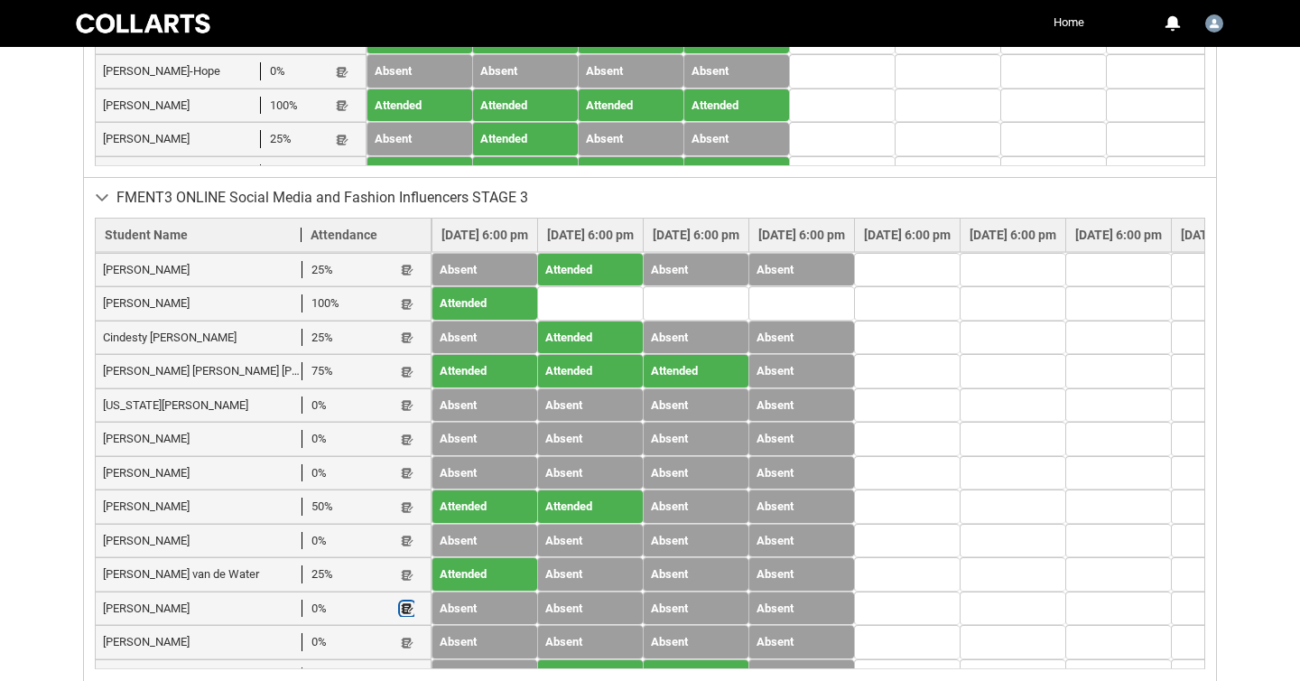
click at [401, 602] on lightning-primitive-icon "button" at bounding box center [407, 609] width 13 height 14
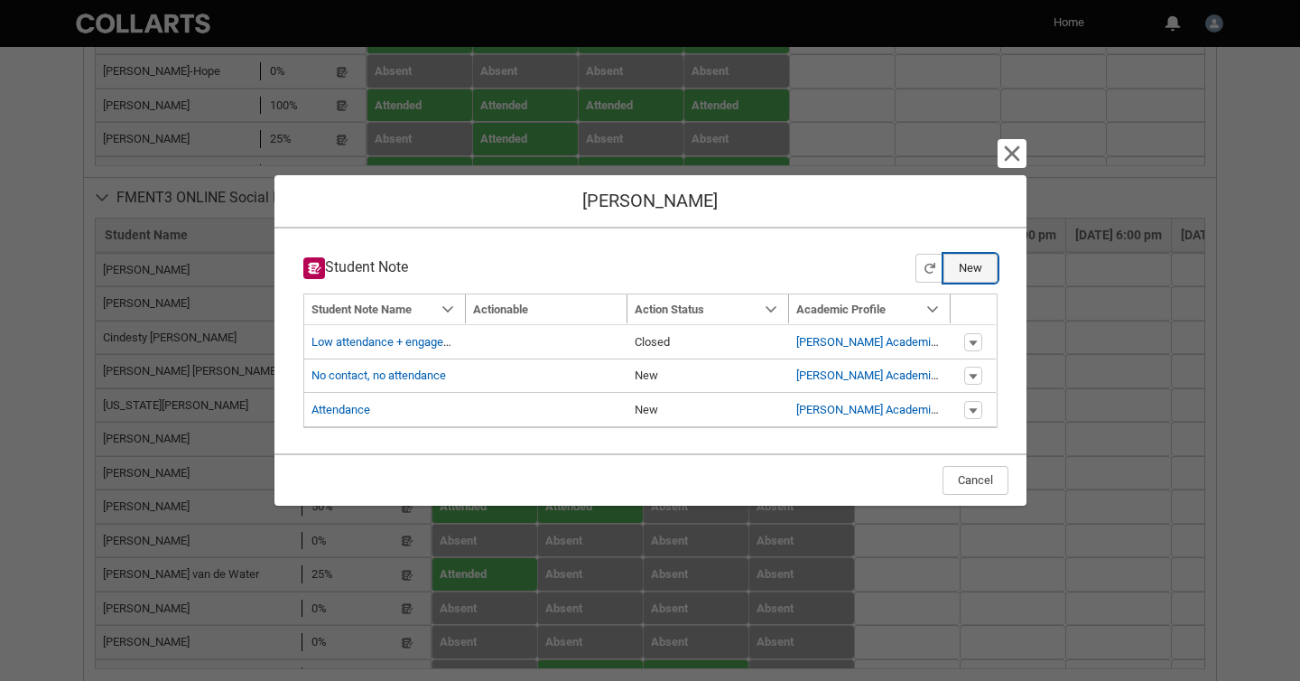
click at [965, 268] on button "New" at bounding box center [971, 268] width 54 height 29
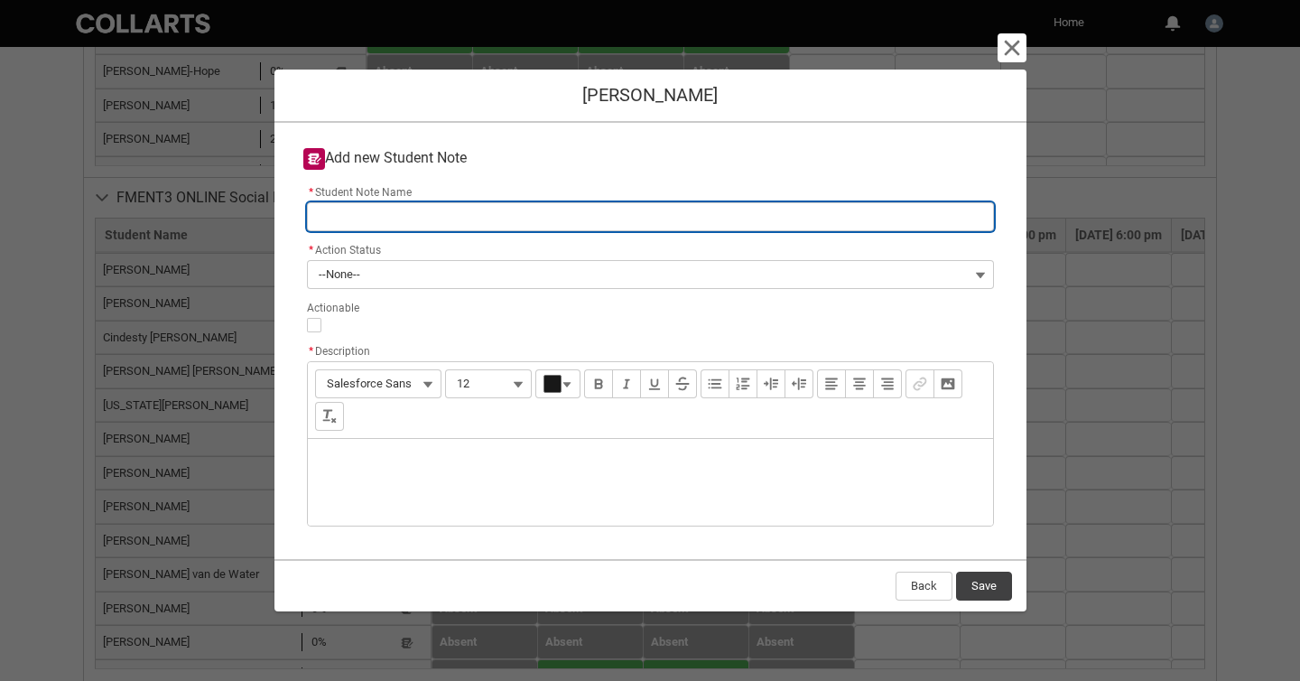
click at [584, 219] on input "* Student Note Name" at bounding box center [650, 216] width 687 height 29
paste input "No contact, no attendance"
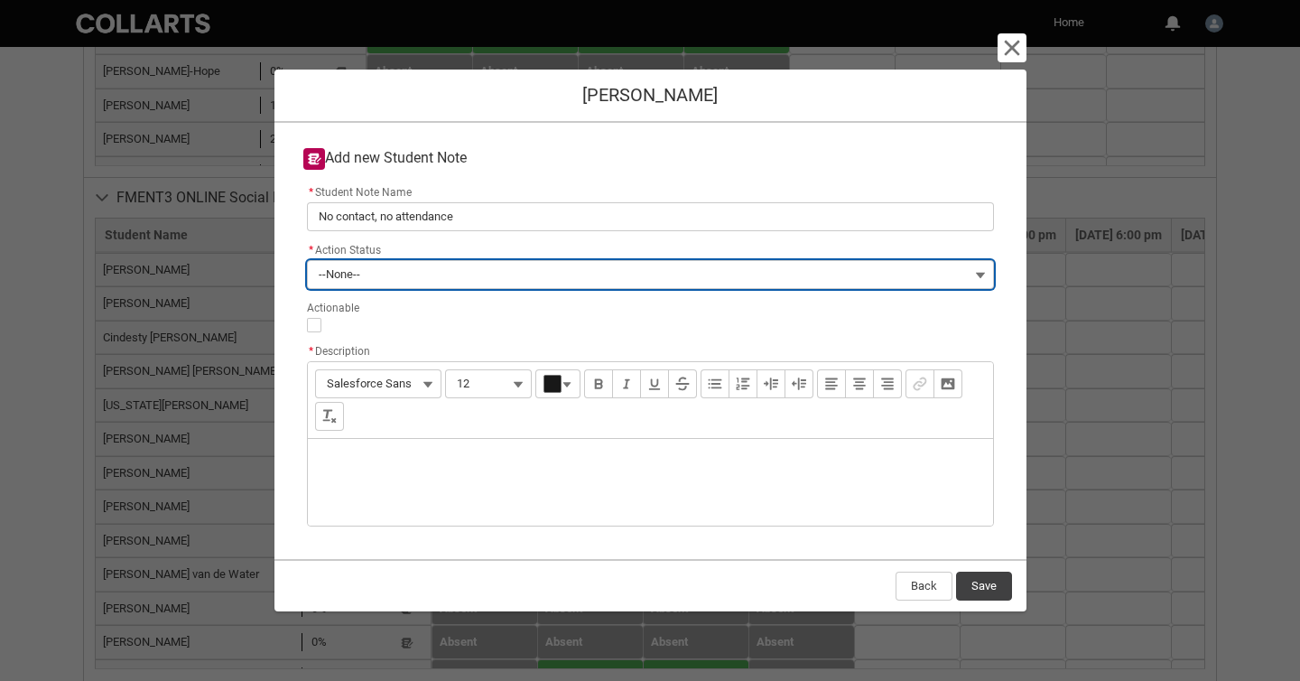
click at [599, 271] on button "--None--" at bounding box center [650, 274] width 687 height 29
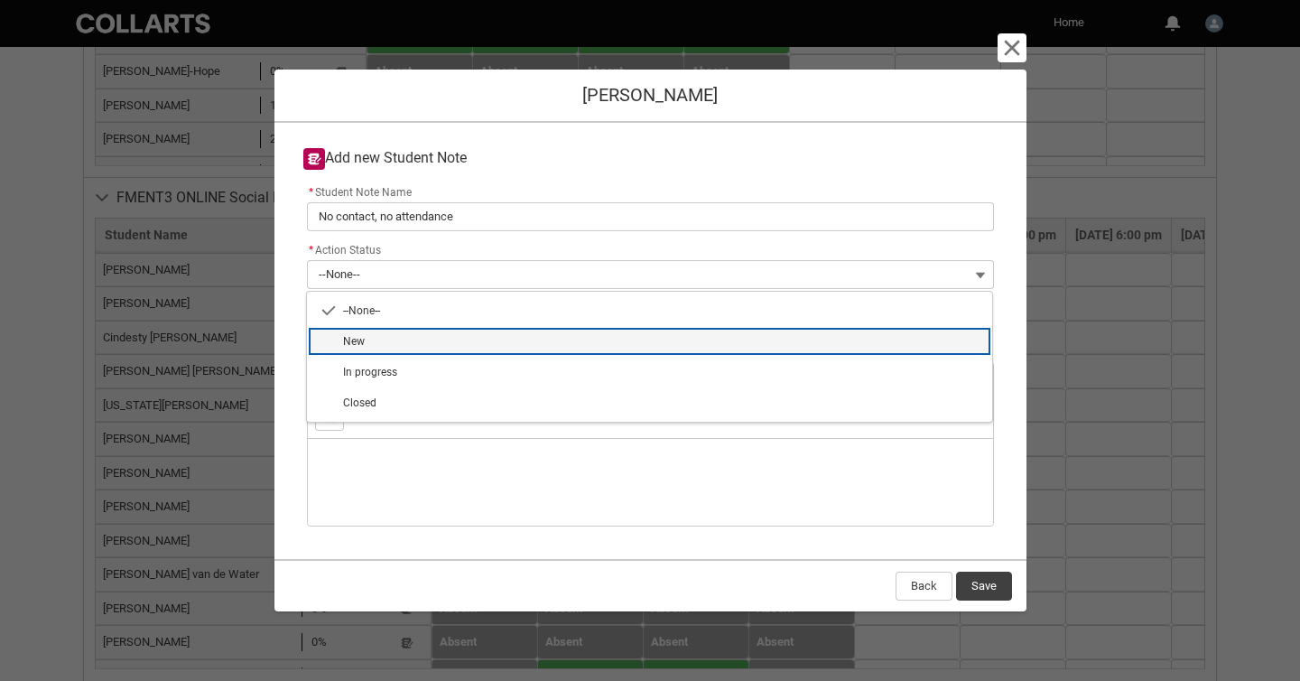
click at [602, 339] on span "New" at bounding box center [662, 341] width 638 height 16
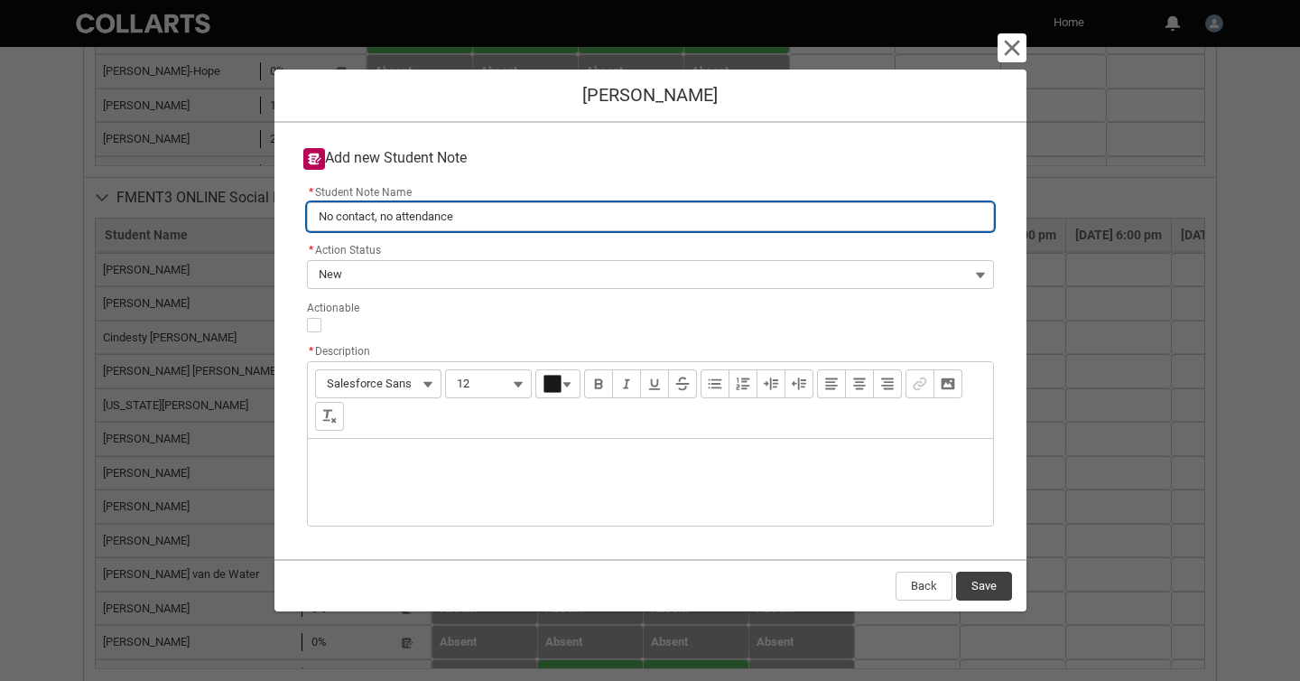
click at [523, 213] on input "No contact, no attendance" at bounding box center [650, 216] width 687 height 29
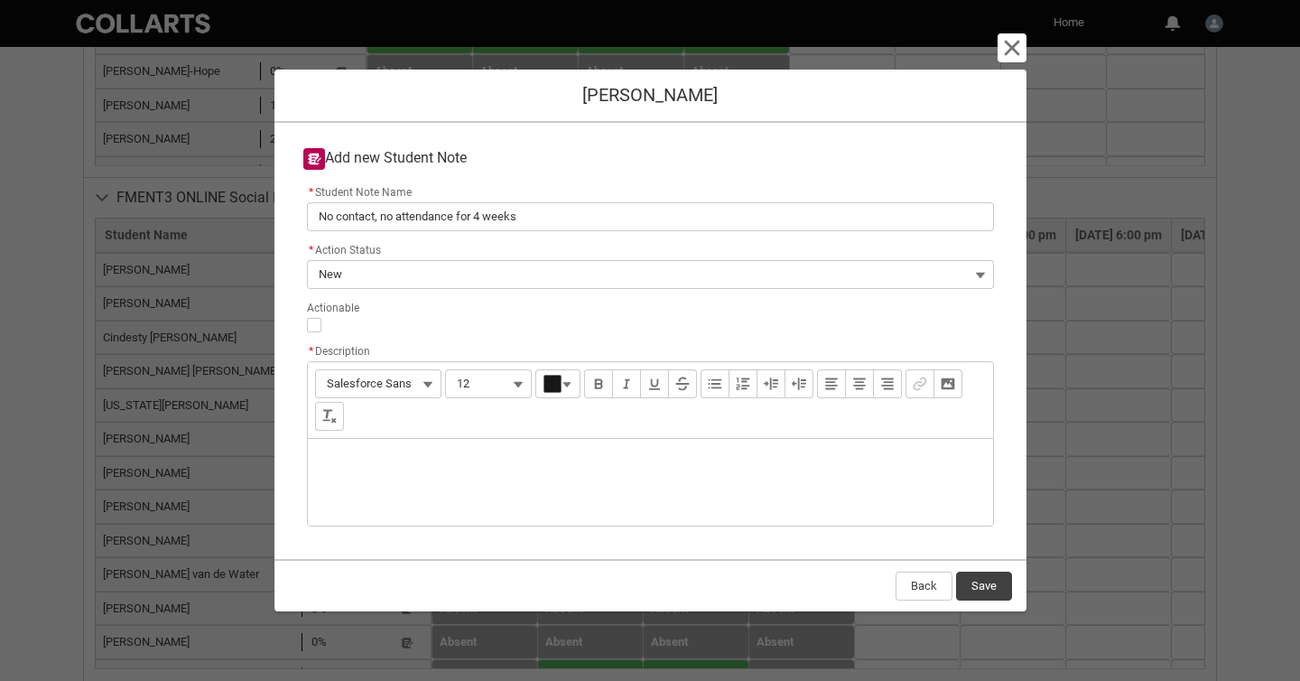
click at [451, 458] on div "Description" at bounding box center [650, 482] width 685 height 87
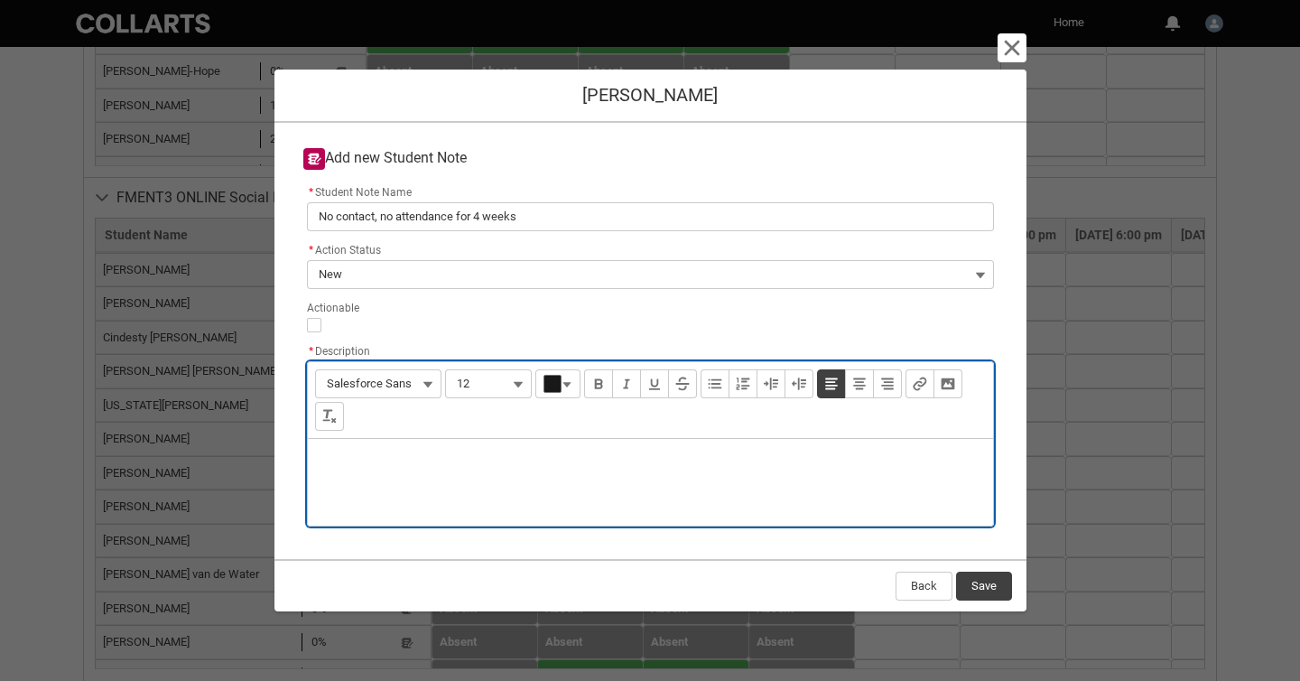
paste div "Description"
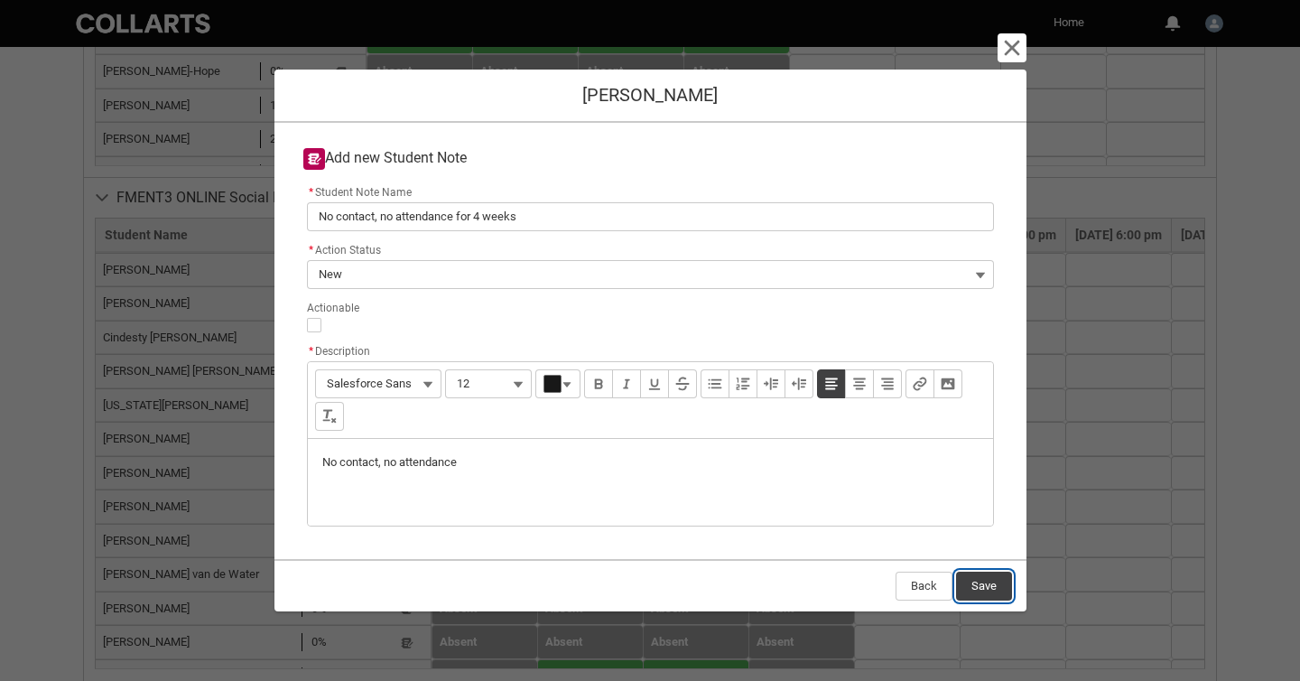
click at [983, 590] on button "Save" at bounding box center [984, 586] width 56 height 29
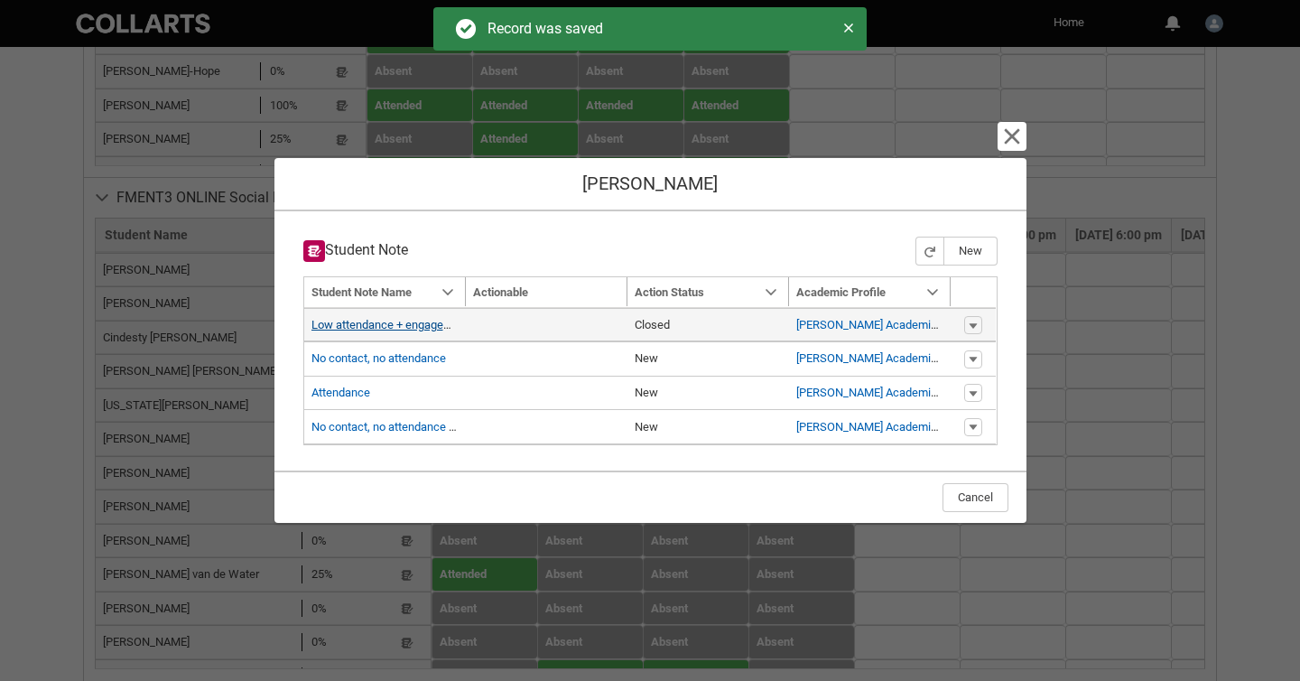
click at [436, 324] on link "Low attendance + engagement" at bounding box center [391, 325] width 158 height 14
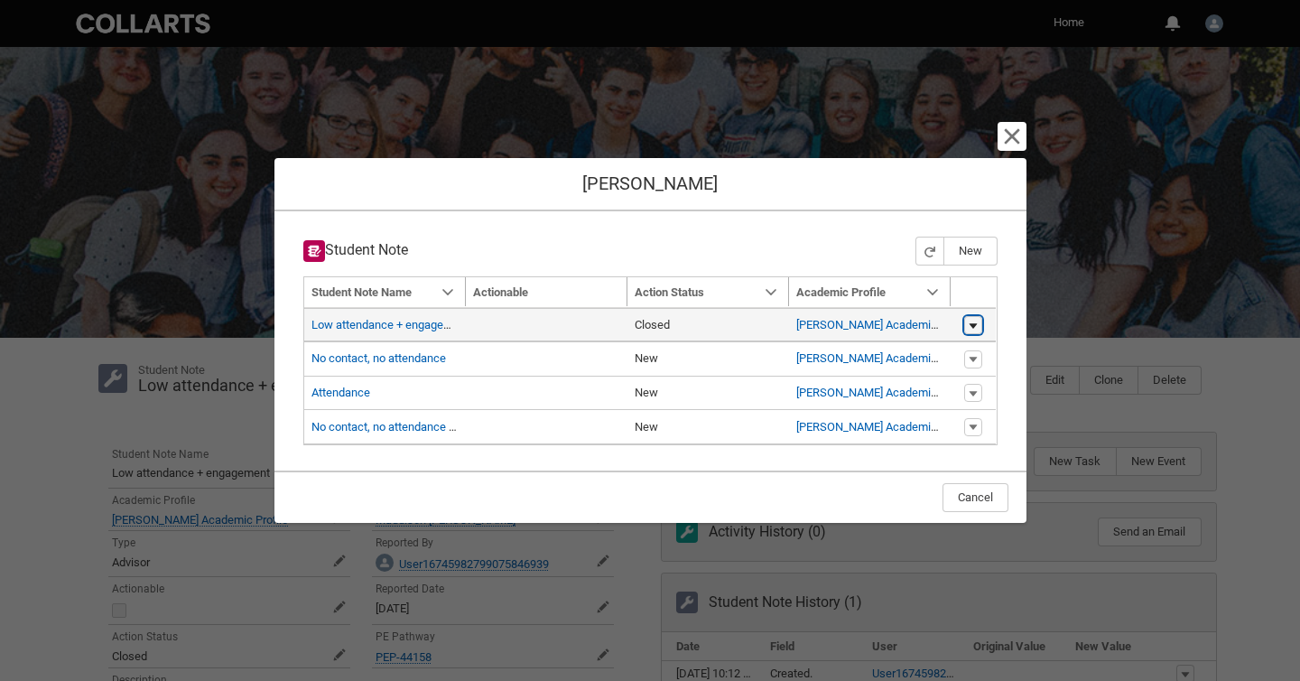
click at [972, 326] on lightning-primitive-icon "button" at bounding box center [973, 325] width 11 height 13
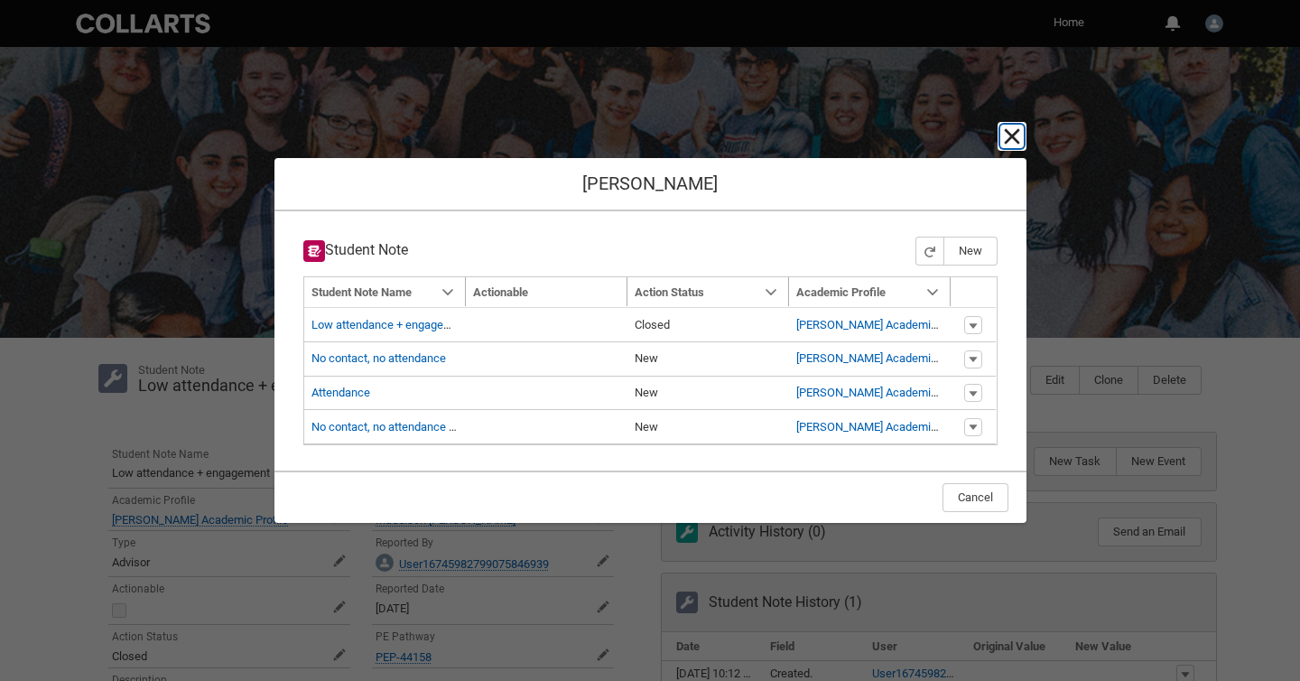
click at [1009, 135] on lightning-primitive-icon "button" at bounding box center [1012, 137] width 22 height 22
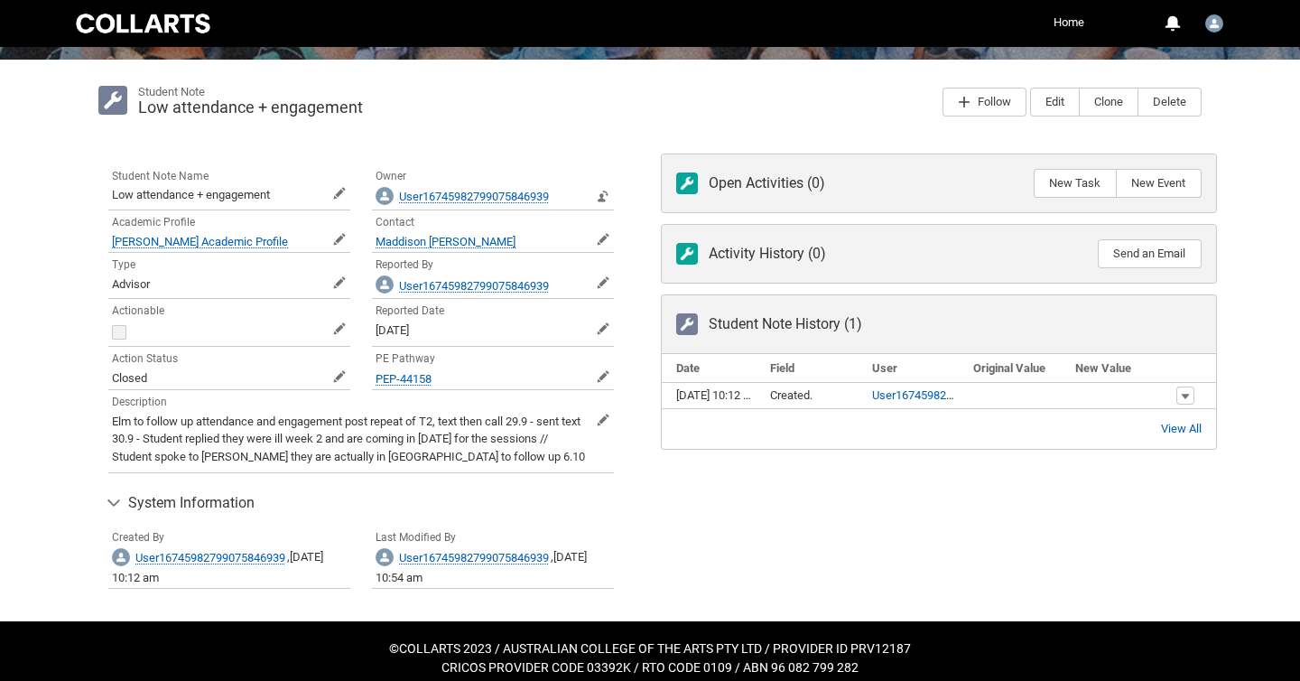
scroll to position [292, 0]
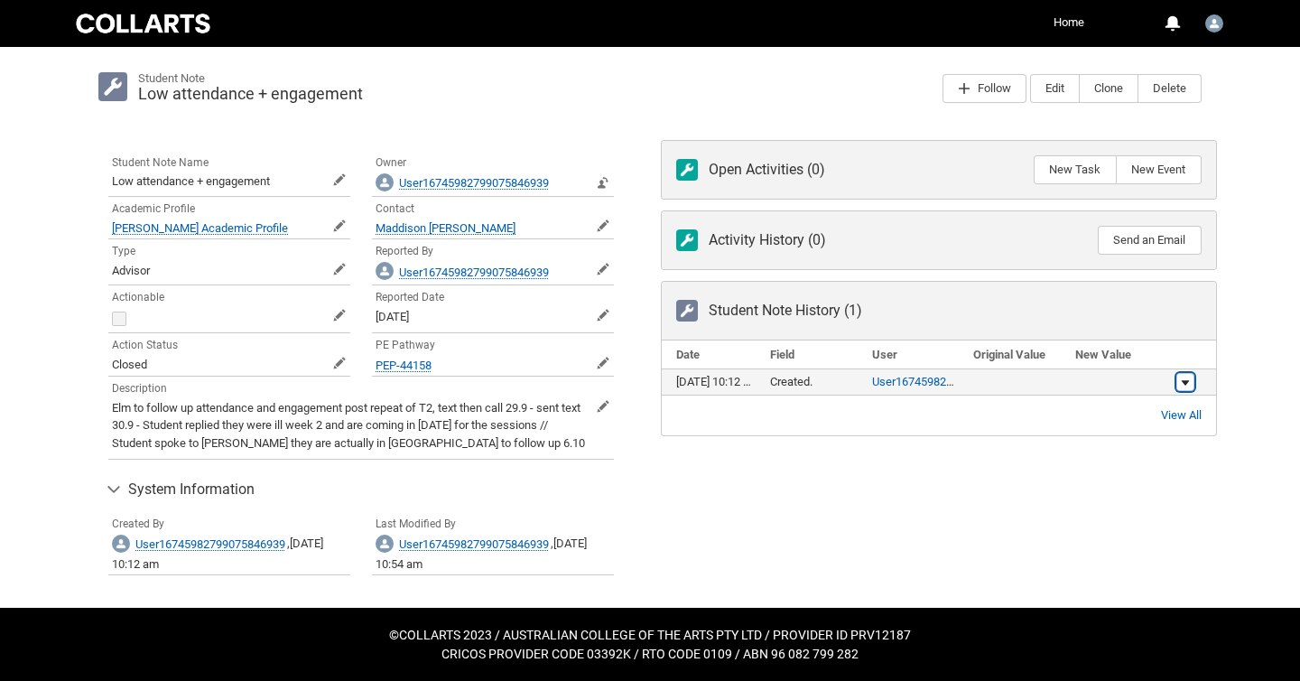
click at [1186, 384] on span "Student Note History" at bounding box center [1185, 382] width 11 height 14
click at [1177, 473] on div "Open Activities (0) New Task New Event Subject Name Task Due Date Action Activi…" at bounding box center [939, 368] width 578 height 479
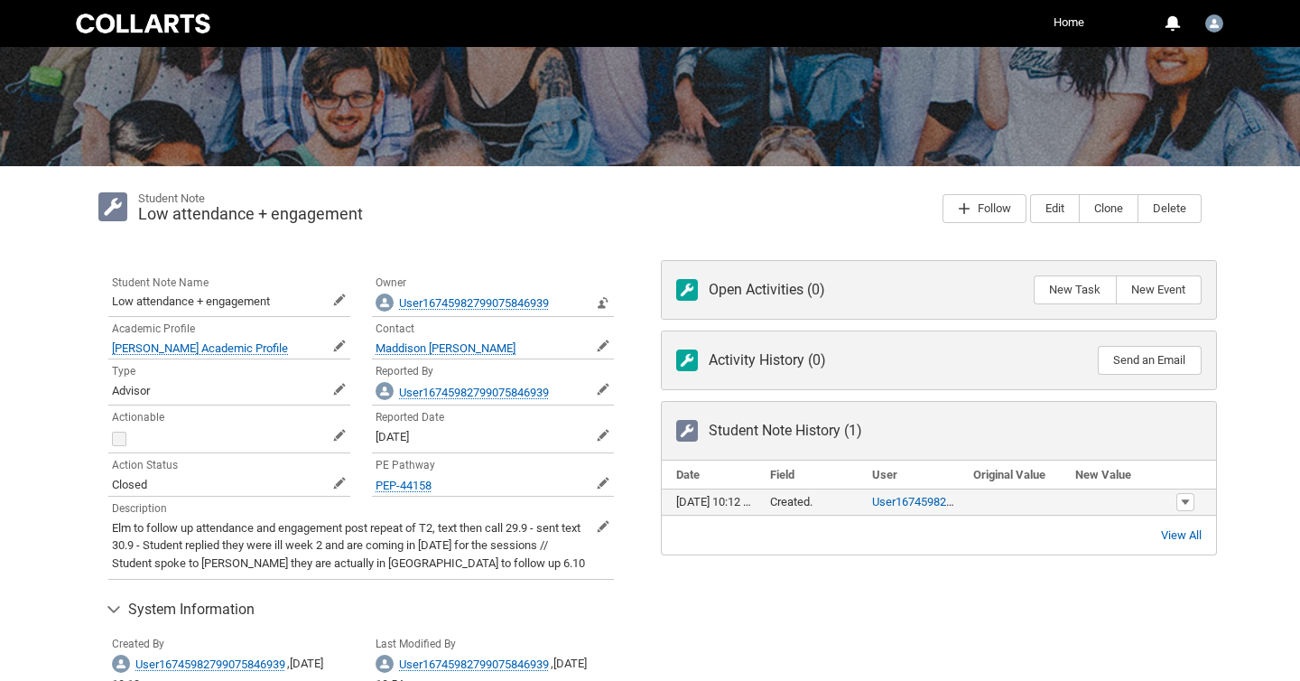
scroll to position [177, 0]
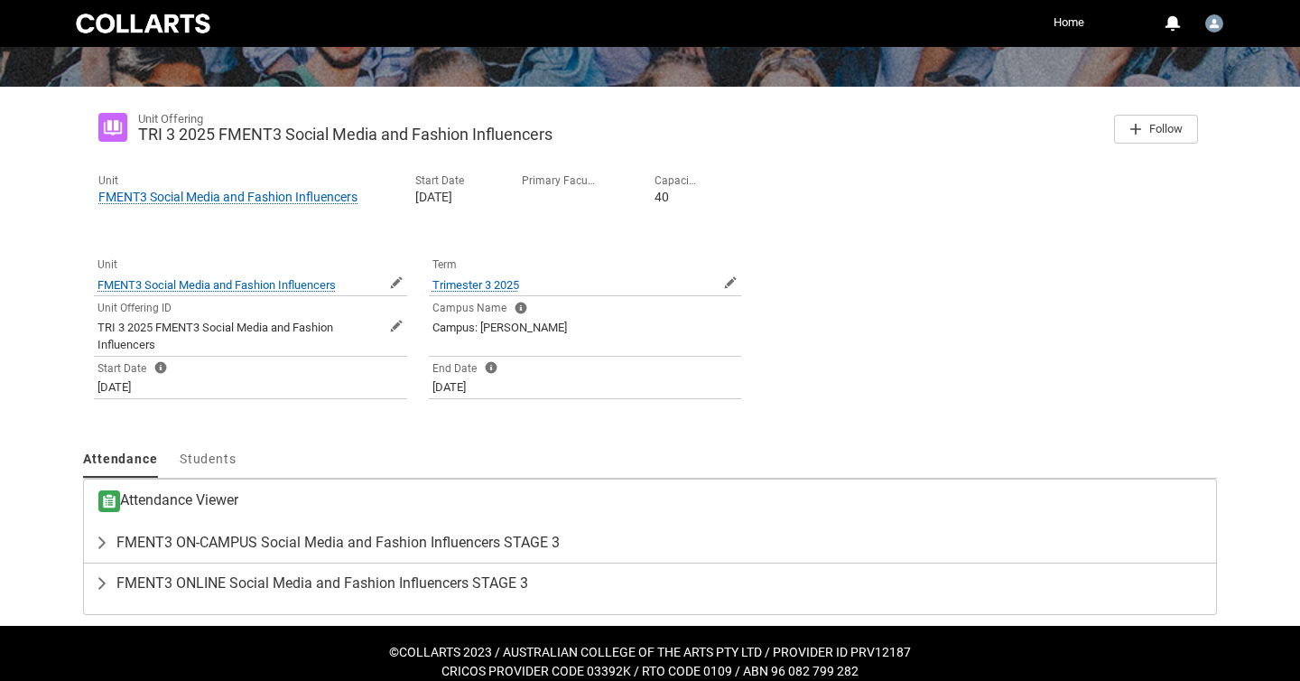
scroll to position [268, 0]
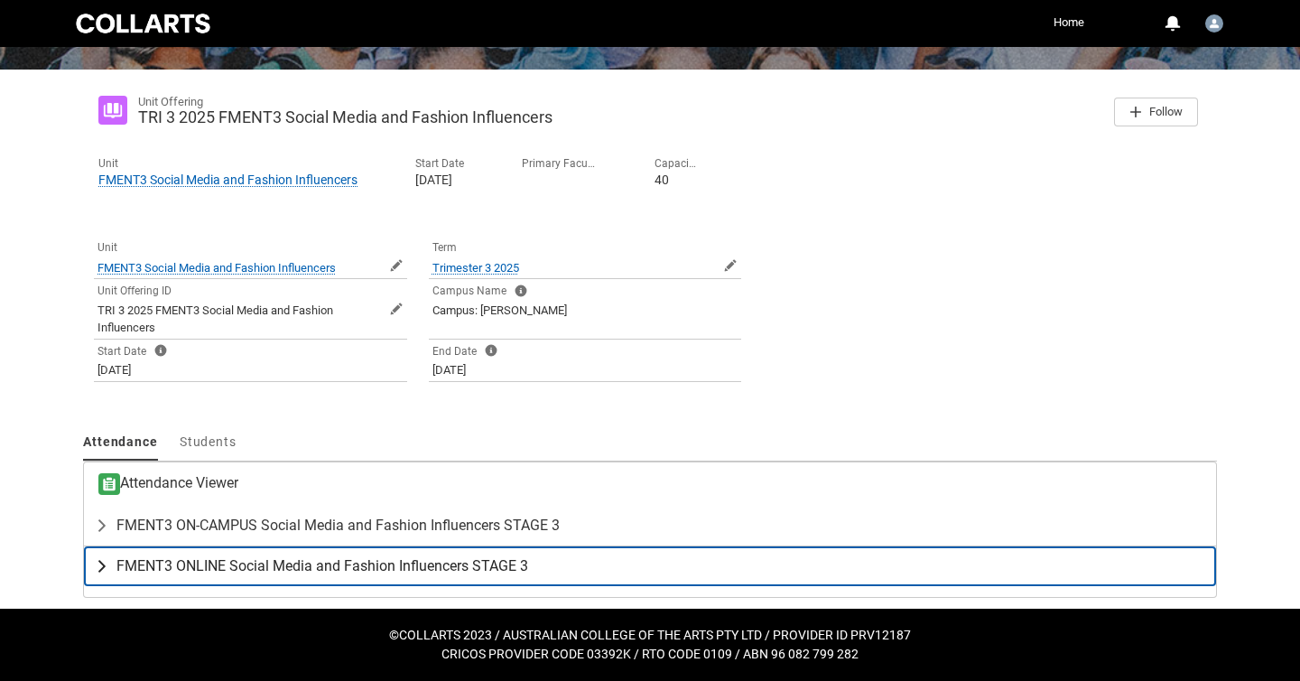
click at [105, 567] on lightning-primitive-icon "button" at bounding box center [106, 566] width 22 height 18
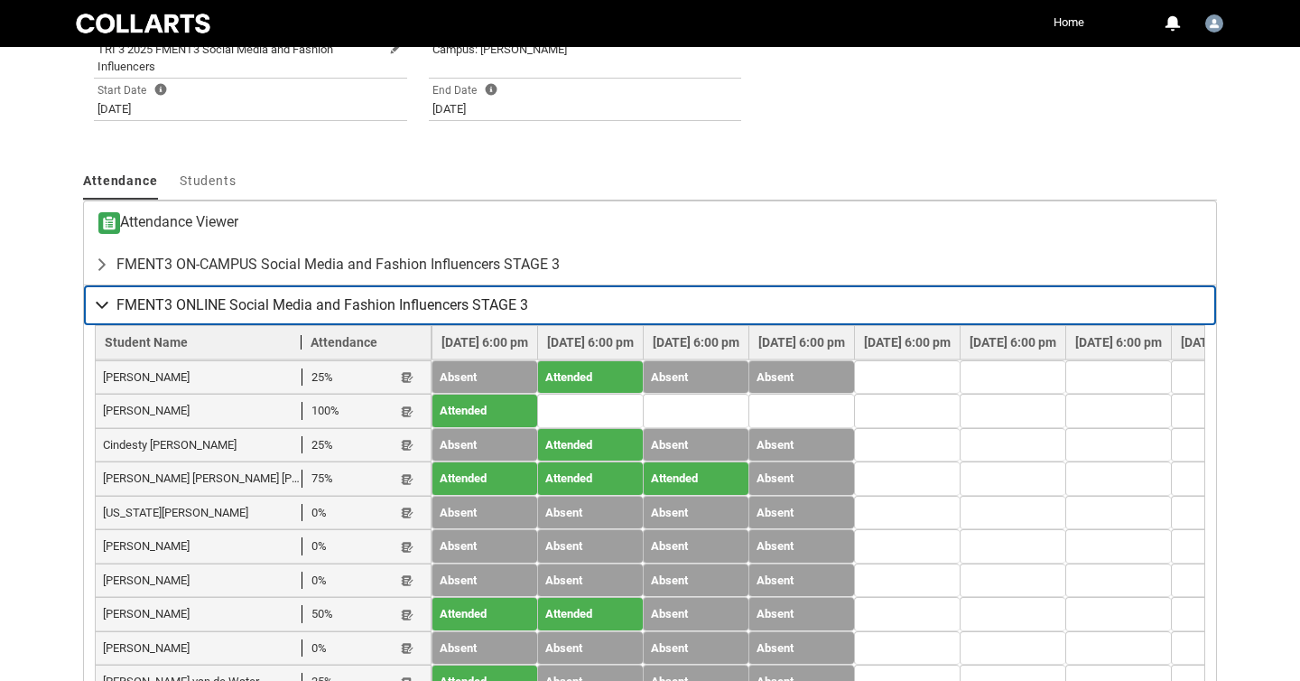
scroll to position [684, 0]
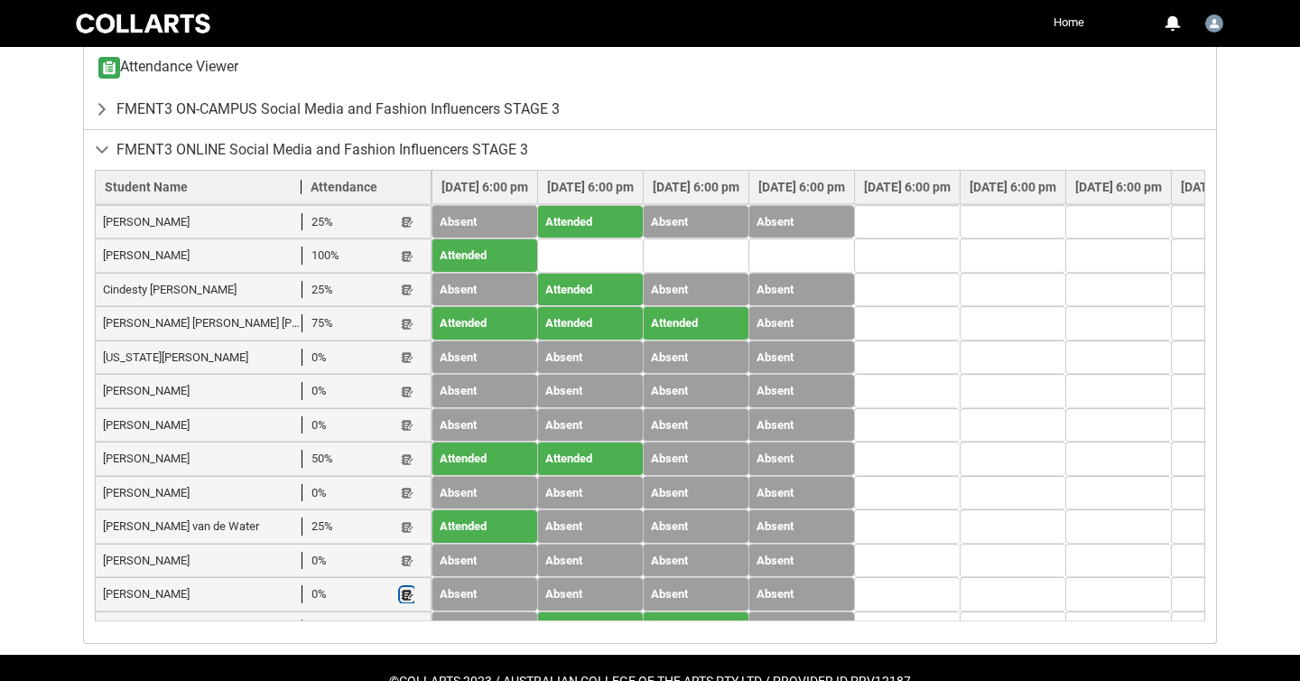
click at [401, 588] on lightning-primitive-icon "button" at bounding box center [407, 595] width 13 height 14
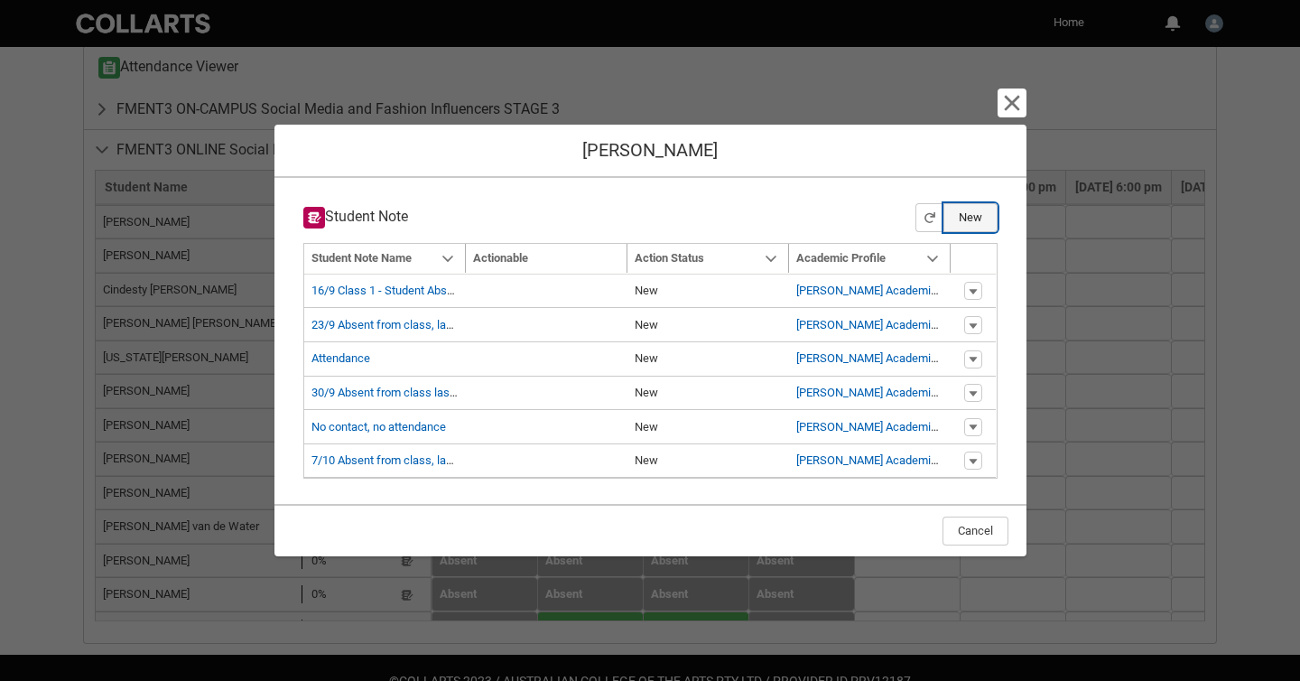
click at [965, 219] on button "New" at bounding box center [971, 217] width 54 height 29
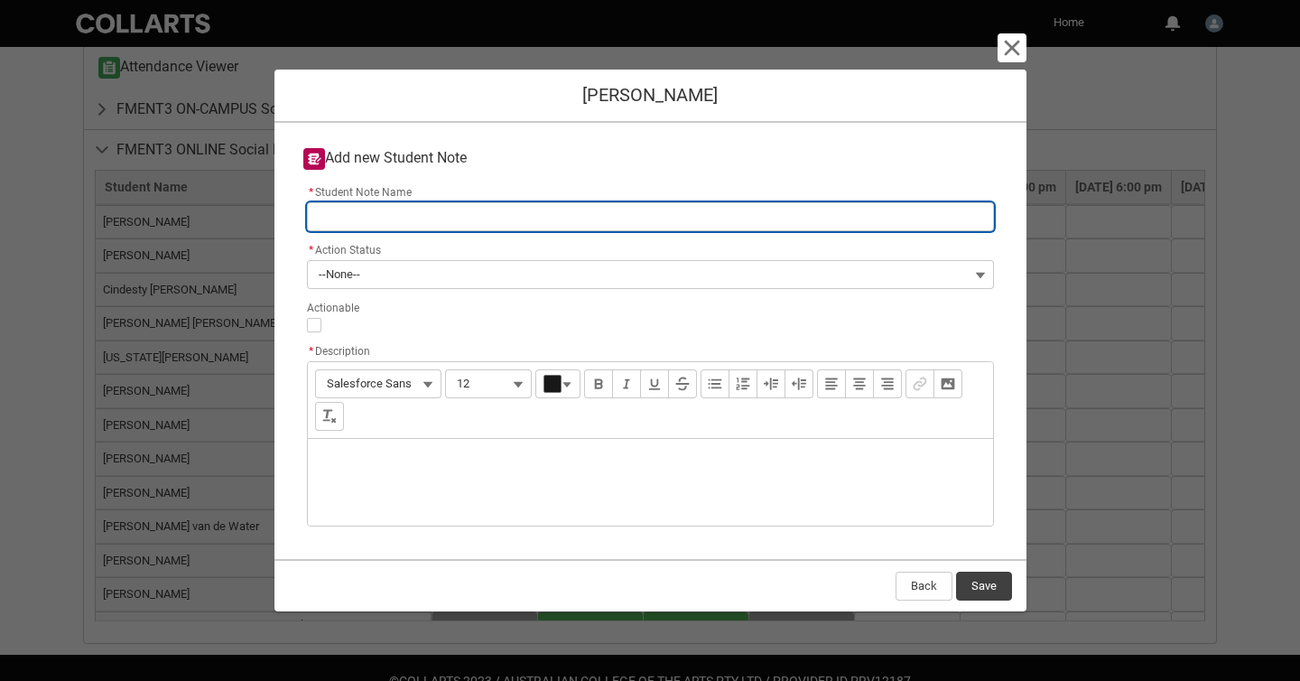
click at [577, 222] on input "* Student Note Name" at bounding box center [650, 216] width 687 height 29
paste input "No contact, no attendance"
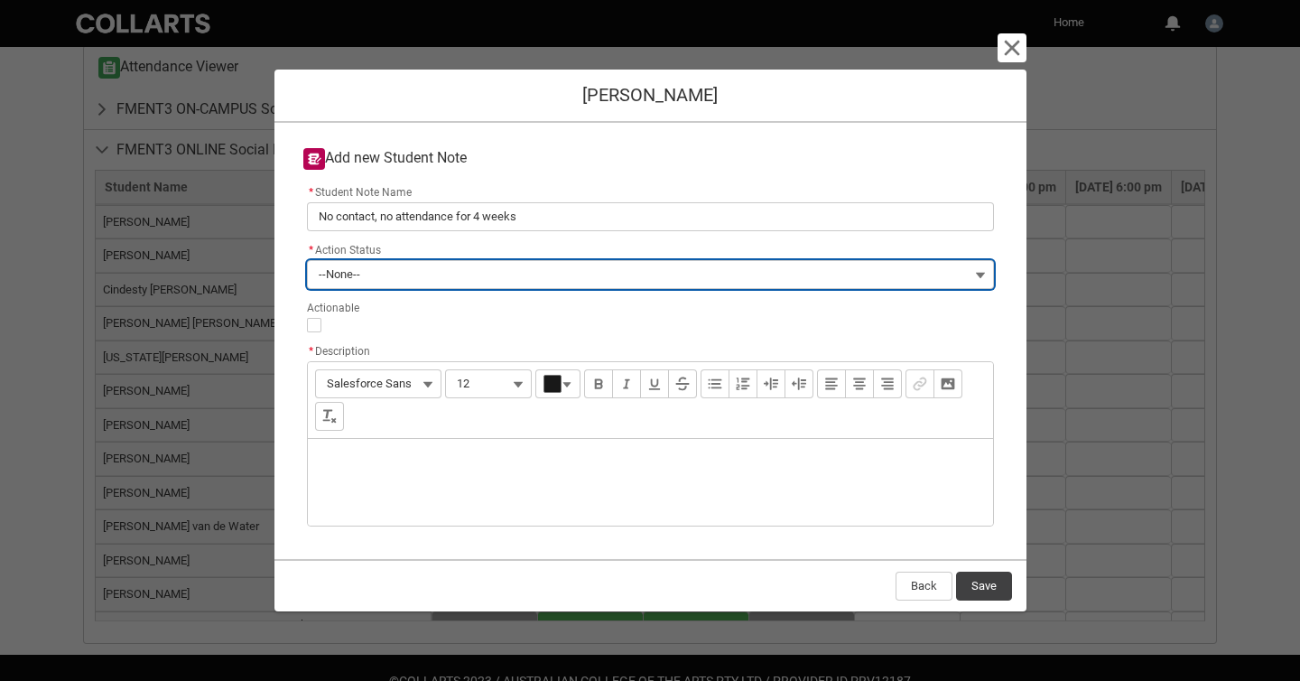
click at [568, 268] on button "--None--" at bounding box center [650, 274] width 687 height 29
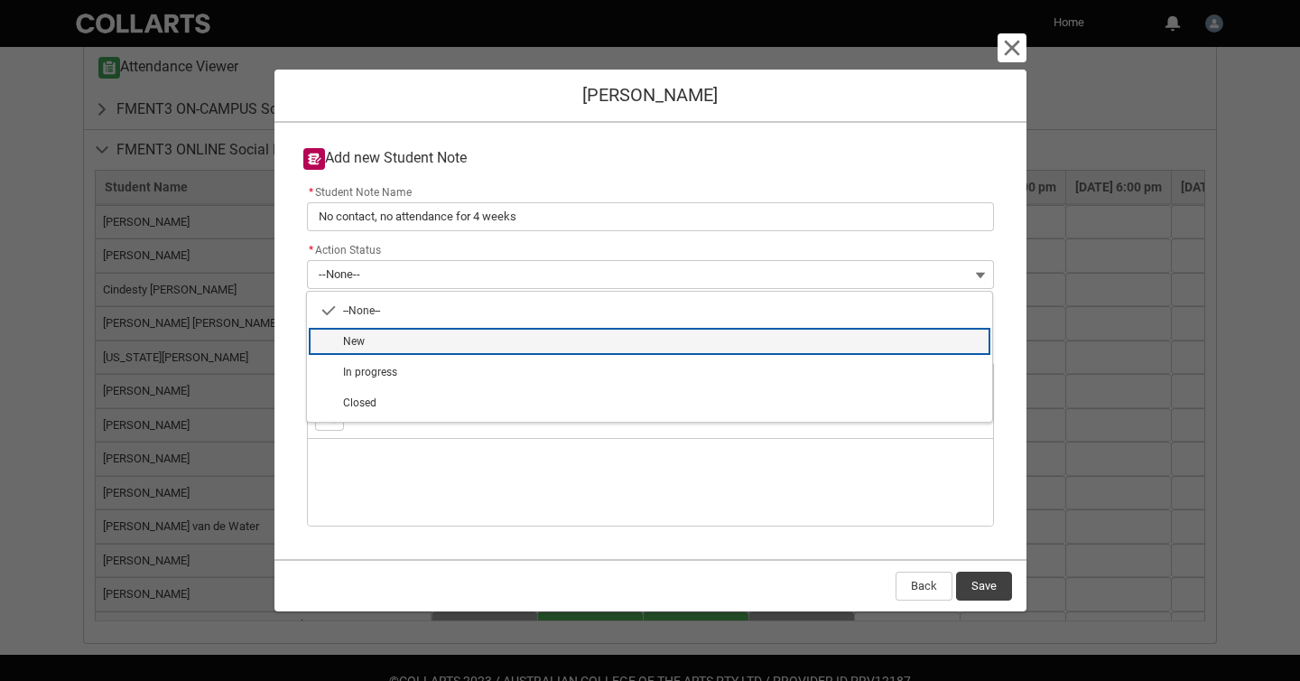
click at [563, 338] on span "New" at bounding box center [662, 341] width 638 height 16
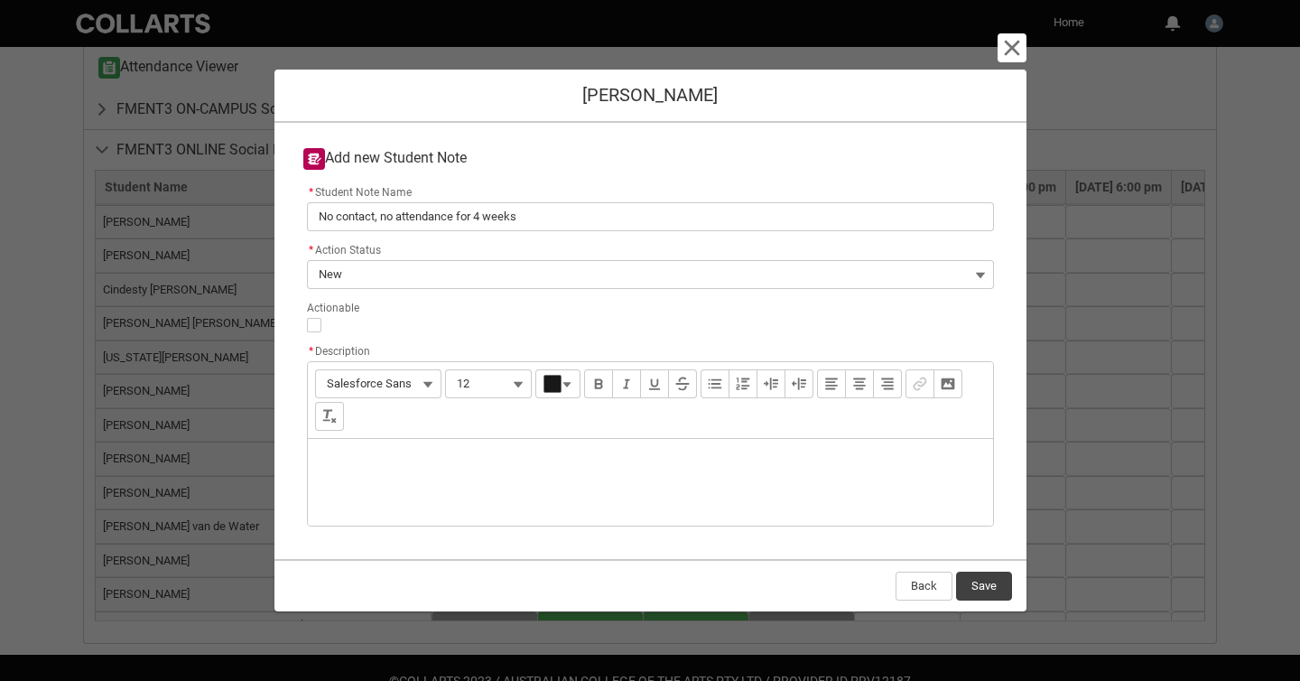
click at [540, 464] on div "Description" at bounding box center [650, 482] width 685 height 87
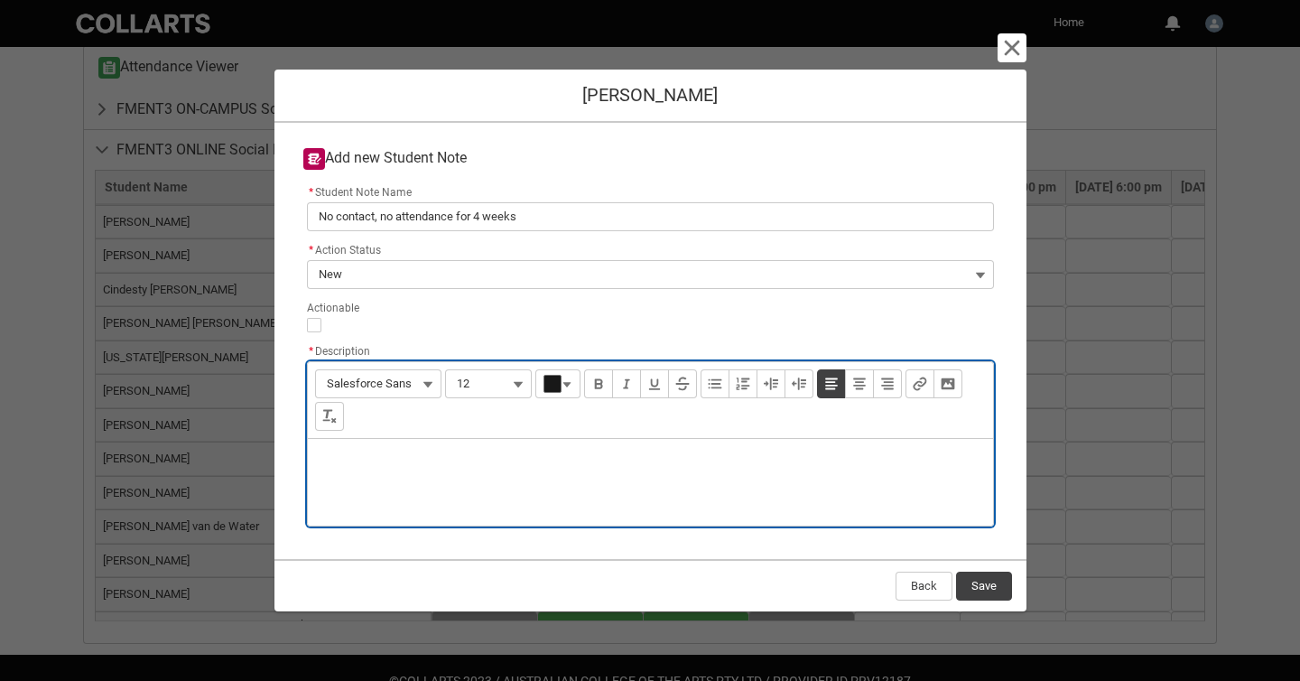
paste div "Description"
click at [985, 589] on button "Save" at bounding box center [984, 586] width 56 height 29
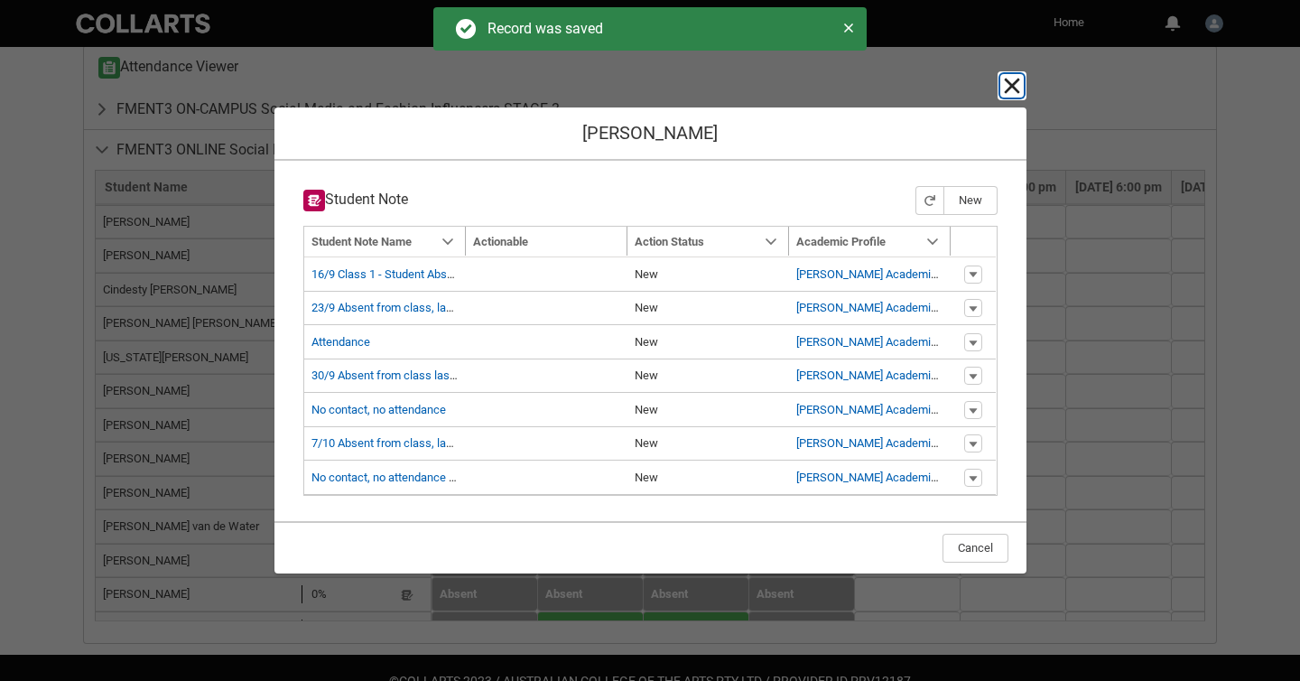
click at [1004, 88] on lightning-primitive-icon "button" at bounding box center [1012, 86] width 22 height 22
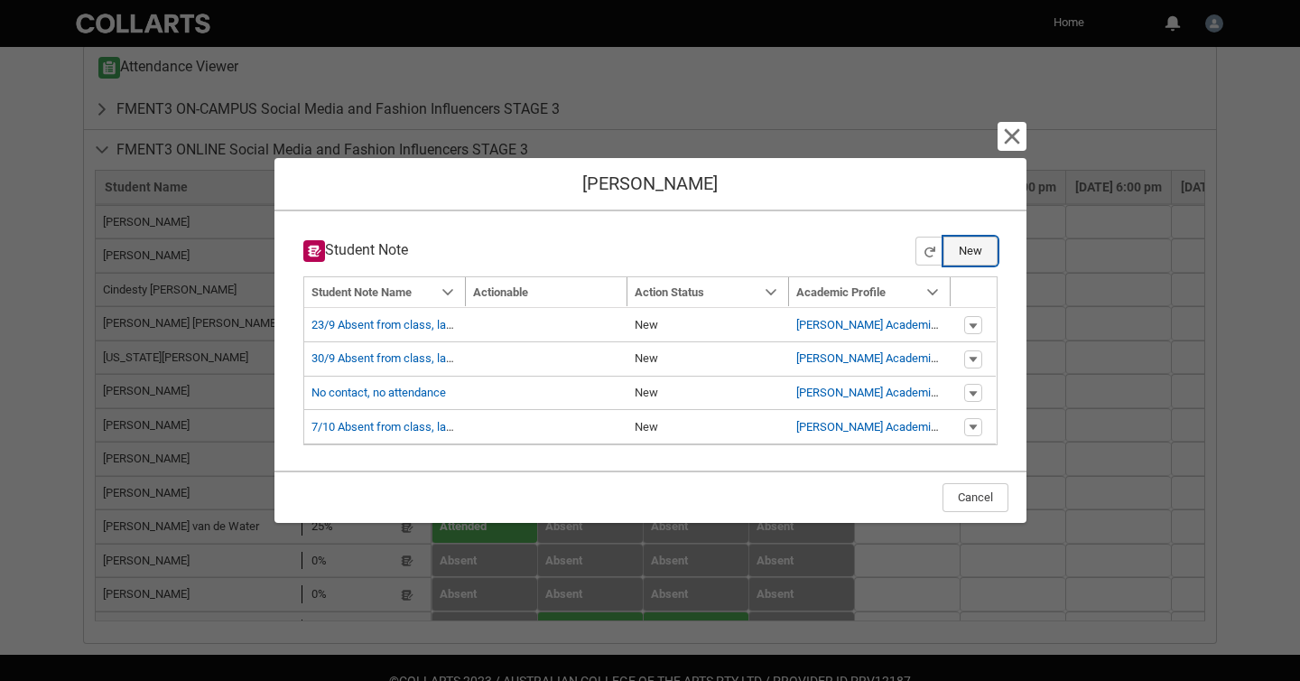
click at [975, 251] on button "New" at bounding box center [971, 251] width 54 height 29
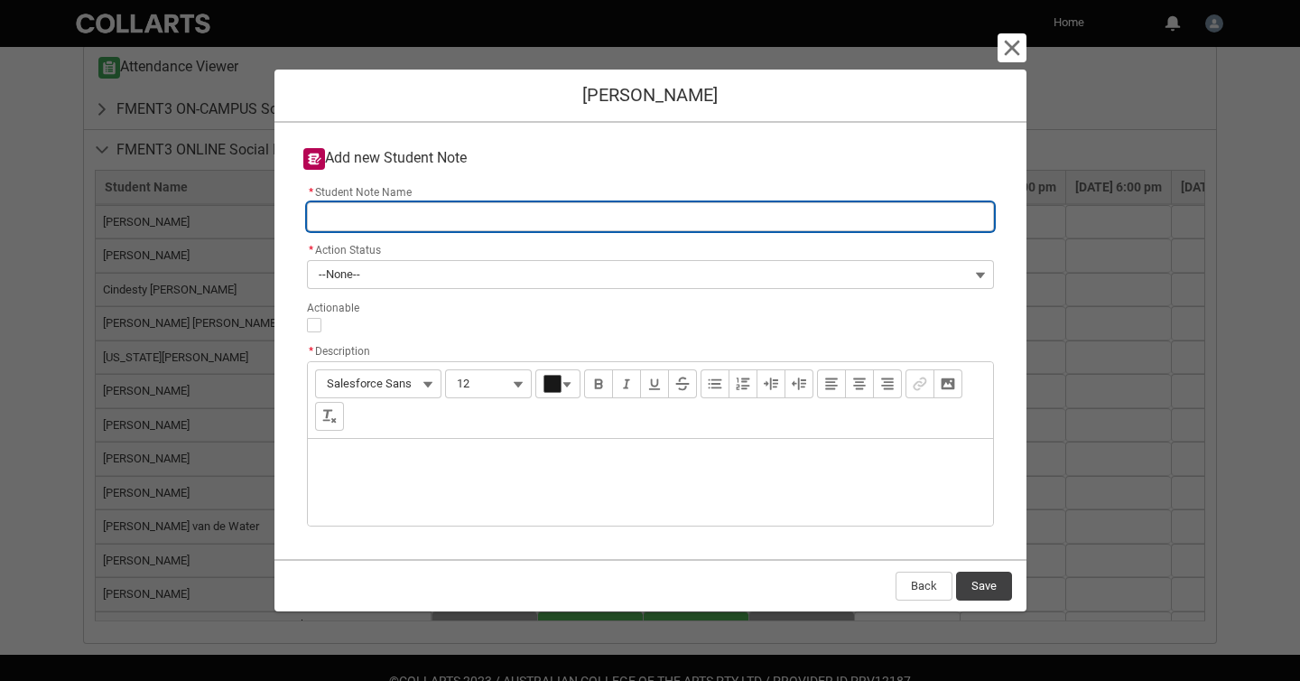
click at [803, 221] on input "* Student Note Name" at bounding box center [650, 216] width 687 height 29
paste input "No contact, no attendance"
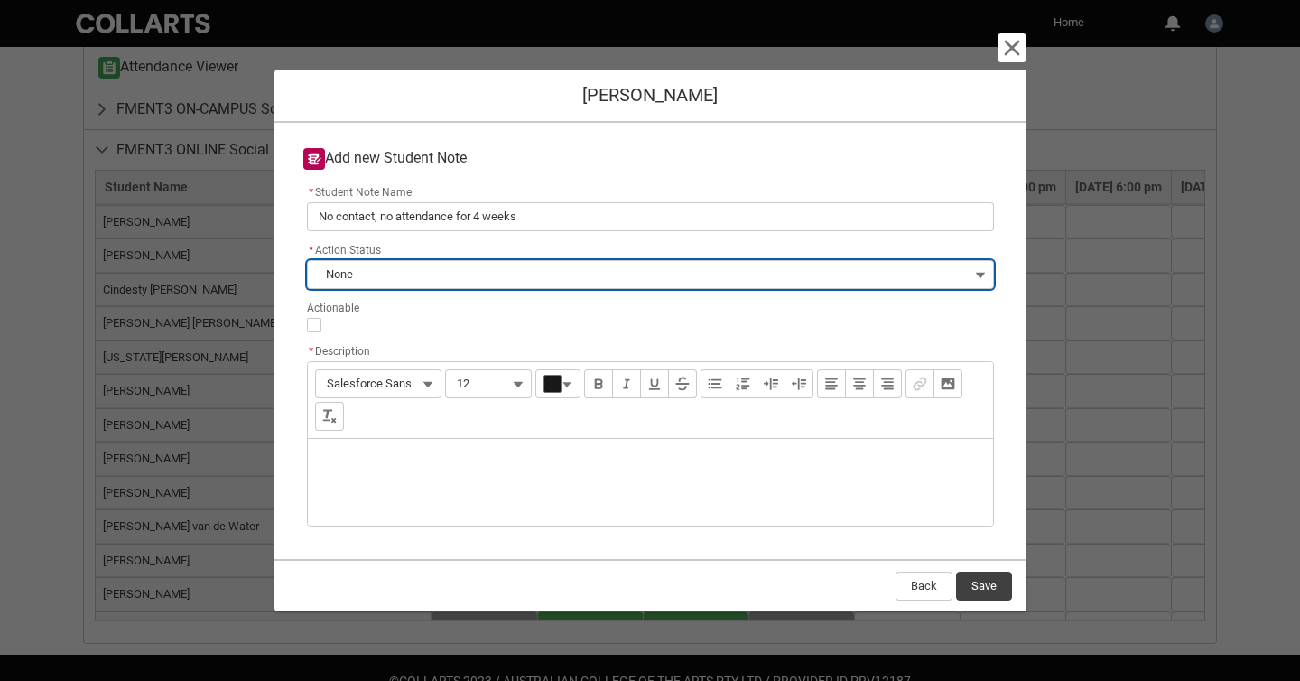
click at [673, 264] on button "--None--" at bounding box center [650, 274] width 687 height 29
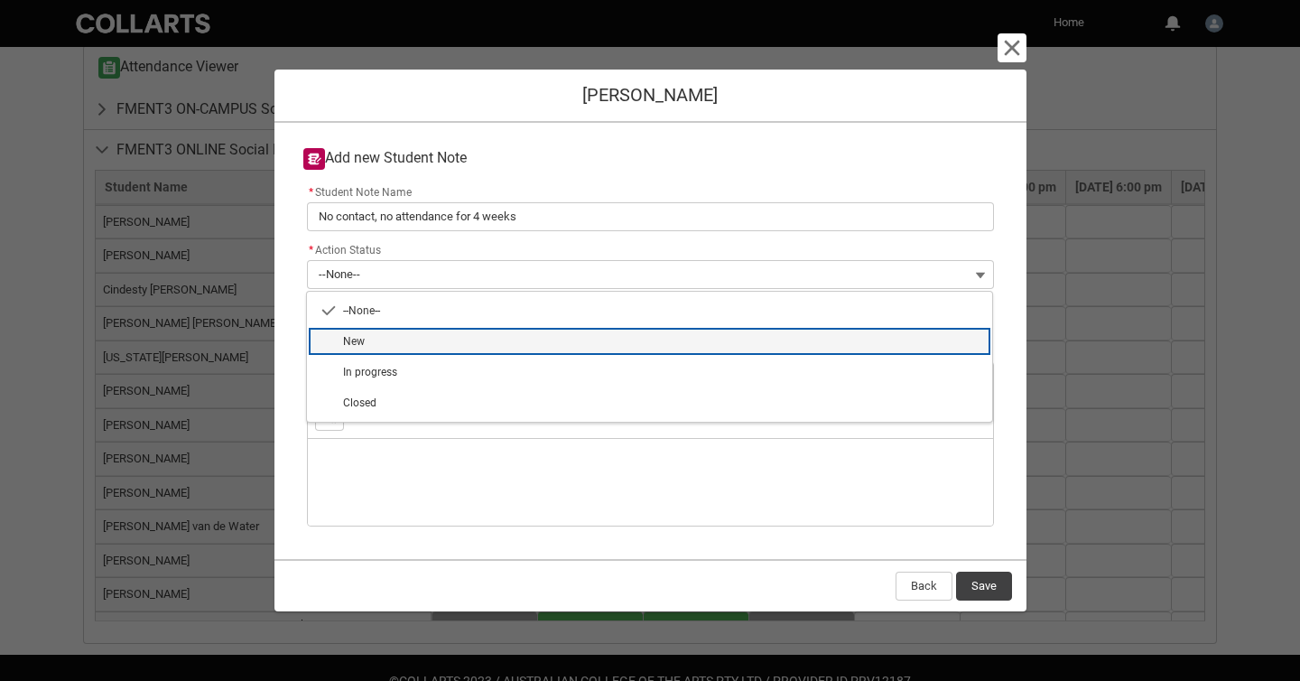
click at [653, 343] on span "New" at bounding box center [662, 341] width 638 height 16
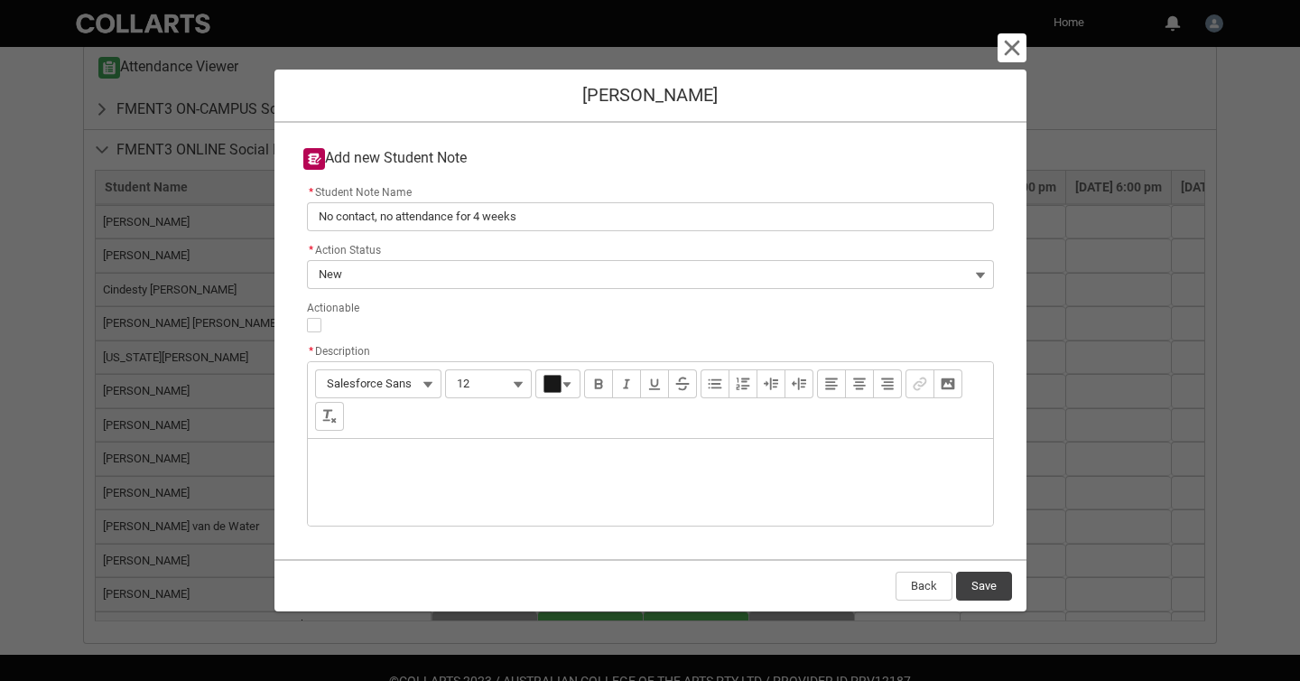
click at [613, 469] on div "Description" at bounding box center [650, 482] width 685 height 87
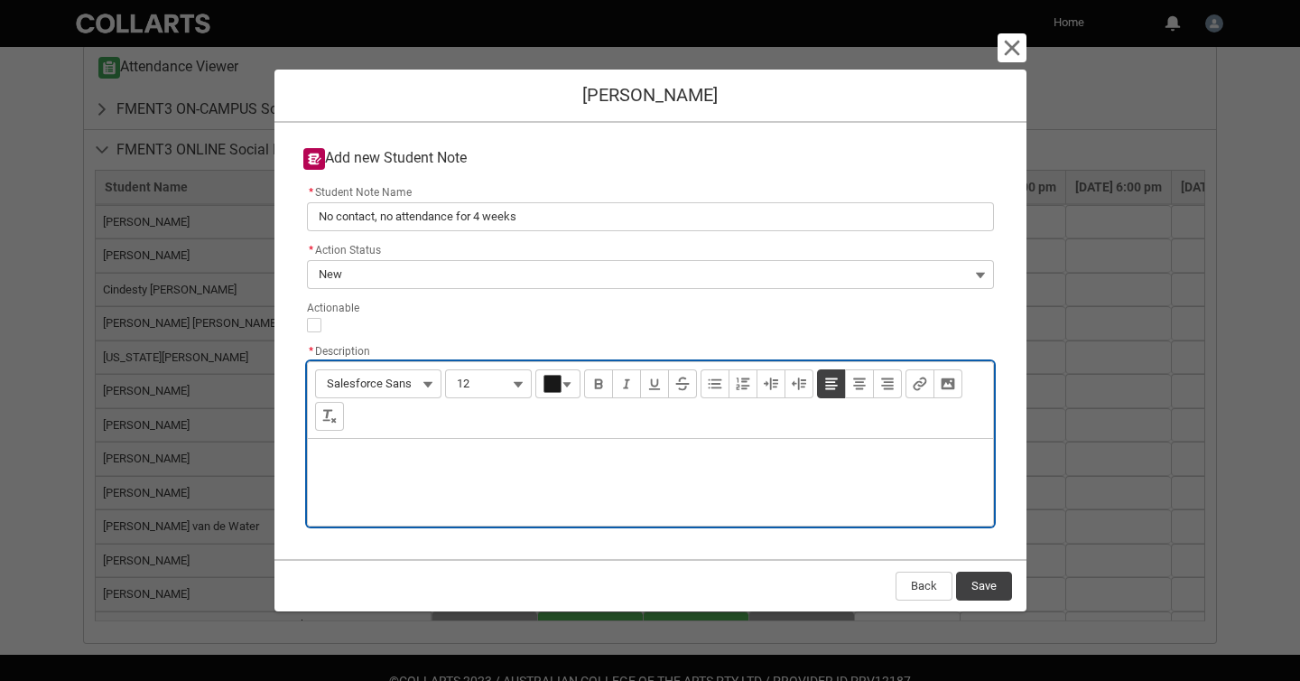
paste div "Description"
click at [990, 585] on button "Save" at bounding box center [984, 586] width 56 height 29
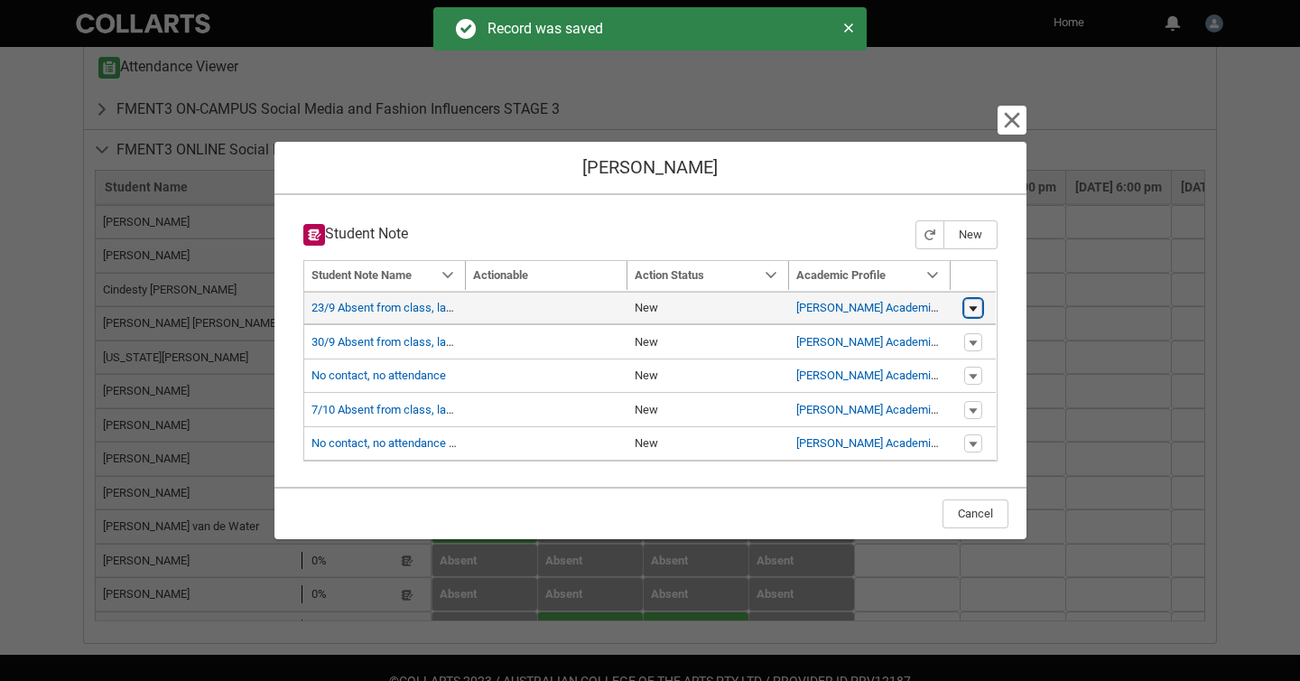
click at [972, 310] on lightning-primitive-icon "button" at bounding box center [973, 308] width 11 height 13
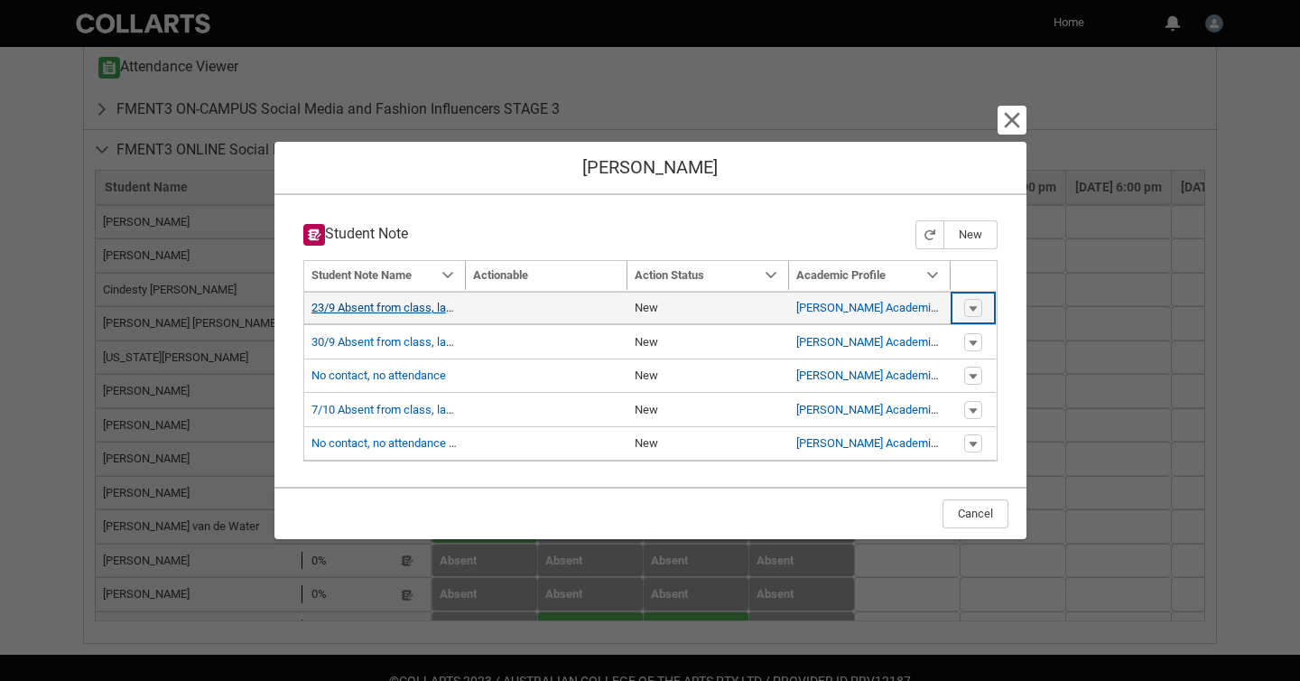
click at [401, 308] on link "23/9 Absent from class, last canvas 16th Sept. RM 23/9" at bounding box center [445, 308] width 266 height 14
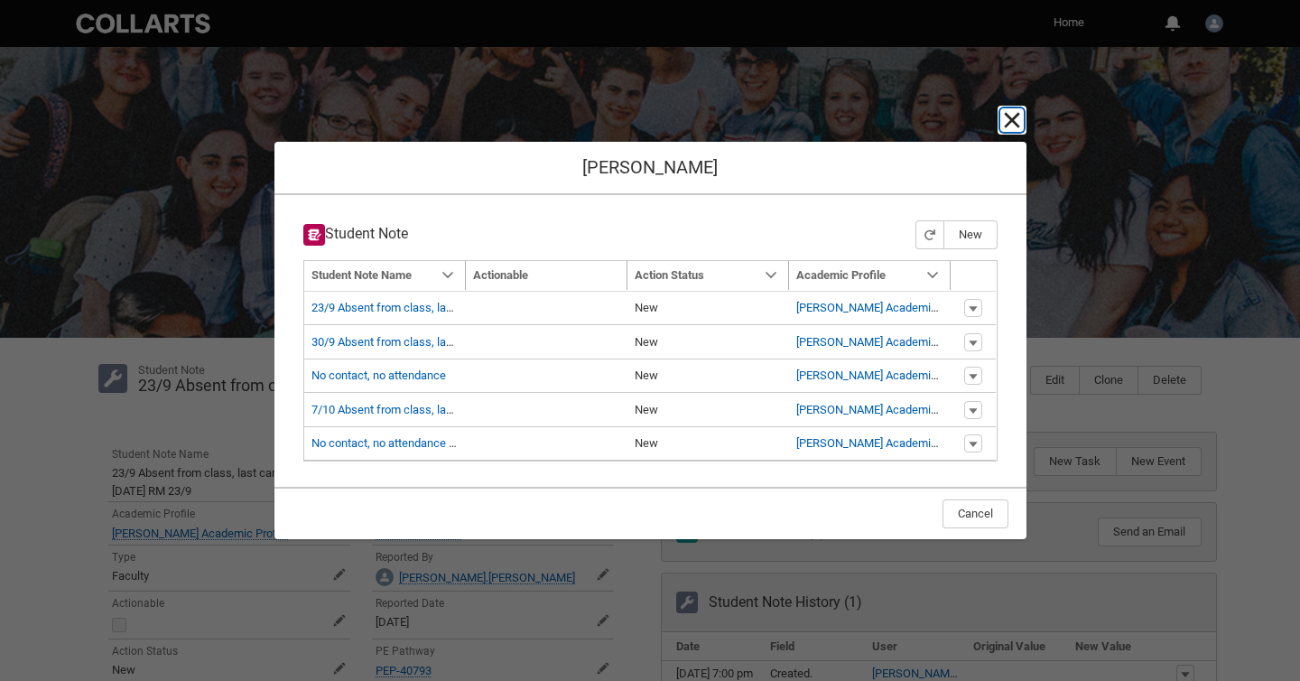
click at [1007, 124] on lightning-primitive-icon "button" at bounding box center [1012, 120] width 22 height 22
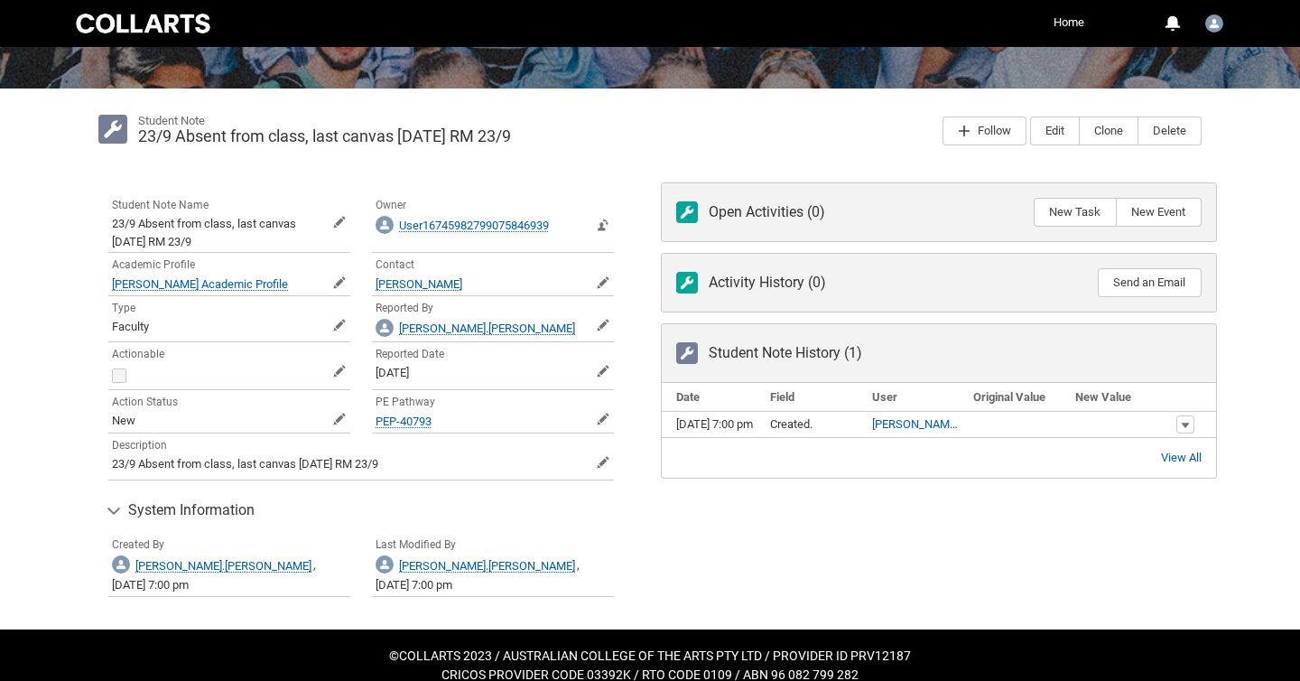
scroll to position [253, 0]
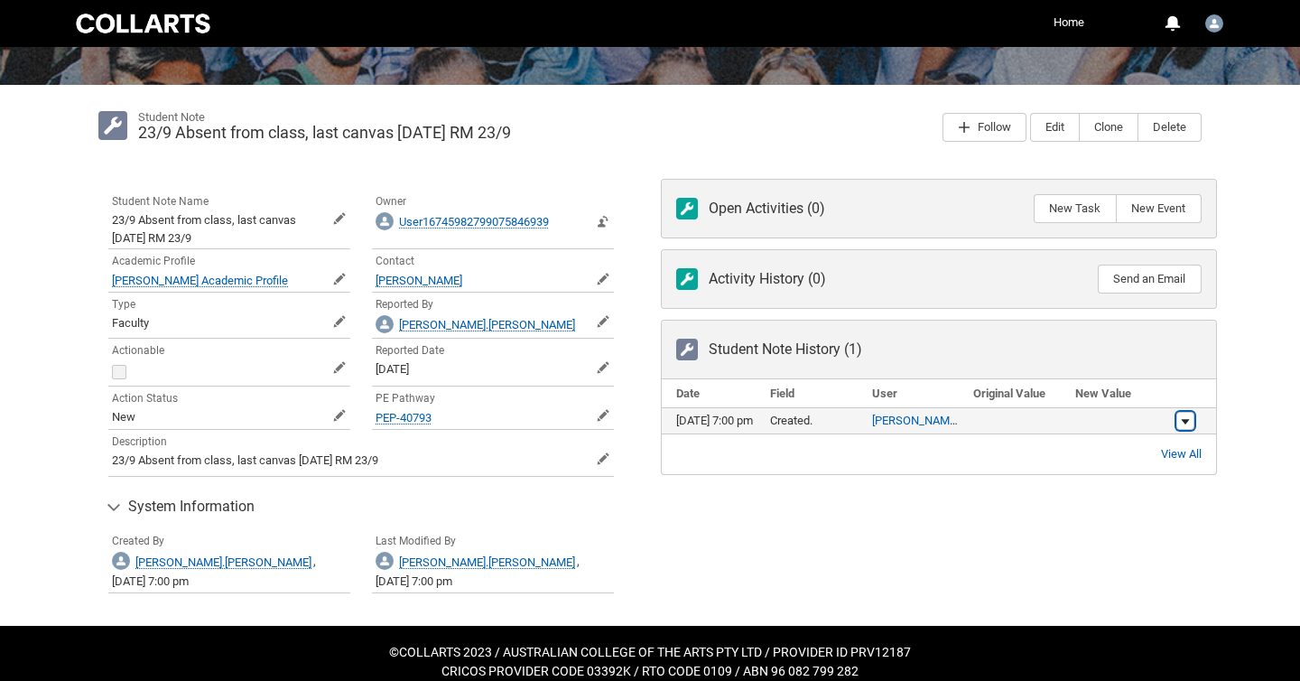
click at [1186, 420] on span "Student Note History" at bounding box center [1185, 421] width 11 height 14
click at [1268, 409] on div "Skip to Main Content Collarts Education Community Home More 0 Notifications Pro…" at bounding box center [650, 223] width 1300 height 952
click at [1183, 453] on span "View All Student Note History" at bounding box center [1181, 454] width 41 height 14
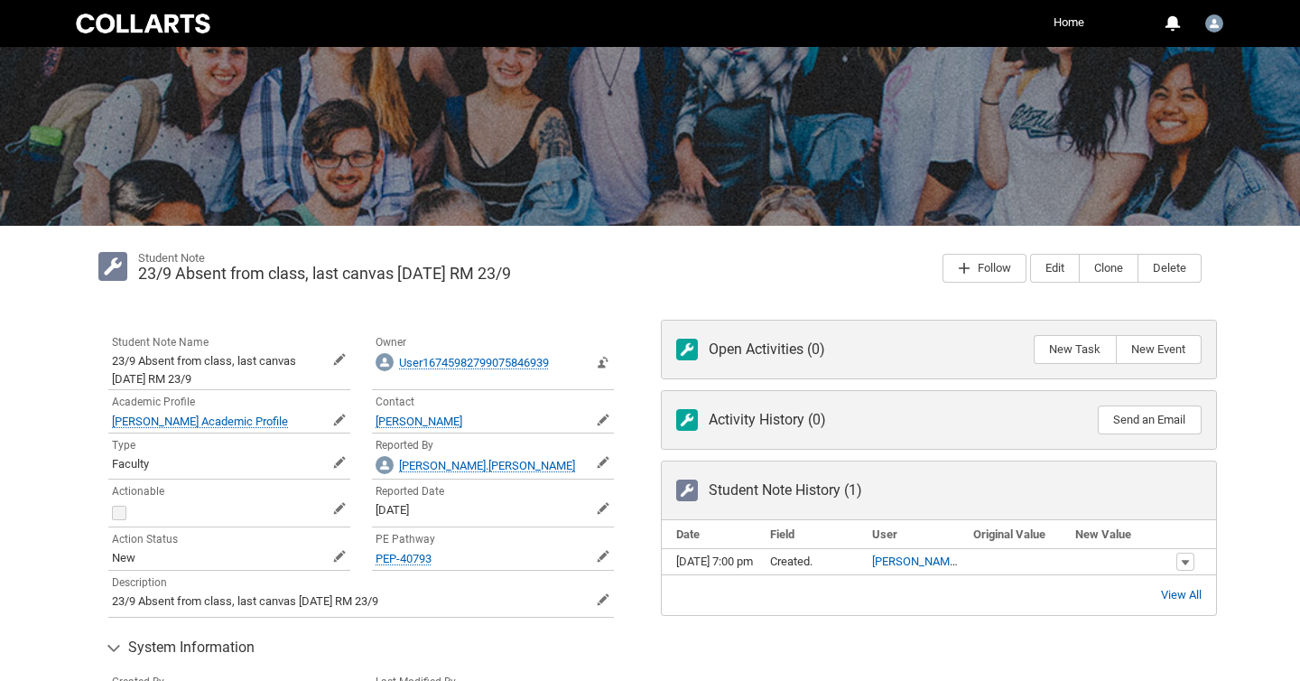
scroll to position [253, 0]
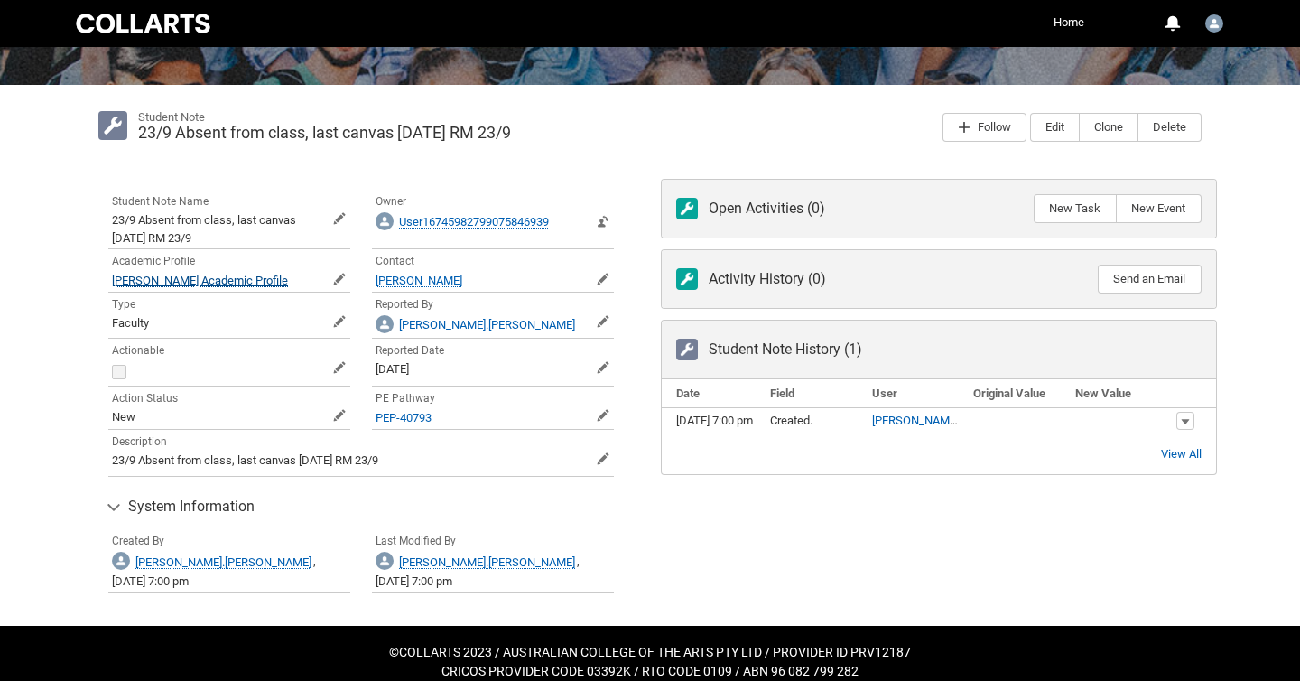
click at [219, 284] on span "Ursula Bond Academic Profile" at bounding box center [200, 281] width 176 height 14
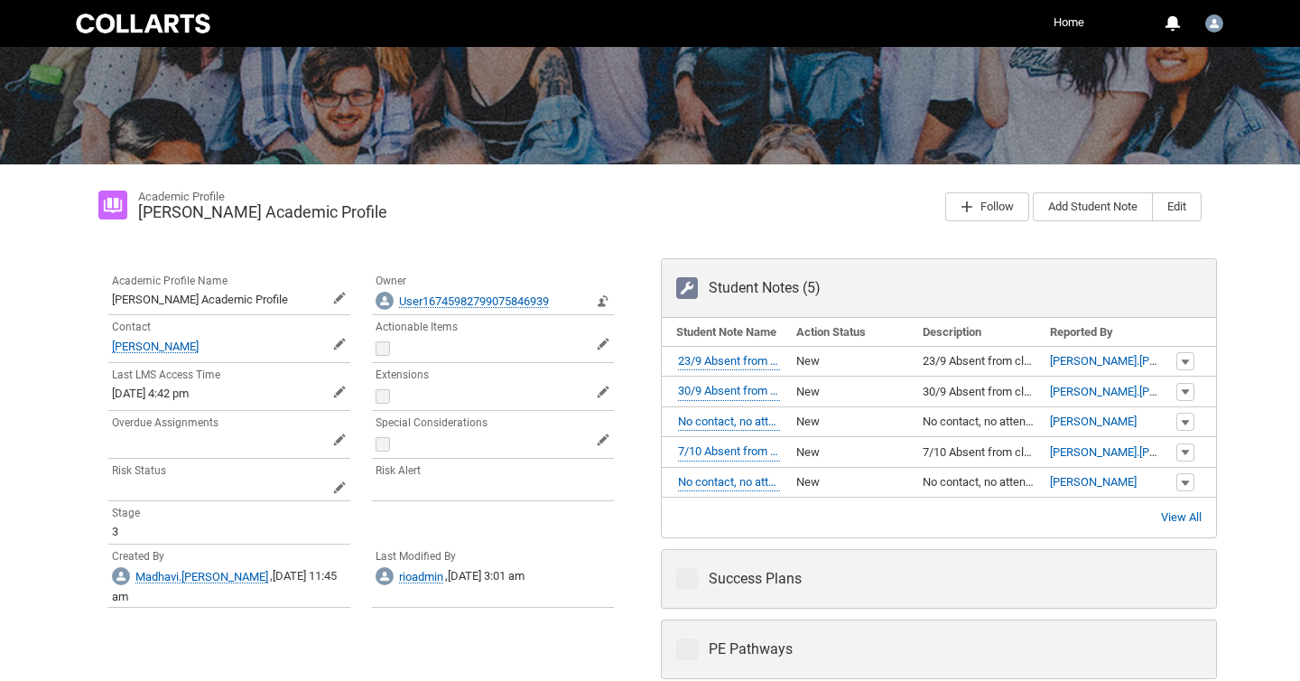
scroll to position [175, 0]
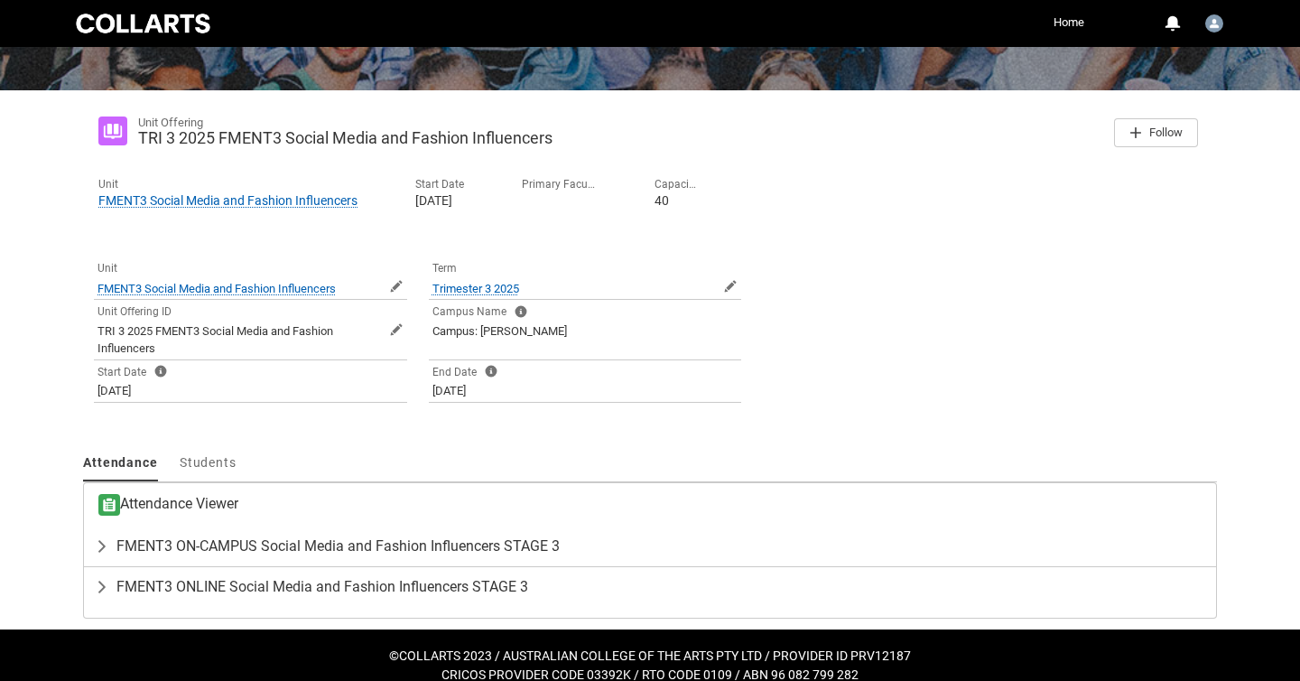
scroll to position [268, 0]
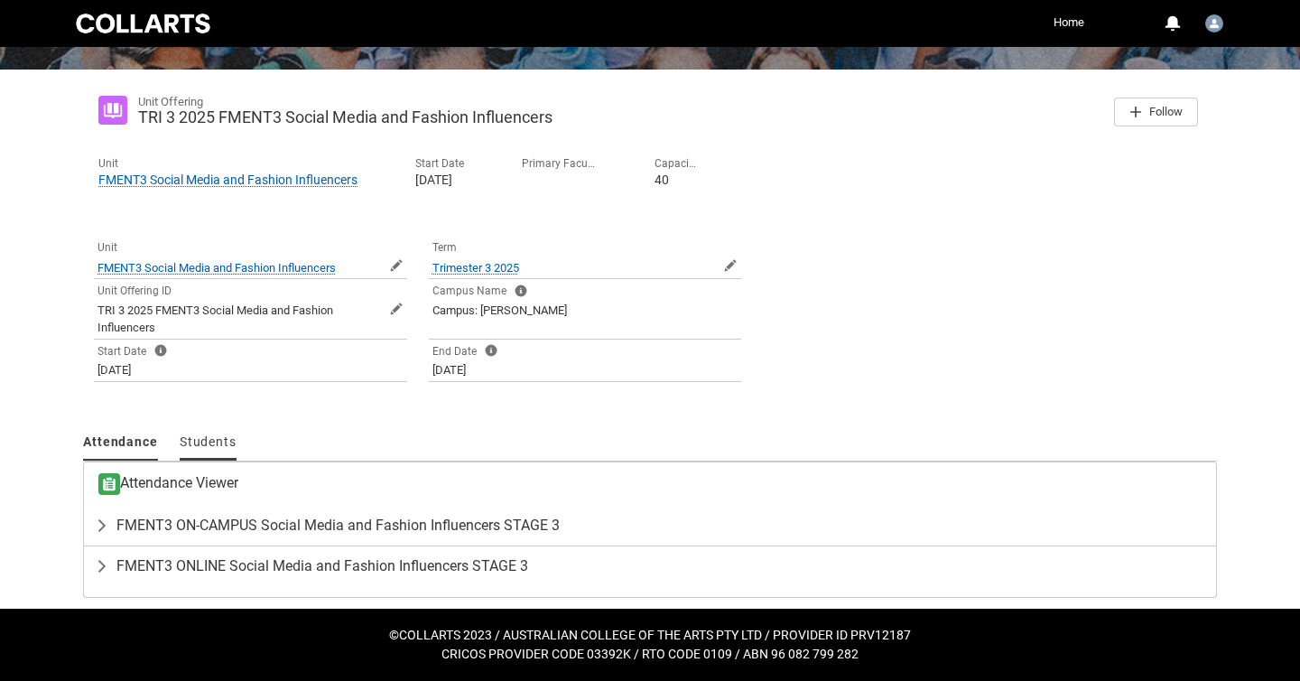
click at [200, 437] on span "Students" at bounding box center [208, 441] width 57 height 14
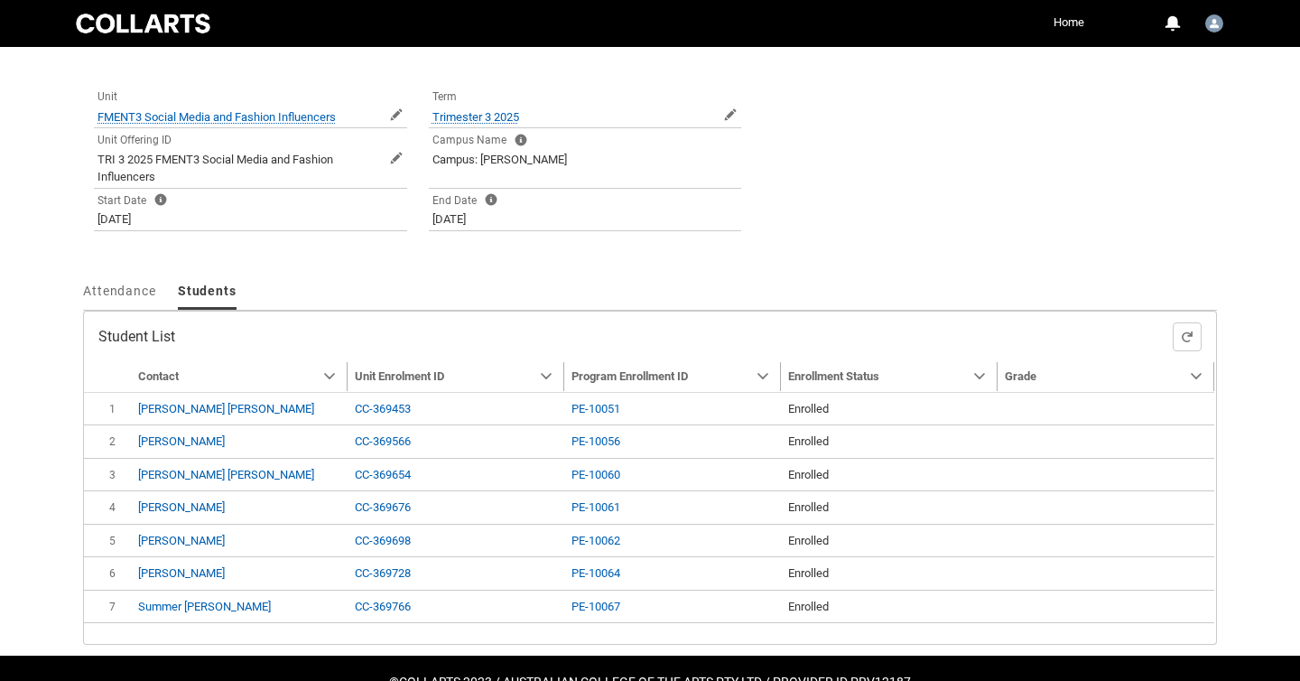
scroll to position [466, 0]
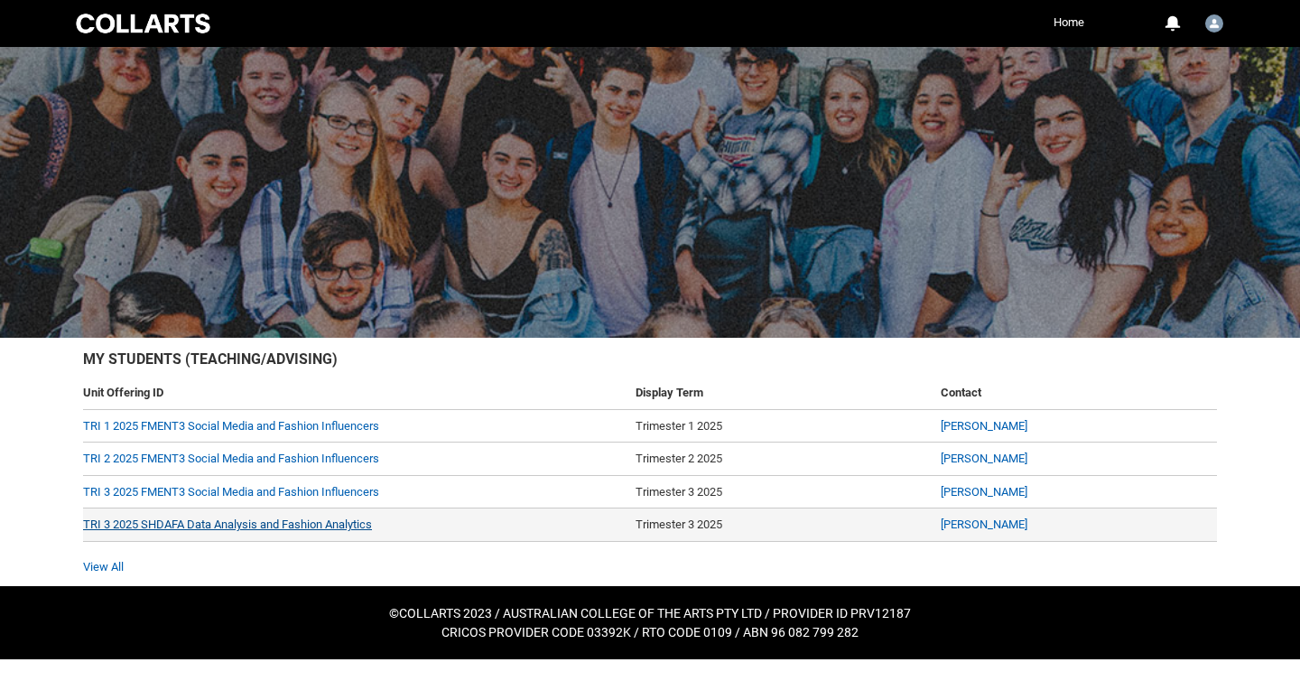
click at [251, 526] on link "TRI 3 2025 SHDAFA Data Analysis and Fashion Analytics" at bounding box center [227, 524] width 289 height 14
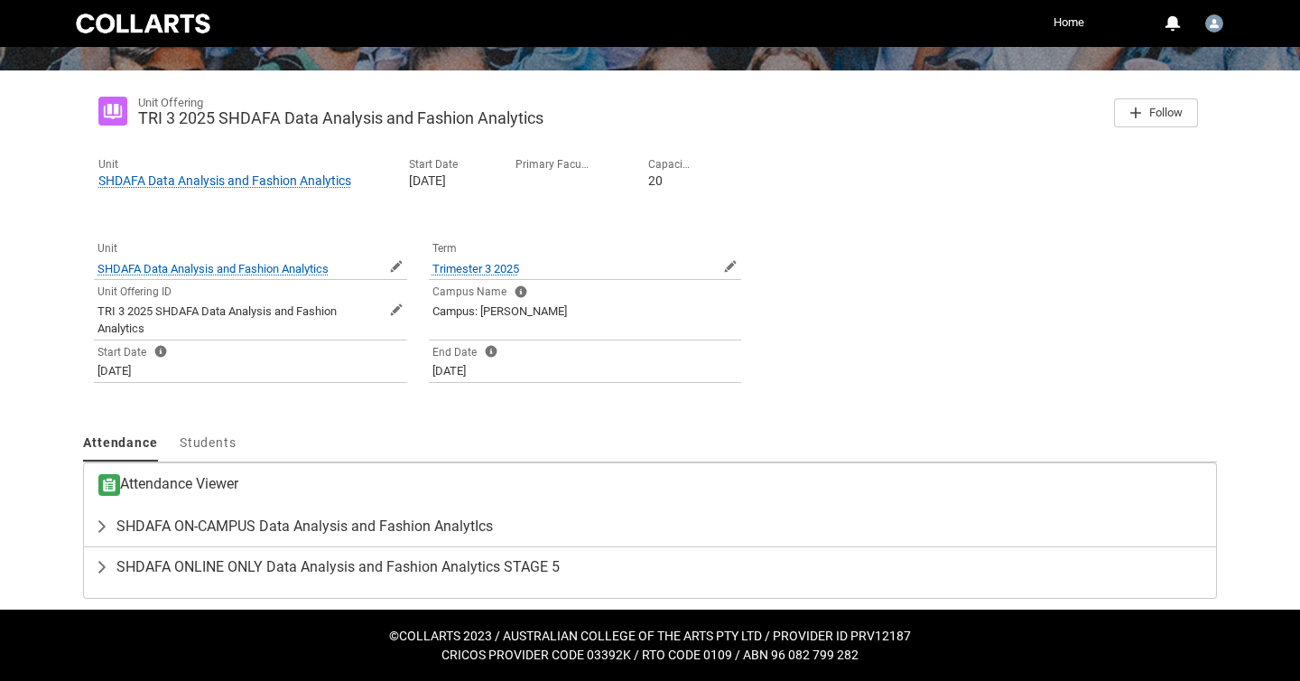
scroll to position [268, 0]
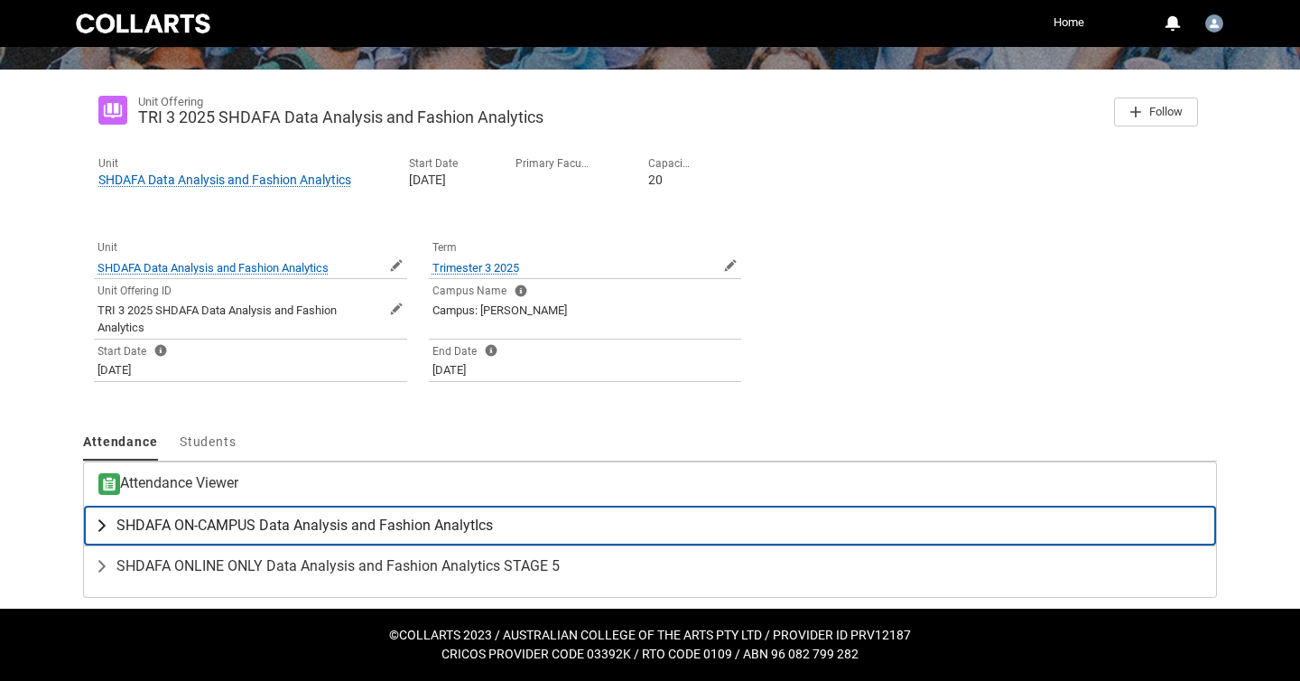
click at [102, 524] on lightning-primitive-icon "button" at bounding box center [106, 525] width 22 height 18
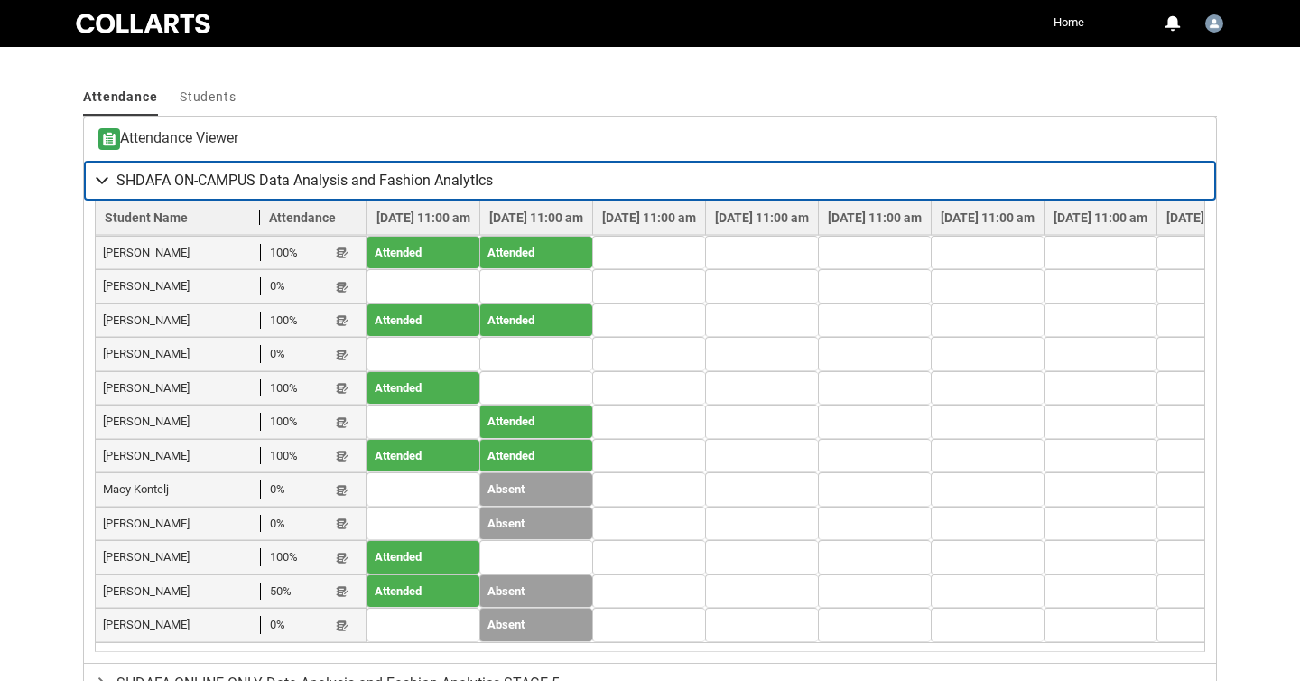
scroll to position [628, 0]
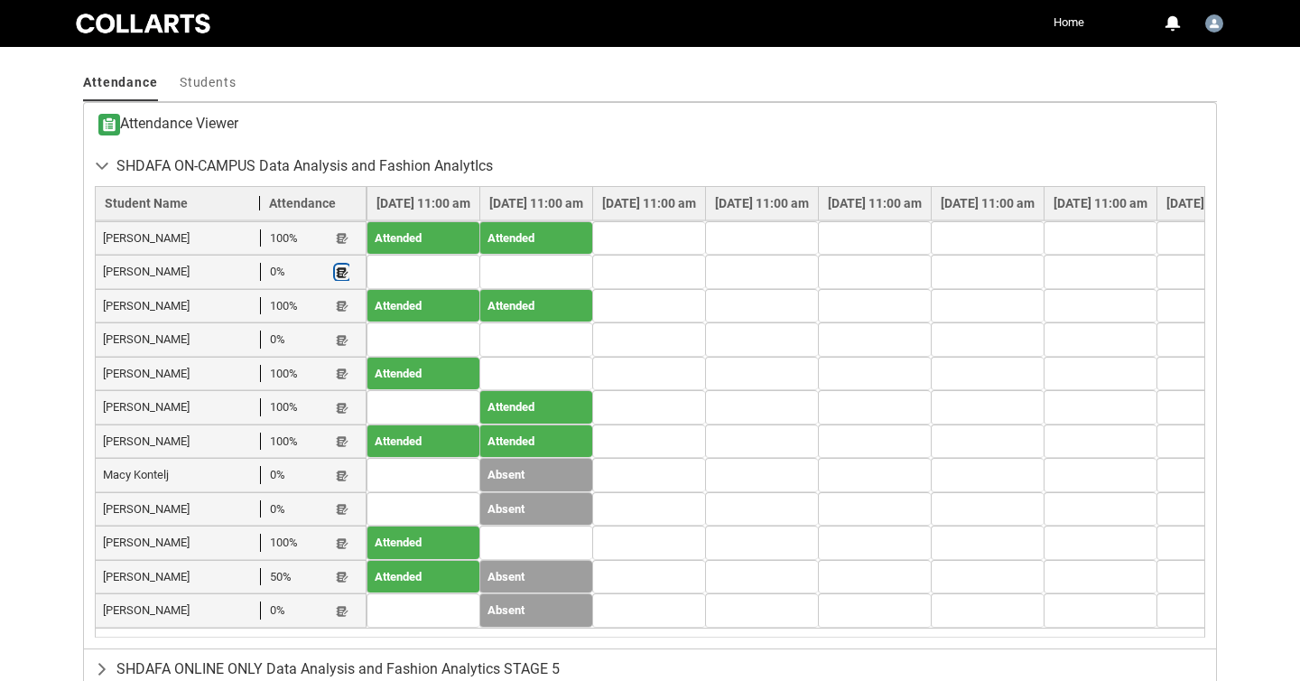
click at [341, 271] on lightning-primitive-icon "button" at bounding box center [342, 272] width 13 height 14
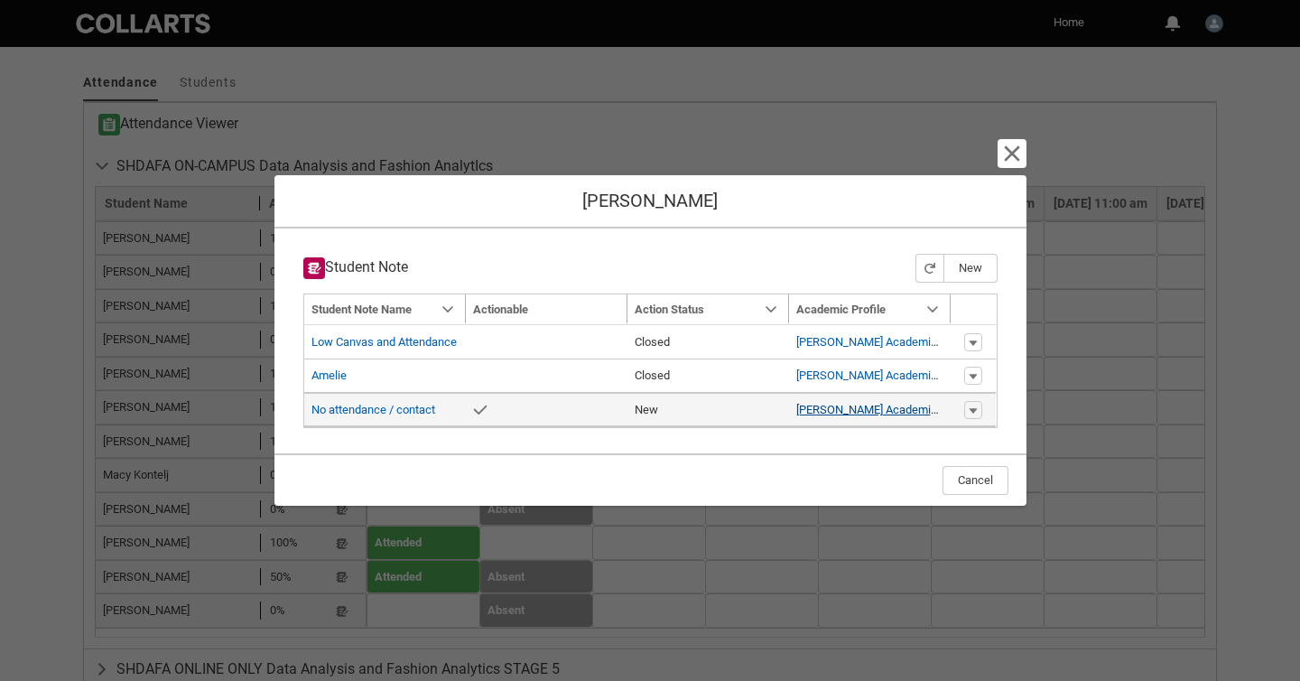
click at [879, 410] on link "Amelie Varcoe Academic Profile" at bounding box center [884, 410] width 176 height 14
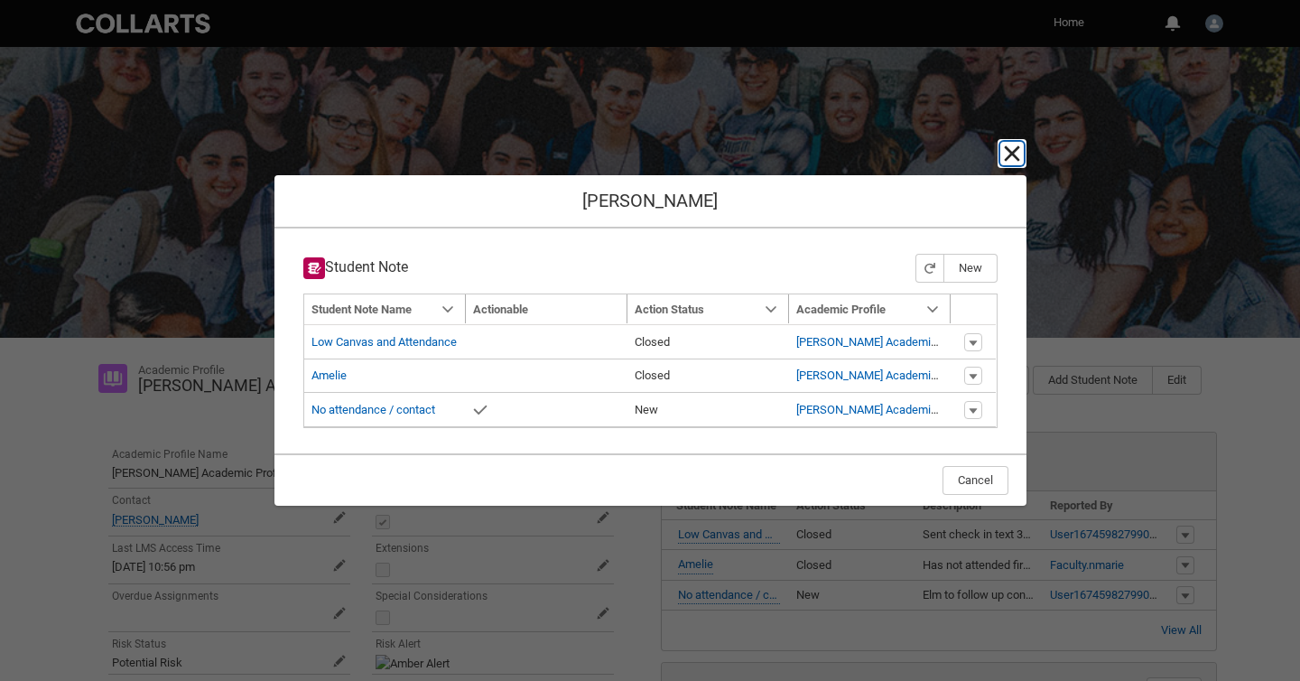
click at [1008, 153] on lightning-primitive-icon "button" at bounding box center [1012, 154] width 22 height 22
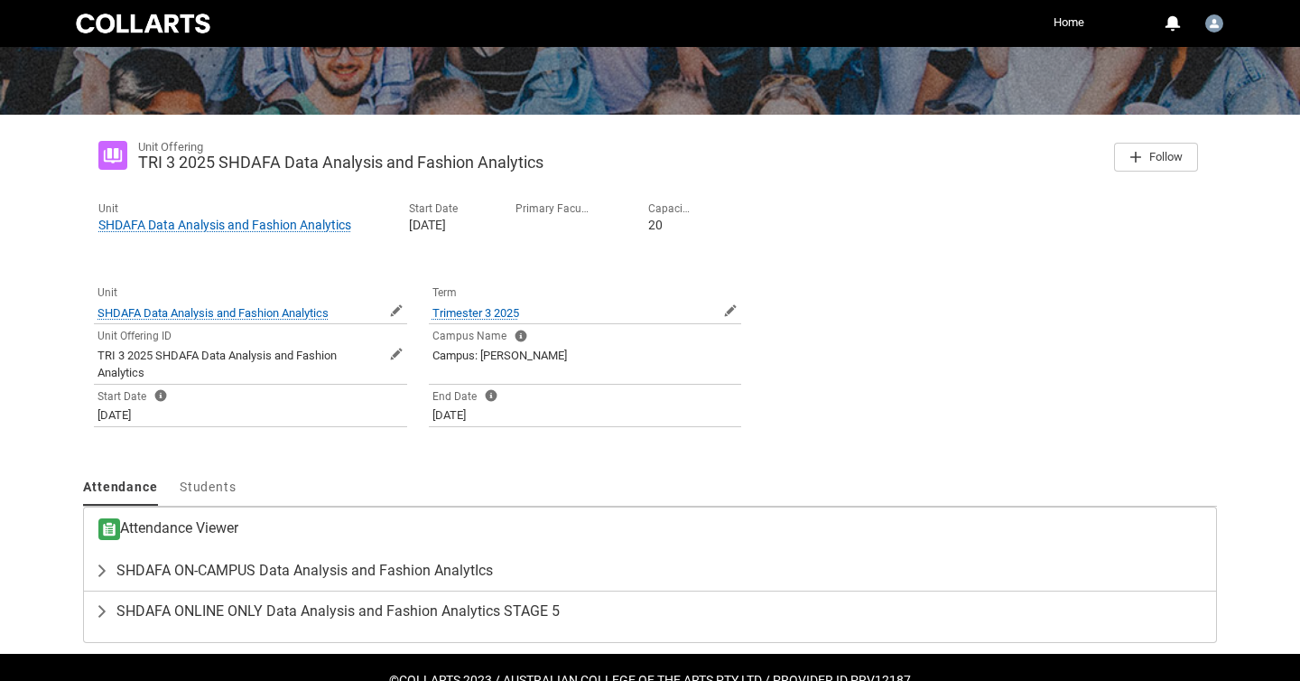
scroll to position [268, 0]
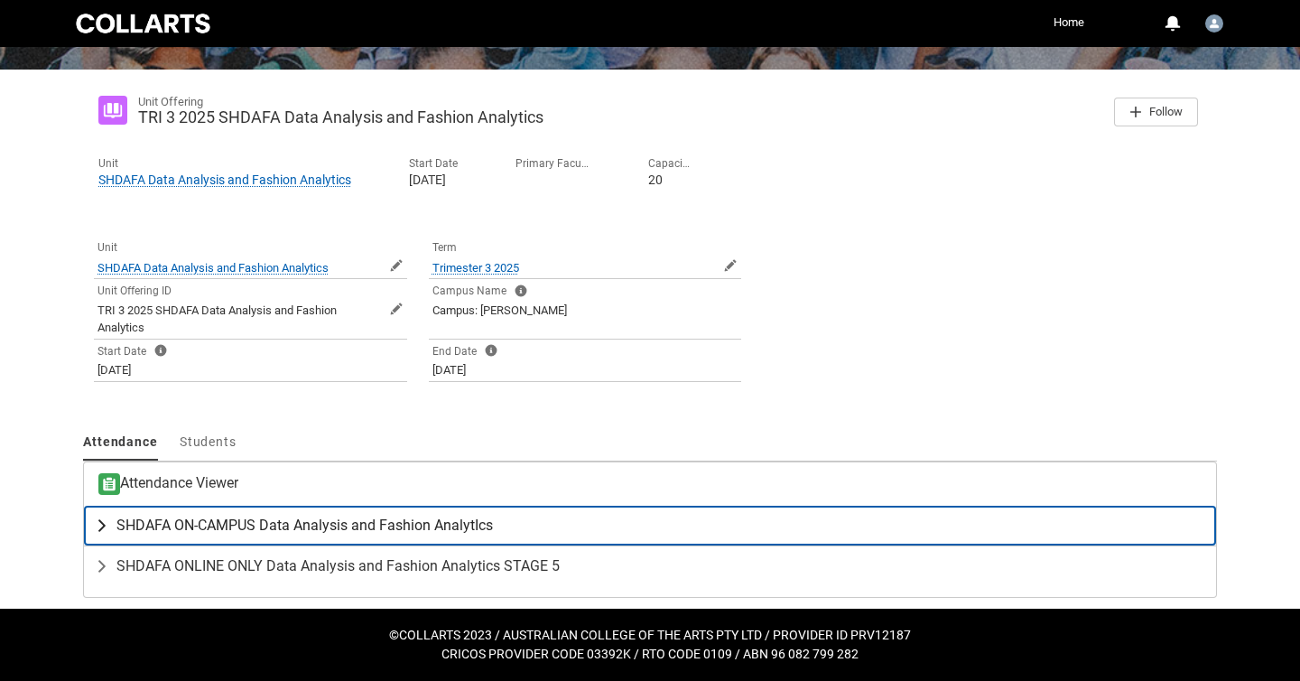
click at [102, 526] on lightning-primitive-icon "button" at bounding box center [106, 525] width 22 height 18
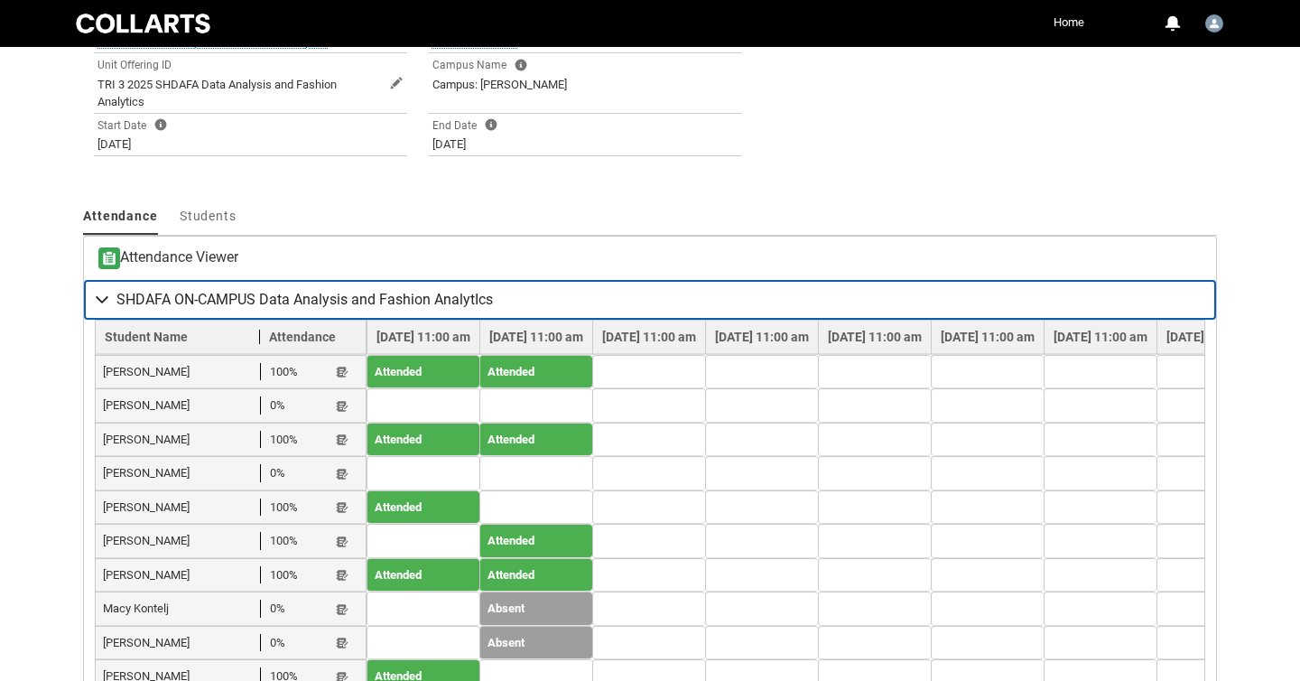
scroll to position [515, 0]
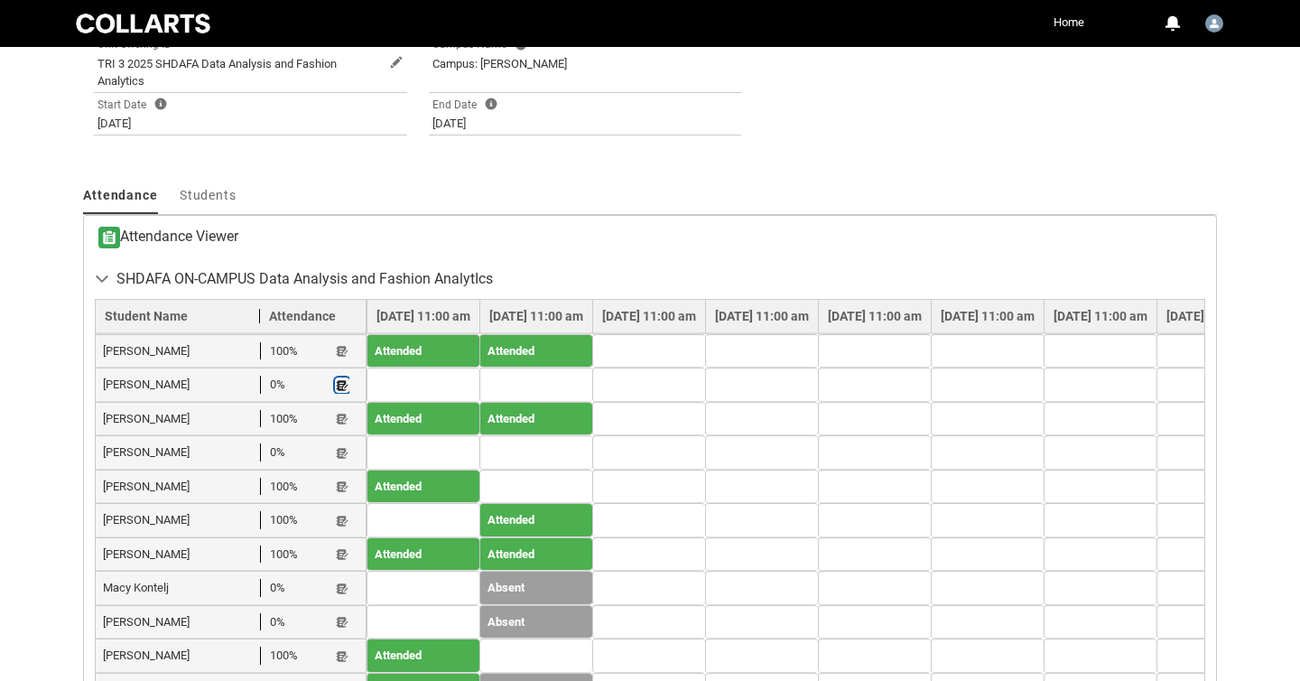
click at [342, 387] on lightning-primitive-icon "button" at bounding box center [342, 385] width 13 height 14
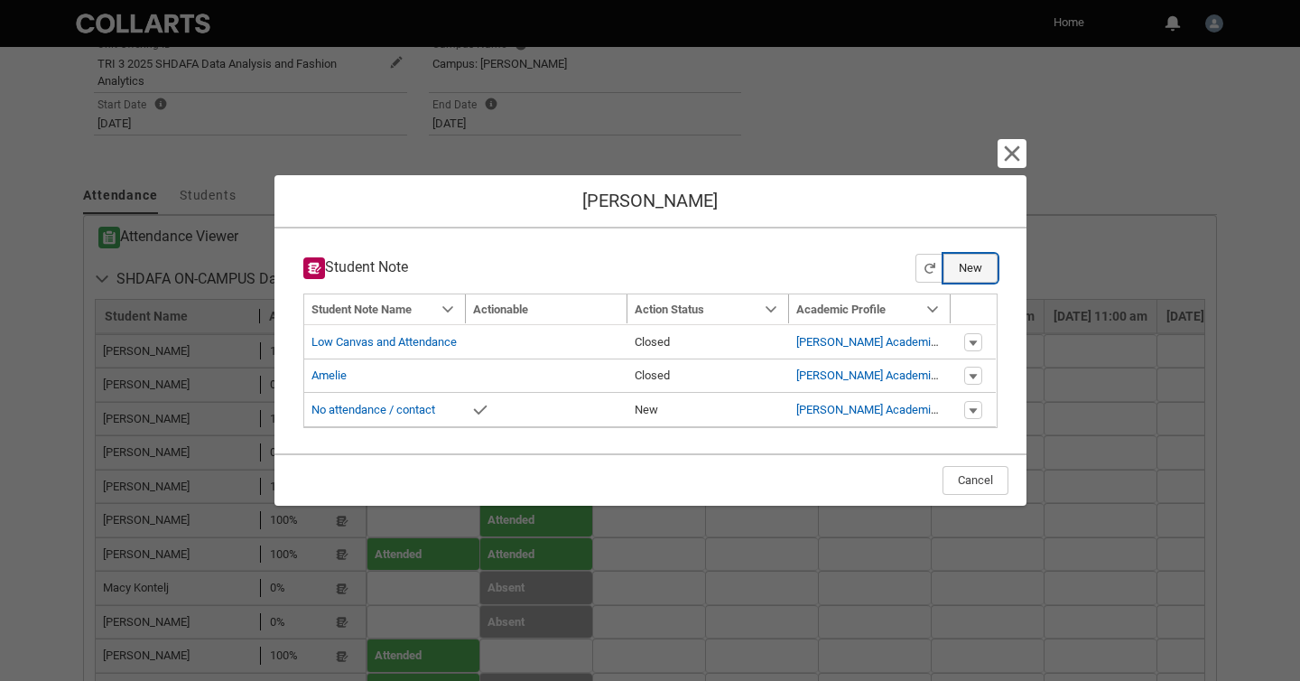
click at [972, 264] on button "New" at bounding box center [971, 268] width 54 height 29
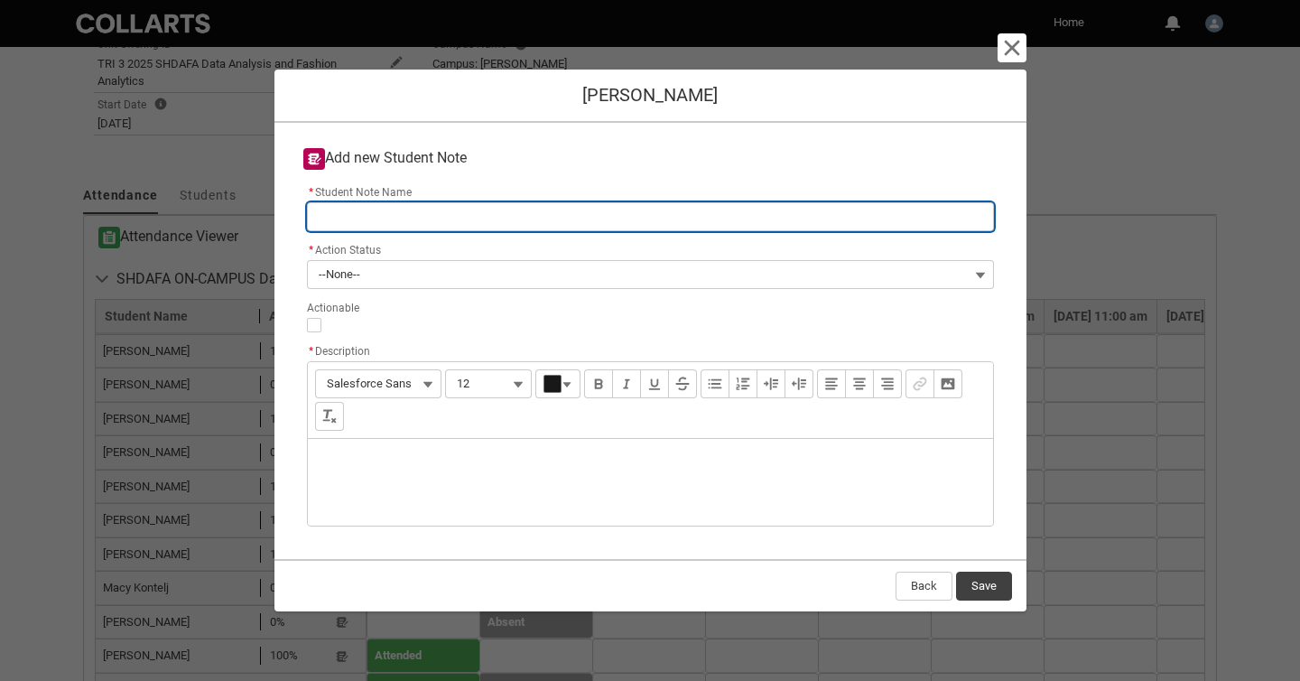
click at [457, 227] on input "* Student Note Name" at bounding box center [650, 216] width 687 height 29
paste input "No contact, no attendance"
click at [331, 217] on input "No contact, no attendance" at bounding box center [650, 216] width 687 height 29
click at [386, 219] on input "No contact, no attendance" at bounding box center [650, 216] width 687 height 29
click at [408, 213] on input "No attendance" at bounding box center [650, 216] width 687 height 29
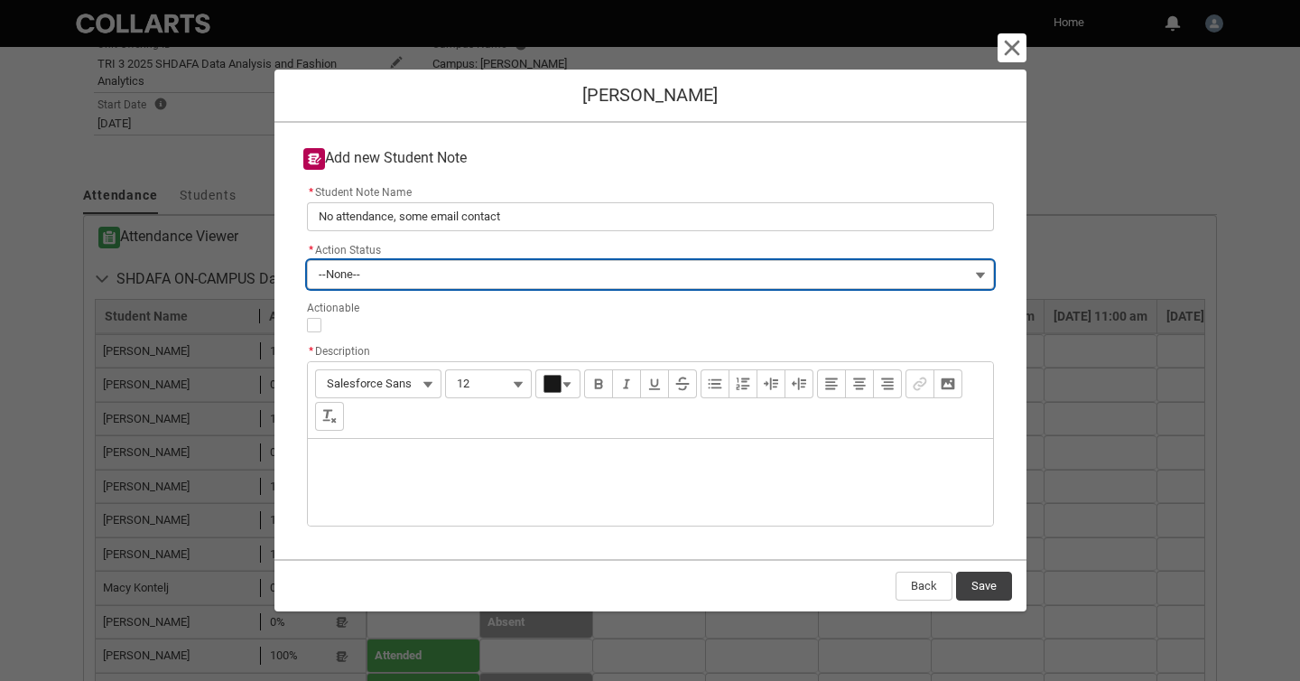
click at [401, 270] on button "--None--" at bounding box center [650, 274] width 687 height 29
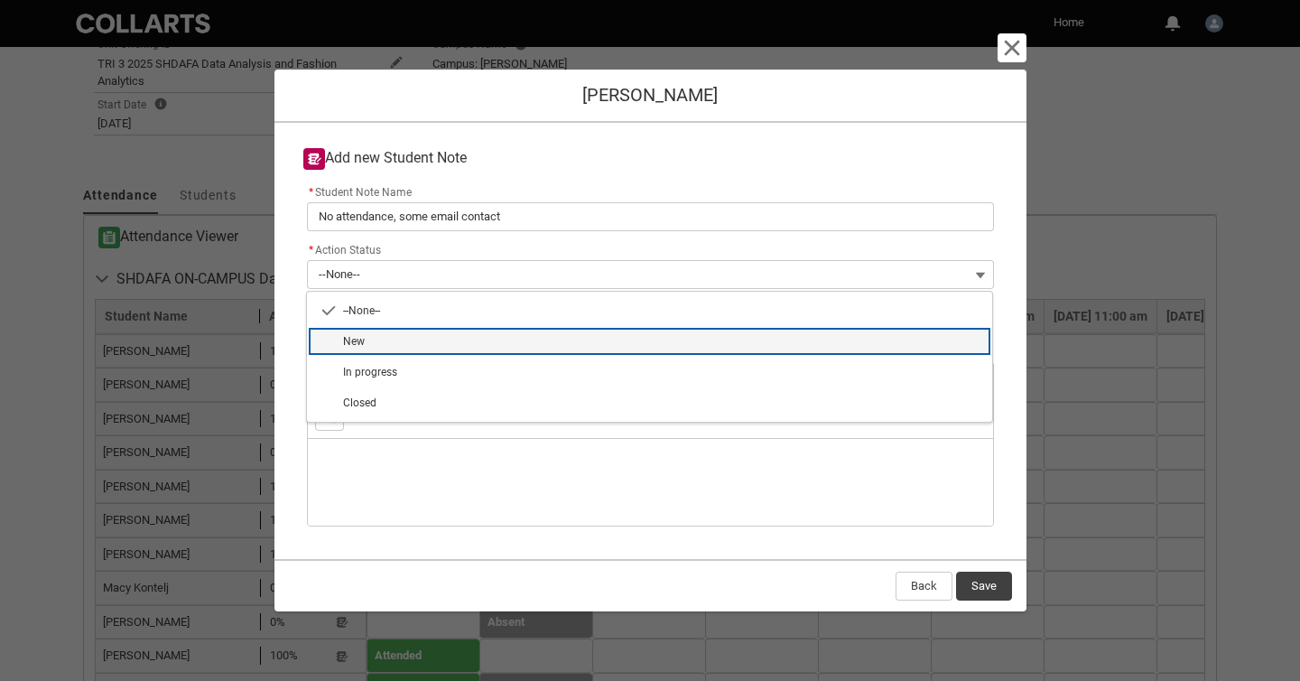
click at [398, 345] on span "New" at bounding box center [662, 341] width 638 height 16
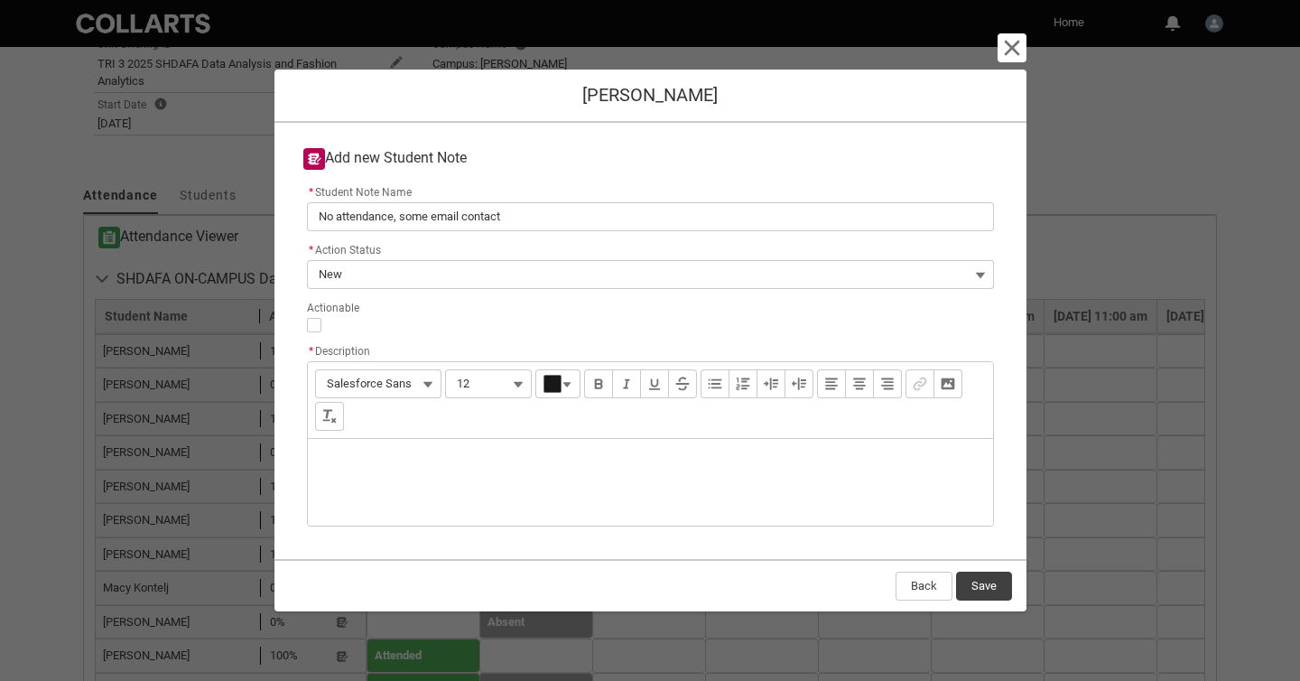
click at [465, 467] on div "Description" at bounding box center [650, 482] width 685 height 87
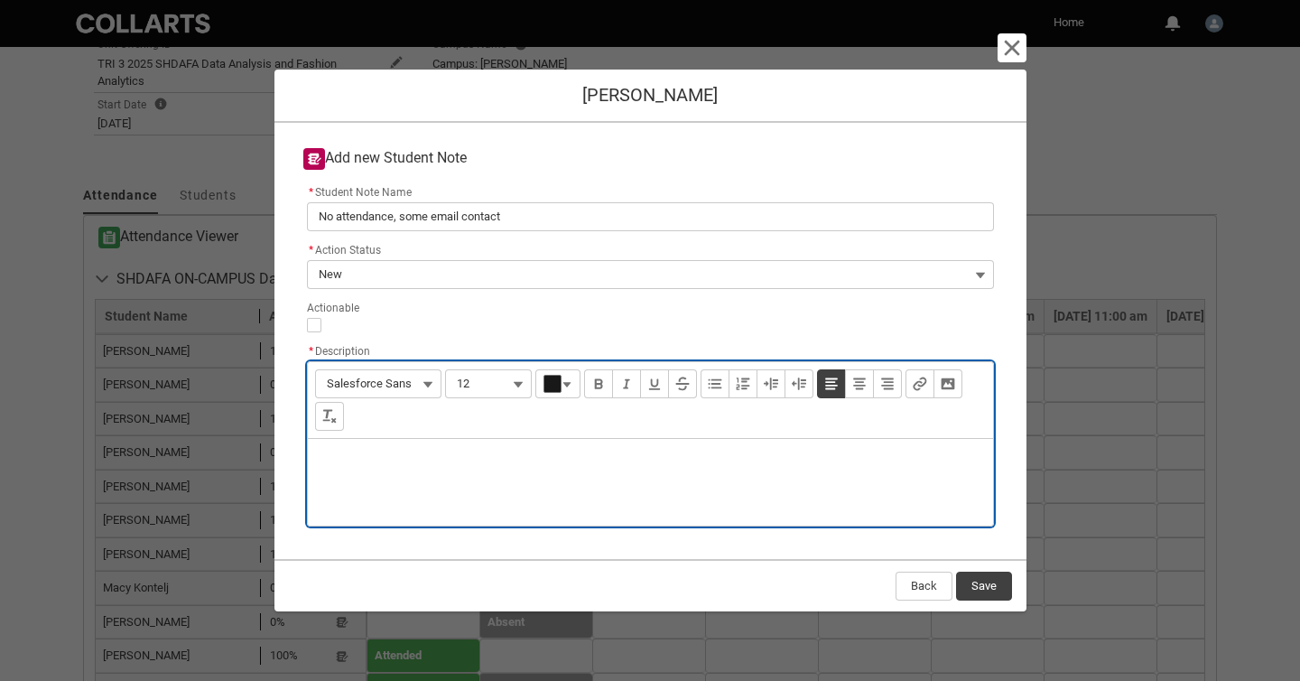
paste div "Description"
click at [391, 462] on p "No contact, no attendance" at bounding box center [650, 462] width 656 height 18
click at [982, 581] on button "Save" at bounding box center [984, 586] width 56 height 29
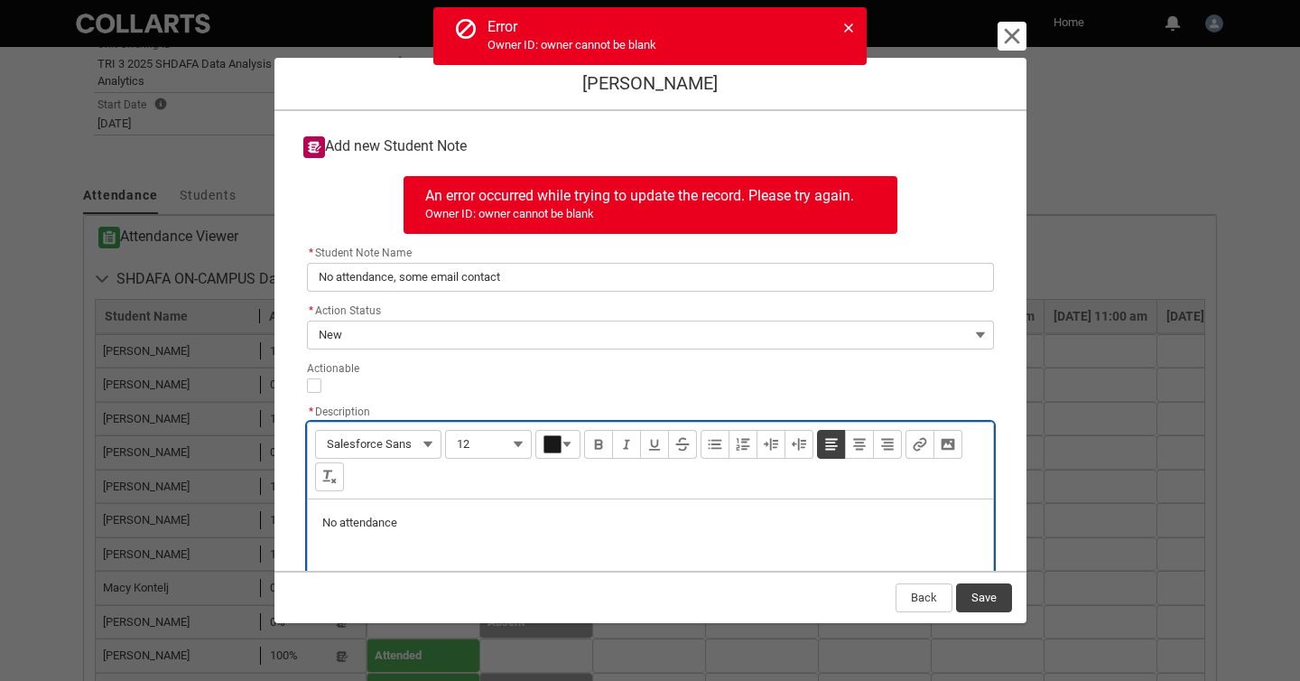
click at [705, 530] on p "No attendance" at bounding box center [650, 523] width 656 height 18
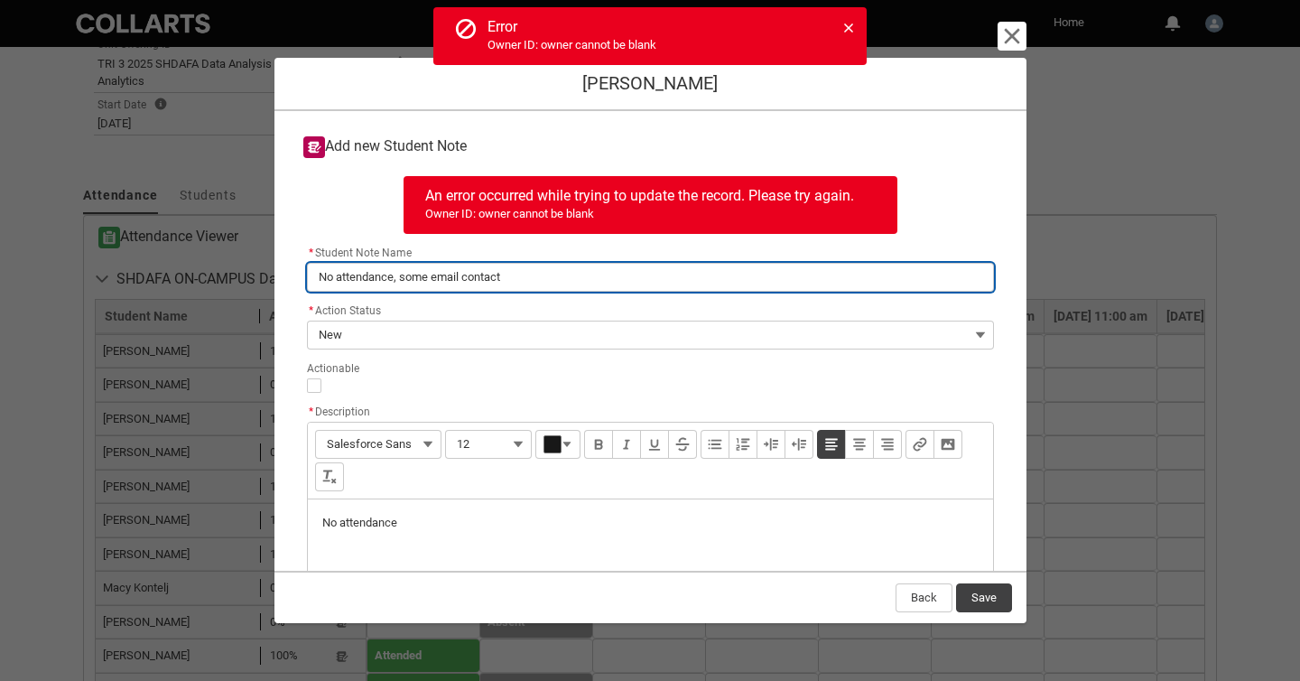
click at [592, 280] on input "No attendance, some email contact" at bounding box center [650, 277] width 687 height 29
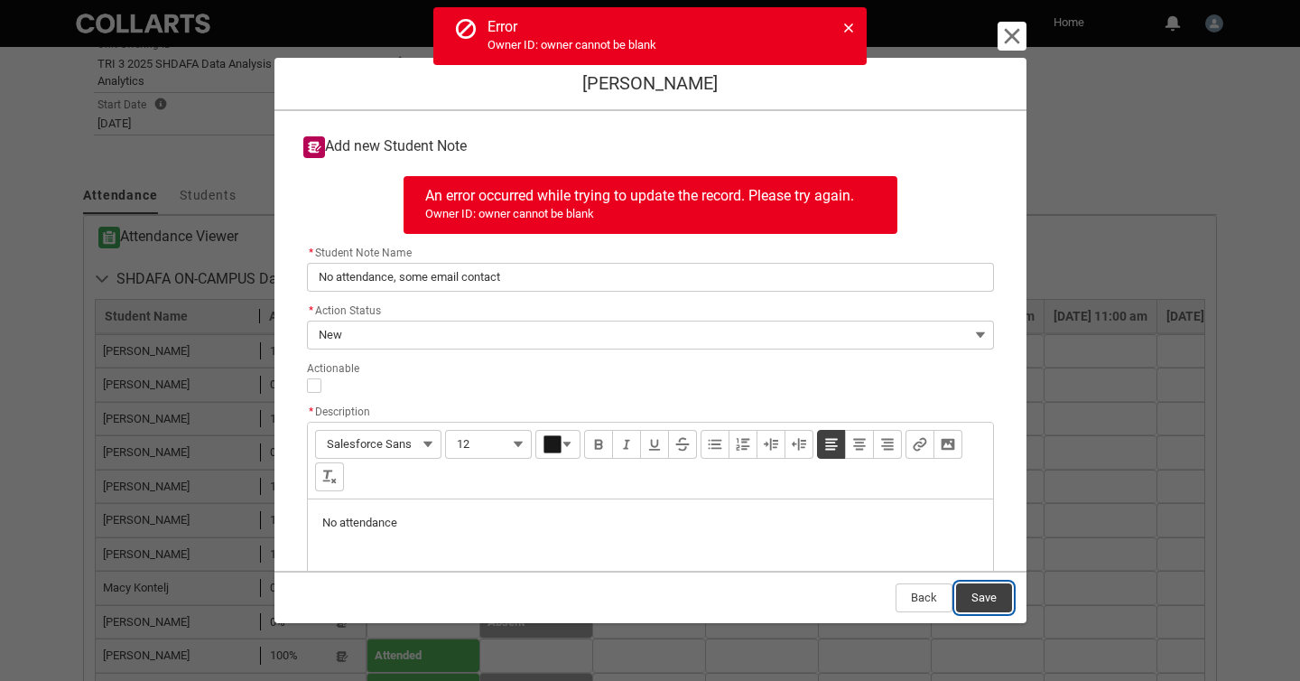
click at [990, 594] on button "Save" at bounding box center [984, 597] width 56 height 29
click at [1006, 39] on lightning-primitive-icon "button" at bounding box center [1012, 36] width 22 height 22
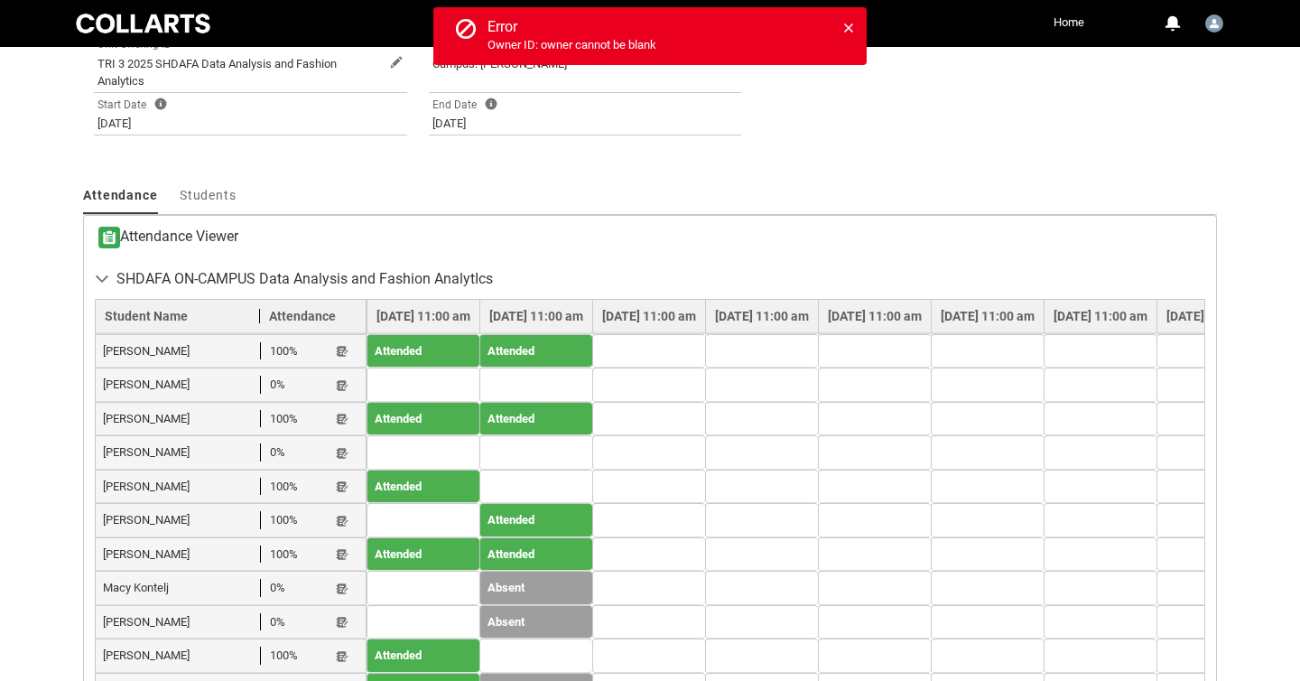
click at [860, 208] on ul "Attendance Students More" at bounding box center [650, 197] width 1134 height 36
click at [847, 27] on icon at bounding box center [848, 27] width 9 height 9
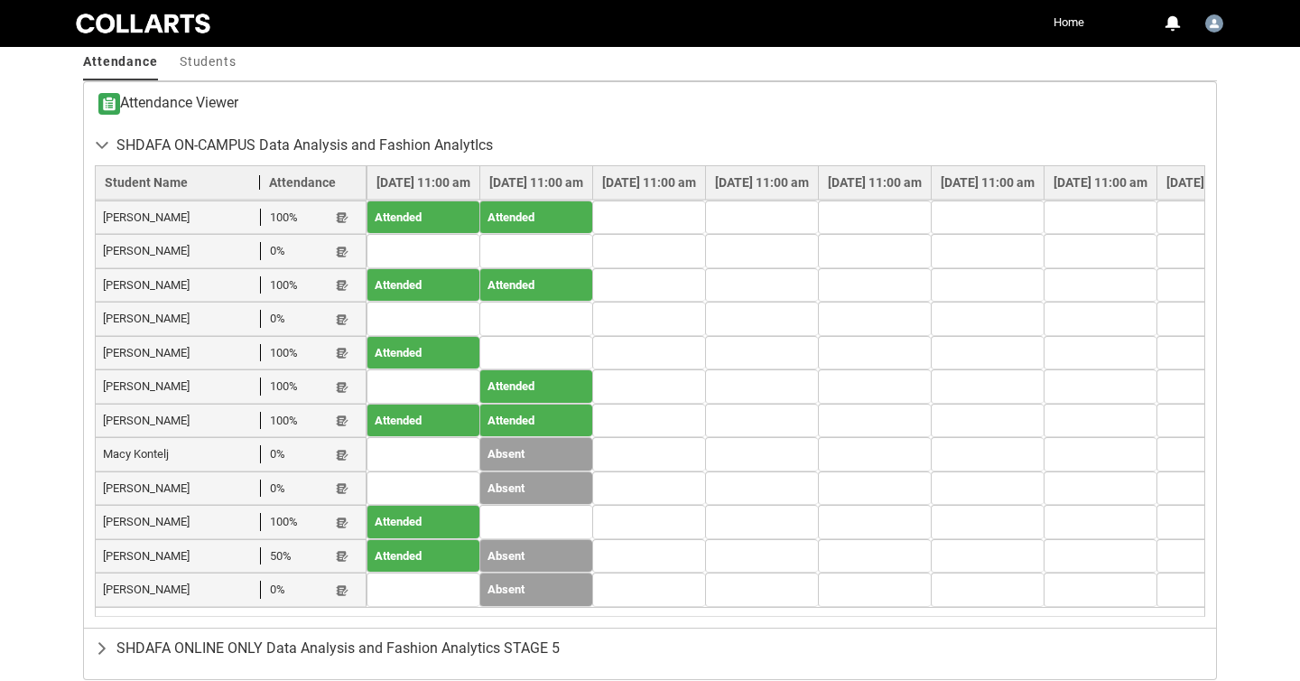
scroll to position [650, 0]
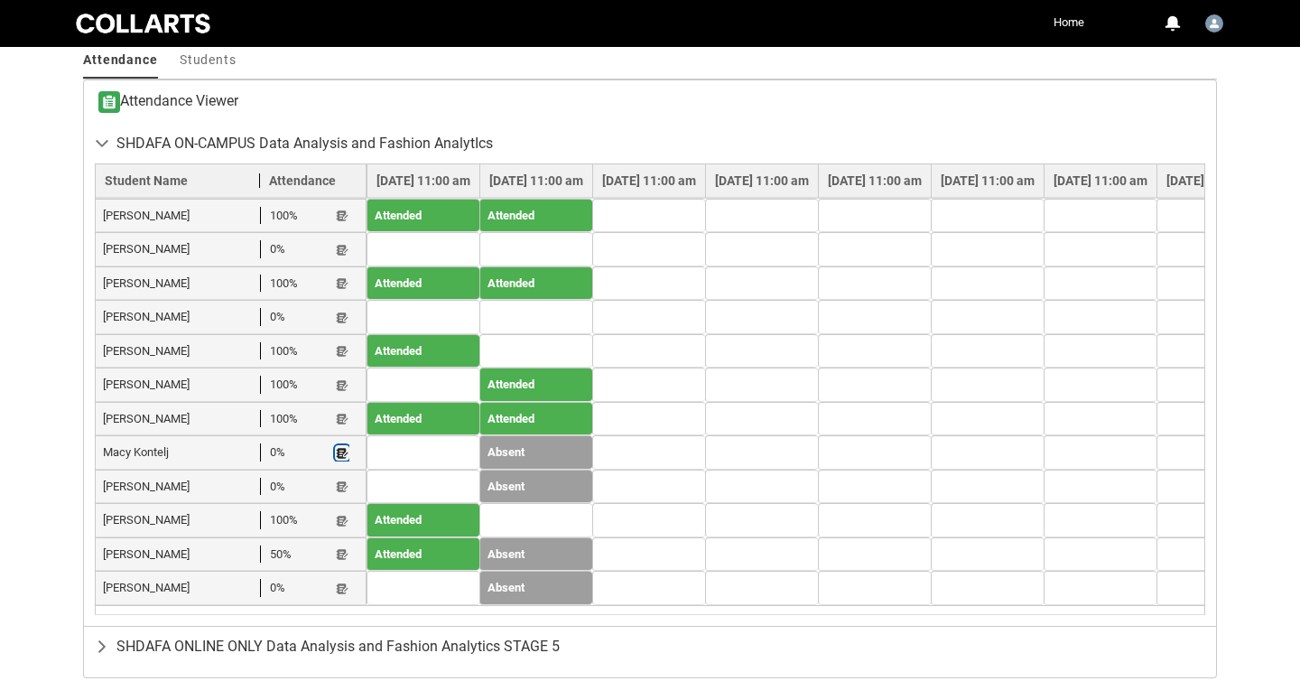
click at [340, 446] on lightning-primitive-icon "button" at bounding box center [342, 453] width 13 height 14
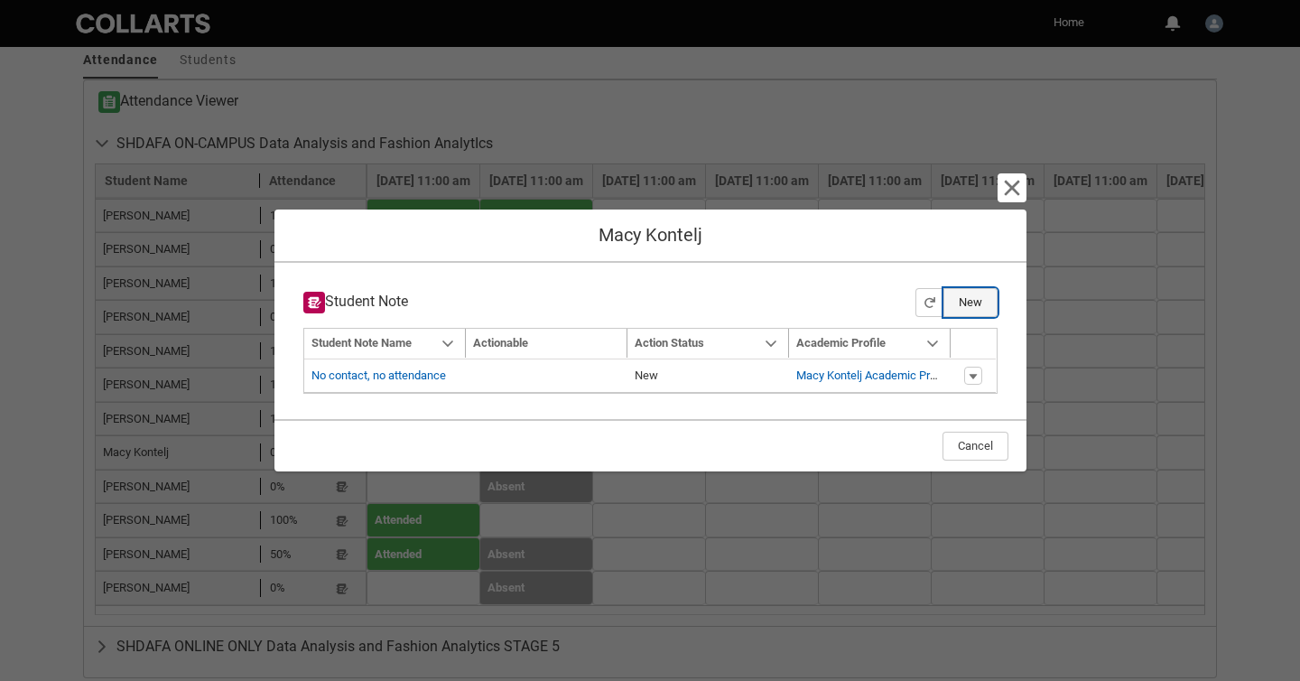
click at [966, 301] on button "New" at bounding box center [971, 302] width 54 height 29
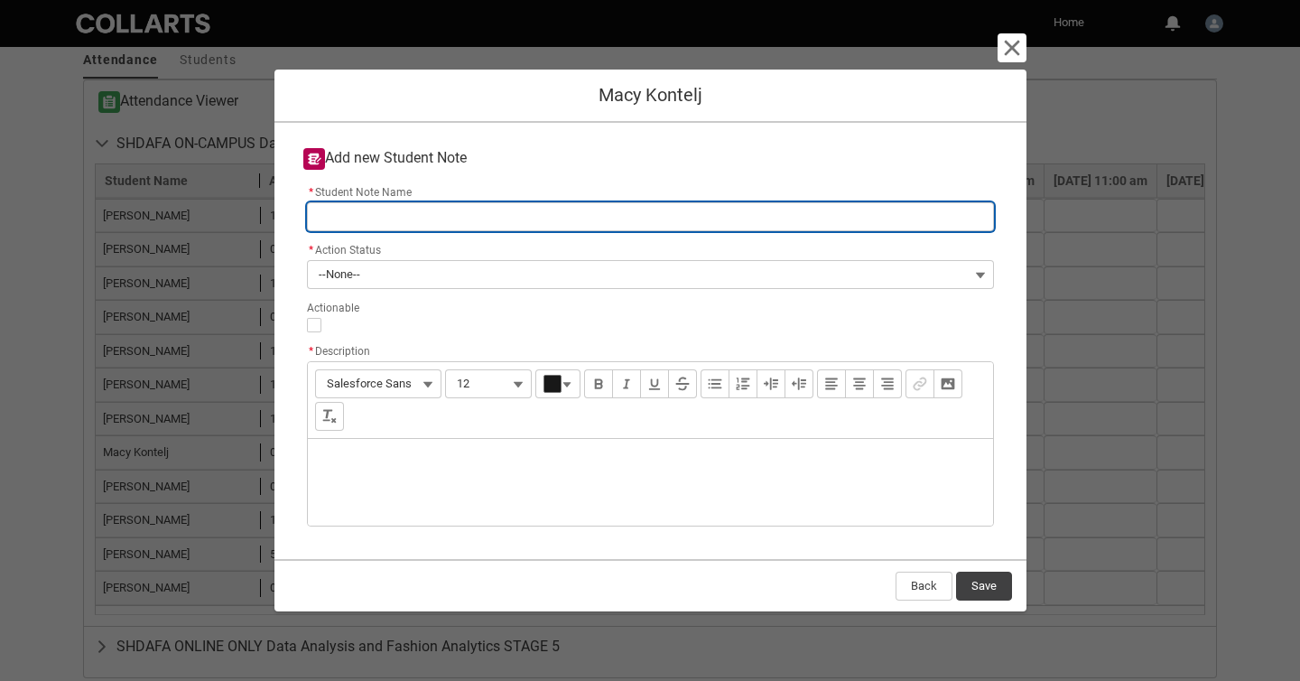
click at [684, 215] on input "* Student Note Name" at bounding box center [650, 216] width 687 height 29
paste input "No contact, no attendance"
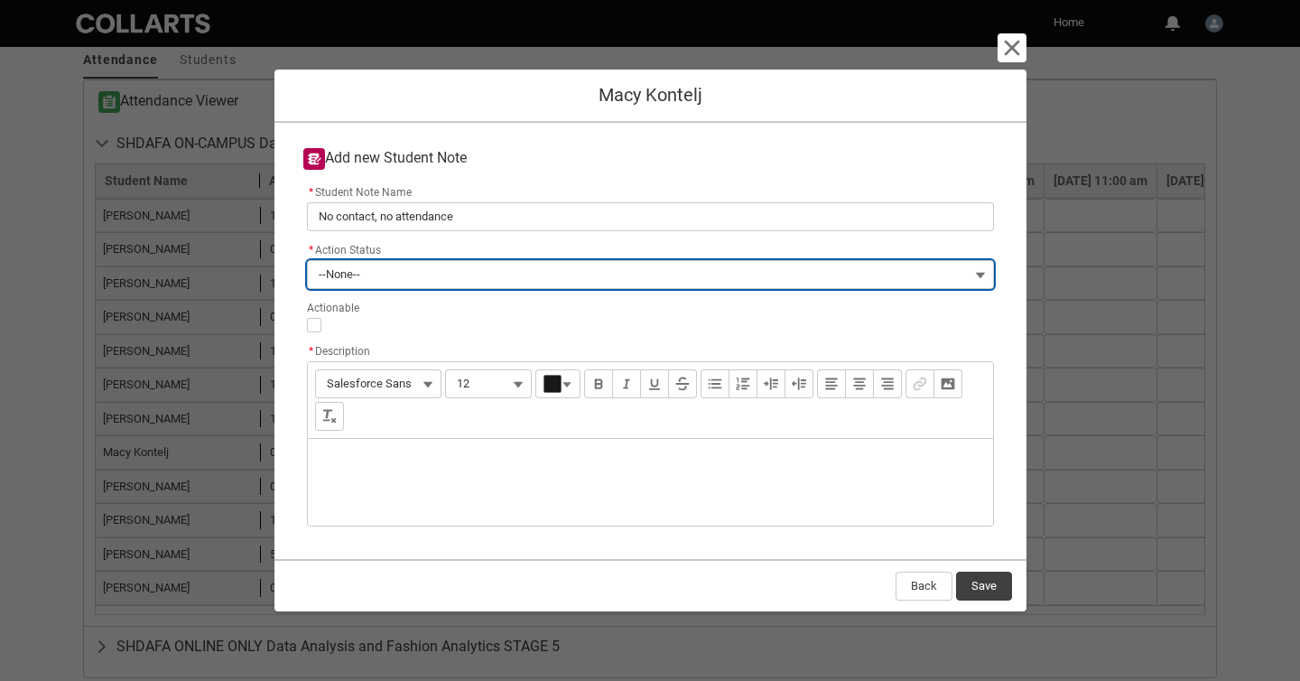
click at [670, 275] on button "--None--" at bounding box center [650, 274] width 687 height 29
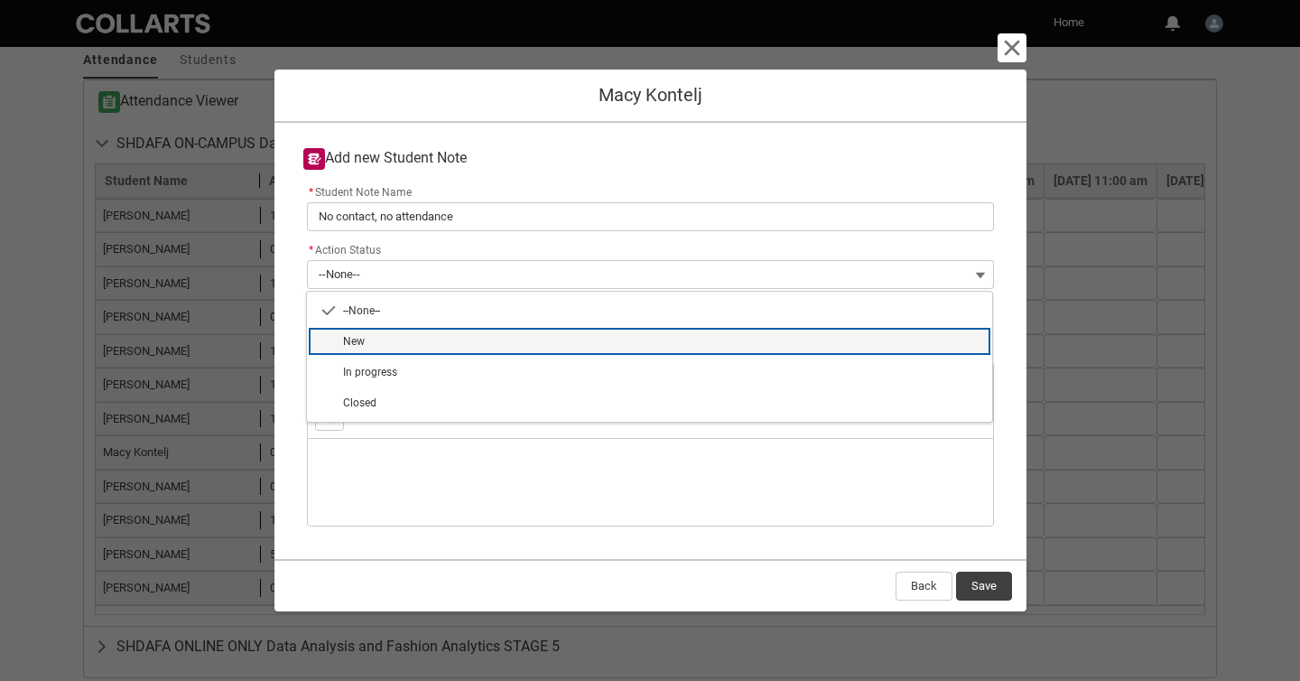
click at [660, 331] on lightning-base-combobox-item "New" at bounding box center [649, 341] width 685 height 31
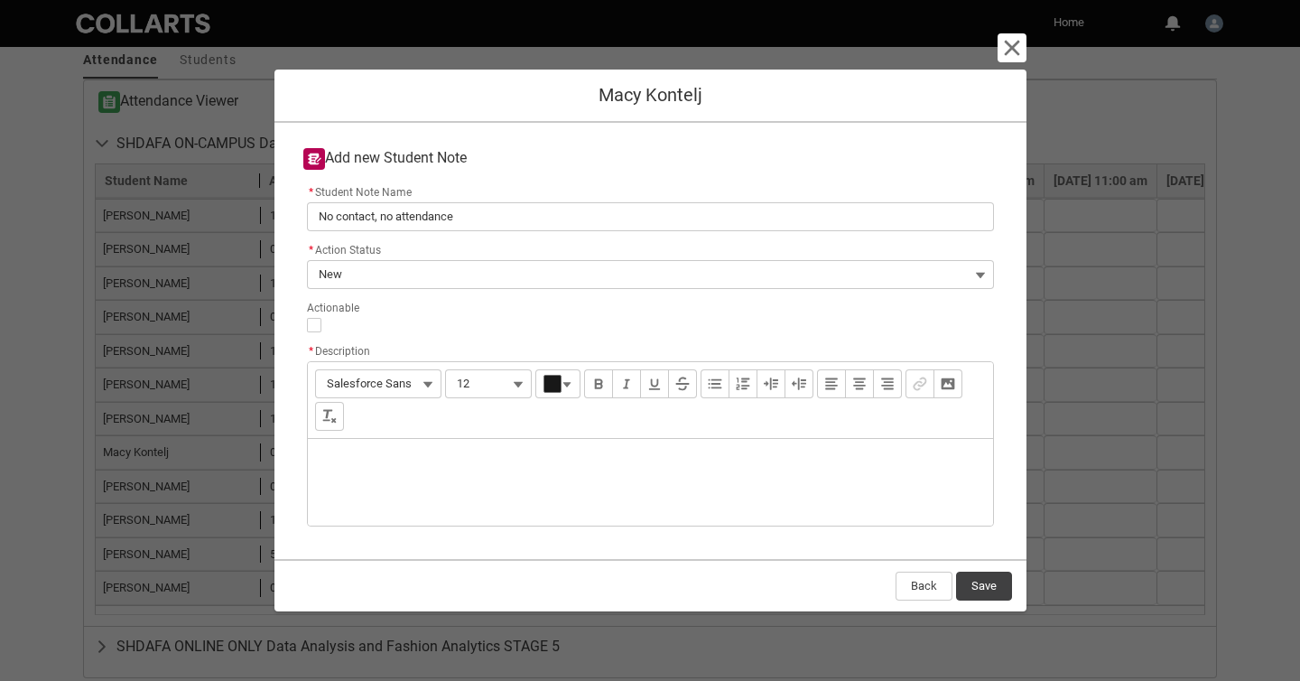
click at [610, 464] on div "Description" at bounding box center [650, 482] width 685 height 87
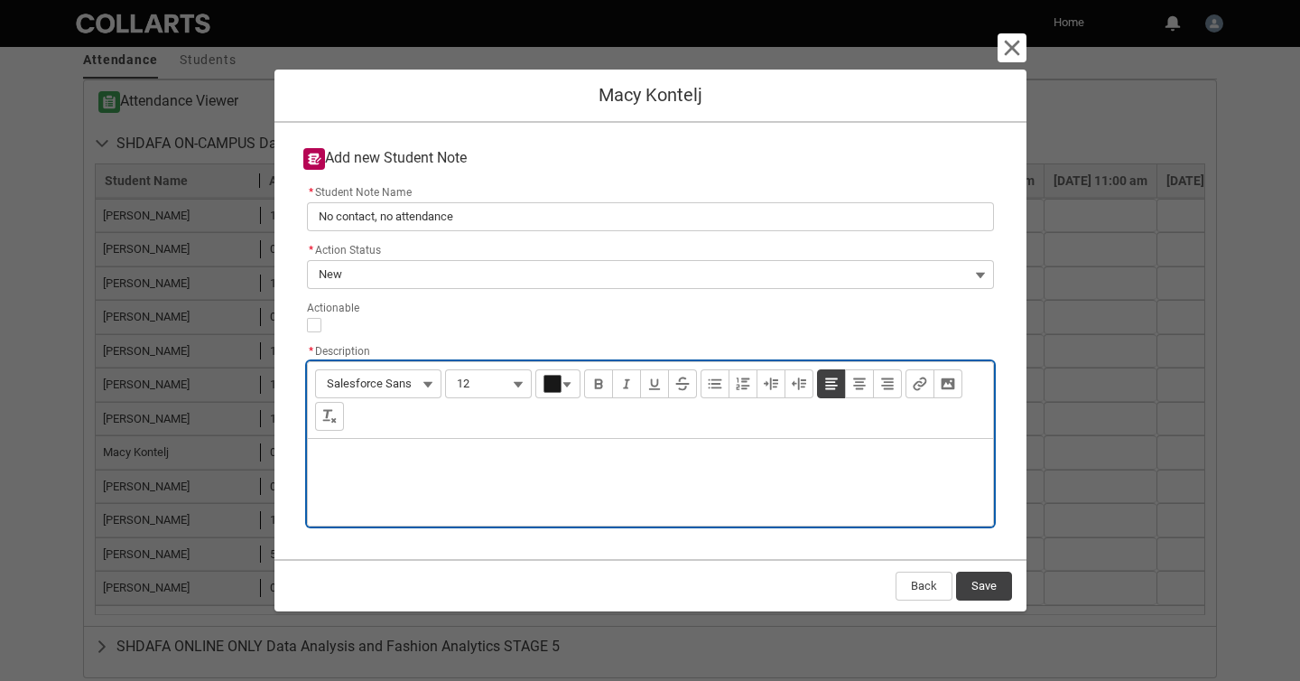
paste div "Description"
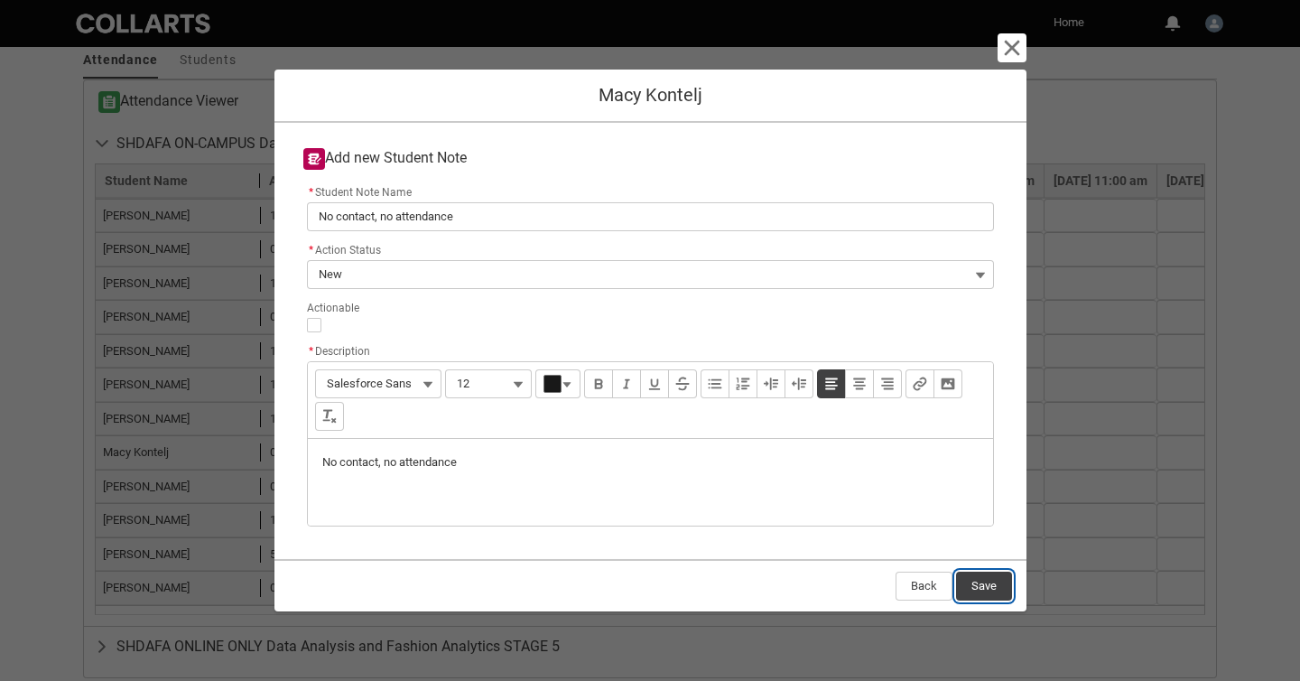
click at [979, 583] on button "Save" at bounding box center [984, 586] width 56 height 29
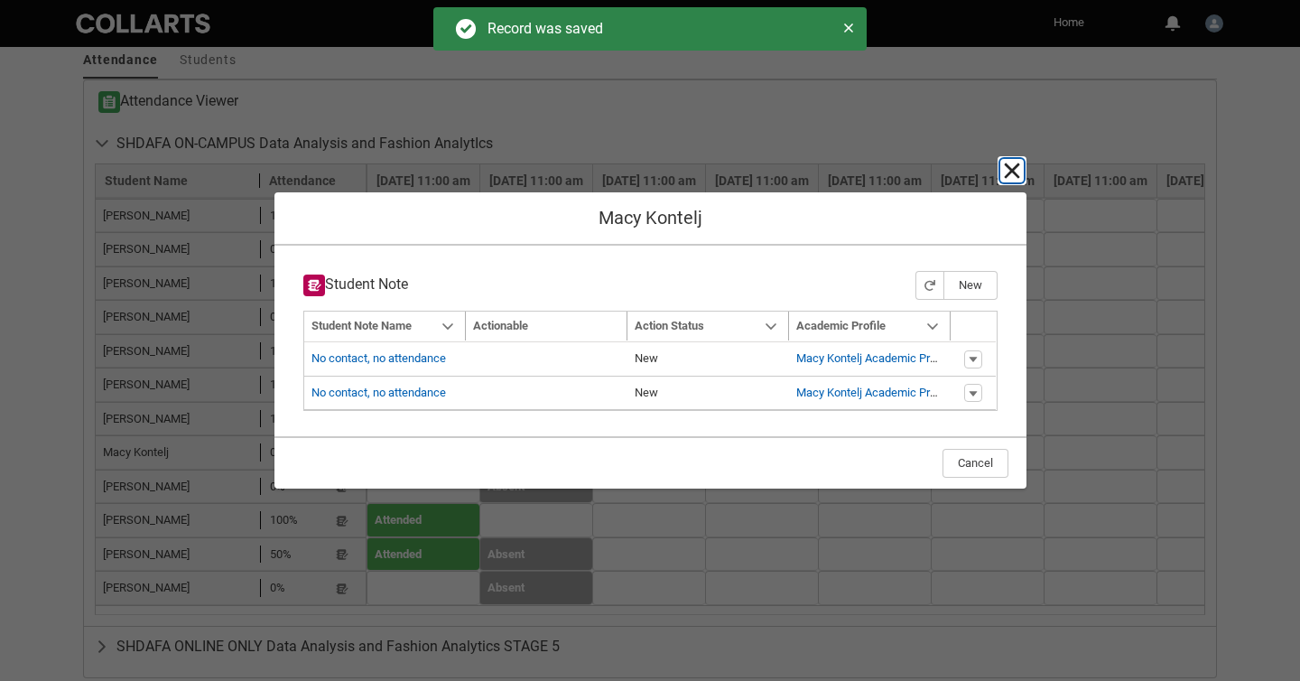
click at [1004, 171] on lightning-primitive-icon "button" at bounding box center [1012, 171] width 22 height 22
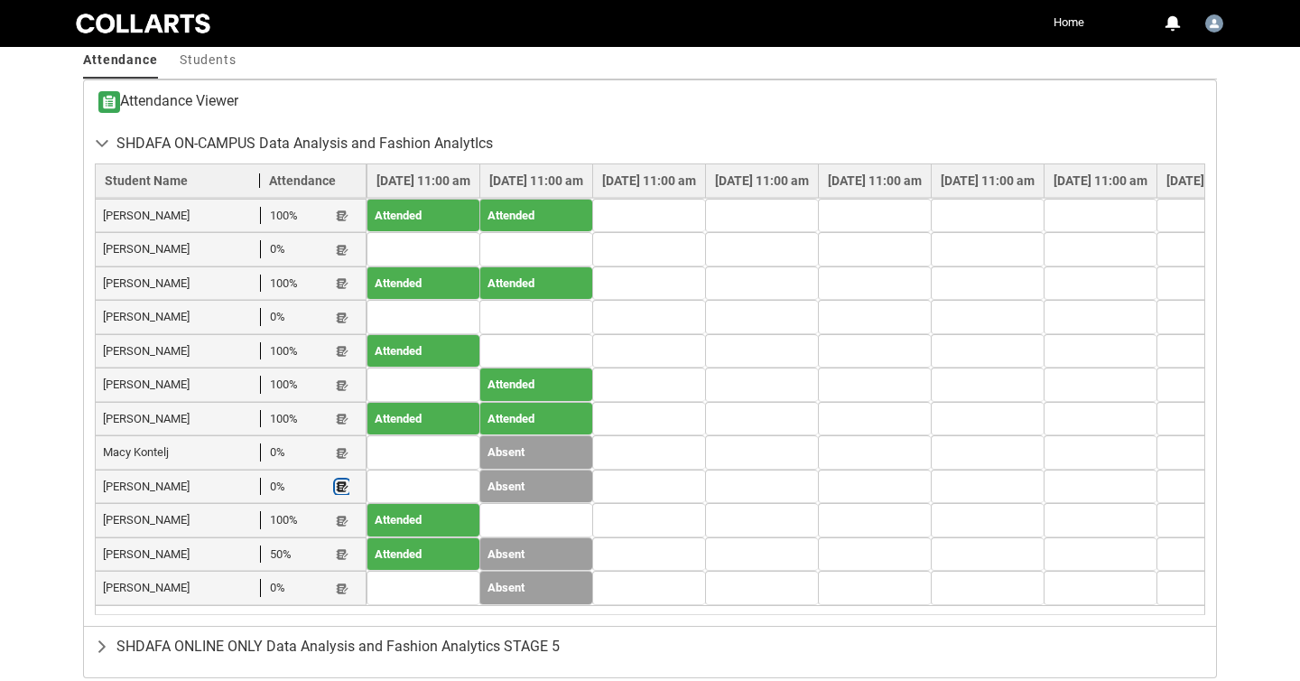
click at [342, 480] on lightning-primitive-icon "button" at bounding box center [342, 487] width 13 height 14
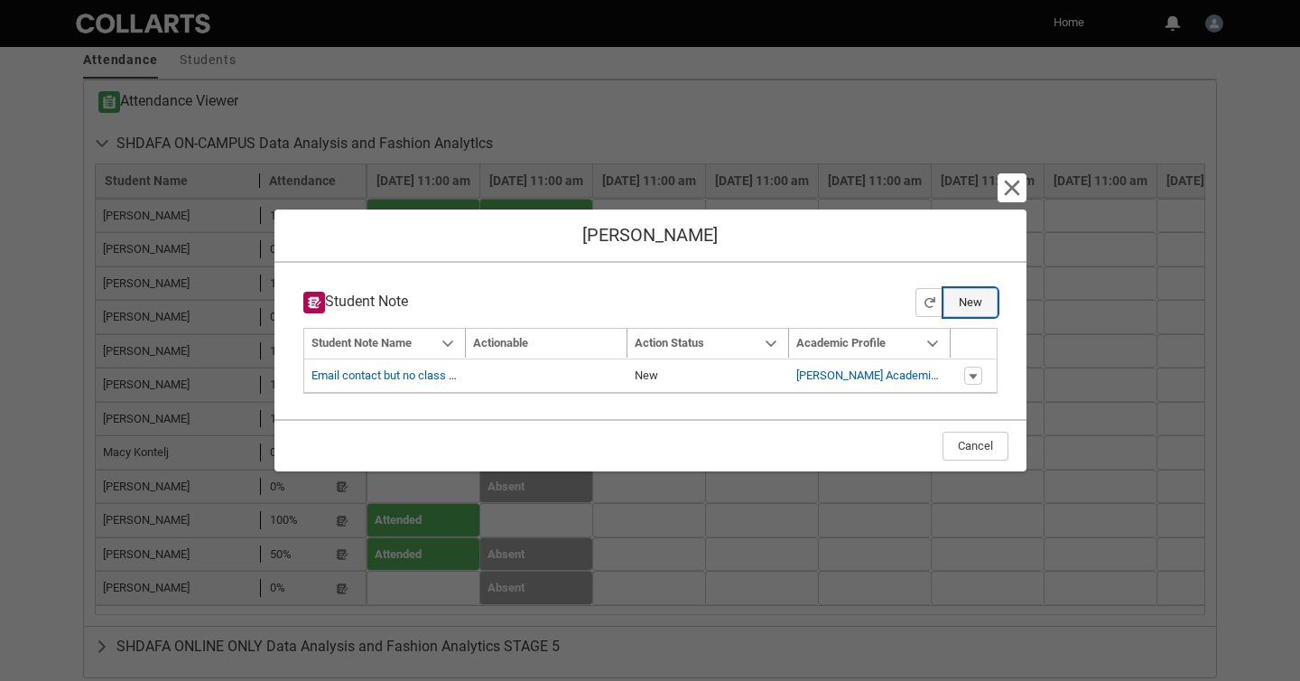
click at [965, 301] on button "New" at bounding box center [971, 302] width 54 height 29
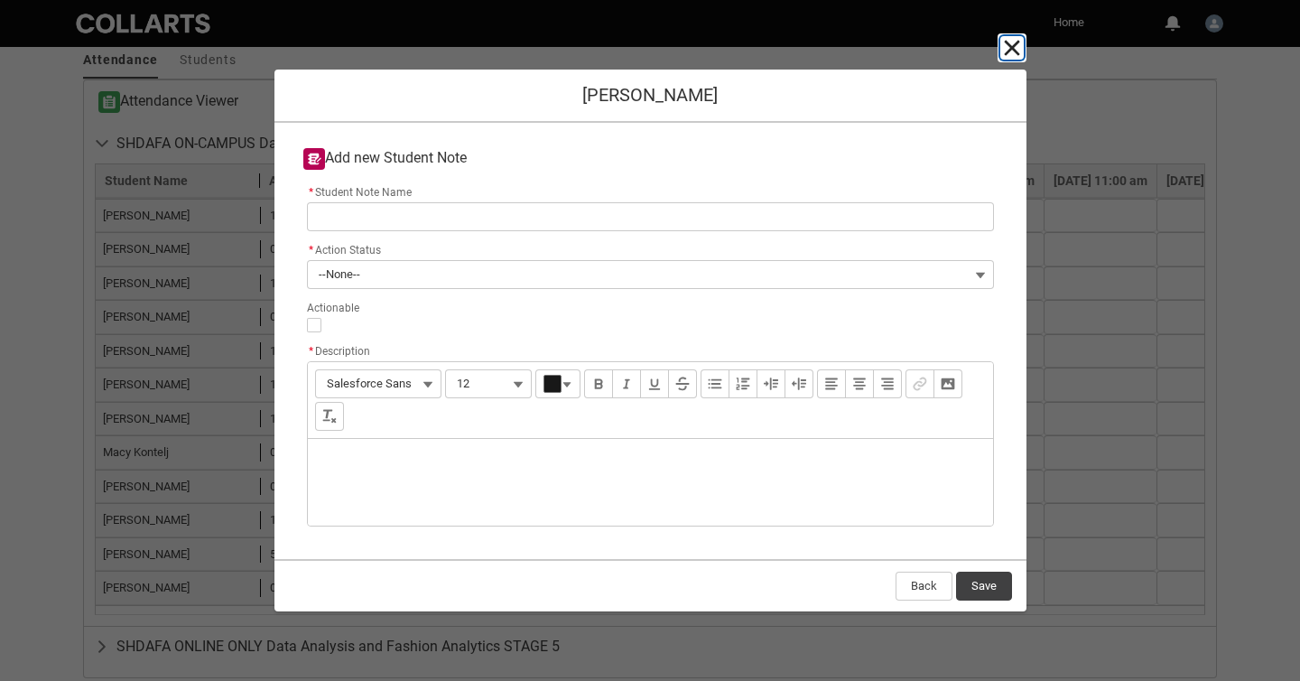
click at [1006, 47] on lightning-primitive-icon "button" at bounding box center [1012, 48] width 22 height 22
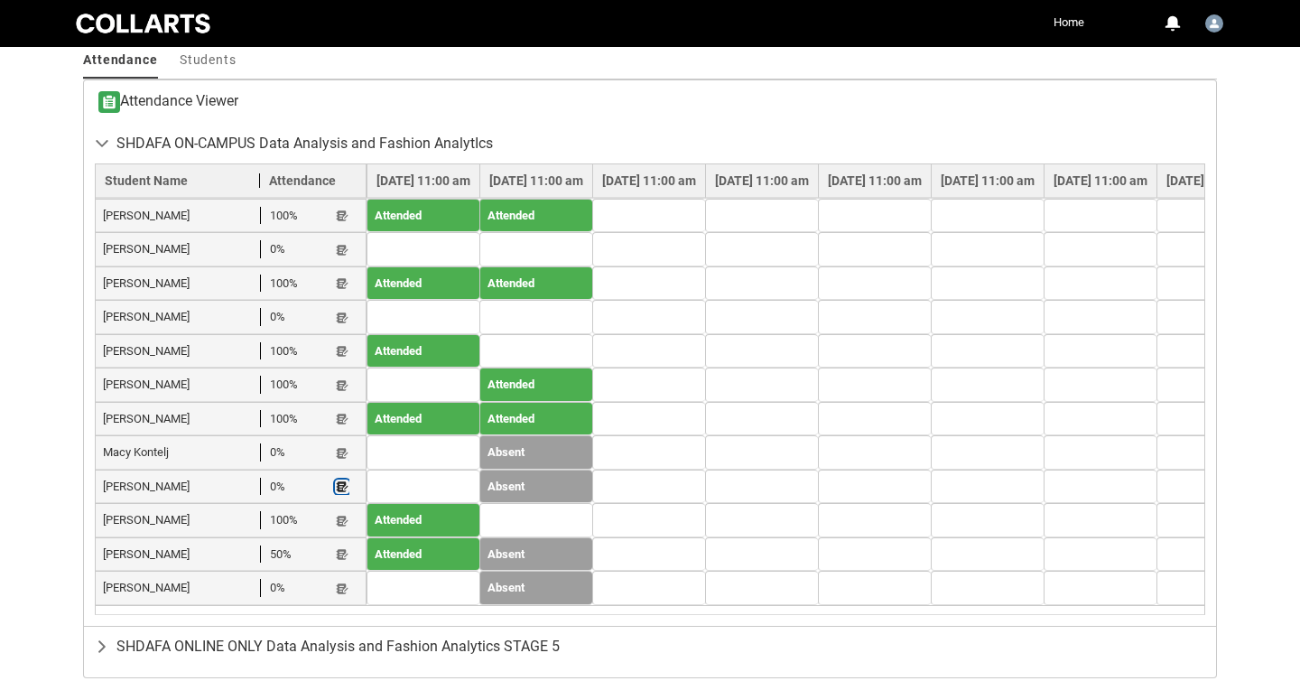
click at [341, 480] on lightning-primitive-icon "button" at bounding box center [342, 487] width 13 height 14
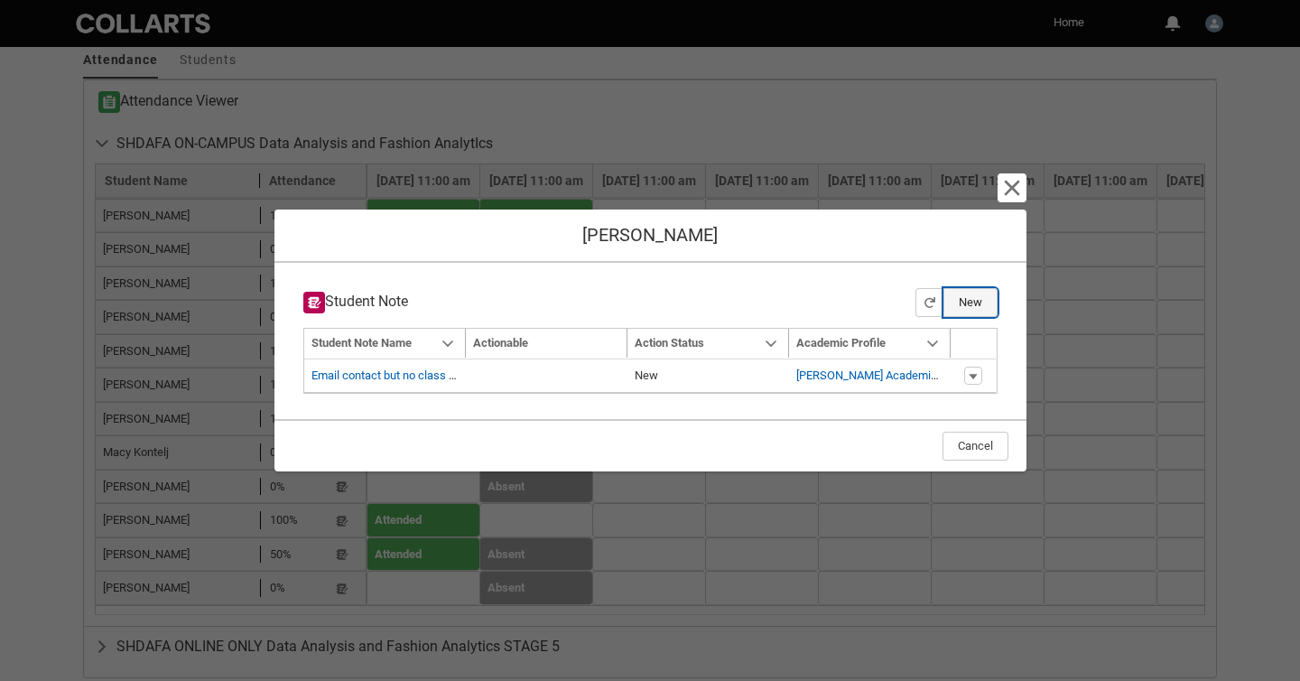
click at [963, 299] on button "New" at bounding box center [971, 302] width 54 height 29
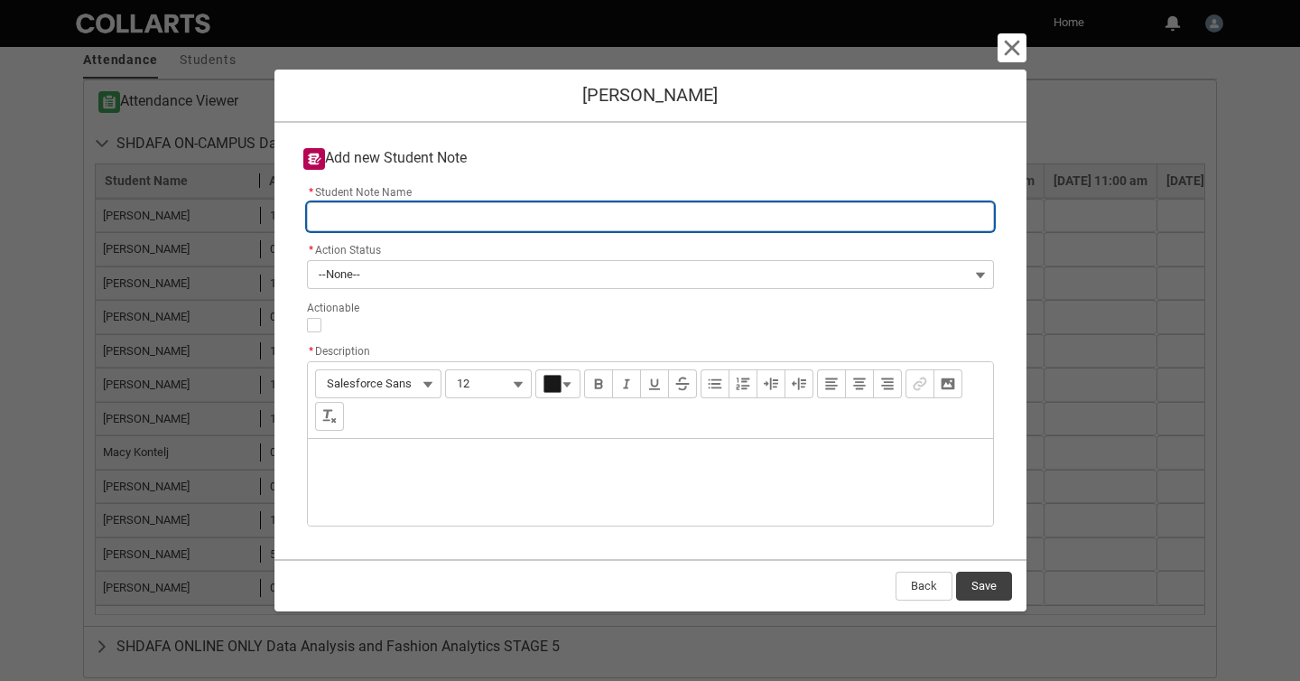
click at [749, 215] on input "* Student Note Name" at bounding box center [650, 216] width 687 height 29
paste input "No contact, no attendance"
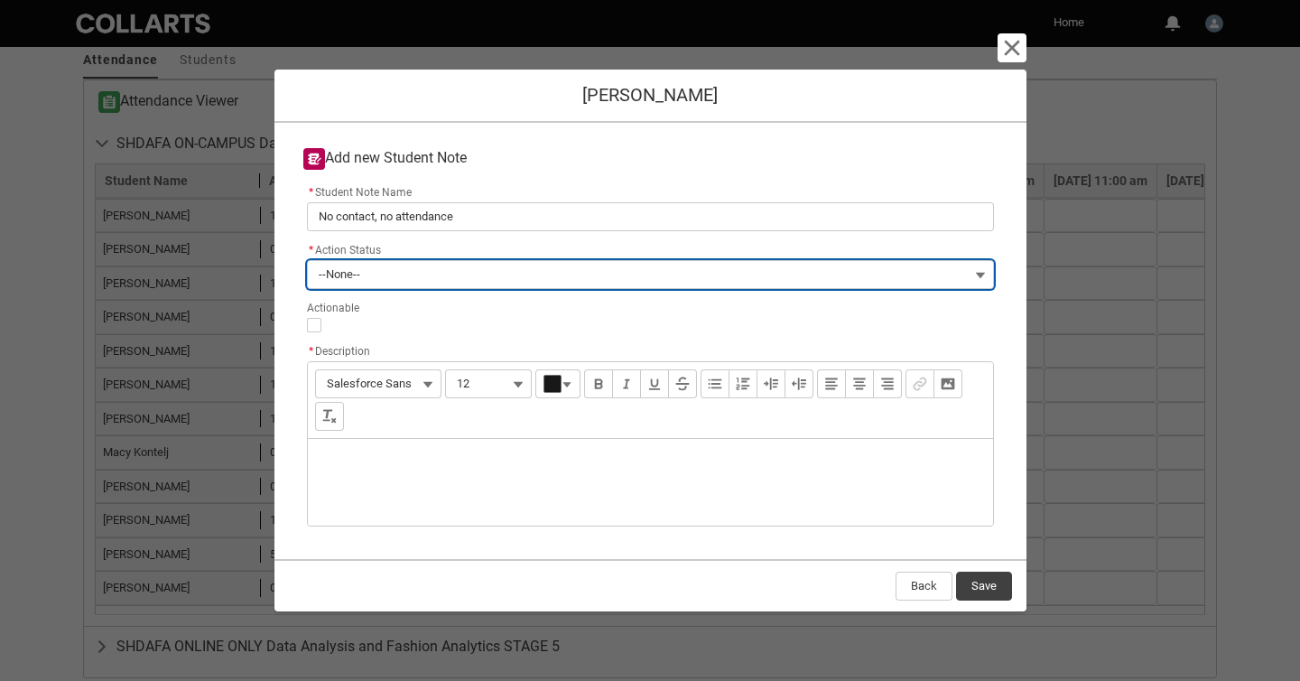
click at [734, 277] on button "--None--" at bounding box center [650, 274] width 687 height 29
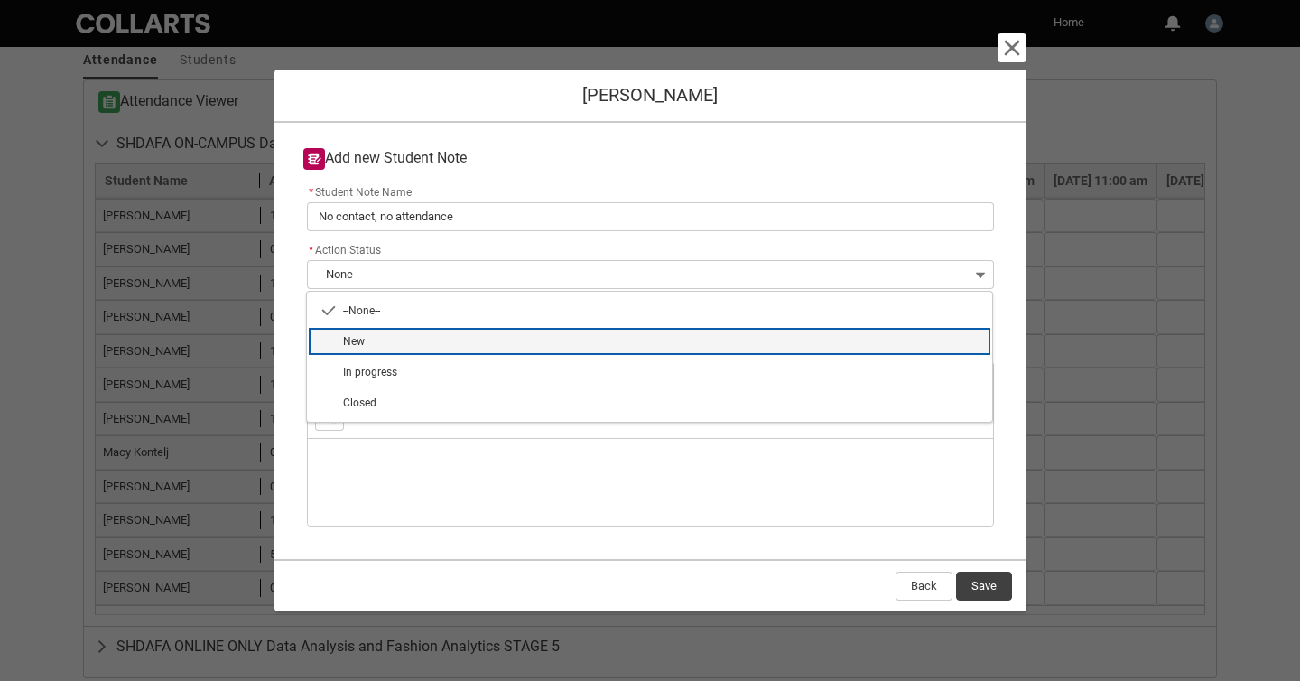
click at [708, 337] on span "New" at bounding box center [662, 341] width 638 height 16
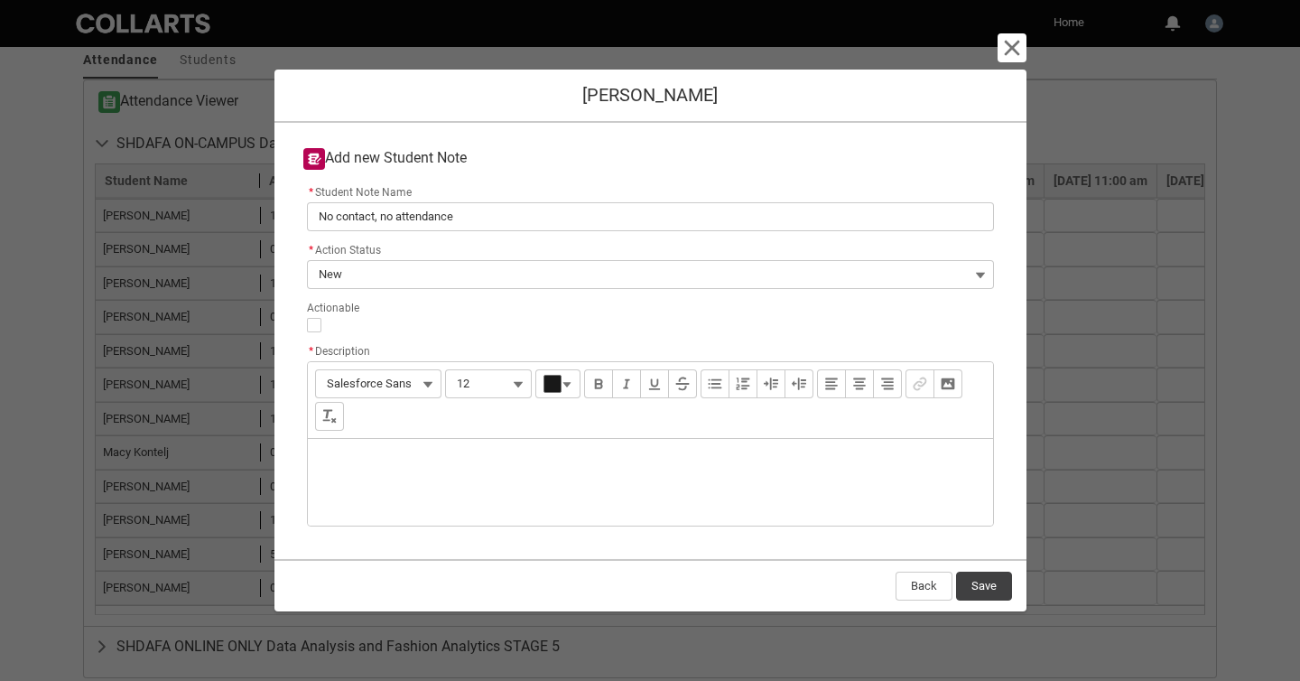
click at [609, 468] on div "Description" at bounding box center [650, 482] width 685 height 87
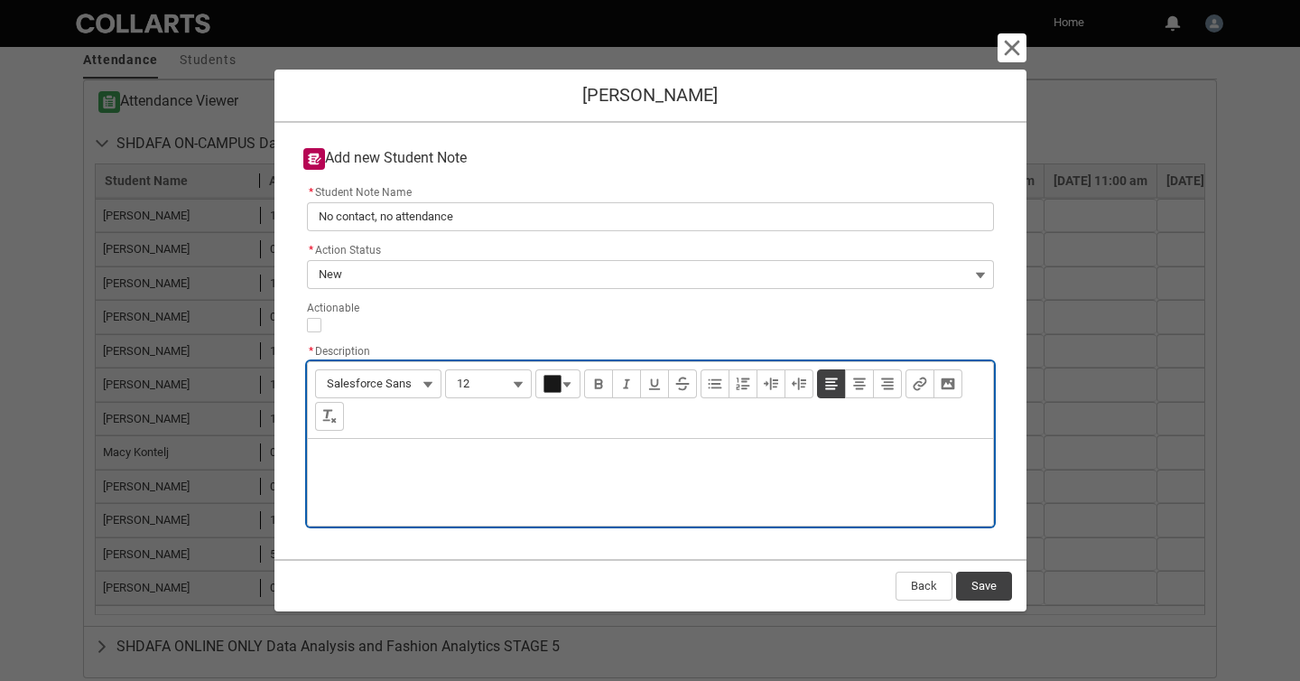
paste div "Description"
click at [971, 584] on button "Save" at bounding box center [984, 586] width 56 height 29
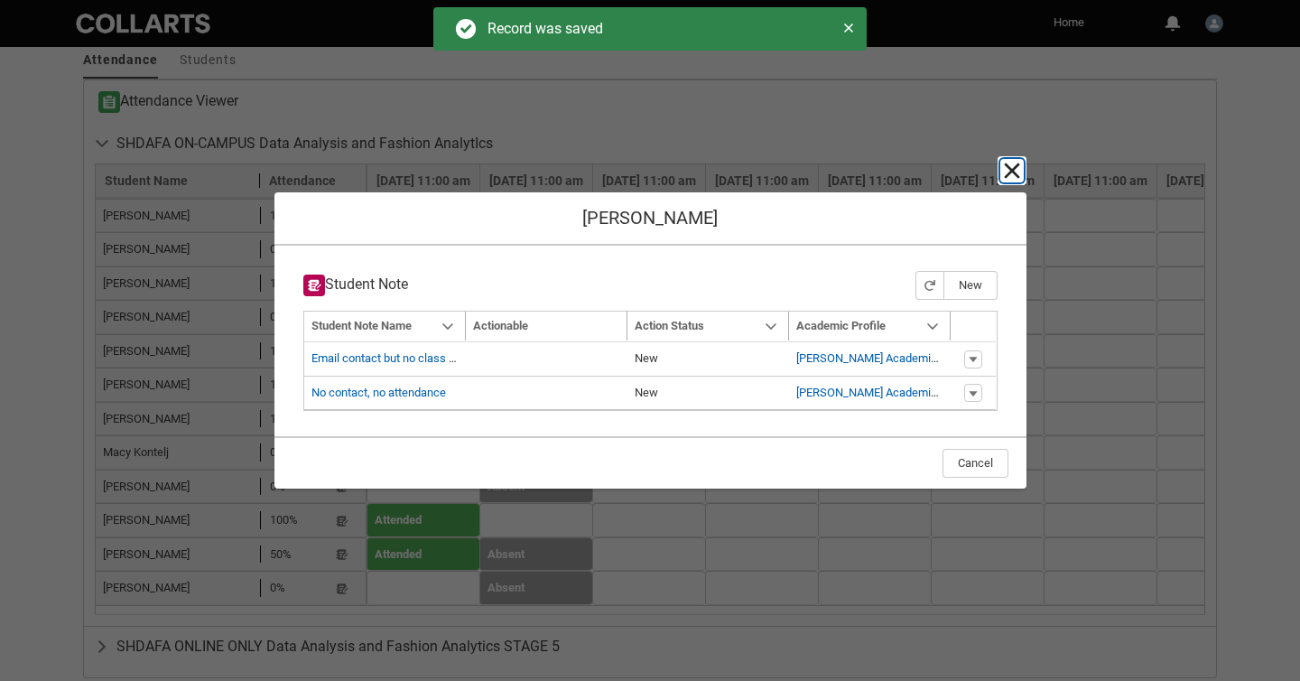
click at [1001, 172] on lightning-primitive-icon "button" at bounding box center [1012, 171] width 22 height 22
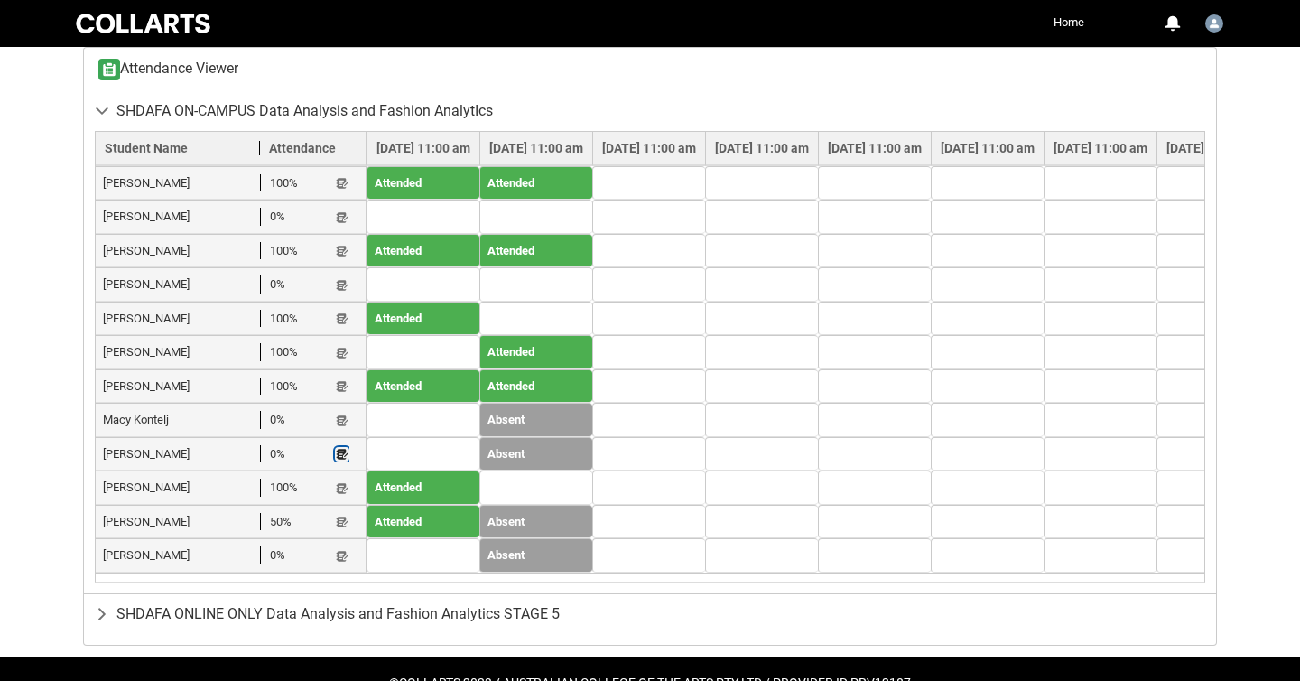
scroll to position [680, 0]
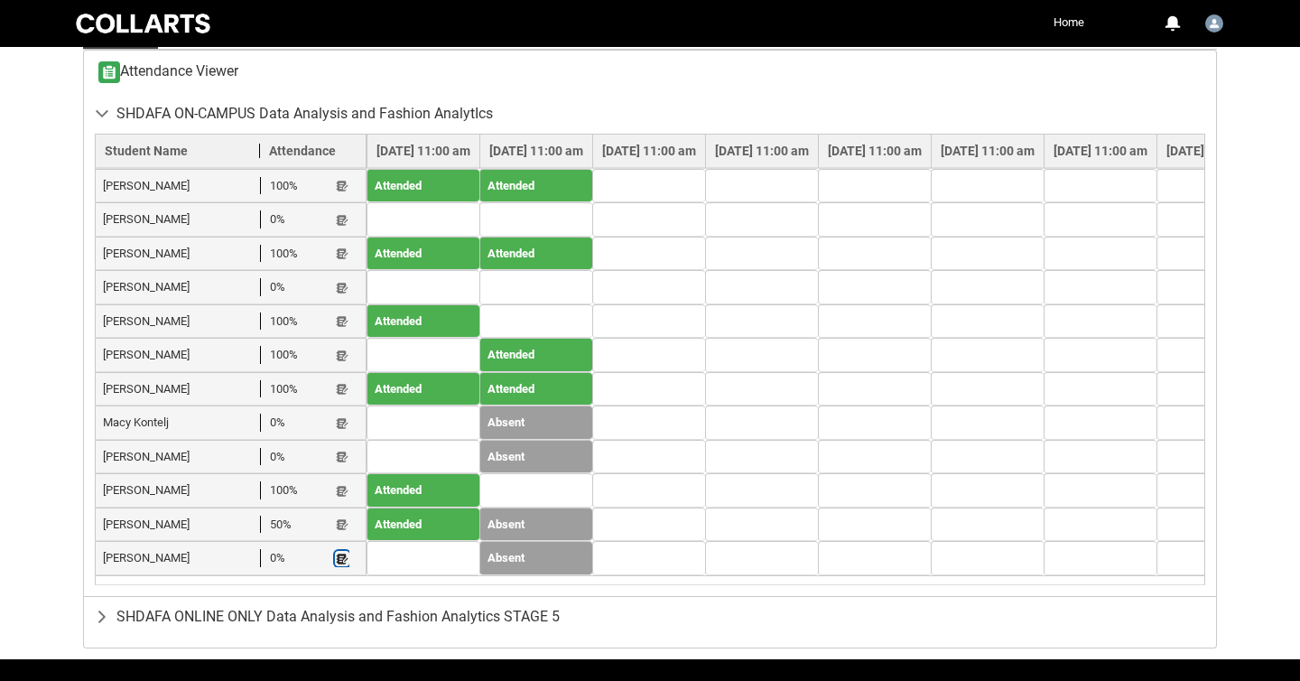
click at [340, 552] on lightning-primitive-icon "button" at bounding box center [342, 559] width 13 height 14
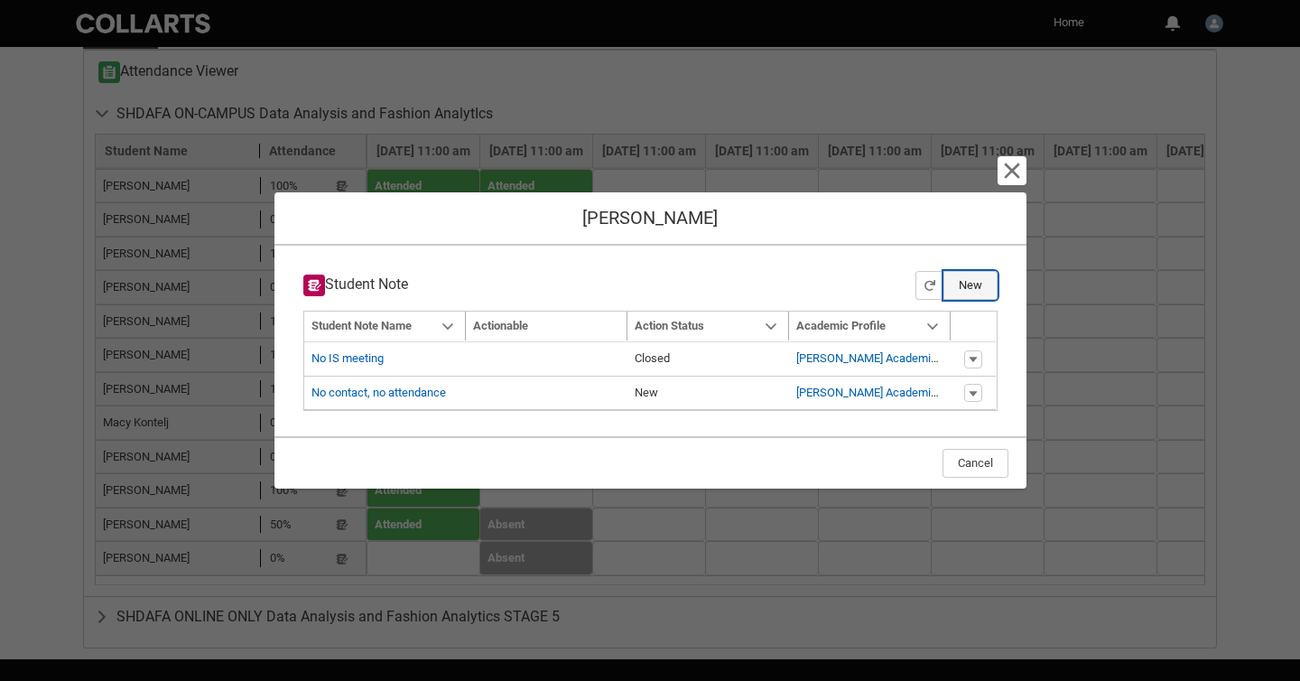
click at [965, 283] on button "New" at bounding box center [971, 285] width 54 height 29
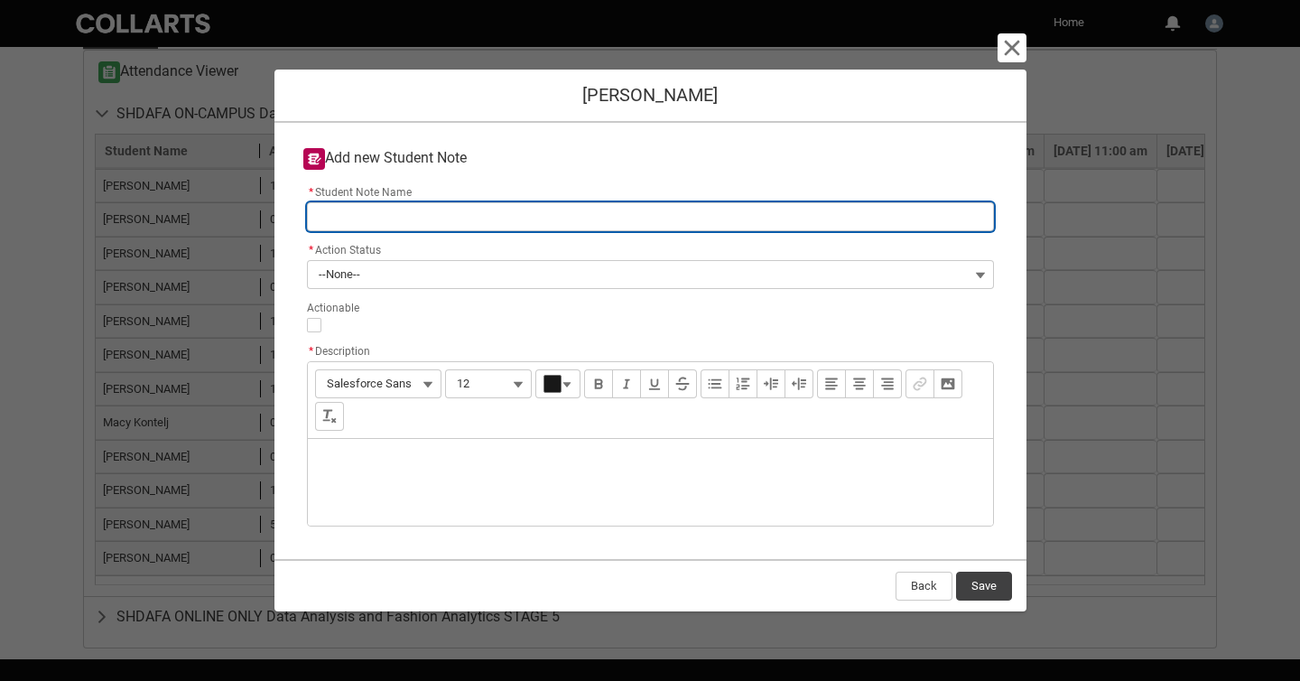
click at [673, 221] on input "* Student Note Name" at bounding box center [650, 216] width 687 height 29
paste input "No contact, no attendance"
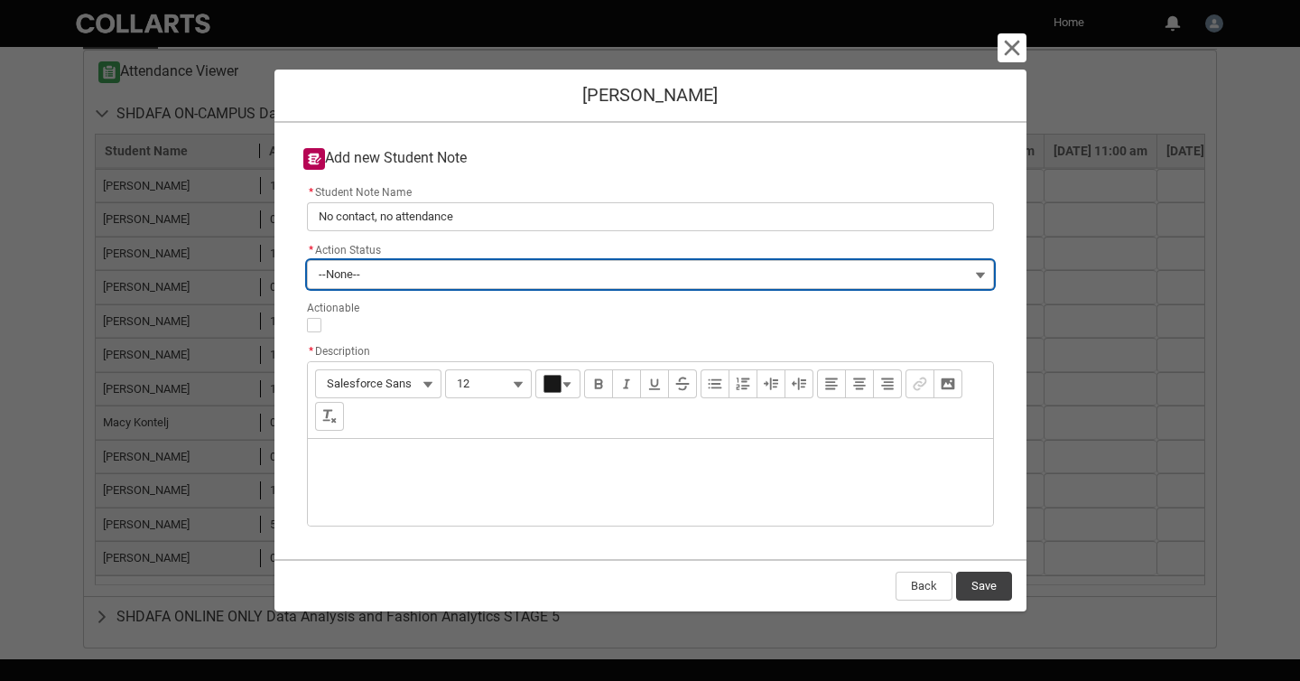
click at [659, 270] on button "--None--" at bounding box center [650, 274] width 687 height 29
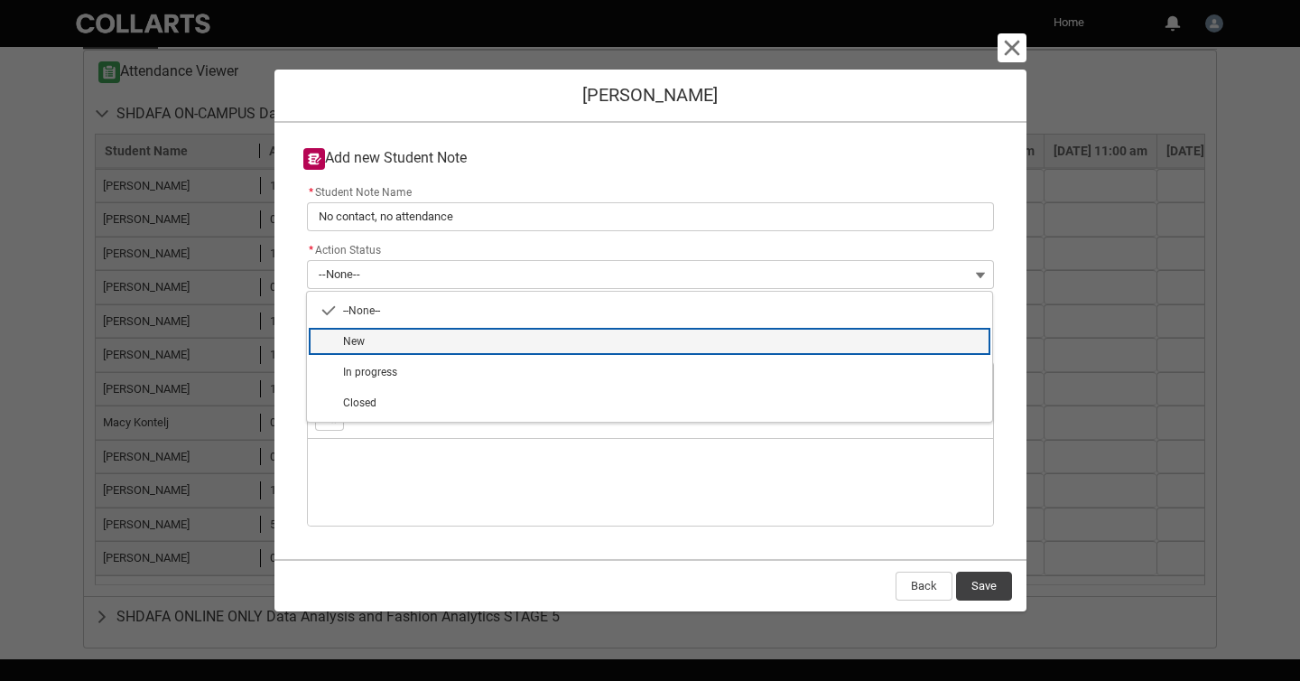
click at [662, 340] on span "New" at bounding box center [662, 341] width 638 height 16
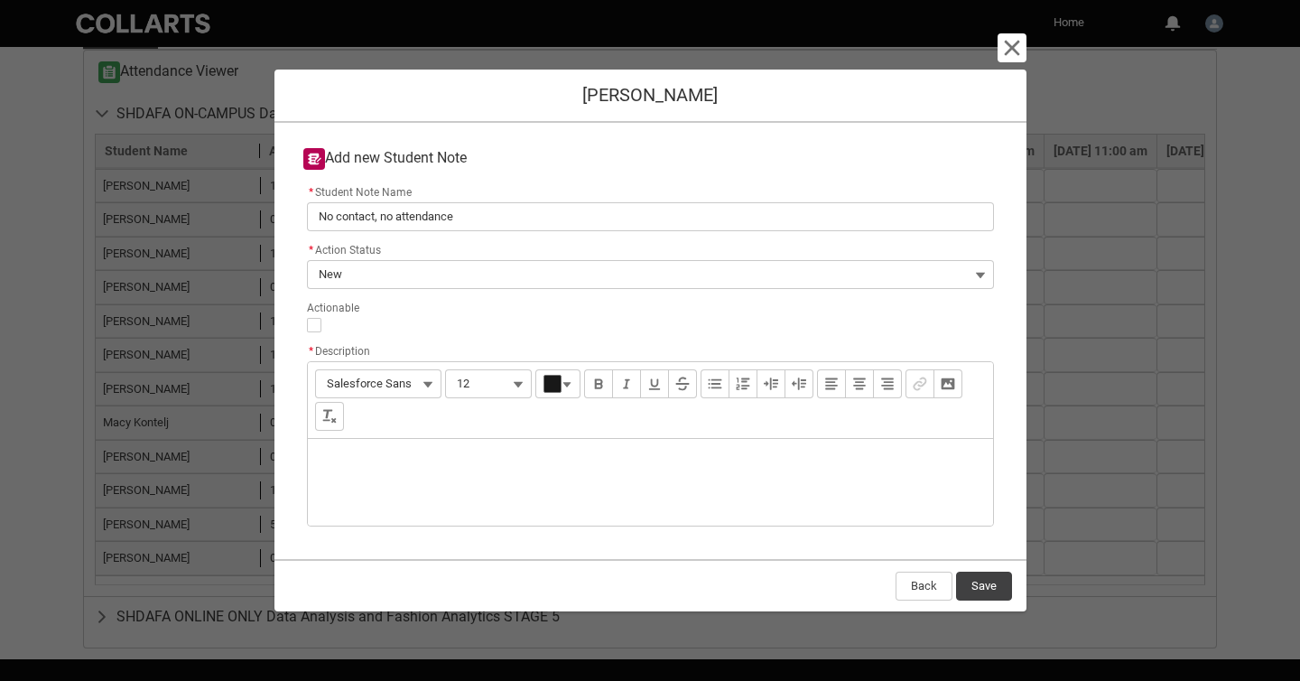
click at [650, 458] on div "Description" at bounding box center [650, 482] width 685 height 87
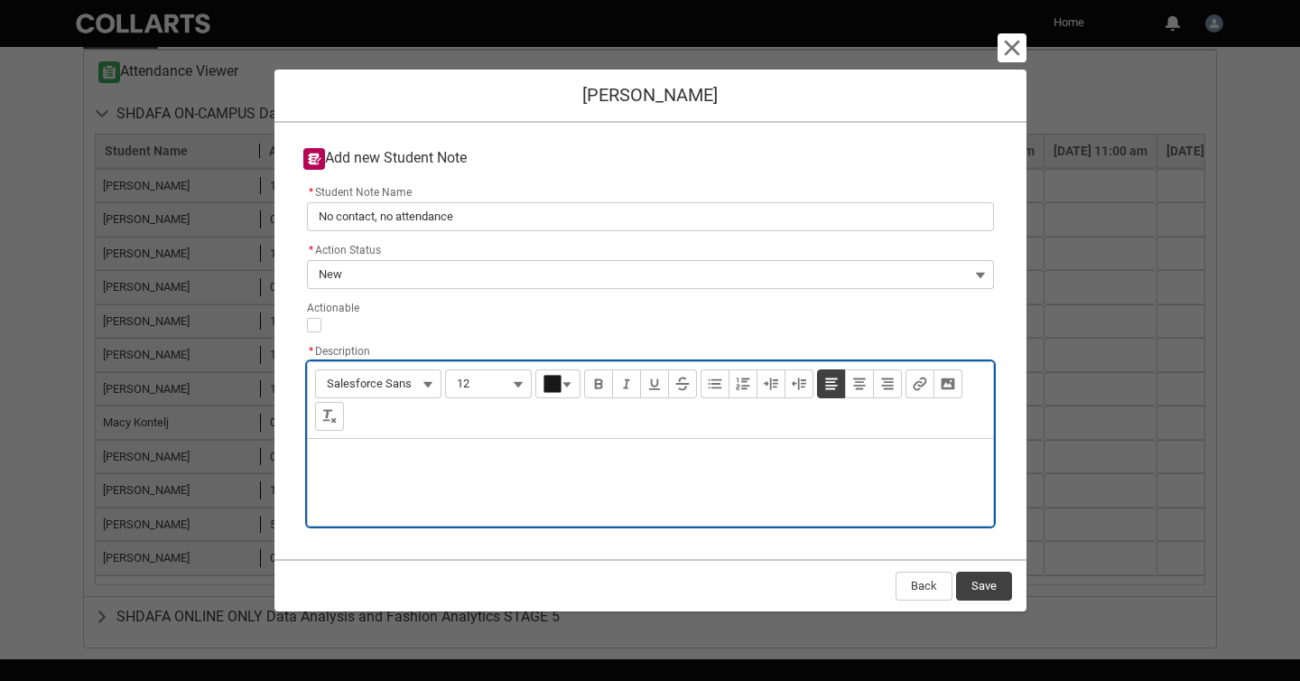
paste div "Description"
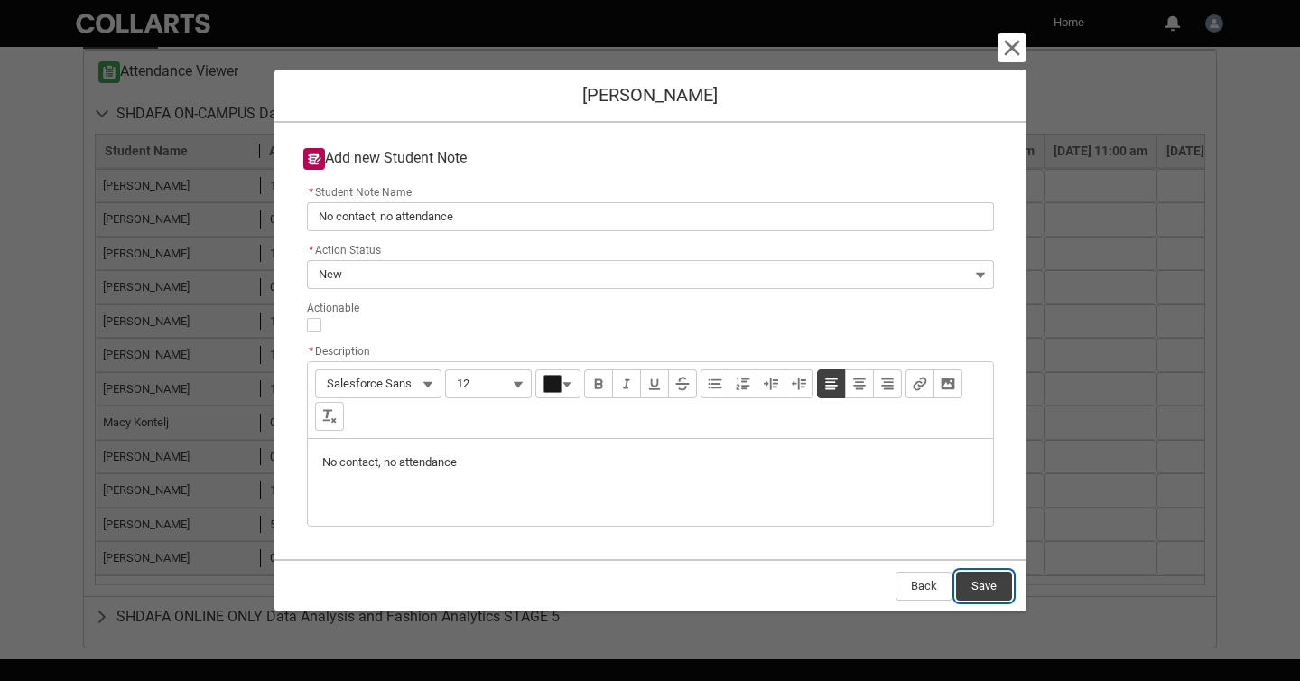
click at [984, 582] on button "Save" at bounding box center [984, 586] width 56 height 29
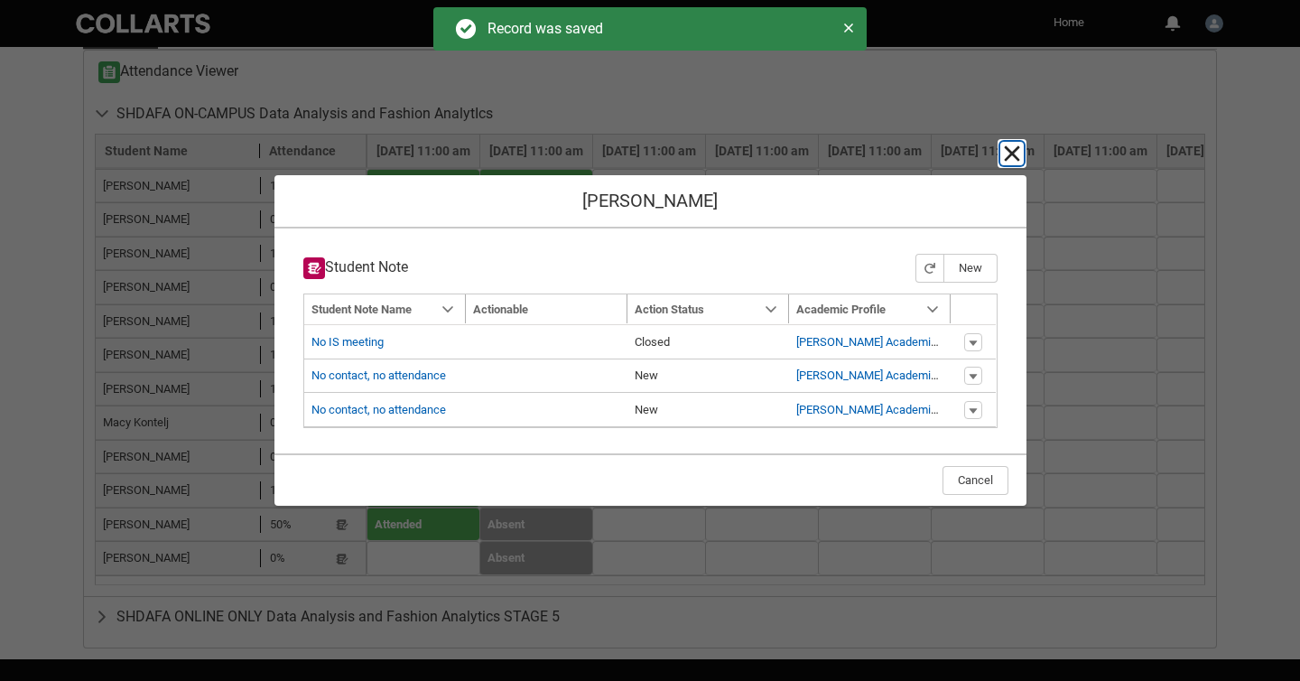
click at [1010, 155] on lightning-primitive-icon "button" at bounding box center [1012, 154] width 22 height 22
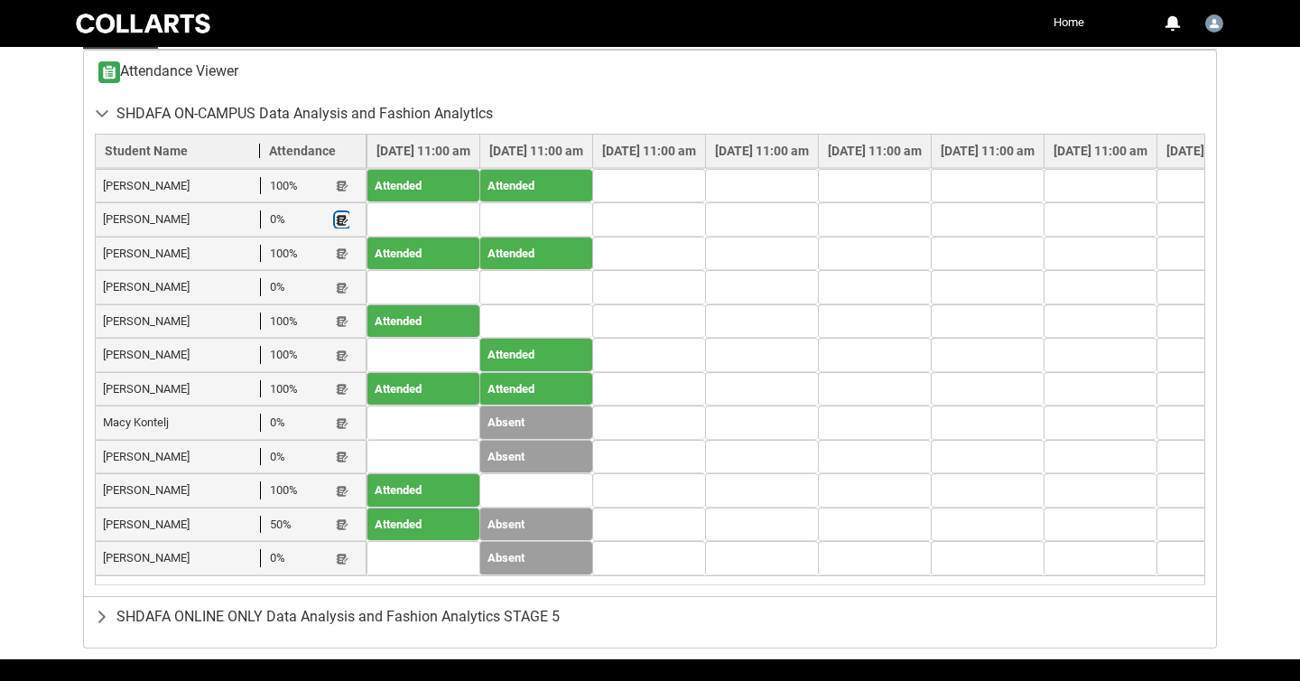
click at [340, 213] on lightning-primitive-icon "button" at bounding box center [342, 220] width 13 height 14
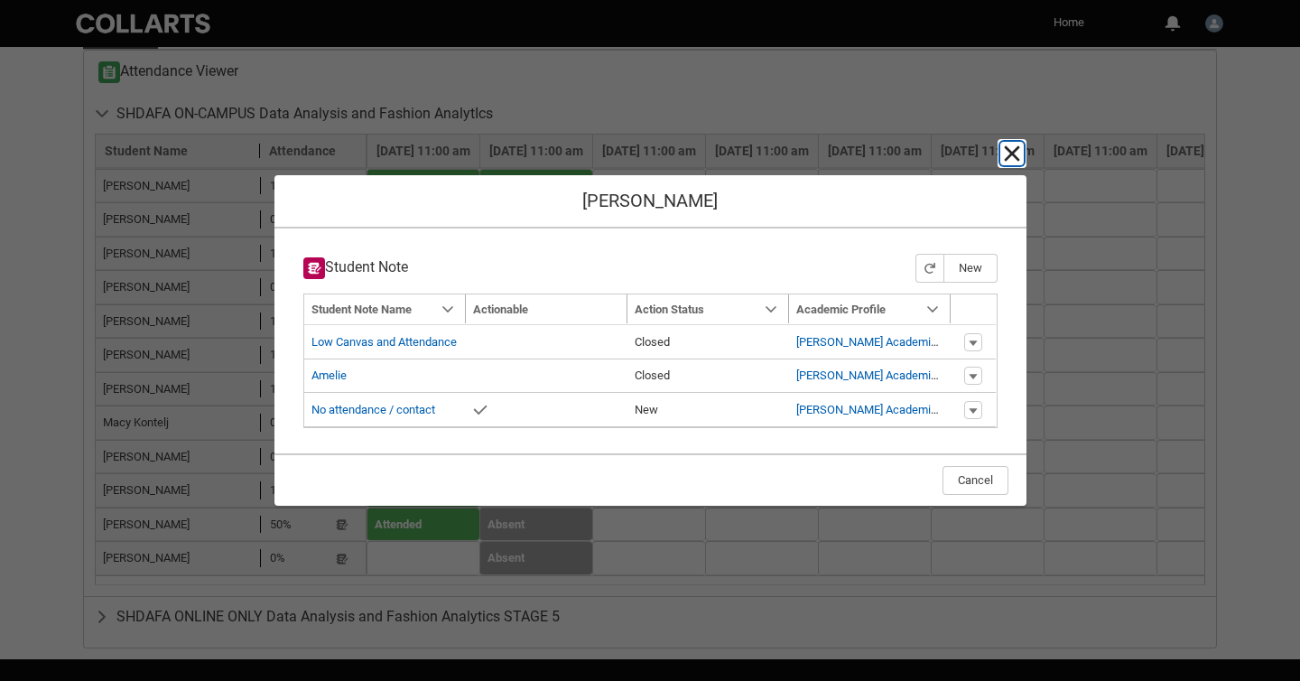
click at [1010, 151] on lightning-primitive-icon "button" at bounding box center [1012, 154] width 22 height 22
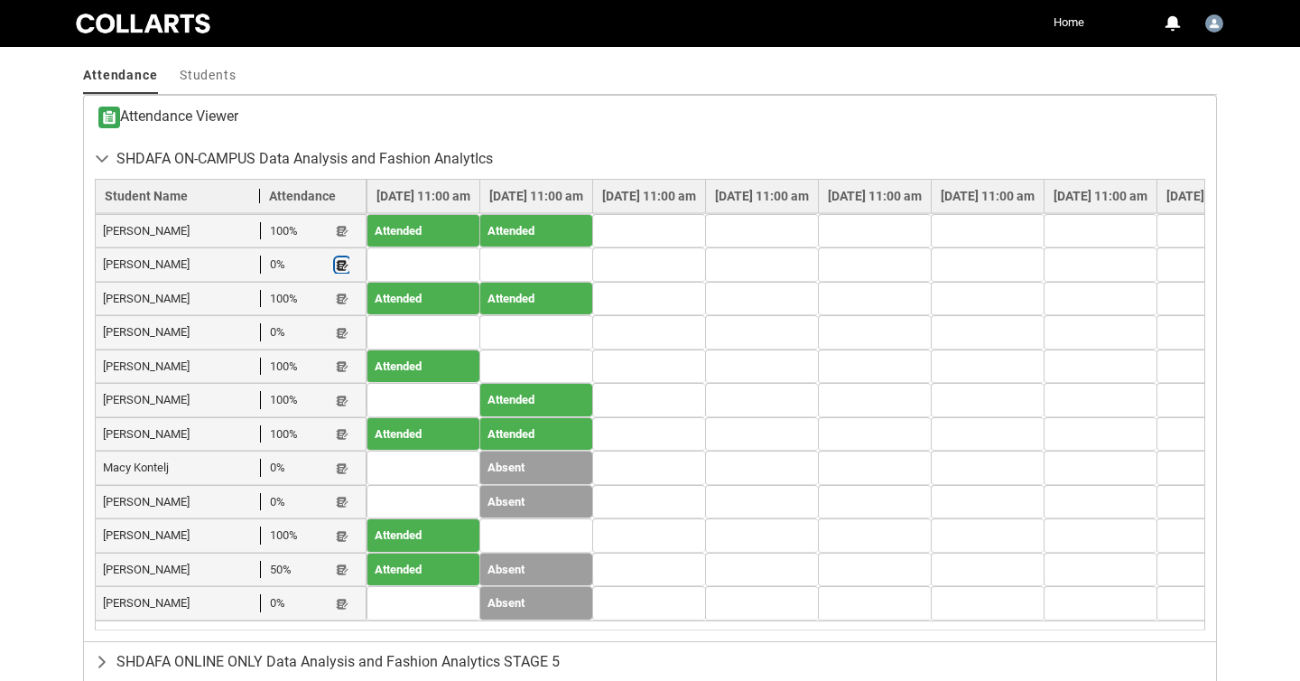
scroll to position [730, 0]
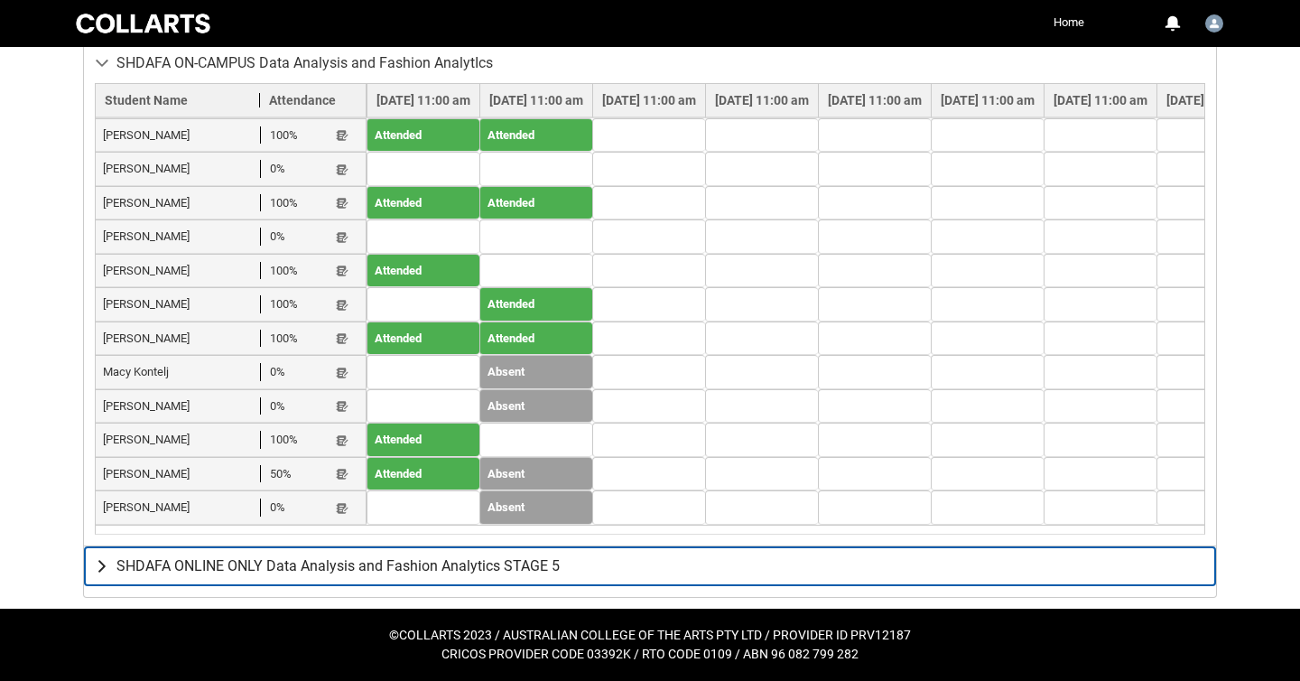
click at [101, 566] on lightning-primitive-icon "button" at bounding box center [106, 566] width 22 height 18
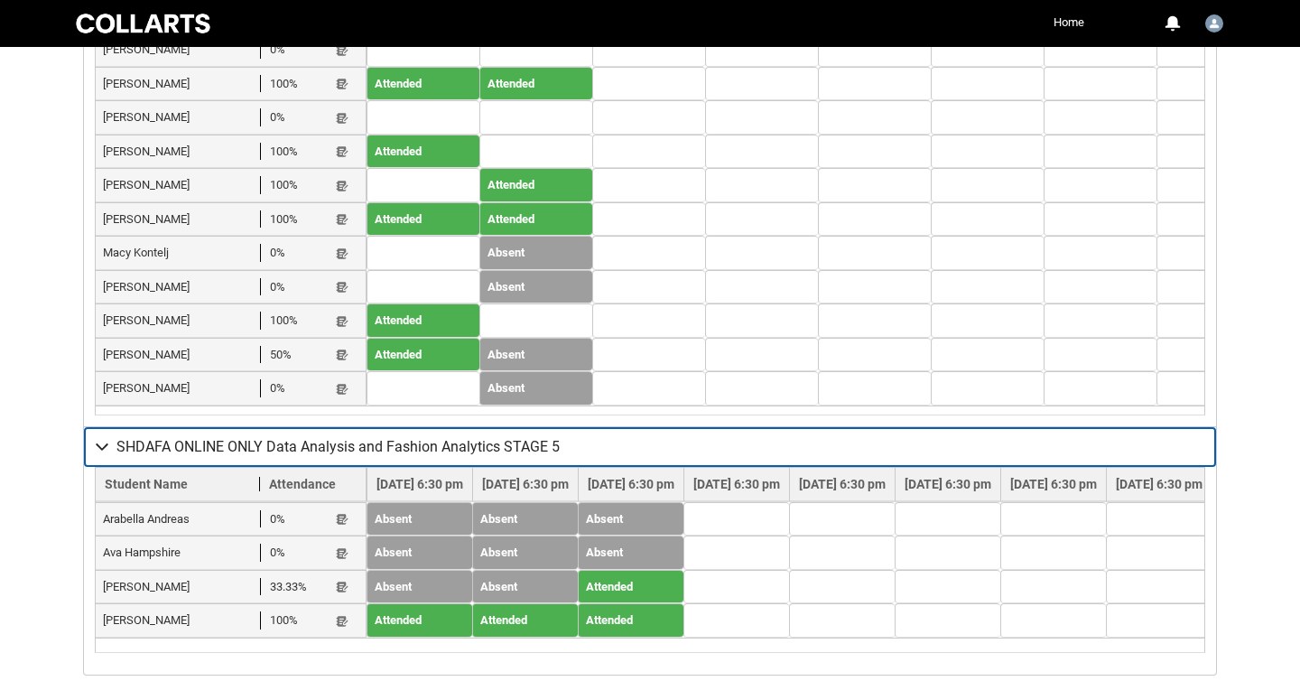
scroll to position [928, 0]
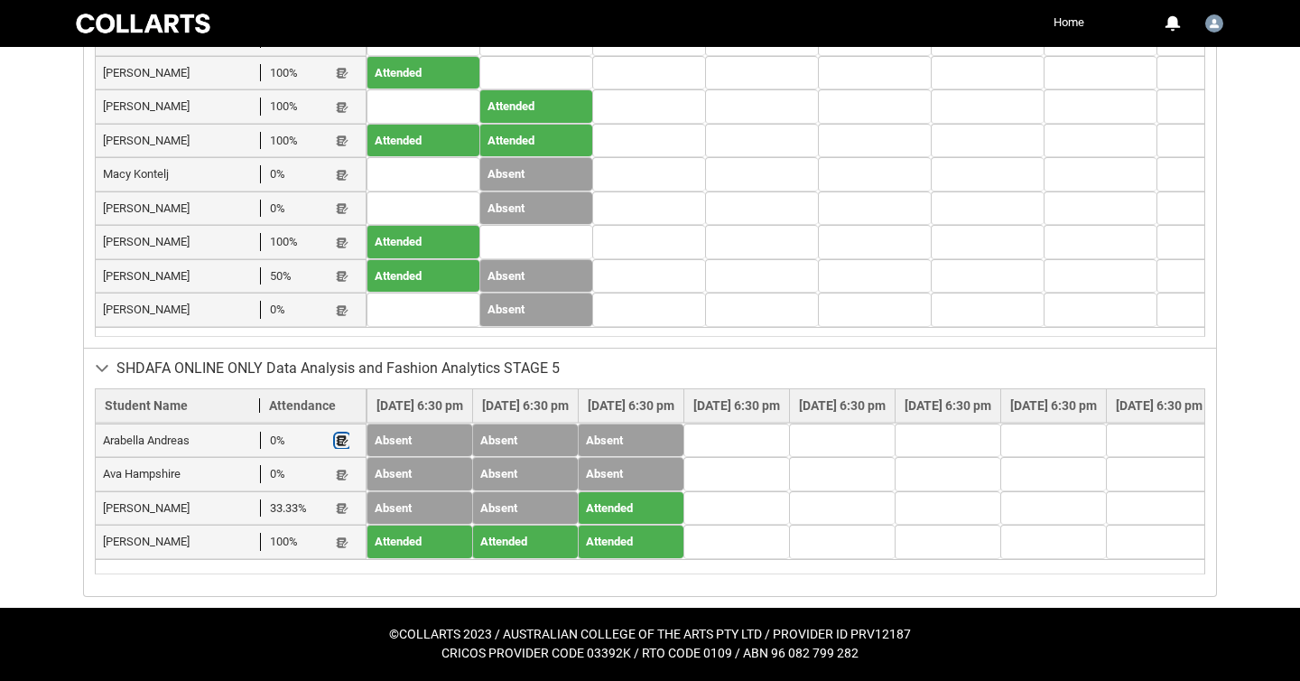
click at [341, 440] on lightning-primitive-icon "button" at bounding box center [342, 441] width 13 height 14
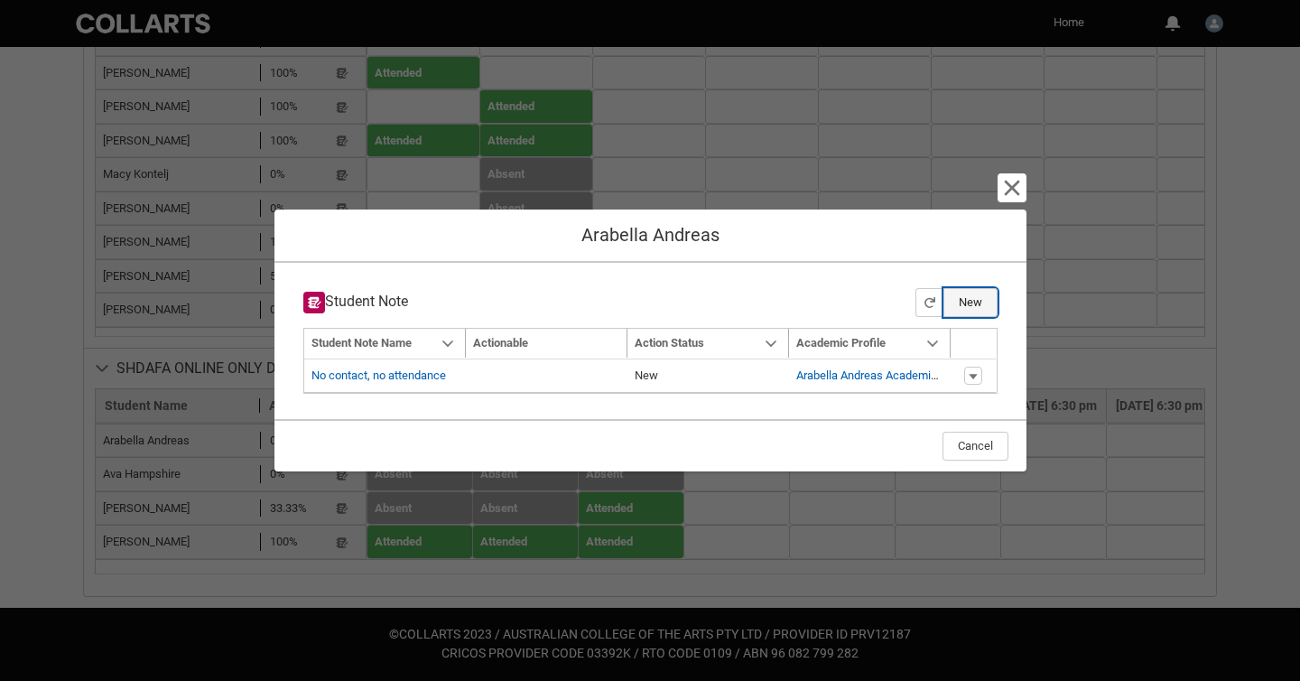
click at [970, 299] on button "New" at bounding box center [971, 302] width 54 height 29
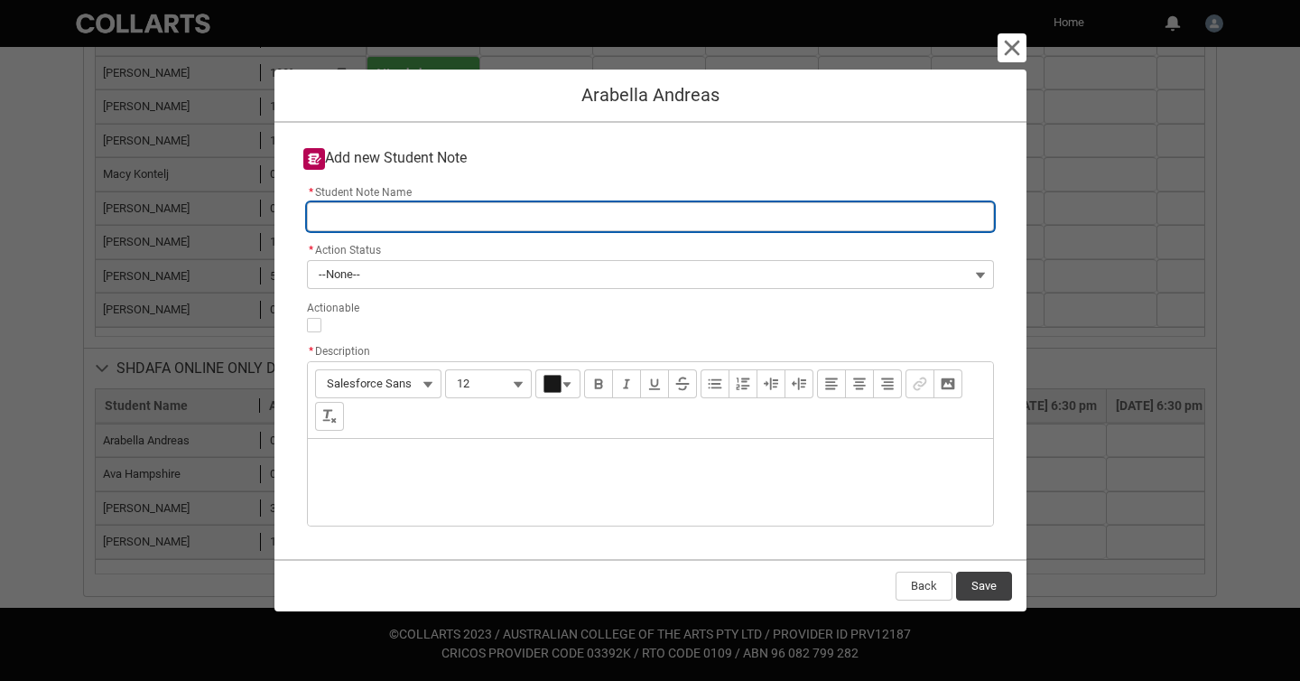
click at [516, 219] on input "* Student Note Name" at bounding box center [650, 216] width 687 height 29
paste input "No contact, no attendance"
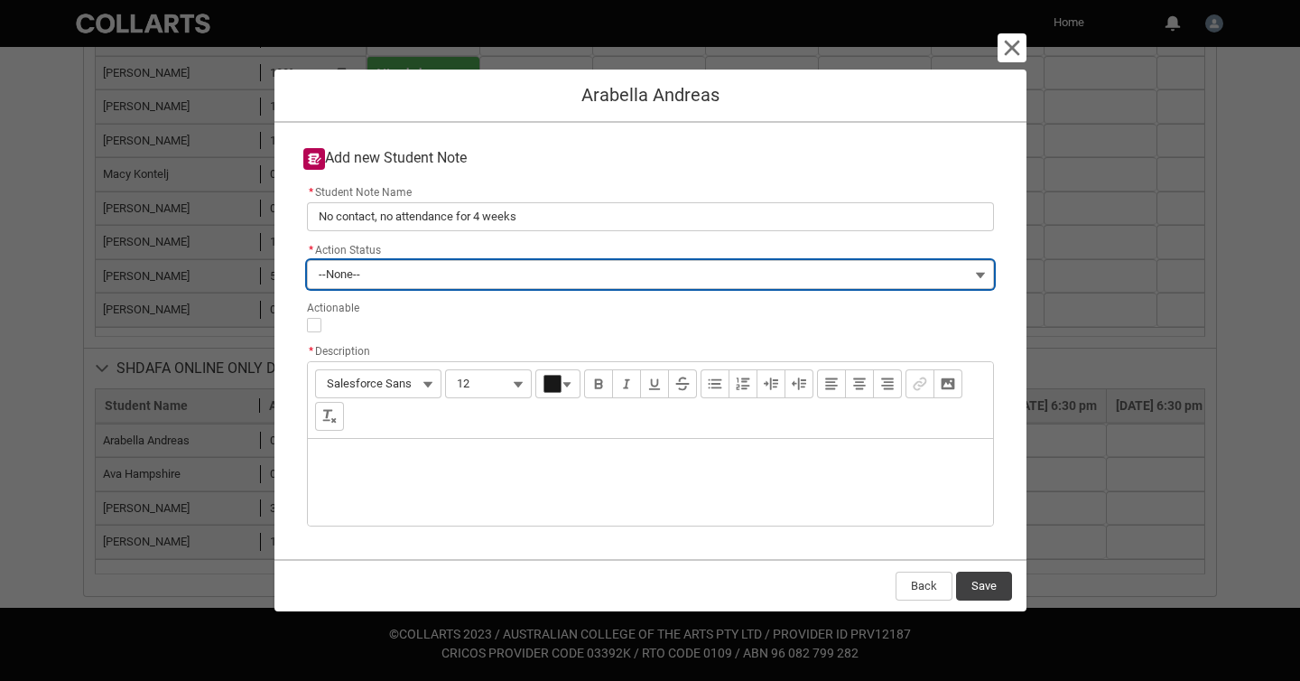
click at [499, 268] on button "--None--" at bounding box center [650, 274] width 687 height 29
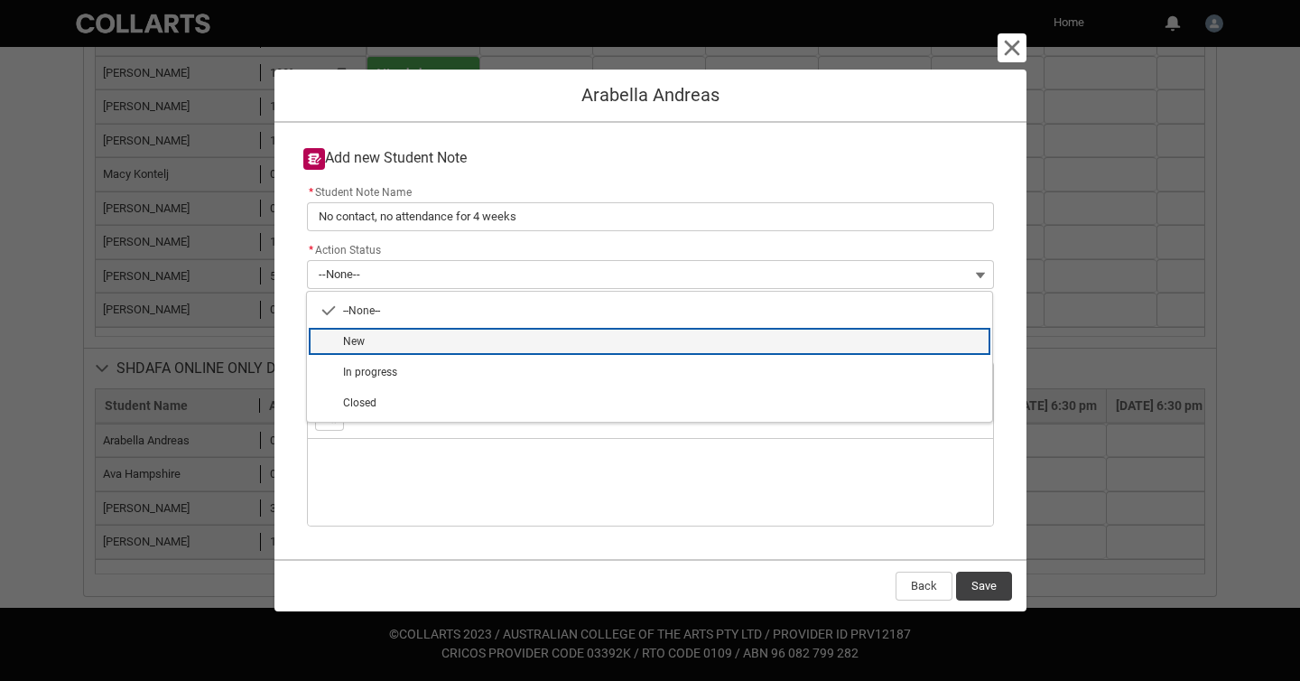
click at [491, 331] on lightning-base-combobox-item "New" at bounding box center [649, 341] width 685 height 31
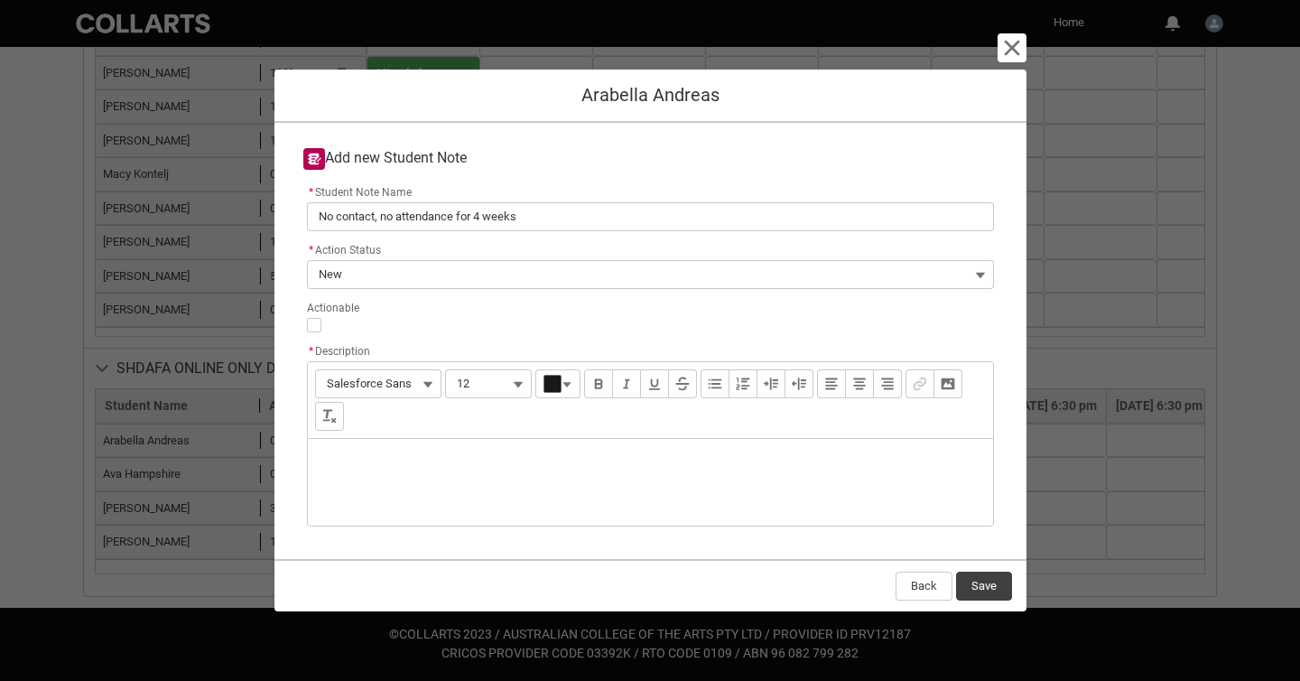
click at [479, 463] on div "Description" at bounding box center [650, 482] width 685 height 87
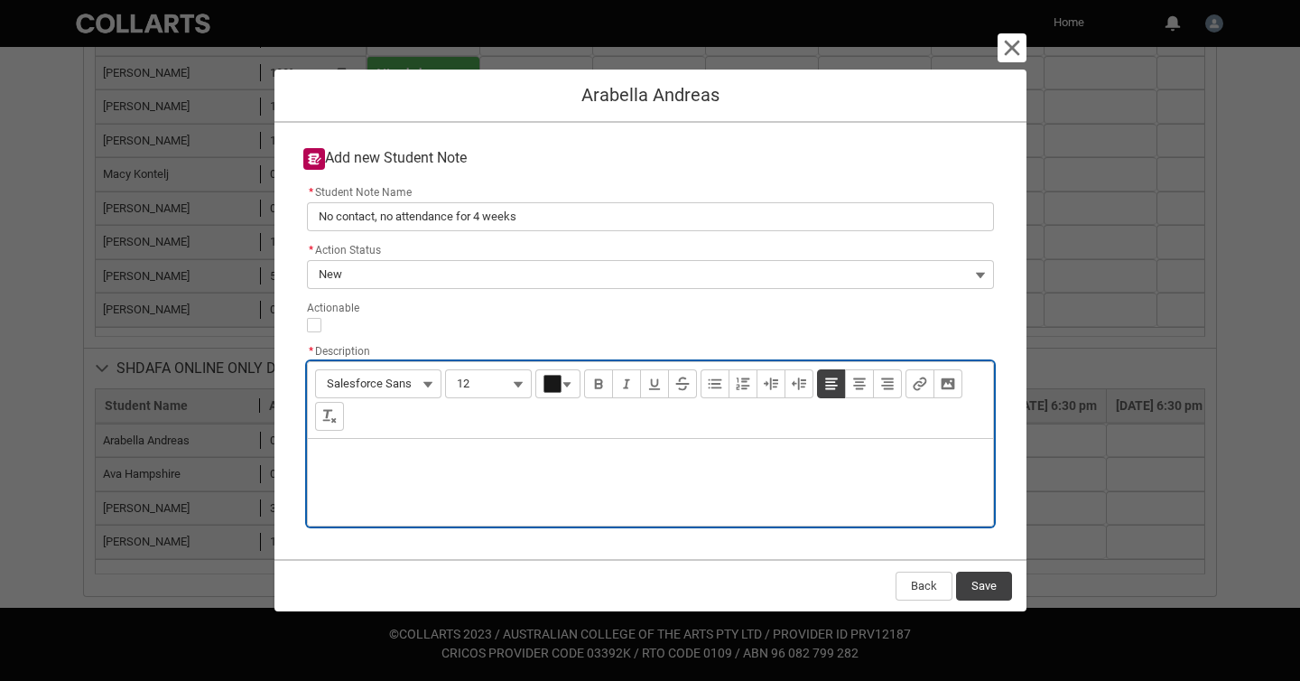
paste div "Description"
click at [968, 585] on button "Save" at bounding box center [984, 586] width 56 height 29
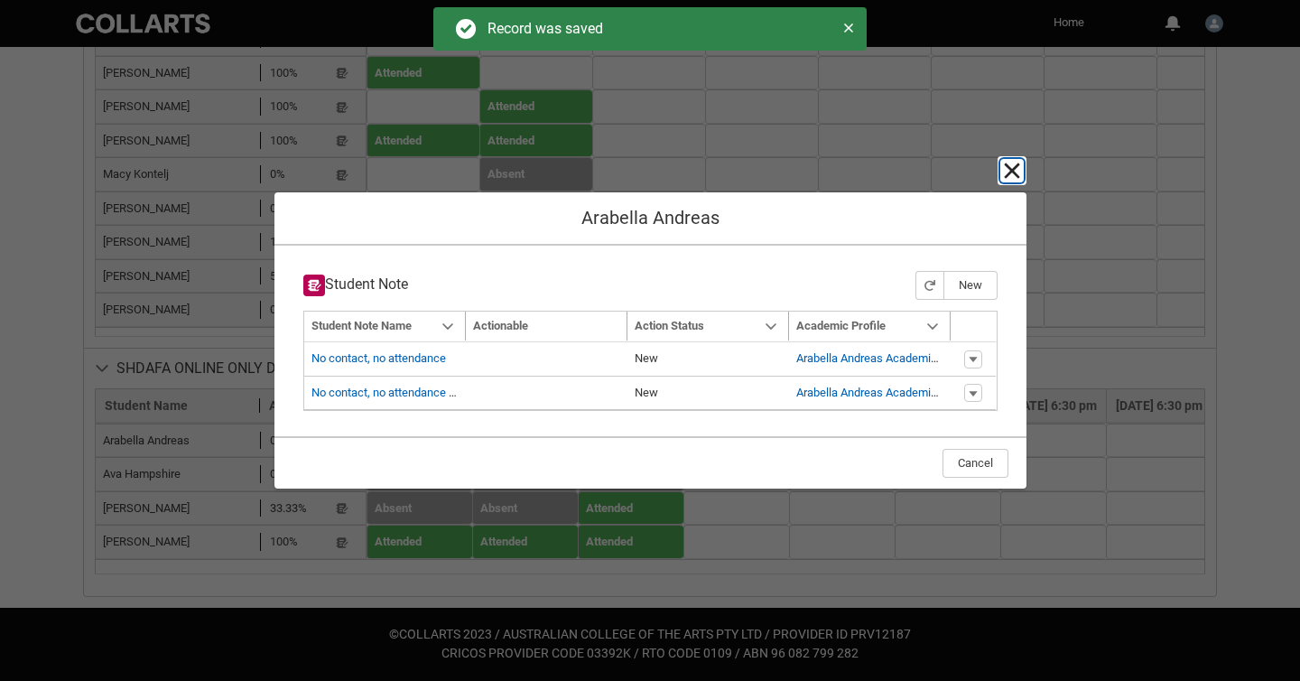
click at [1010, 167] on lightning-primitive-icon "button" at bounding box center [1012, 171] width 22 height 22
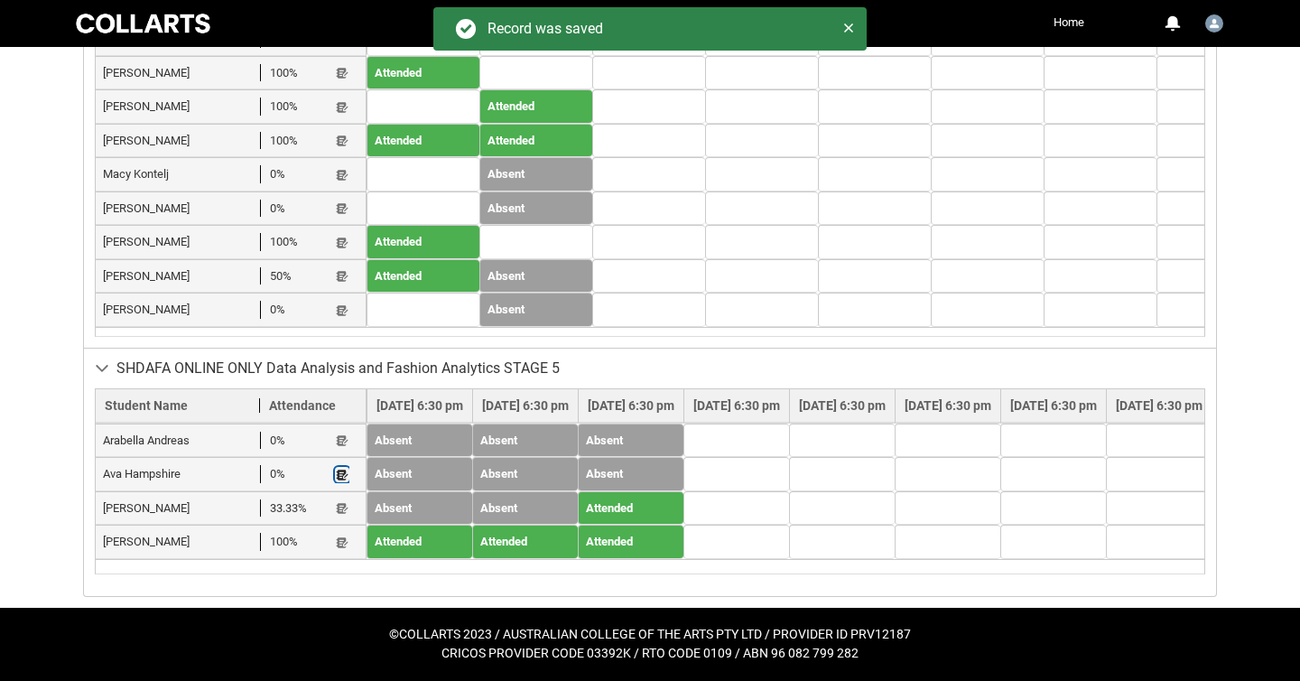
click at [342, 473] on lightning-primitive-icon "button" at bounding box center [342, 475] width 13 height 14
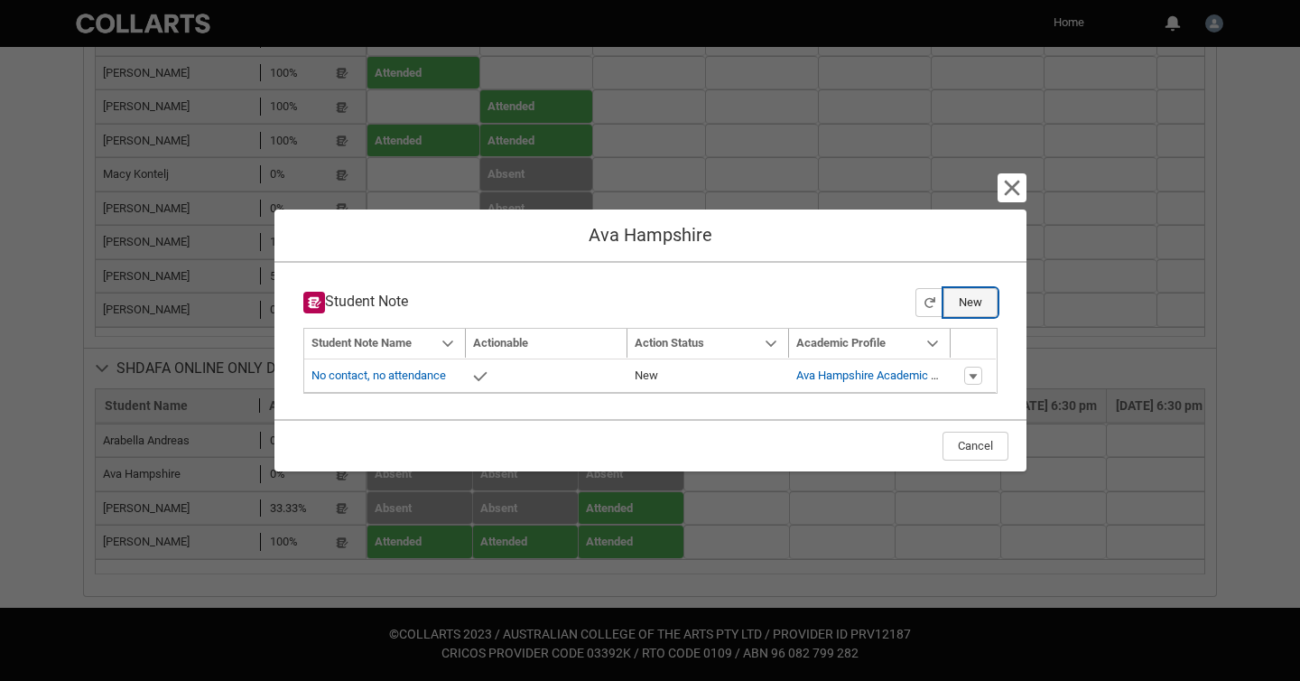
click at [971, 299] on button "New" at bounding box center [971, 302] width 54 height 29
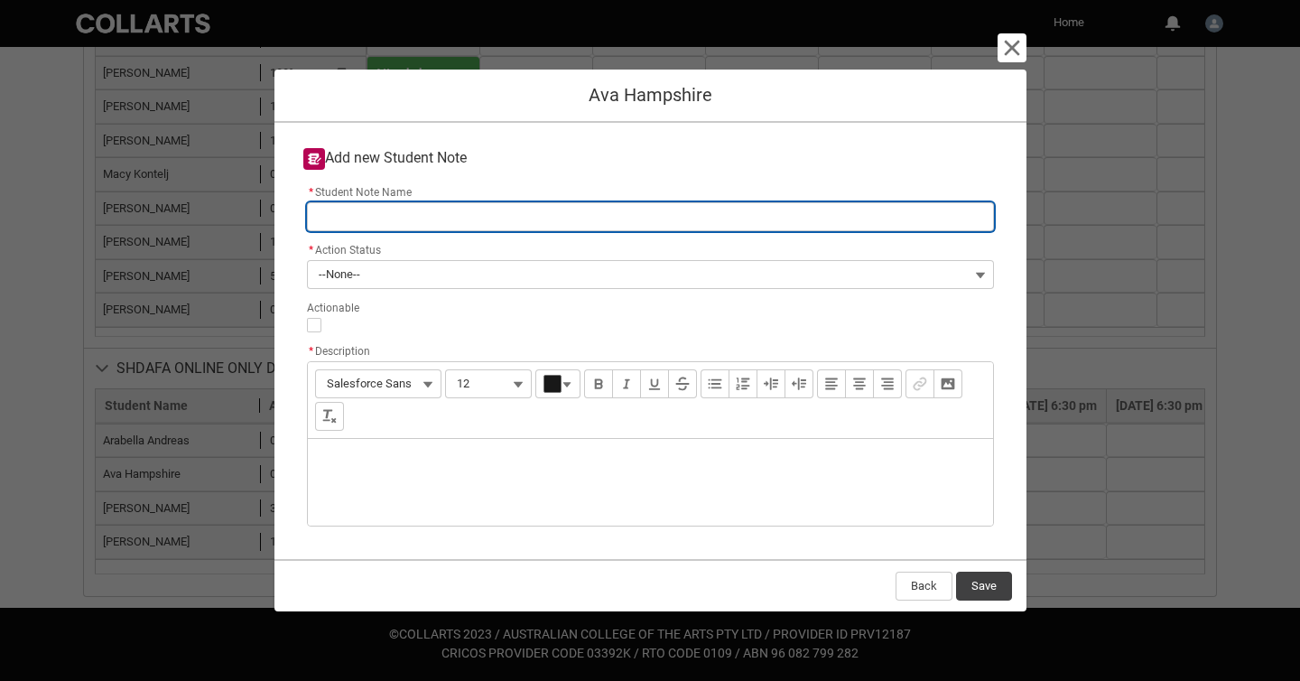
click at [742, 217] on input "* Student Note Name" at bounding box center [650, 216] width 687 height 29
paste input "No contact, no attendance"
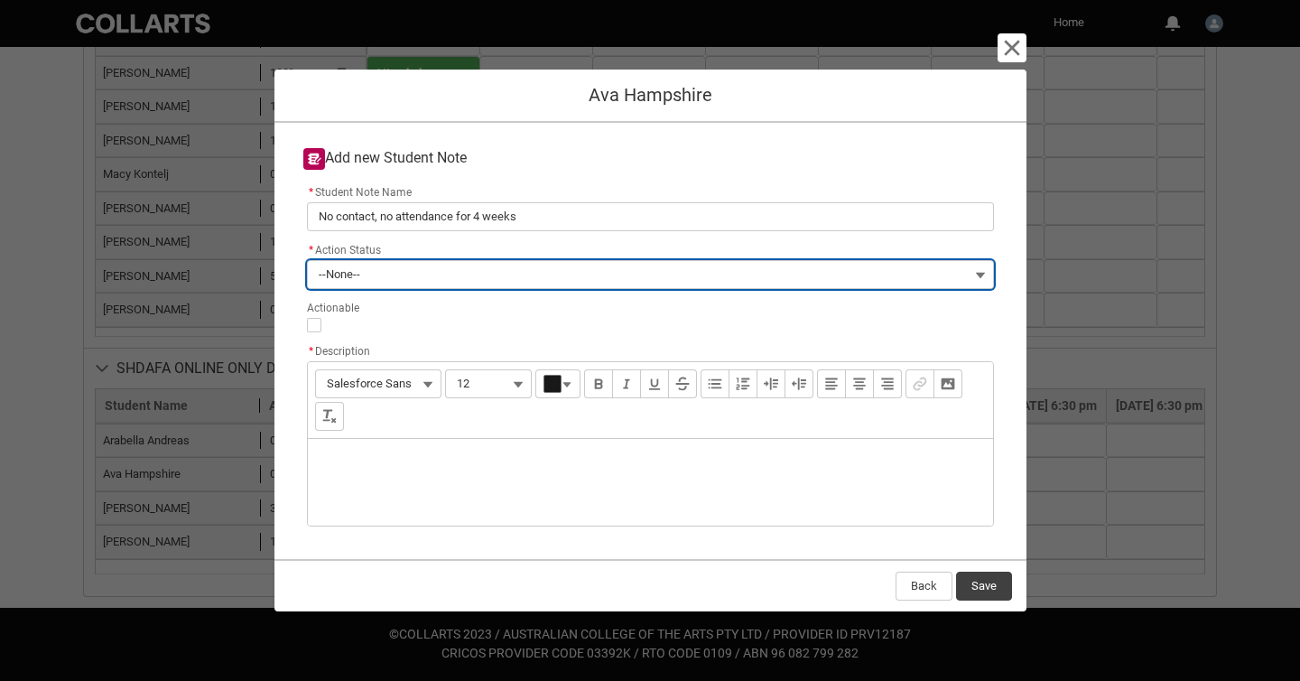
click at [742, 282] on button "--None--" at bounding box center [650, 274] width 687 height 29
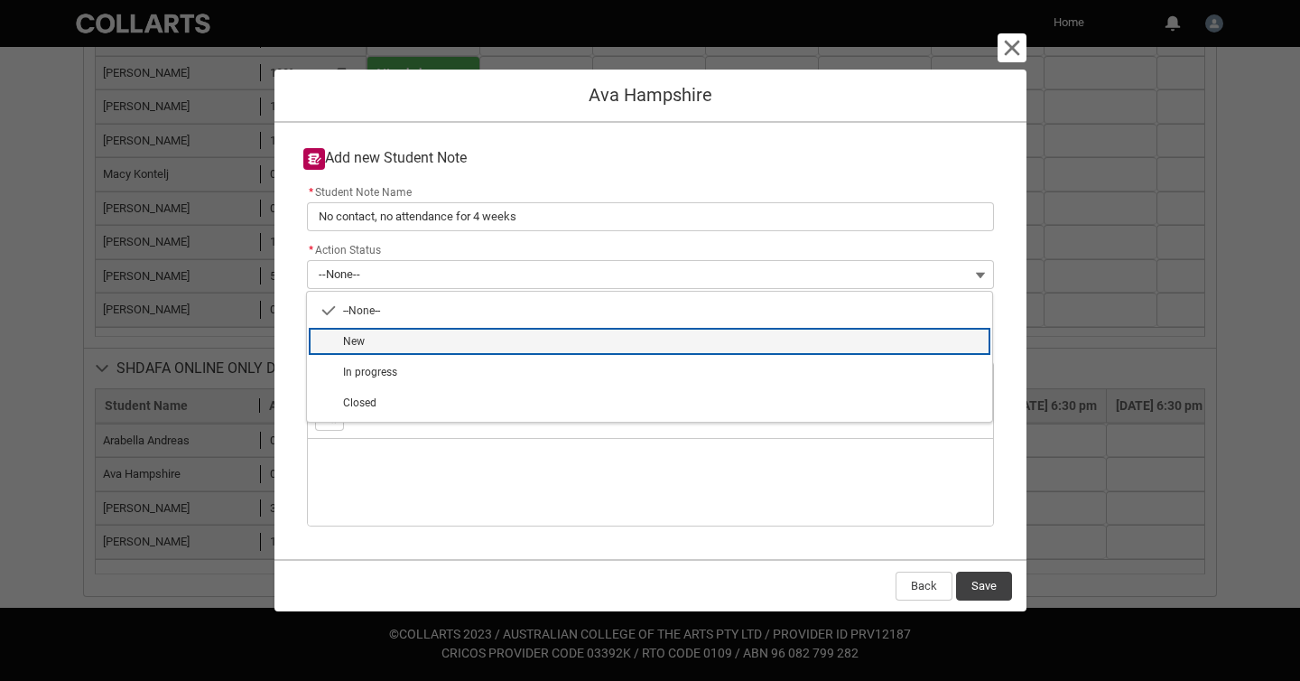
click at [728, 337] on span "New" at bounding box center [662, 341] width 638 height 16
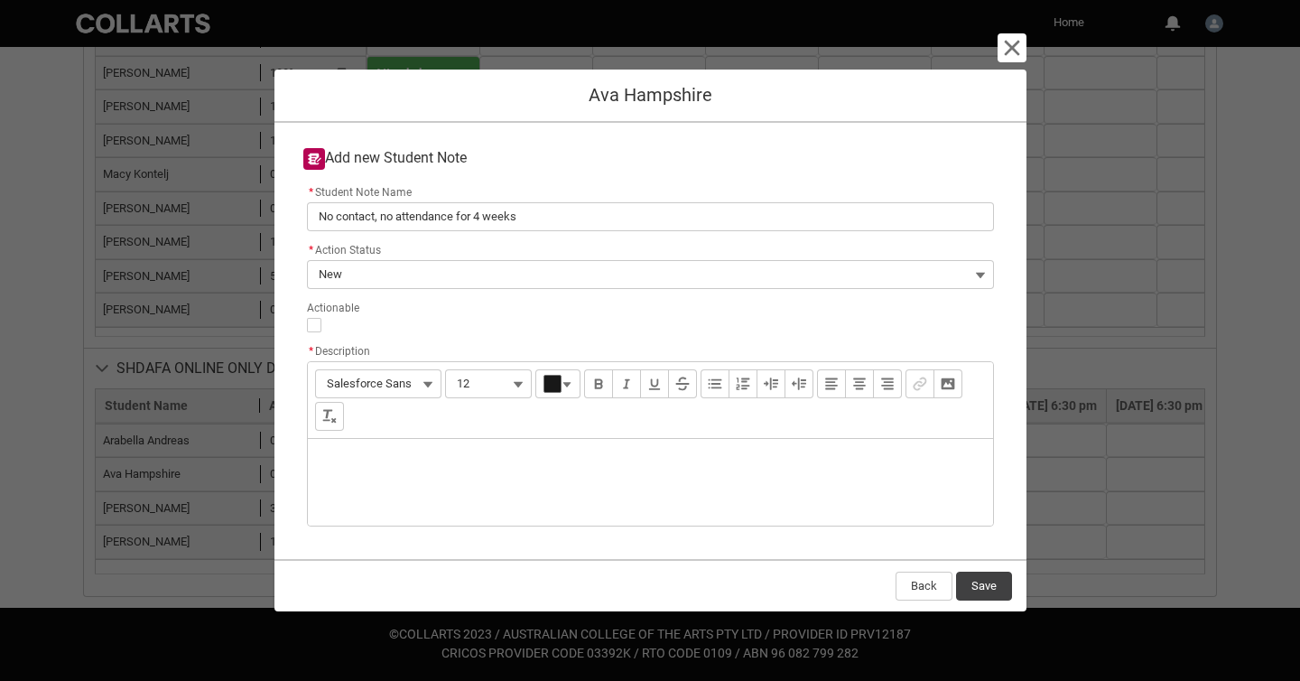
click at [695, 459] on div "Description" at bounding box center [650, 482] width 685 height 87
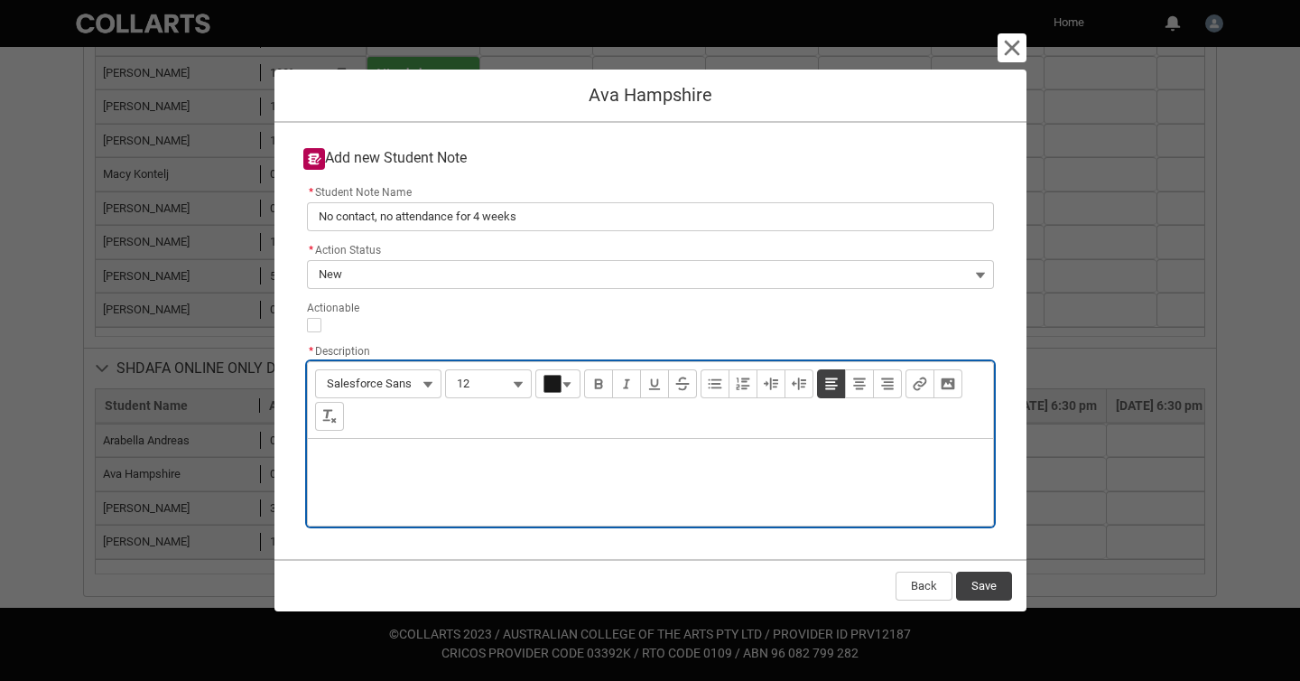
paste div "Description"
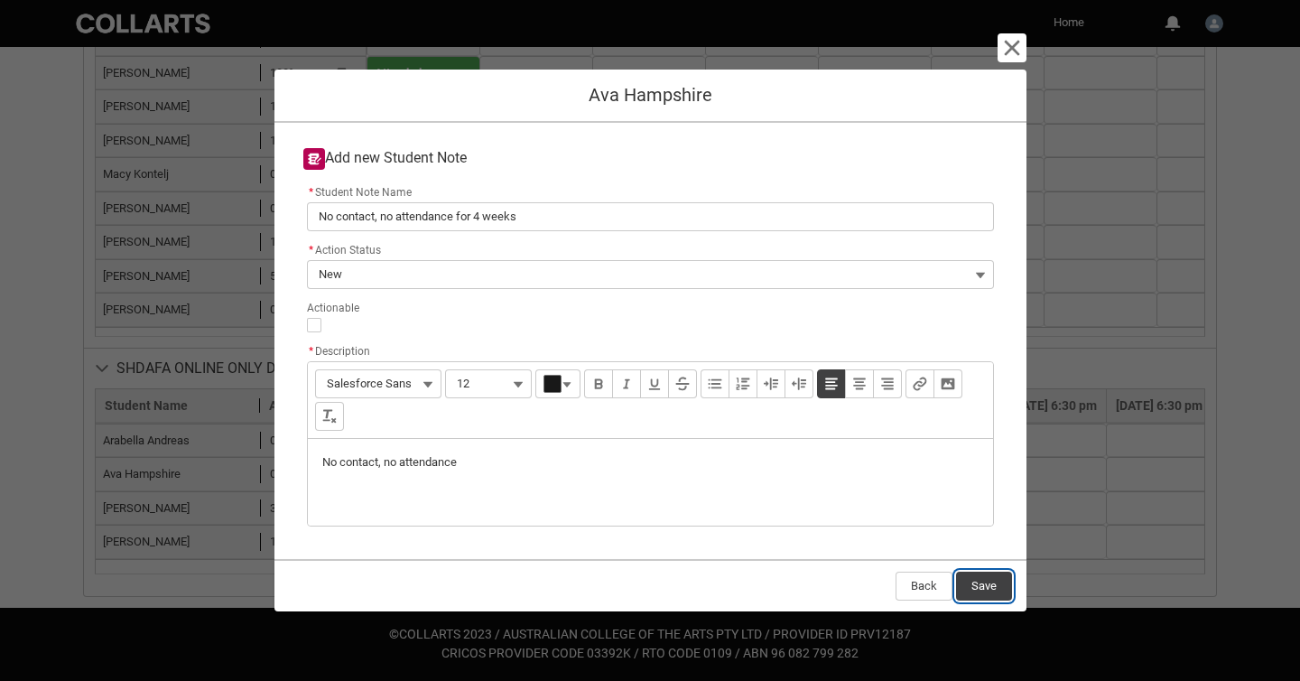
click at [991, 582] on button "Save" at bounding box center [984, 586] width 56 height 29
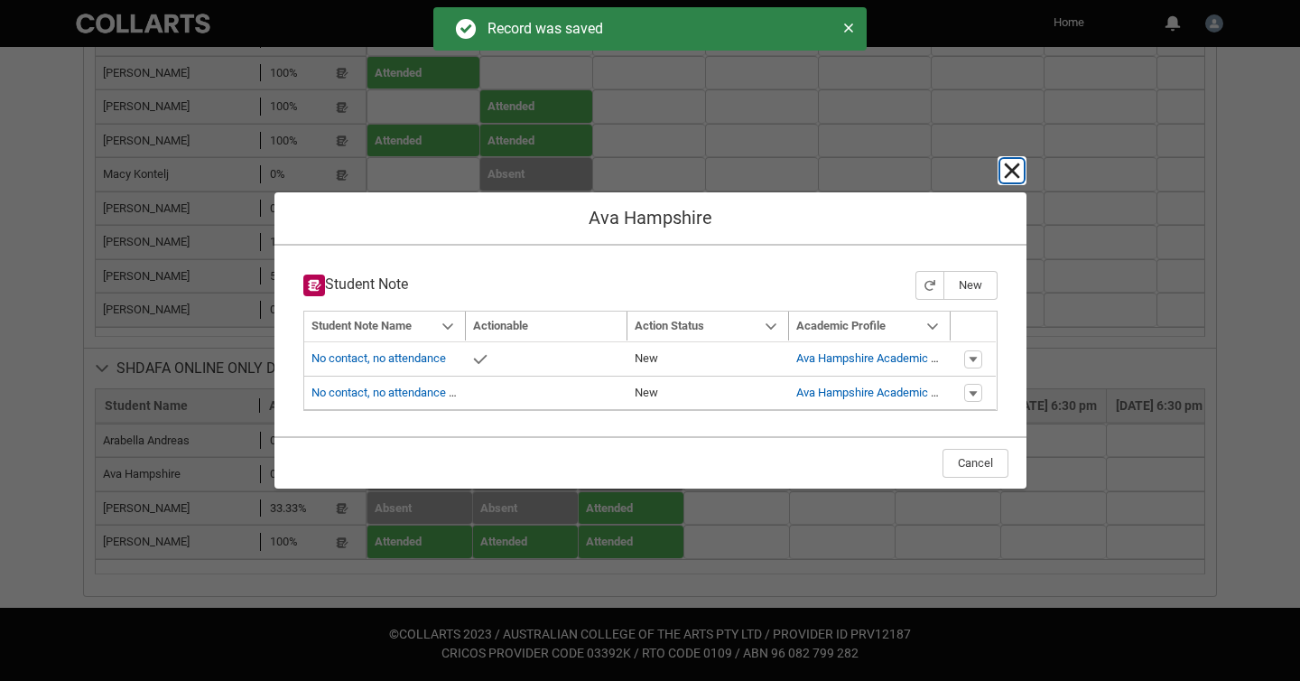
click at [1009, 169] on lightning-primitive-icon "button" at bounding box center [1012, 171] width 22 height 22
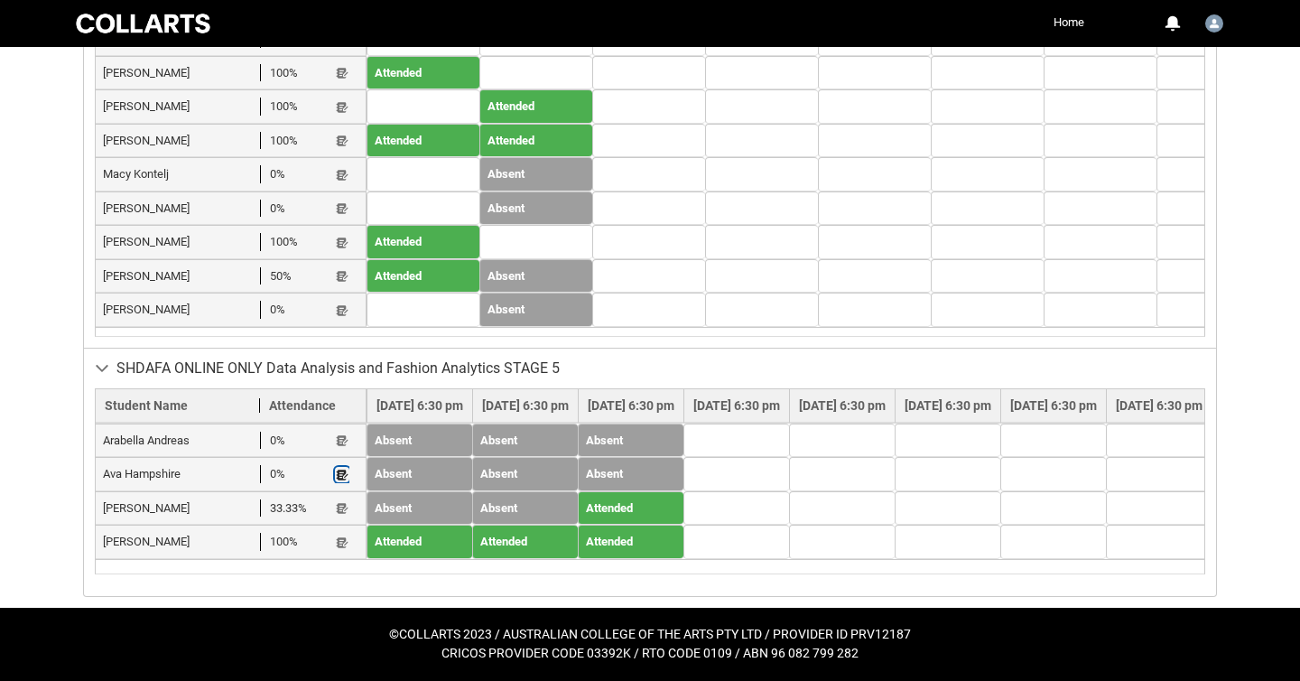
click at [341, 470] on lightning-primitive-icon "button" at bounding box center [342, 475] width 13 height 14
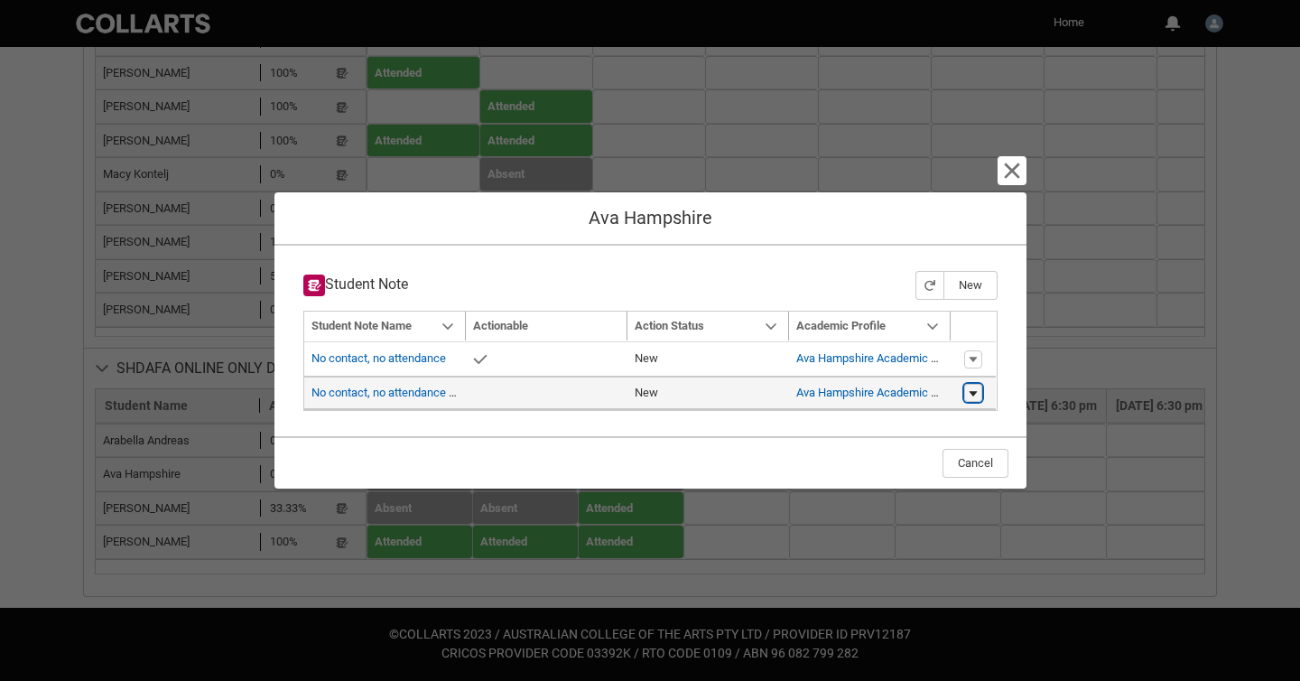
click at [971, 389] on lightning-primitive-icon "button" at bounding box center [973, 392] width 11 height 13
click at [916, 390] on span "Edit" at bounding box center [916, 388] width 19 height 16
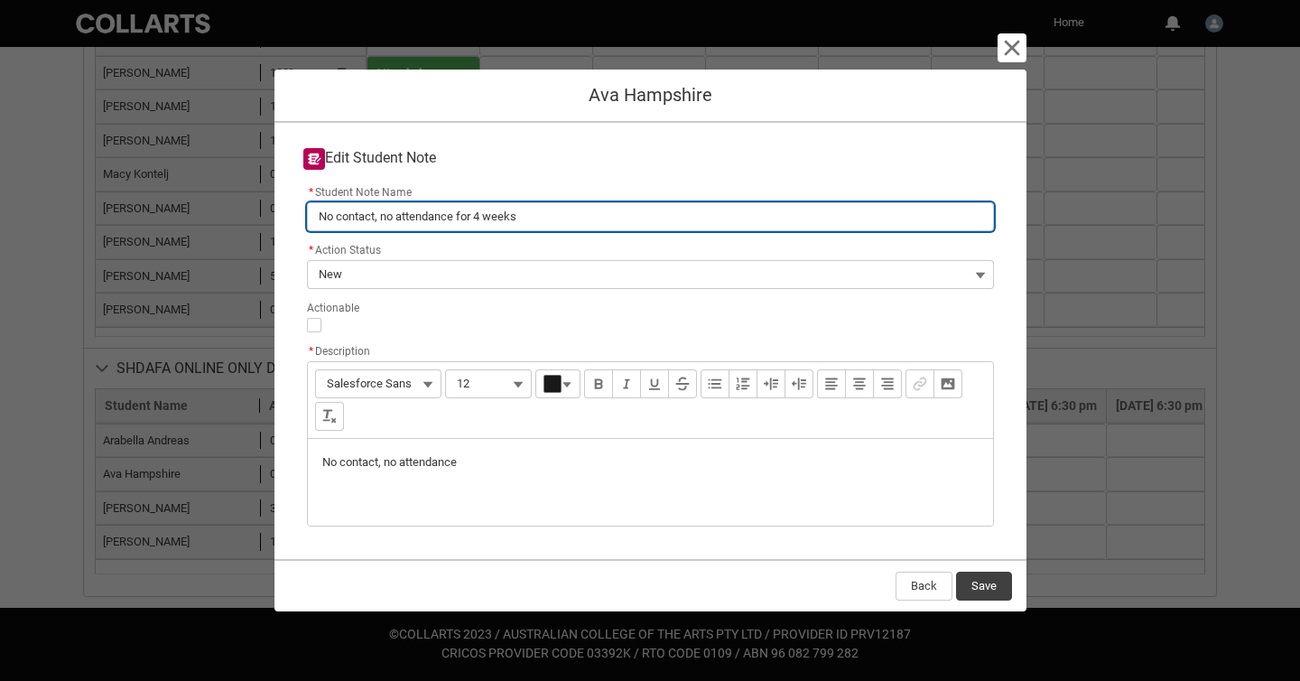
click at [482, 219] on input "No contact, no attendance for 4 weeks" at bounding box center [650, 216] width 687 height 29
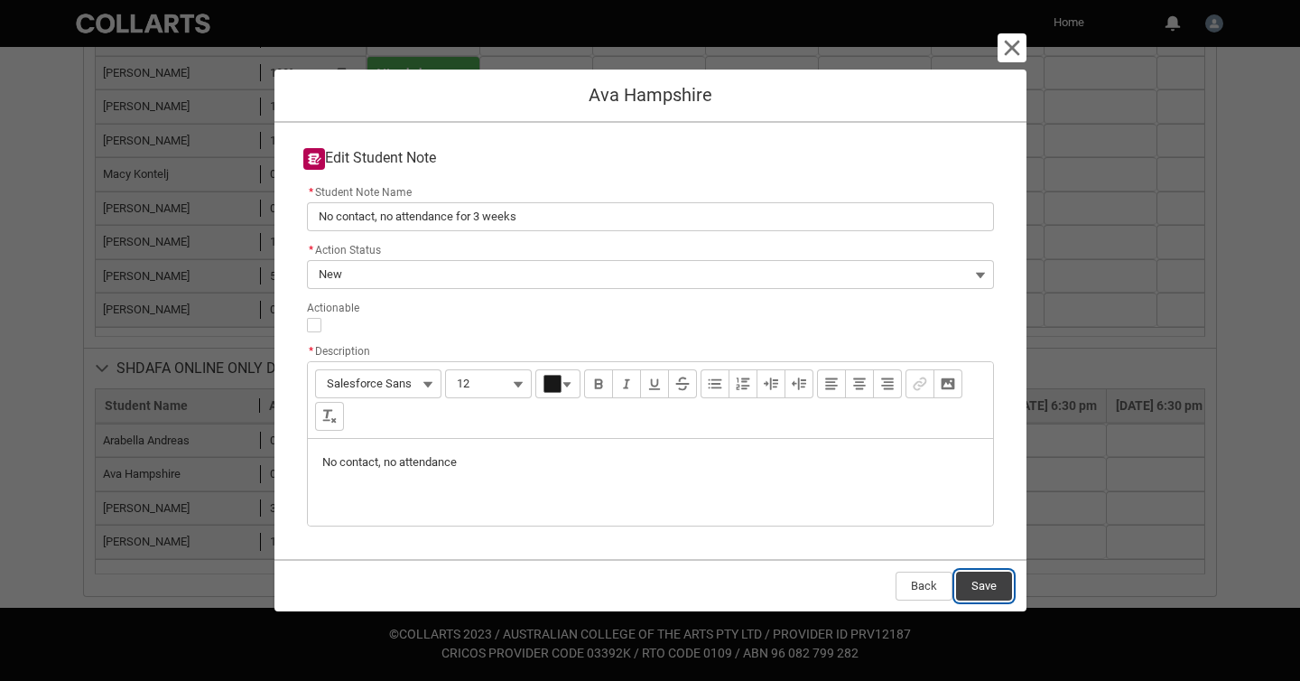
click at [987, 587] on button "Save" at bounding box center [984, 586] width 56 height 29
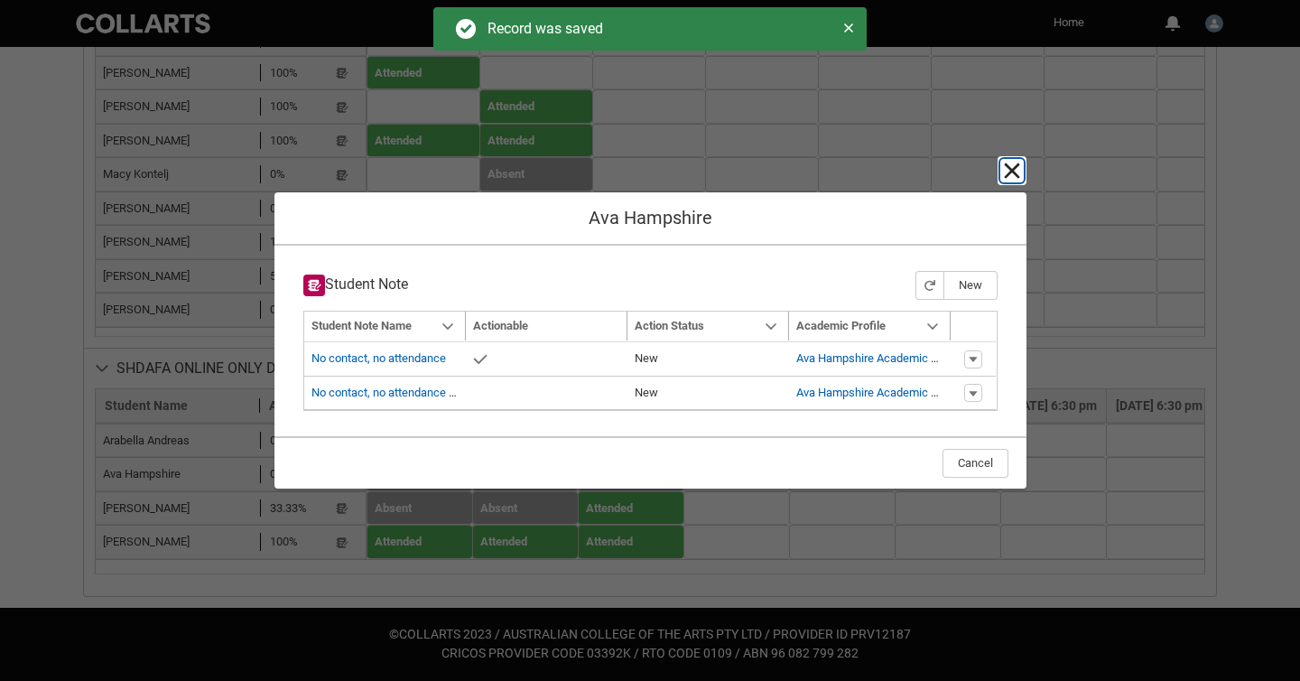
click at [1013, 171] on lightning-primitive-icon "button" at bounding box center [1012, 171] width 22 height 22
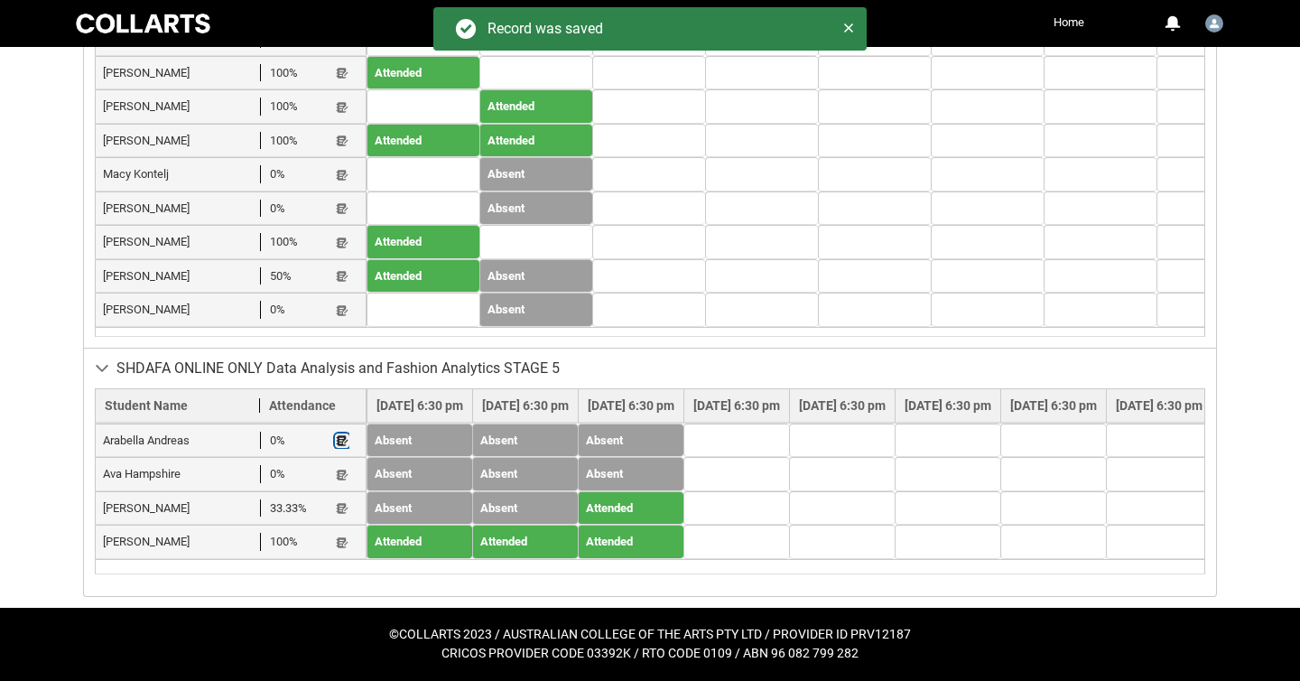
click at [344, 441] on lightning-primitive-icon "button" at bounding box center [342, 441] width 13 height 14
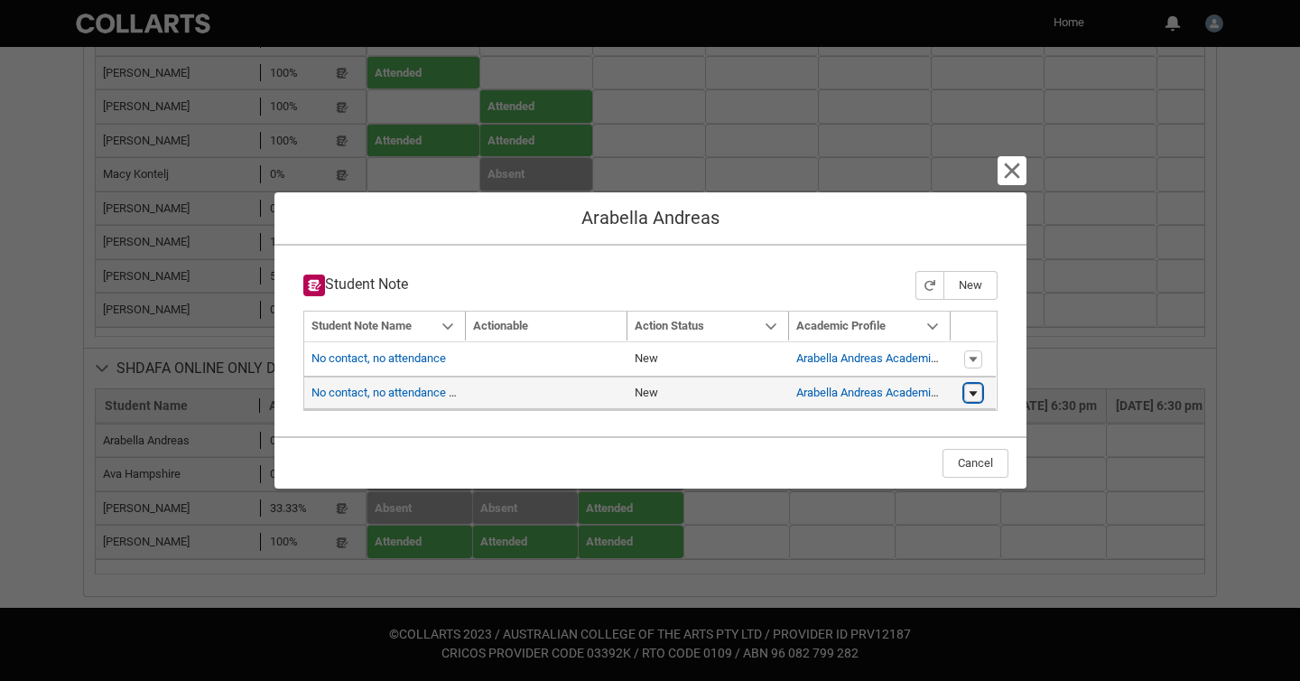
click at [975, 395] on lightning-primitive-icon "button" at bounding box center [973, 392] width 11 height 13
click at [931, 386] on link "Edit" at bounding box center [938, 388] width 85 height 31
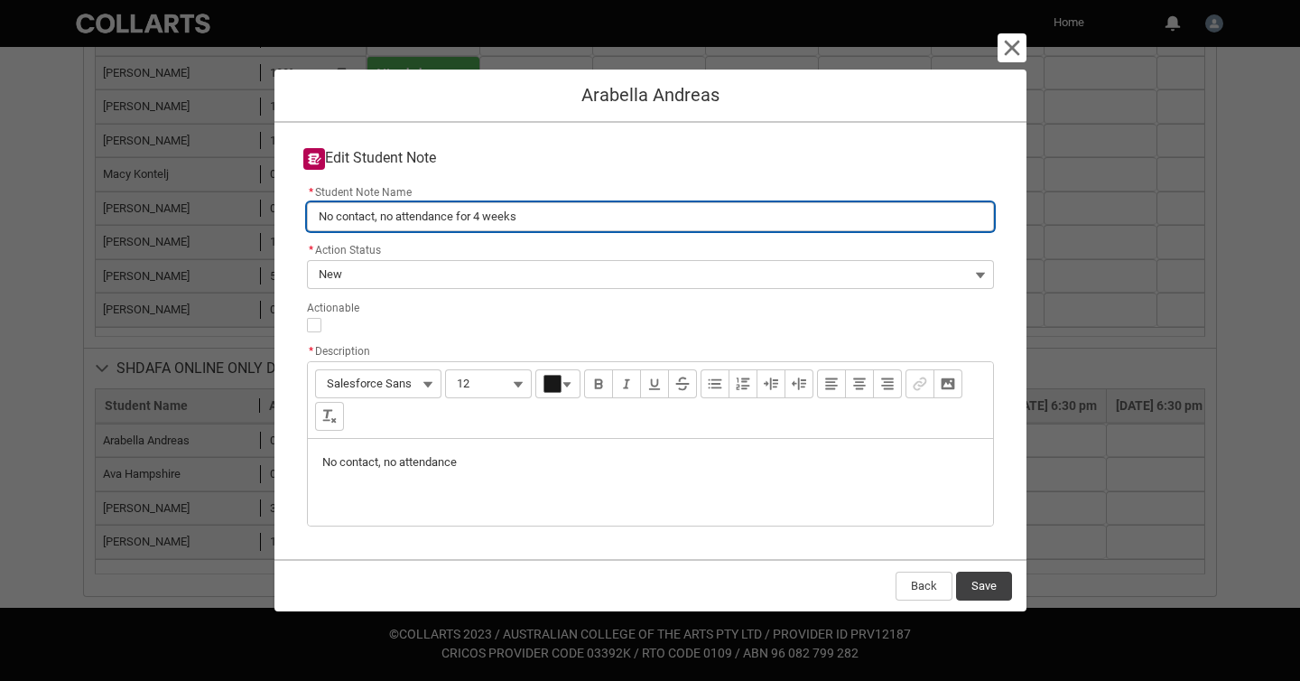
click at [484, 219] on input "No contact, no attendance for 4 weeks" at bounding box center [650, 216] width 687 height 29
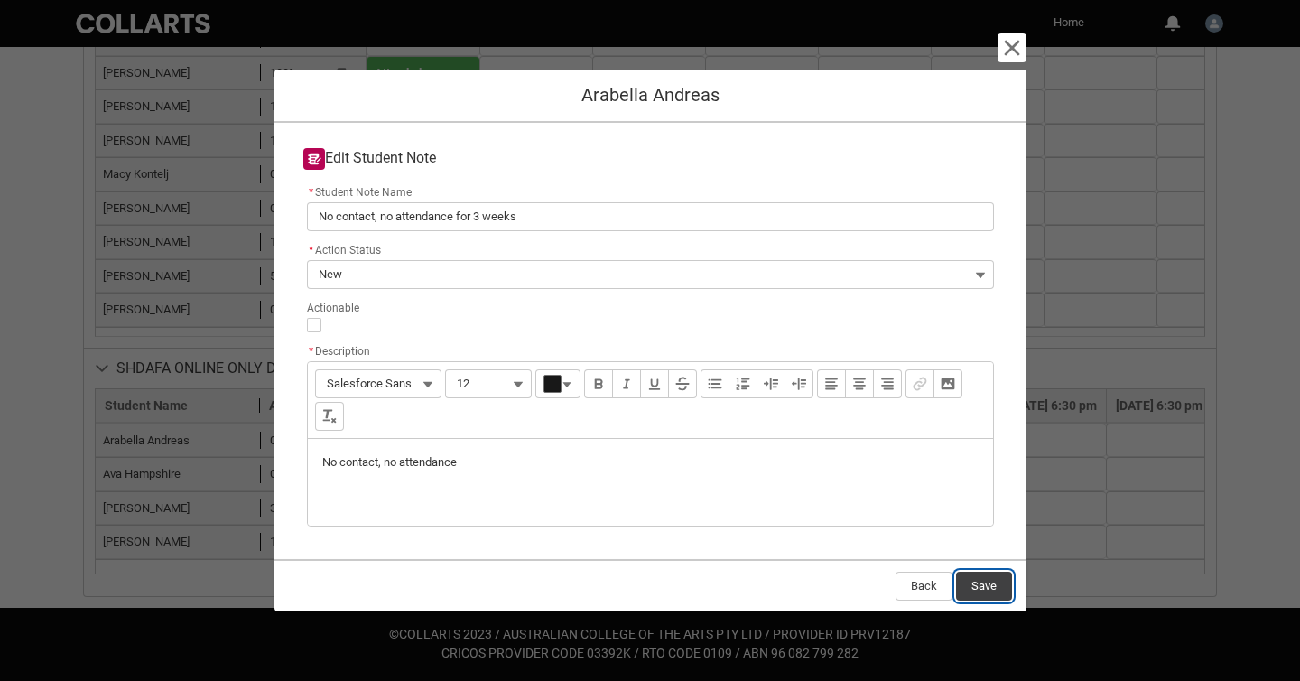
click at [987, 582] on button "Save" at bounding box center [984, 586] width 56 height 29
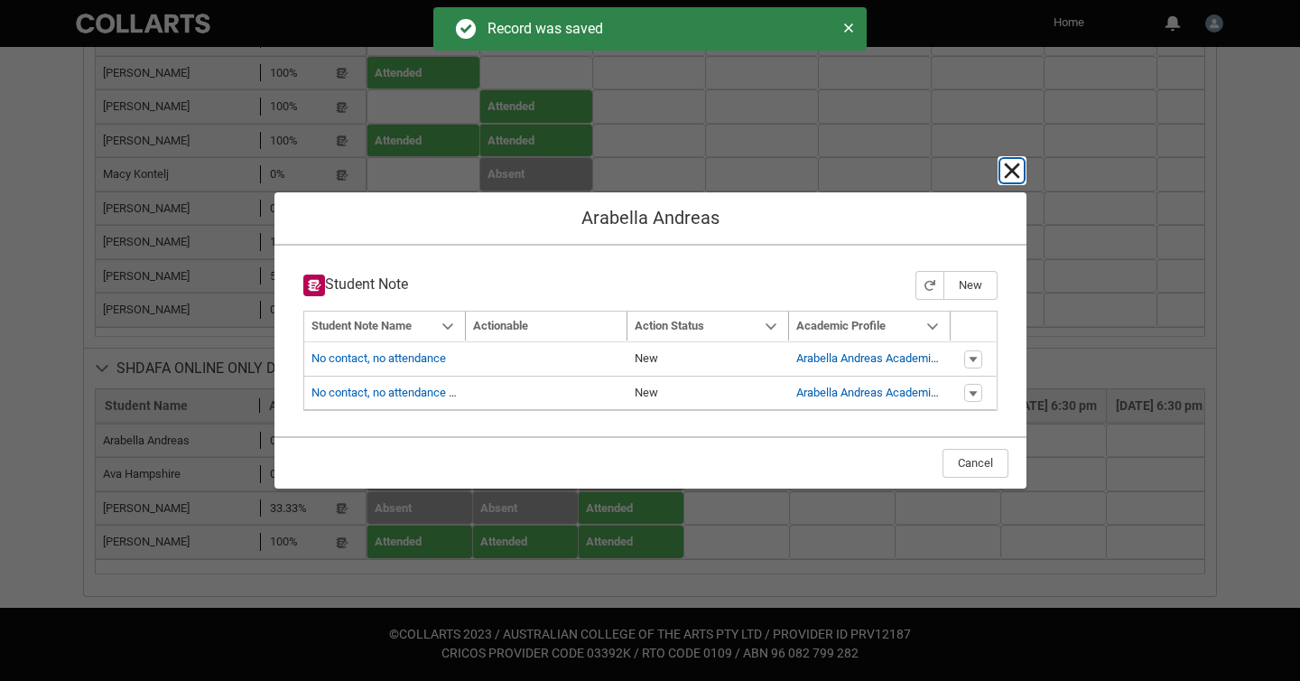
click at [1014, 169] on lightning-primitive-icon "button" at bounding box center [1012, 171] width 22 height 22
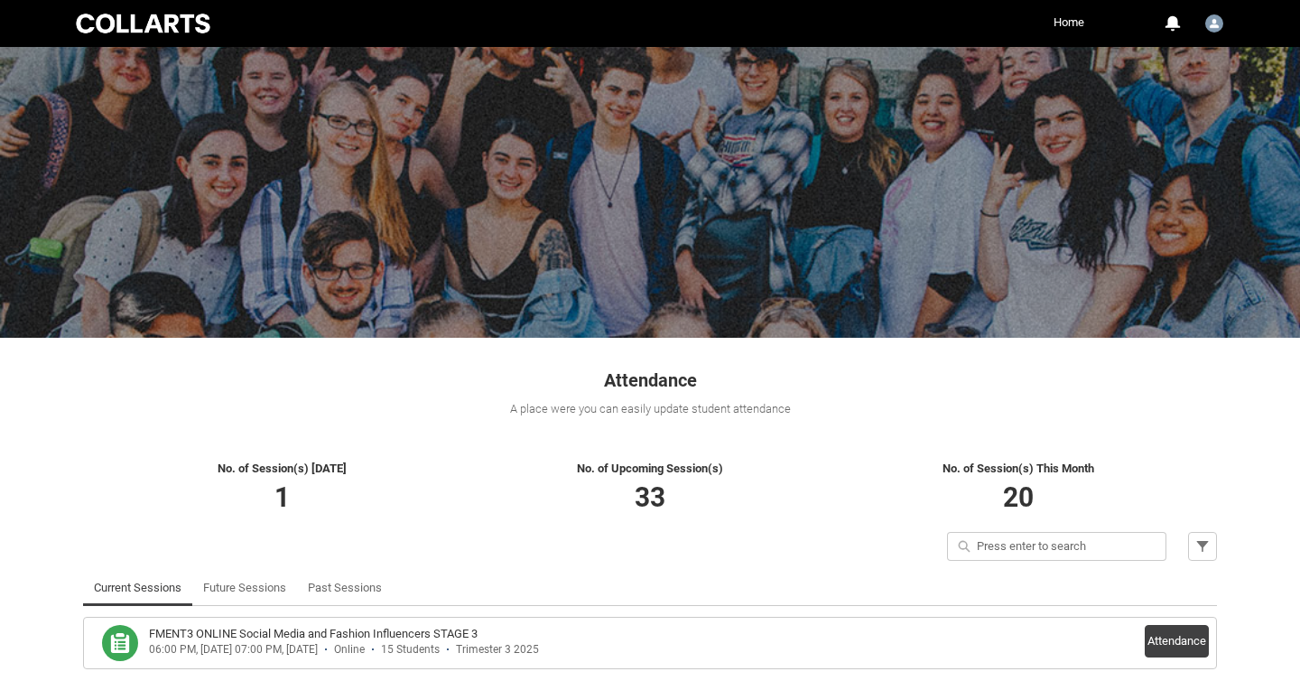
scroll to position [83, 0]
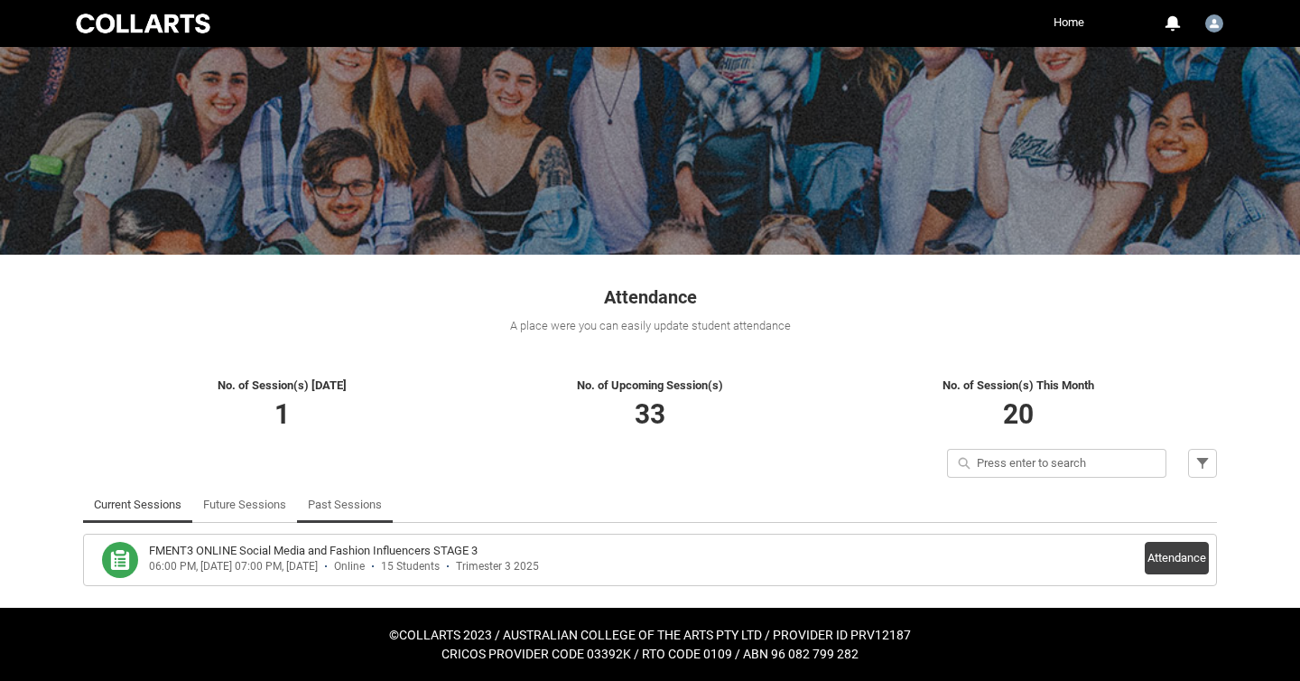
click at [351, 502] on link "Past Sessions" at bounding box center [345, 505] width 74 height 36
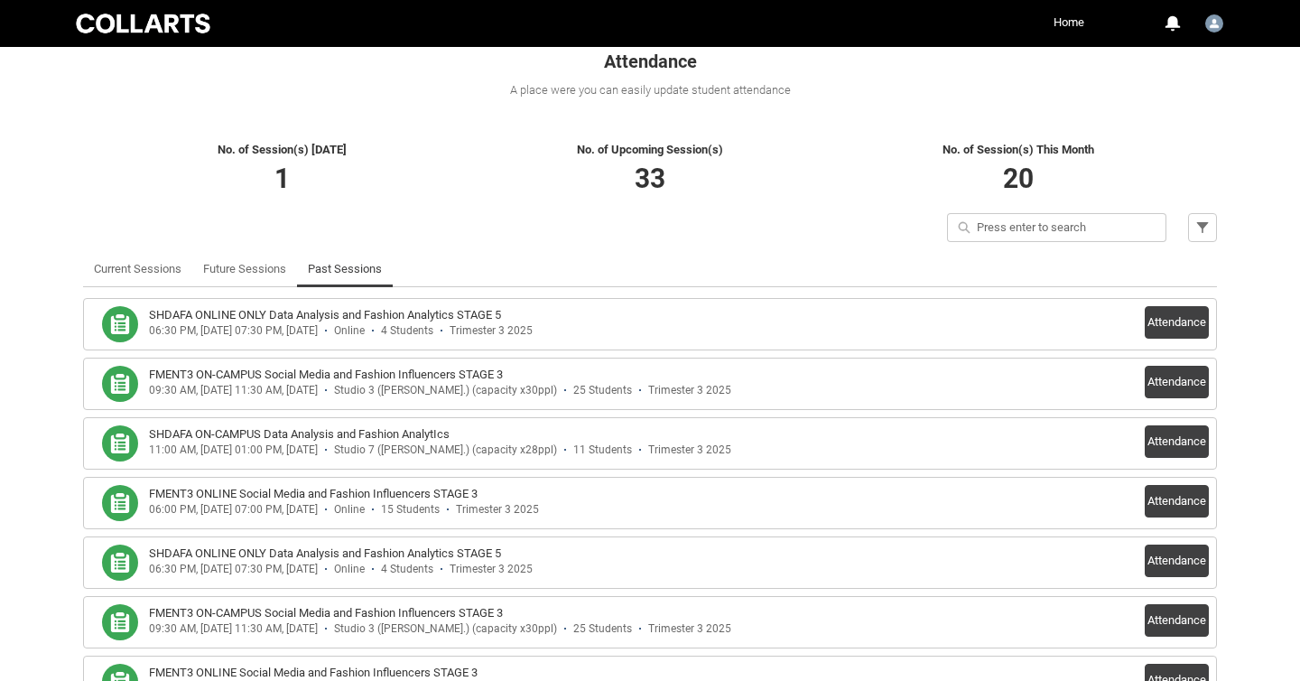
scroll to position [337, 0]
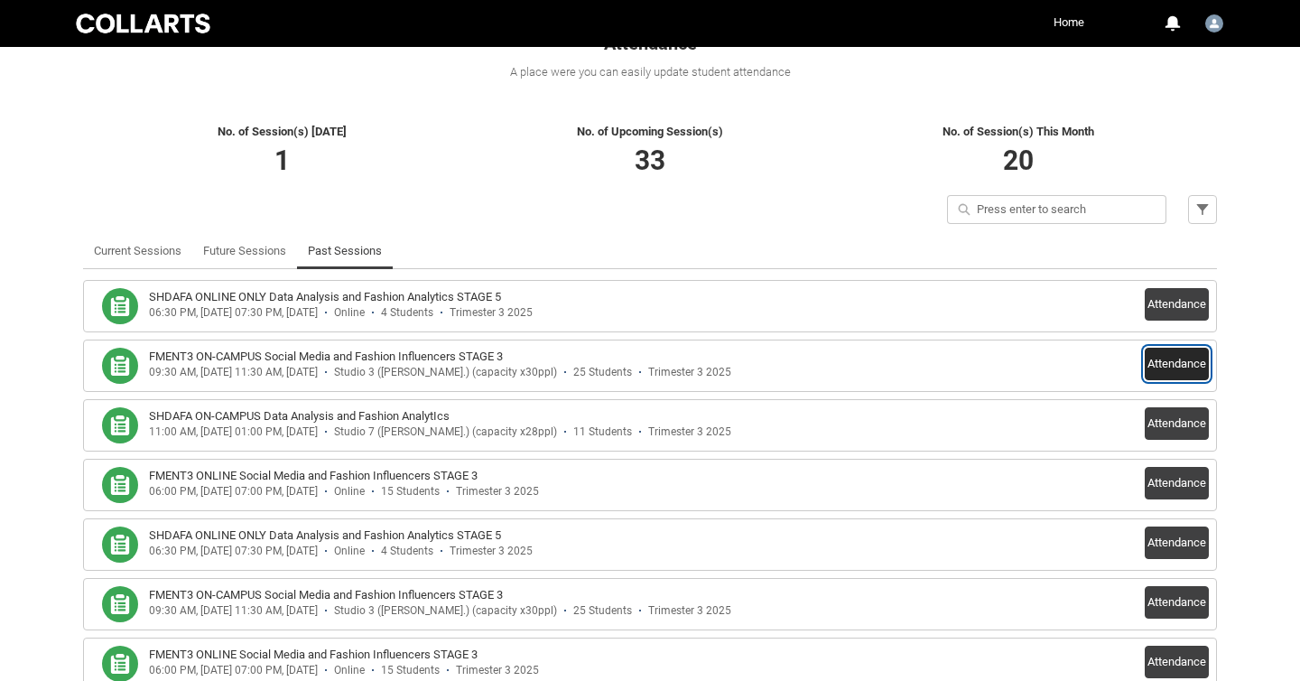
click at [1180, 360] on button "Attendance" at bounding box center [1177, 364] width 64 height 33
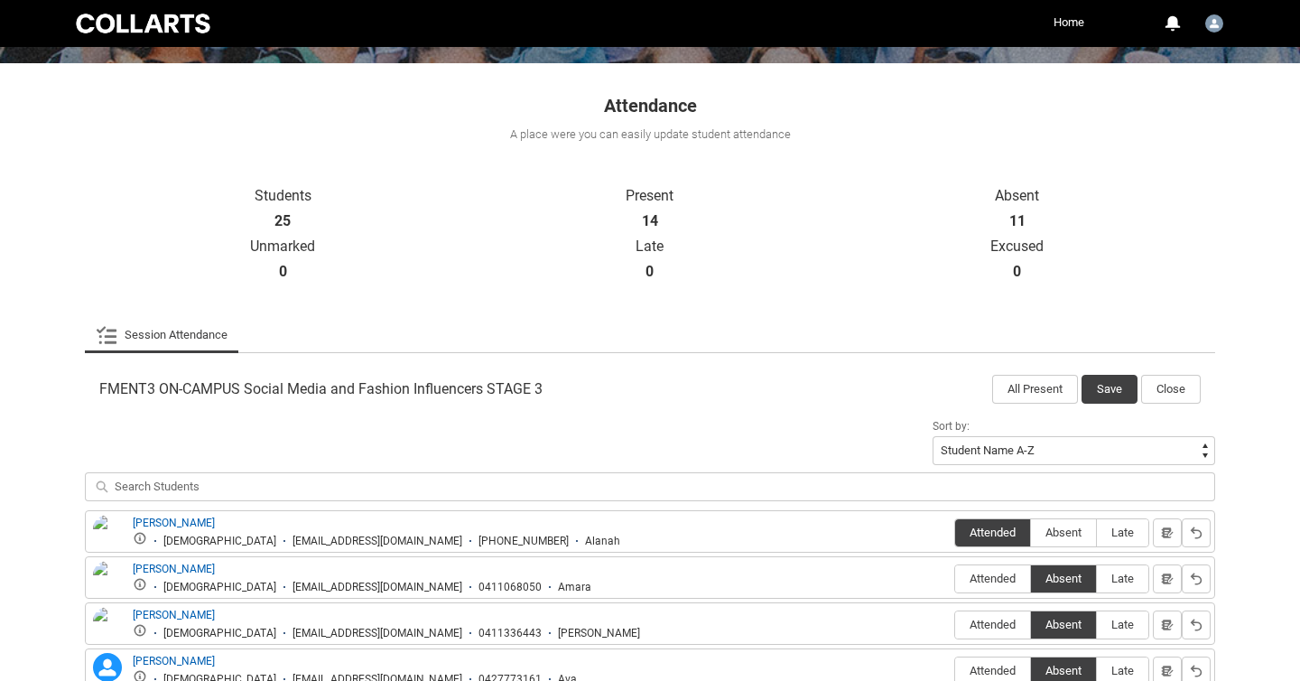
scroll to position [174, 0]
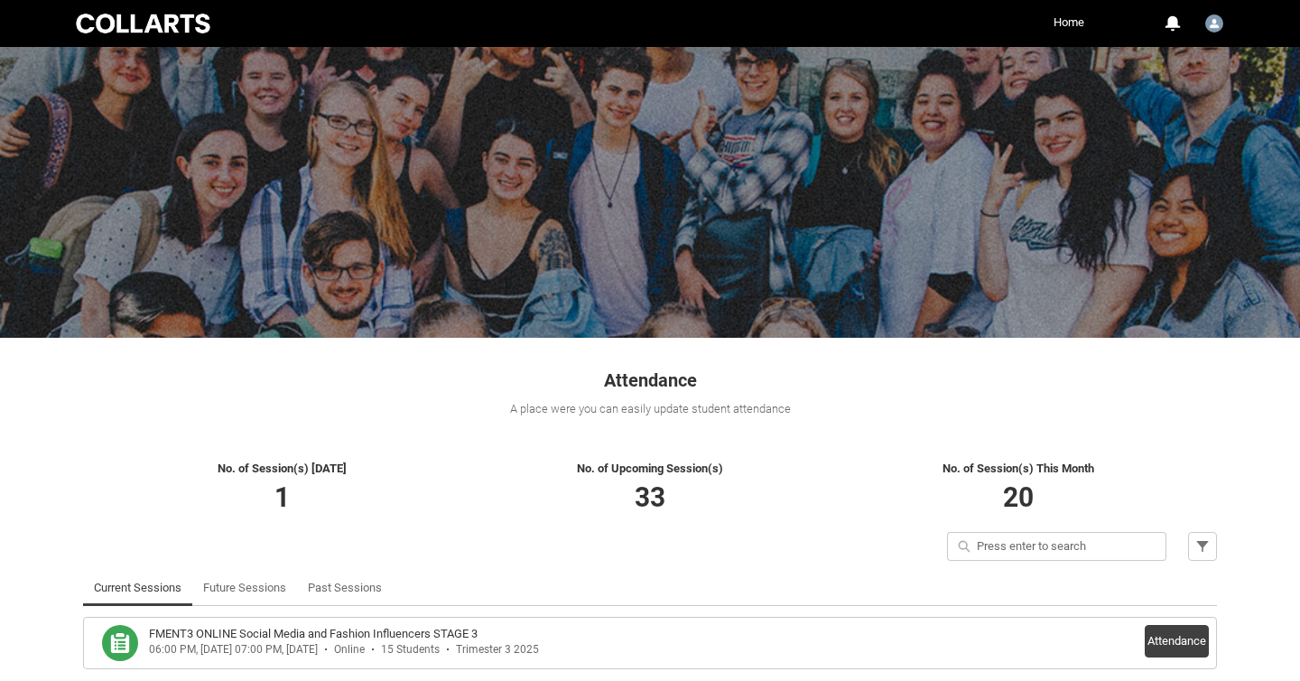
scroll to position [83, 0]
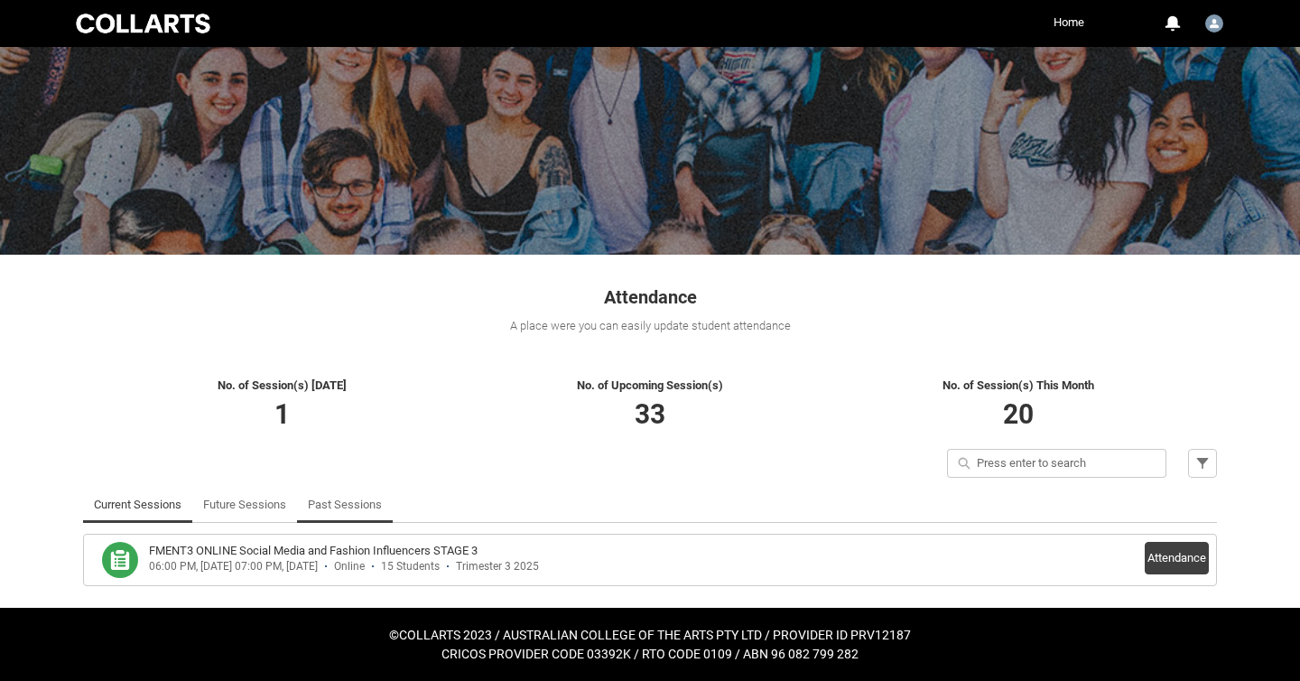
click at [355, 505] on link "Past Sessions" at bounding box center [345, 505] width 74 height 36
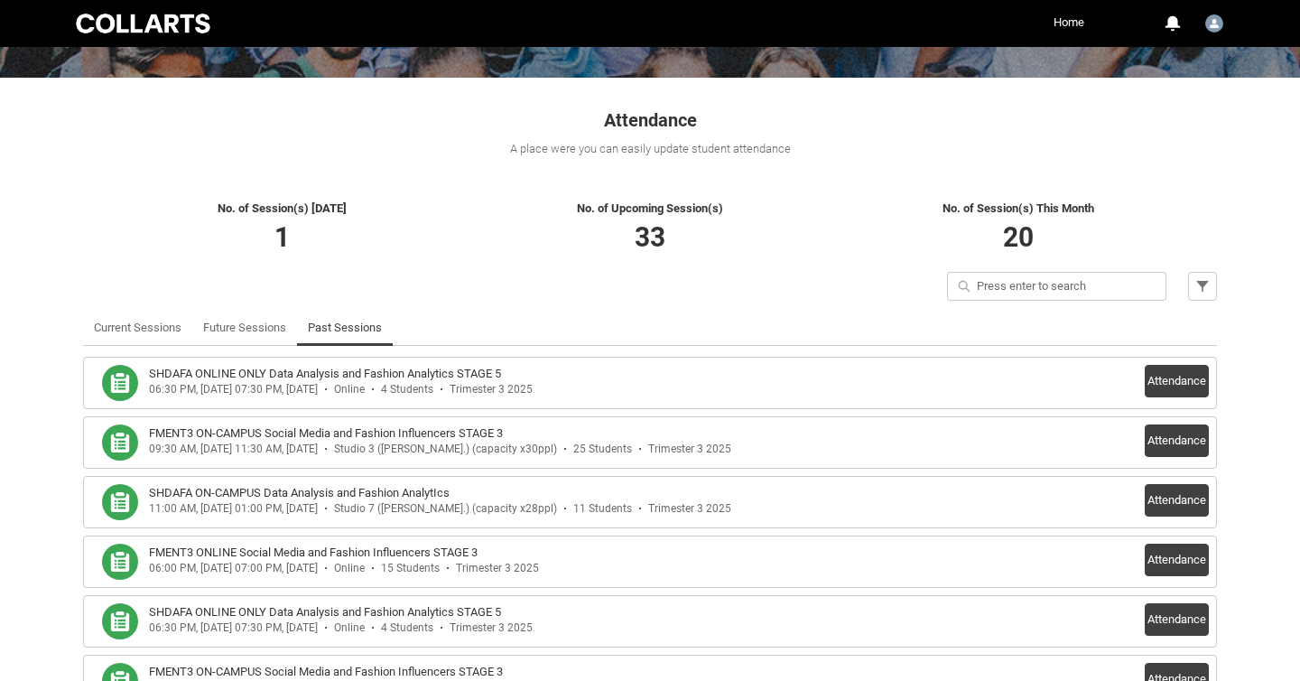
scroll to position [274, 0]
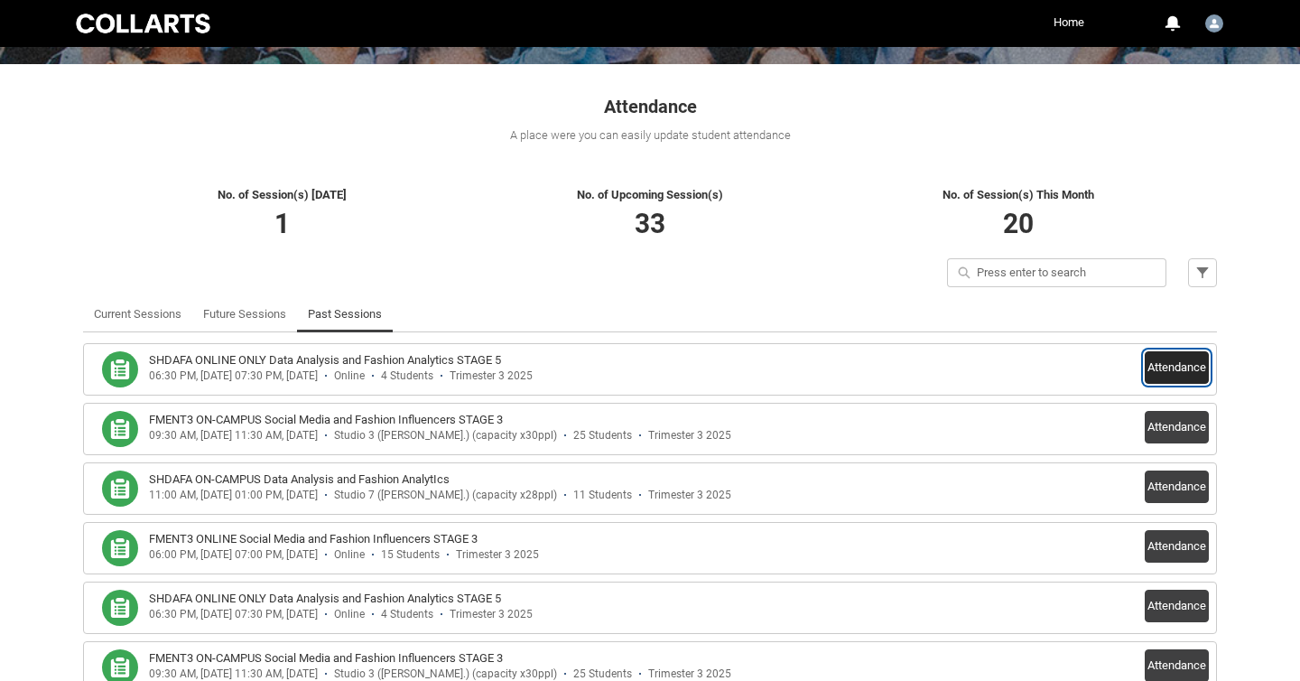
click at [1173, 365] on button "Attendance" at bounding box center [1177, 367] width 64 height 33
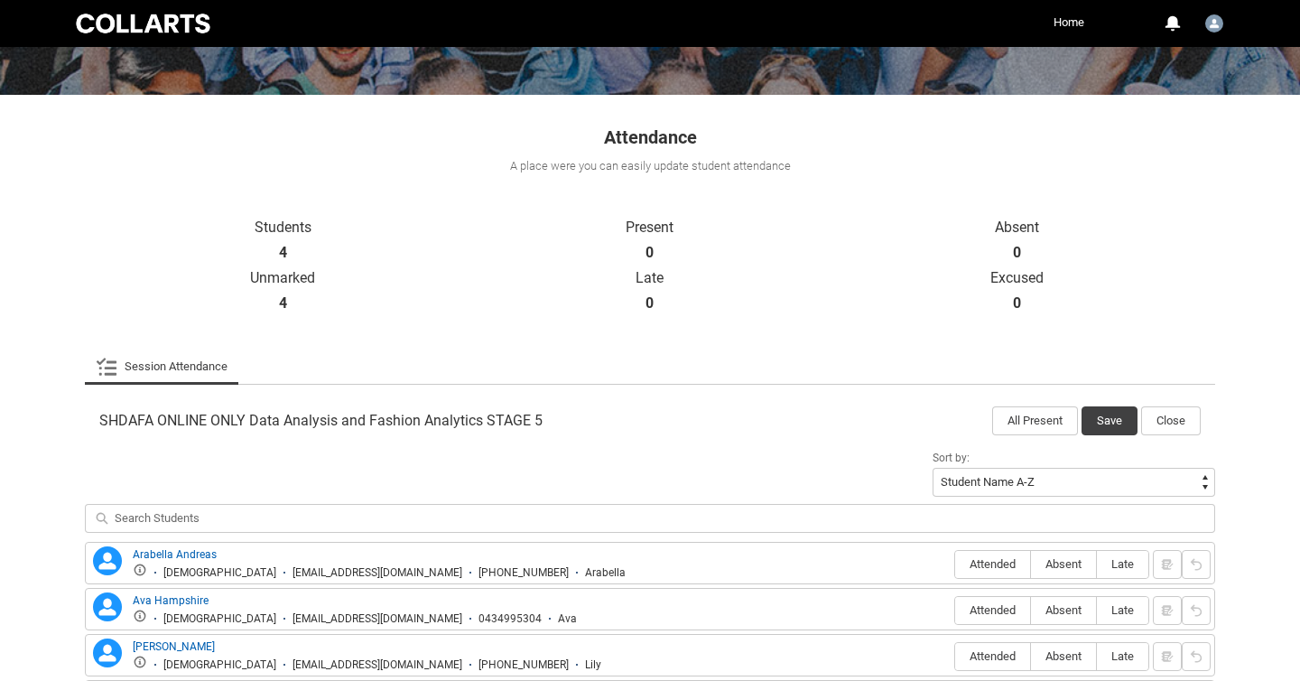
scroll to position [160, 0]
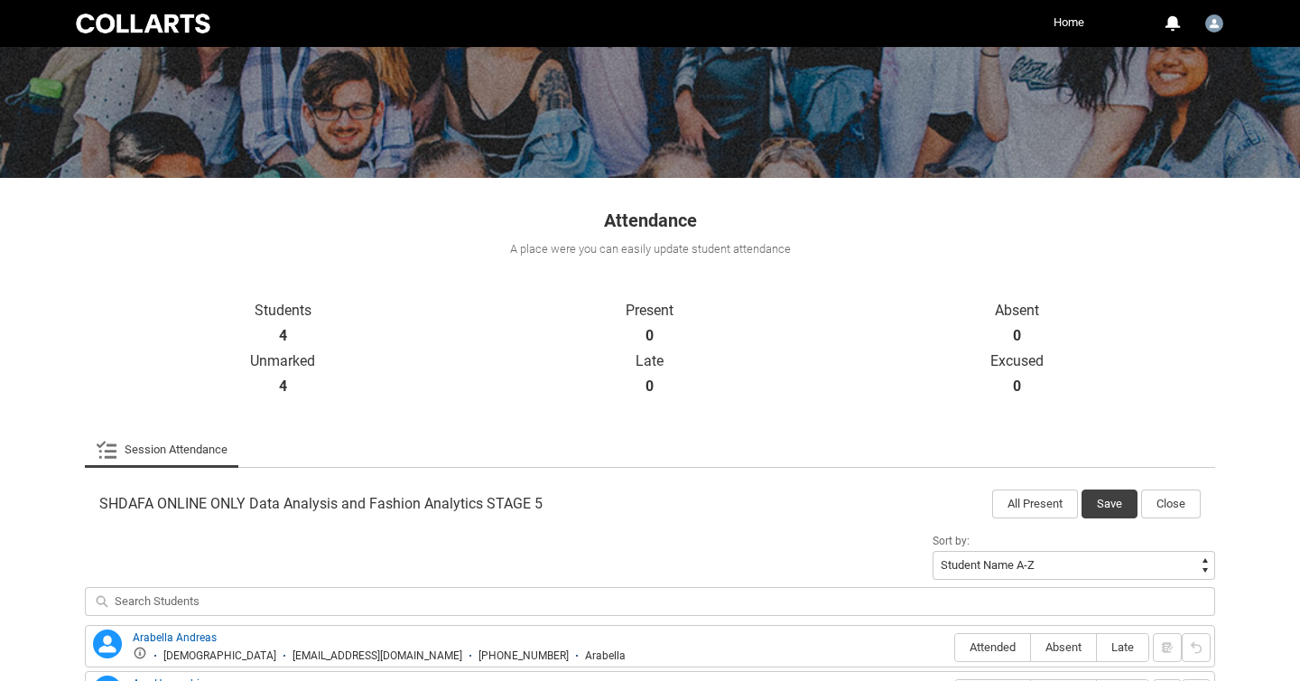
click at [165, 458] on link "Session Attendance" at bounding box center [162, 450] width 132 height 36
click at [172, 447] on link "Session Attendance" at bounding box center [162, 450] width 132 height 36
click at [103, 451] on icon at bounding box center [107, 450] width 22 height 22
